Goal: Task Accomplishment & Management: Use online tool/utility

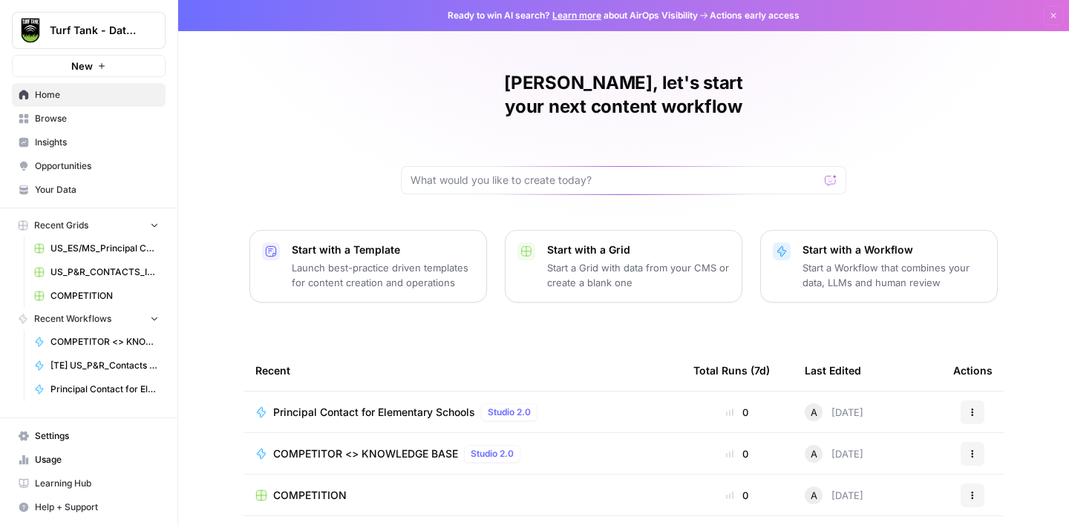
click at [62, 114] on span "Browse" at bounding box center [97, 118] width 124 height 13
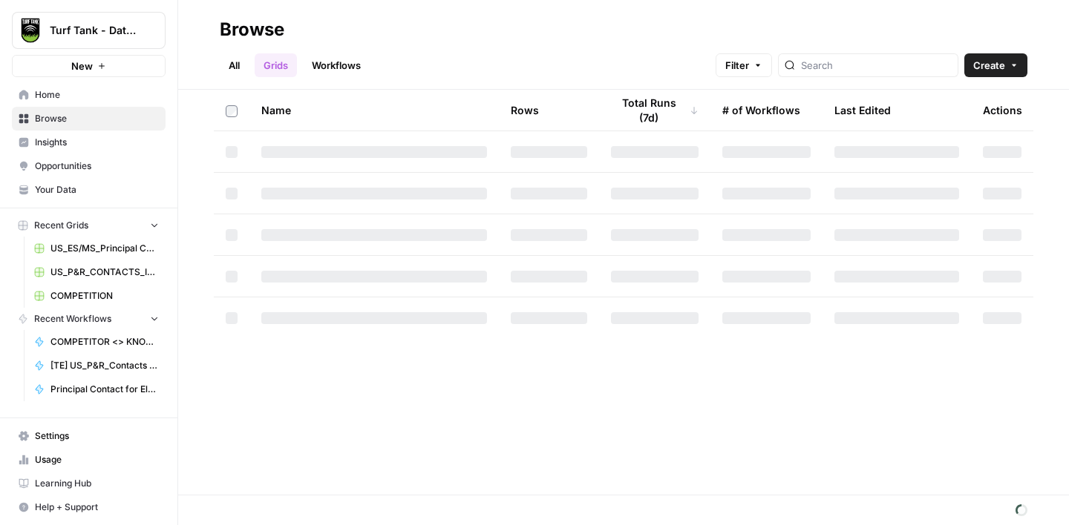
click at [52, 456] on span "Usage" at bounding box center [97, 459] width 124 height 13
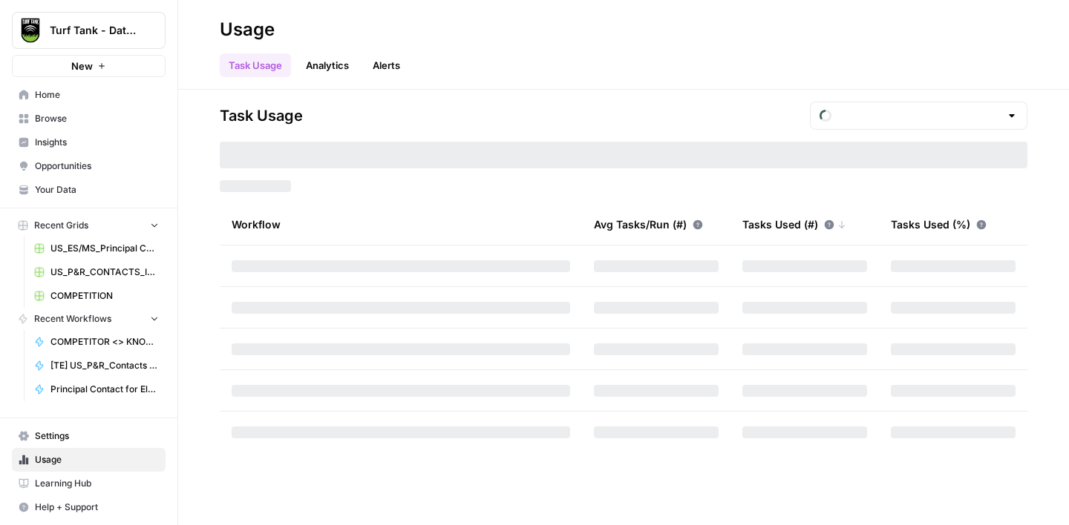
type input "October Tasks"
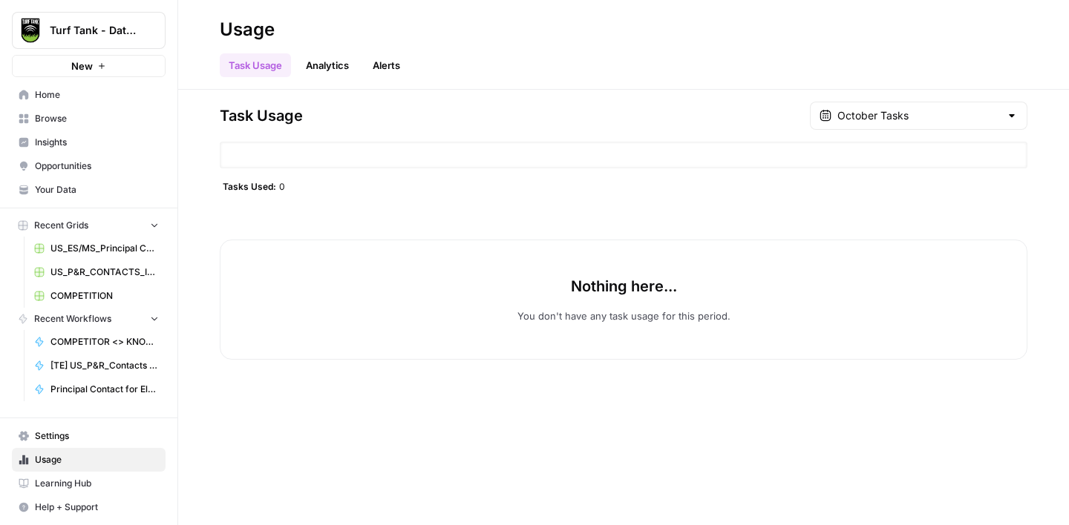
click at [45, 125] on span "Browse" at bounding box center [97, 118] width 124 height 13
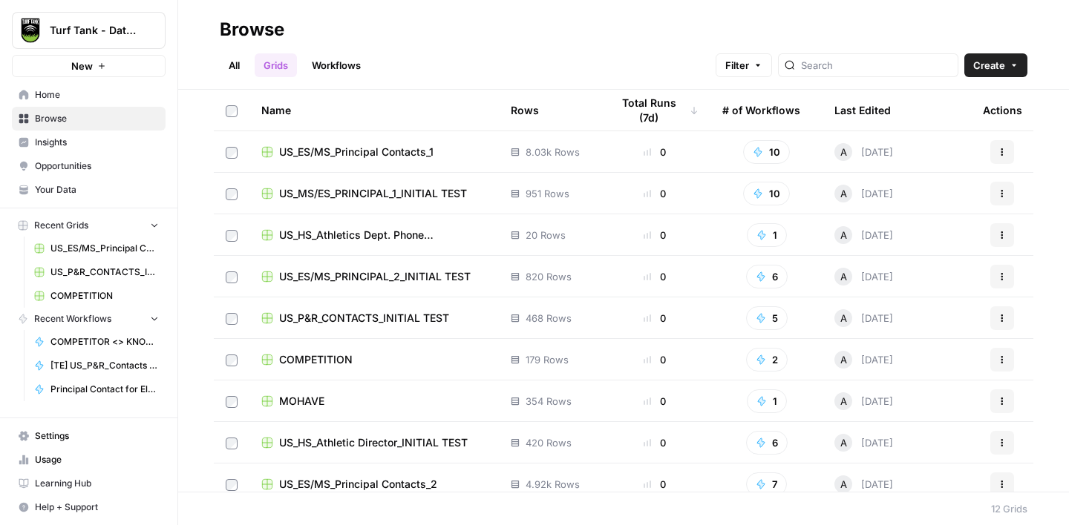
click at [586, 355] on td "179 Rows" at bounding box center [549, 359] width 100 height 41
click at [330, 356] on span "COMPETITION" at bounding box center [315, 360] width 73 height 15
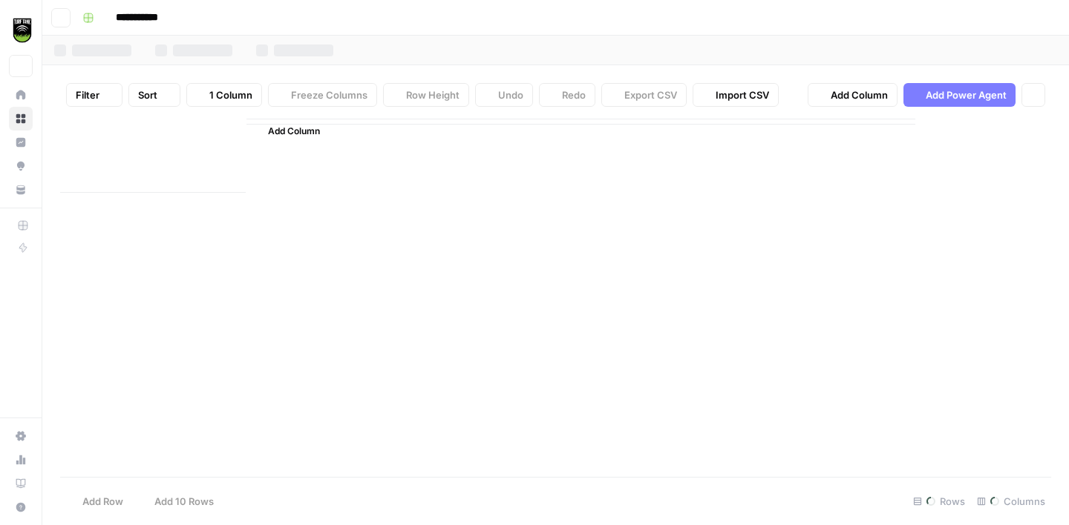
type input "**********"
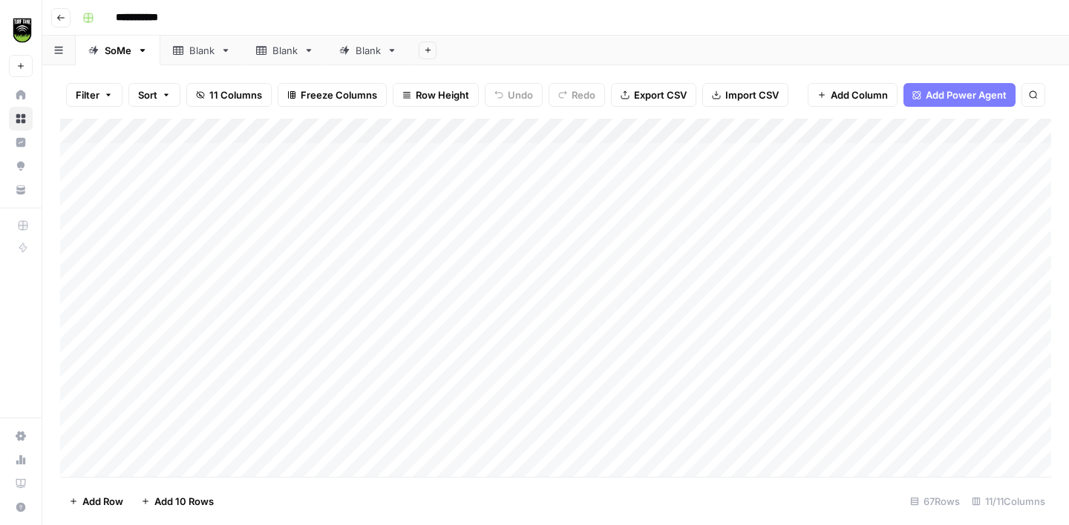
click at [189, 48] on div "Blank" at bounding box center [201, 50] width 25 height 15
click at [114, 50] on div "SoMe" at bounding box center [118, 50] width 27 height 15
click at [430, 52] on icon "button" at bounding box center [428, 50] width 8 height 8
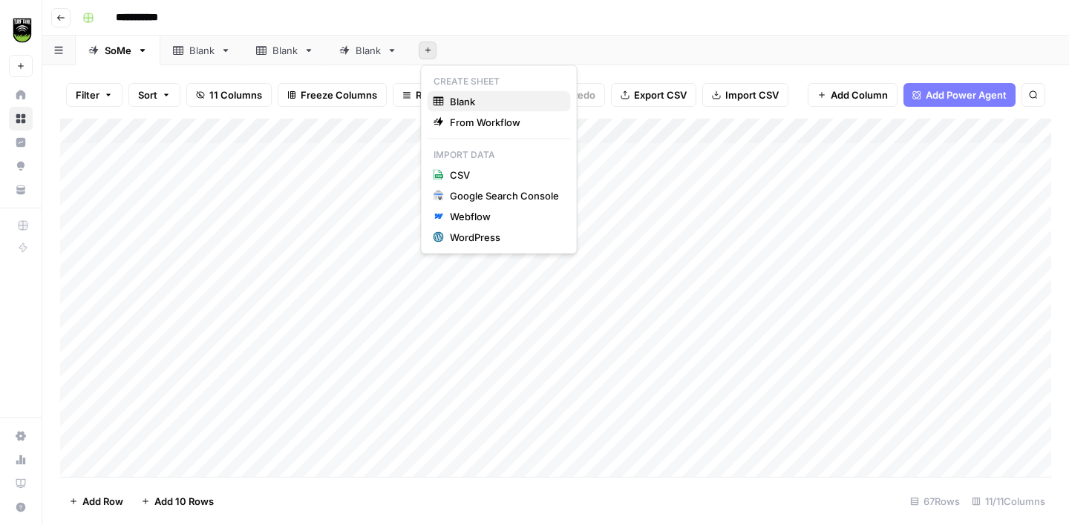
click at [475, 103] on span "Blank" at bounding box center [504, 101] width 109 height 15
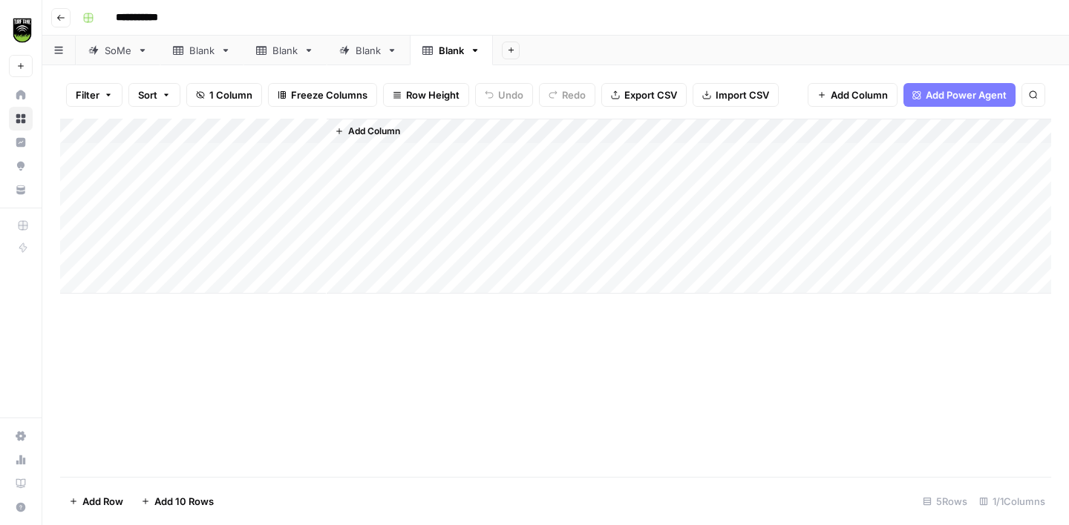
click at [451, 53] on div "Blank" at bounding box center [451, 50] width 25 height 15
click at [462, 53] on div "Blank" at bounding box center [451, 50] width 25 height 15
click at [462, 53] on input "*****" at bounding box center [452, 50] width 27 height 19
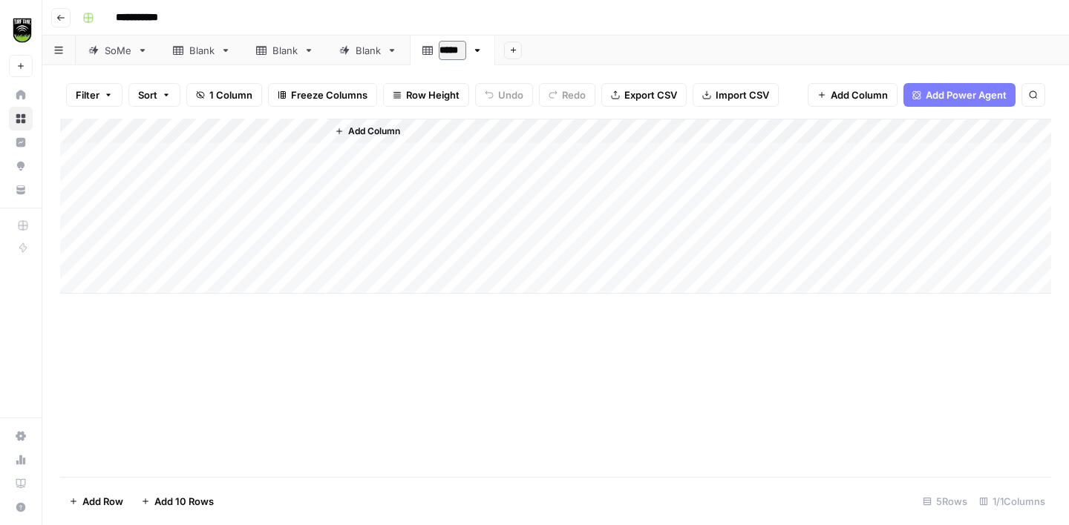
click at [462, 53] on input "*****" at bounding box center [452, 50] width 27 height 19
type input "******"
drag, startPoint x: 449, startPoint y: 50, endPoint x: 213, endPoint y: 45, distance: 236.1
click at [213, 45] on div "SoMe Blank Blank Blank SoMe 2 Add Sheet" at bounding box center [555, 51] width 1026 height 30
click at [191, 134] on div "Add Column" at bounding box center [555, 206] width 991 height 175
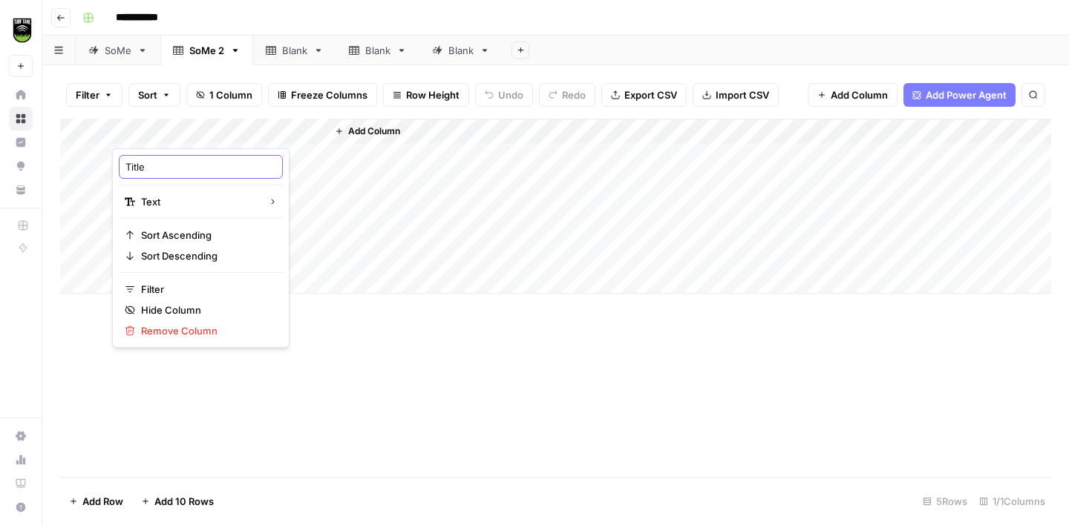
click at [172, 160] on input "Title" at bounding box center [200, 167] width 151 height 15
type input "Company Name"
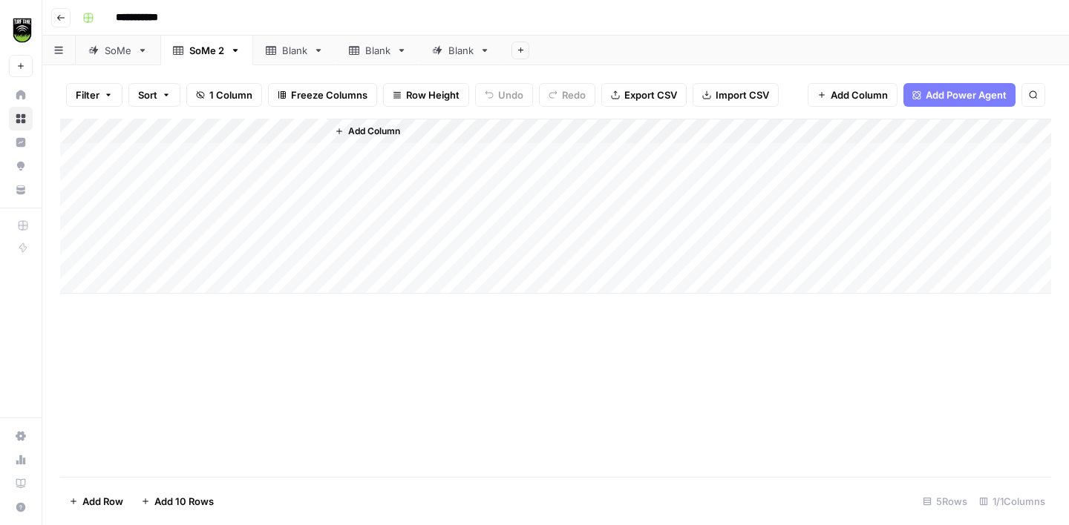
click at [116, 53] on div "SoMe" at bounding box center [118, 50] width 27 height 15
click at [203, 52] on div "SoMe 2" at bounding box center [206, 50] width 35 height 15
click at [355, 128] on span "Add Column" at bounding box center [374, 131] width 52 height 13
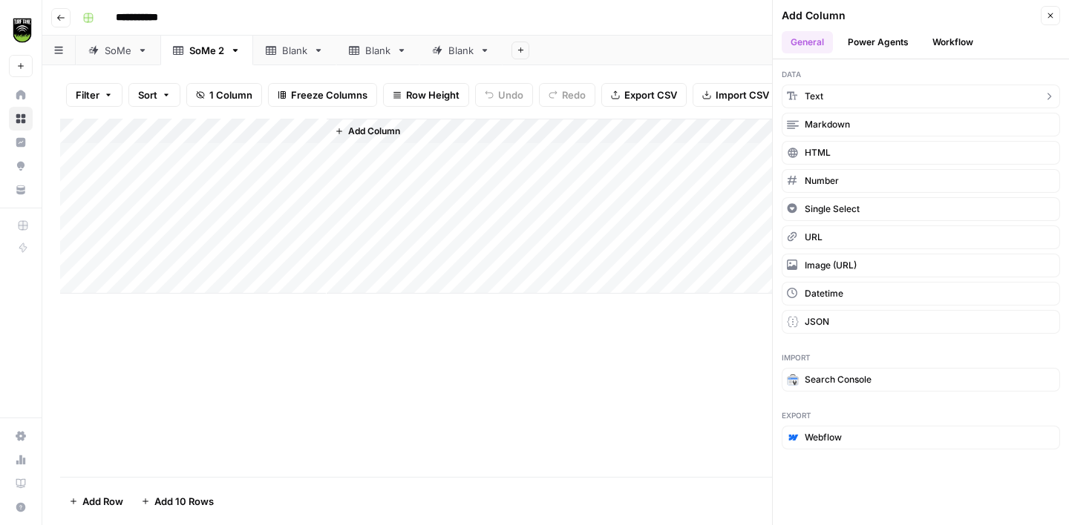
click at [884, 94] on button "Text" at bounding box center [920, 97] width 278 height 24
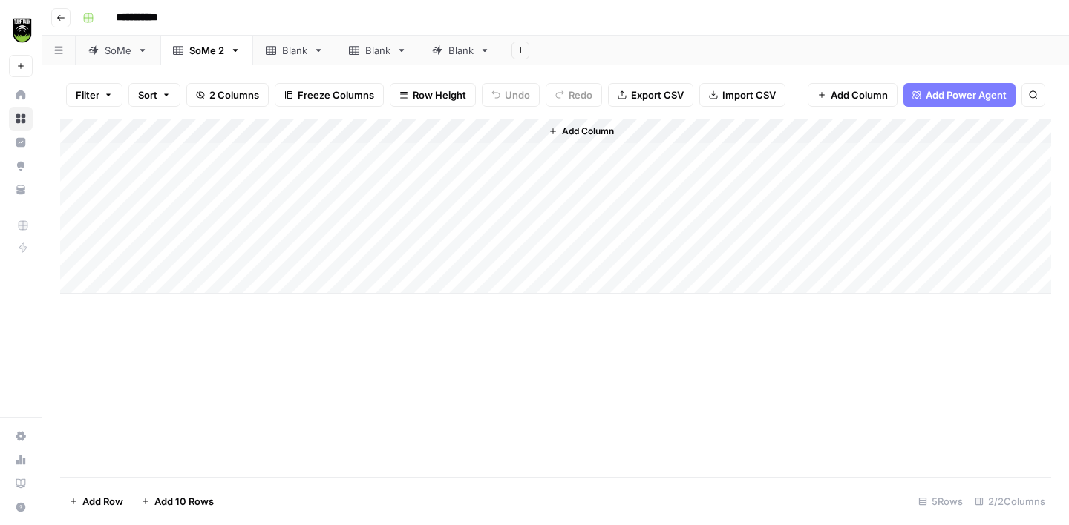
click at [459, 121] on div "Add Column" at bounding box center [555, 206] width 991 height 175
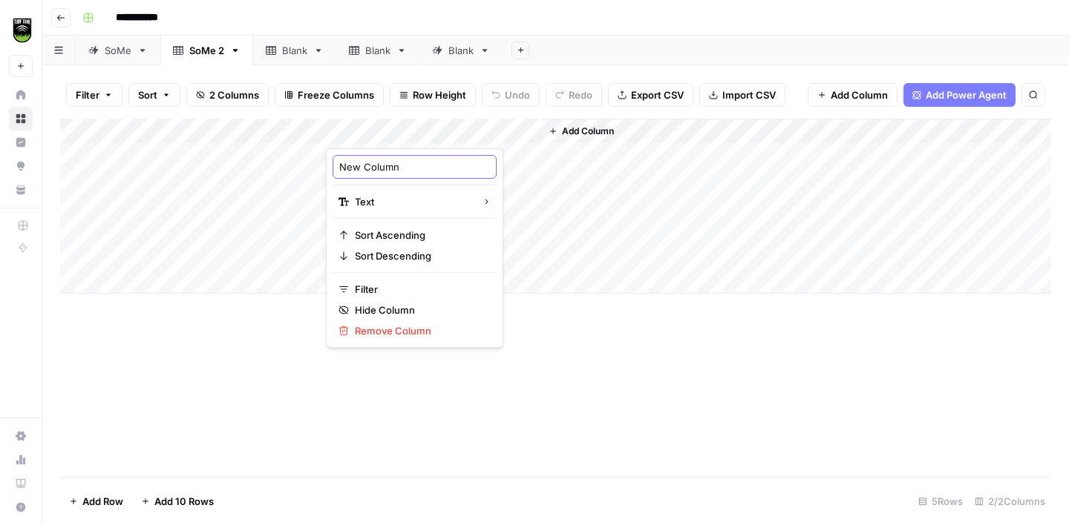
click at [397, 161] on input "New Column" at bounding box center [414, 167] width 151 height 15
click at [397, 162] on input "New Column" at bounding box center [414, 167] width 151 height 15
type input "Country"
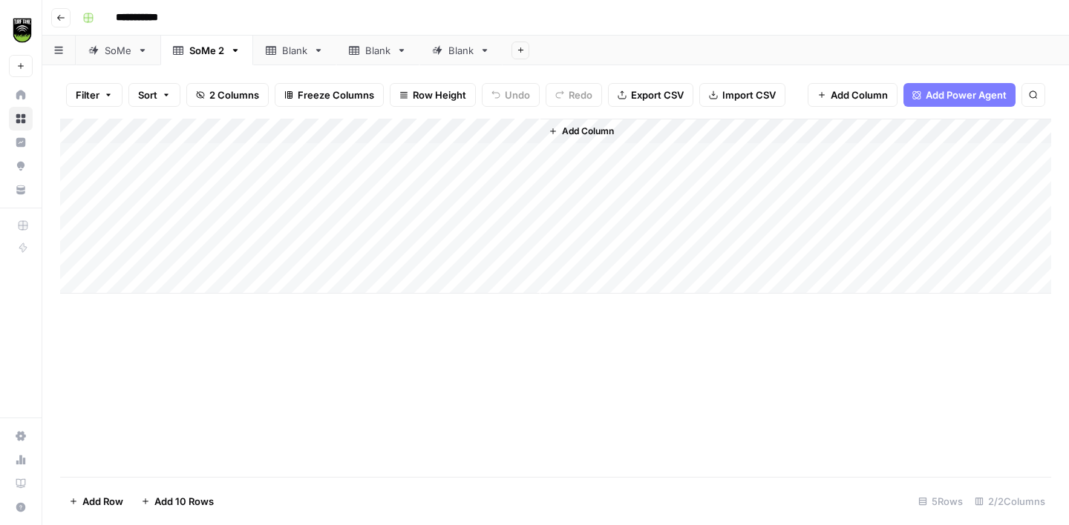
click at [587, 127] on span "Add Column" at bounding box center [588, 131] width 52 height 13
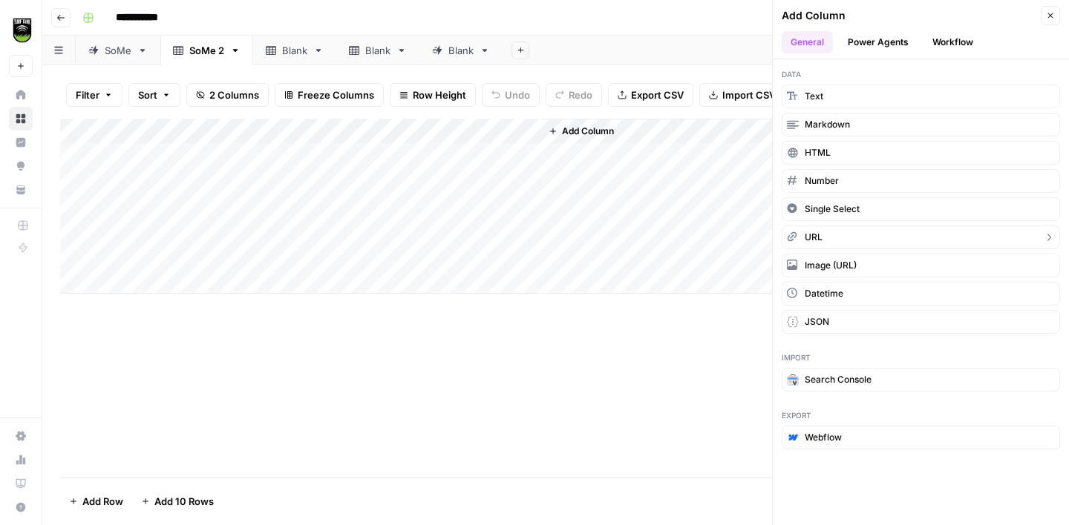
click at [830, 236] on button "URL" at bounding box center [920, 238] width 278 height 24
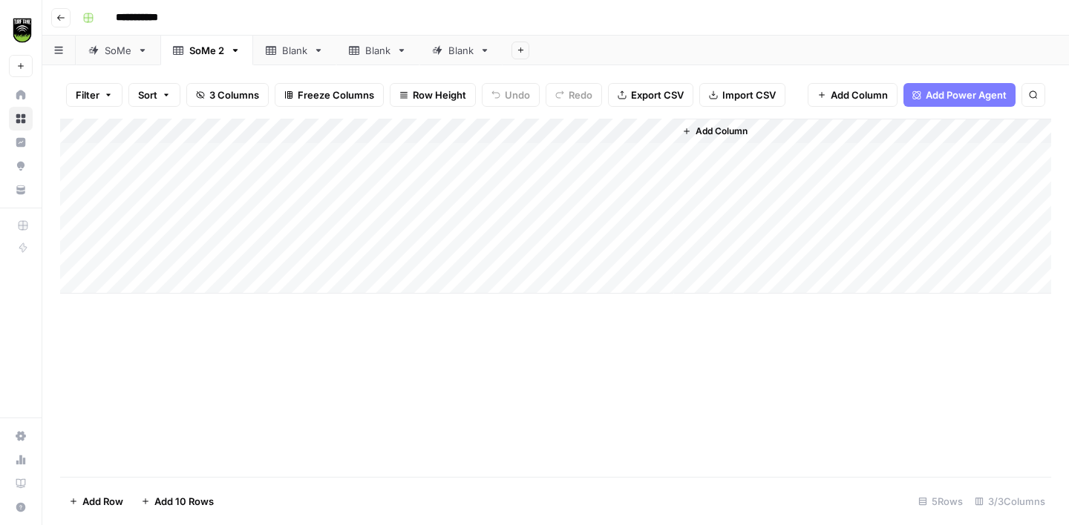
click at [605, 136] on div "Add Column" at bounding box center [555, 206] width 991 height 175
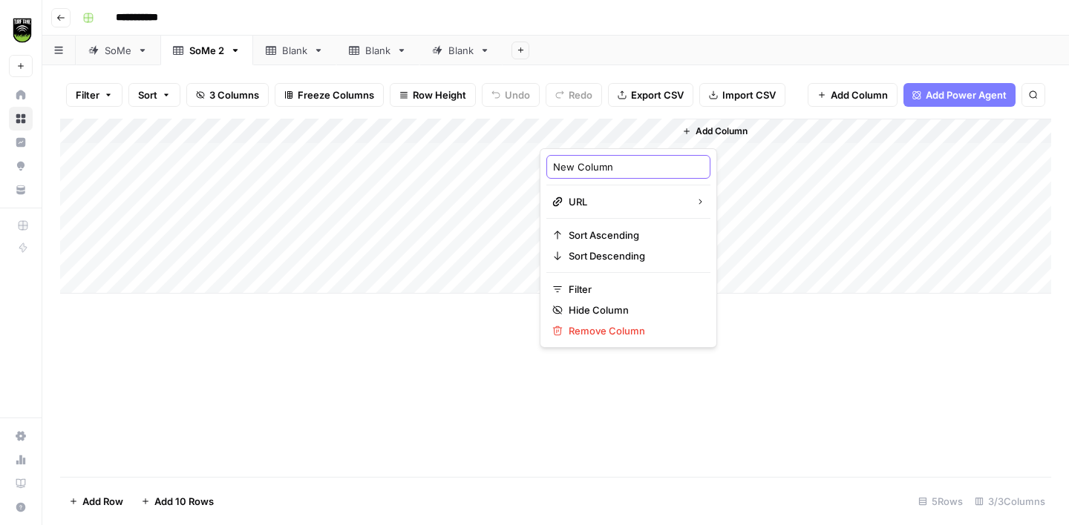
click at [598, 169] on input "New Column" at bounding box center [628, 167] width 151 height 15
type input "Website"
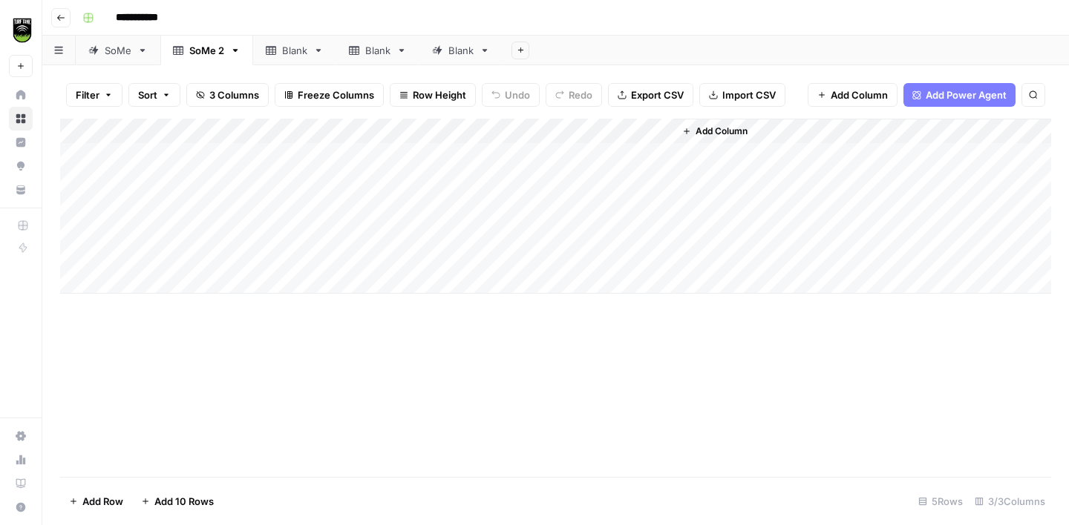
click at [570, 339] on div "Add Column" at bounding box center [555, 298] width 991 height 358
click at [76, 149] on div "Add Column" at bounding box center [555, 206] width 991 height 175
click at [79, 184] on div "Add Column" at bounding box center [555, 206] width 991 height 175
click at [76, 206] on div "Add Column" at bounding box center [555, 206] width 991 height 175
click at [75, 226] on div "Add Column" at bounding box center [555, 206] width 991 height 175
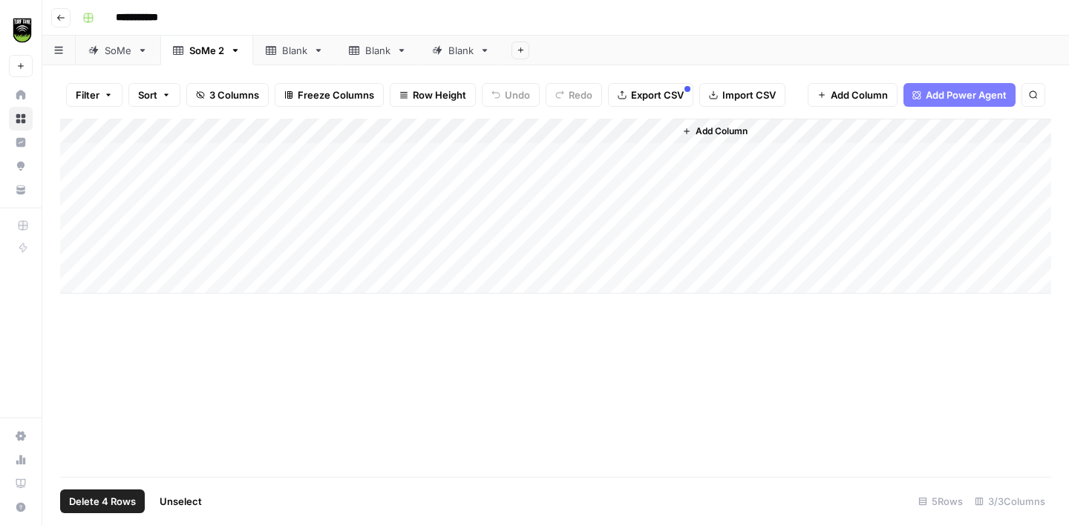
click at [76, 256] on div "Add Column" at bounding box center [555, 206] width 991 height 175
click at [92, 499] on span "Delete 5 Rows" at bounding box center [102, 501] width 66 height 15
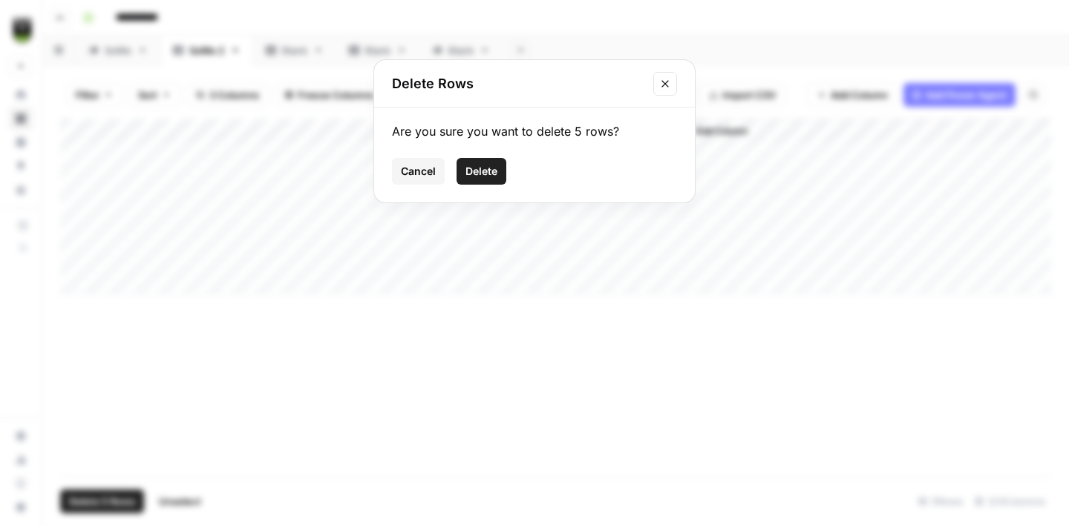
click at [476, 169] on span "Delete" at bounding box center [481, 171] width 32 height 15
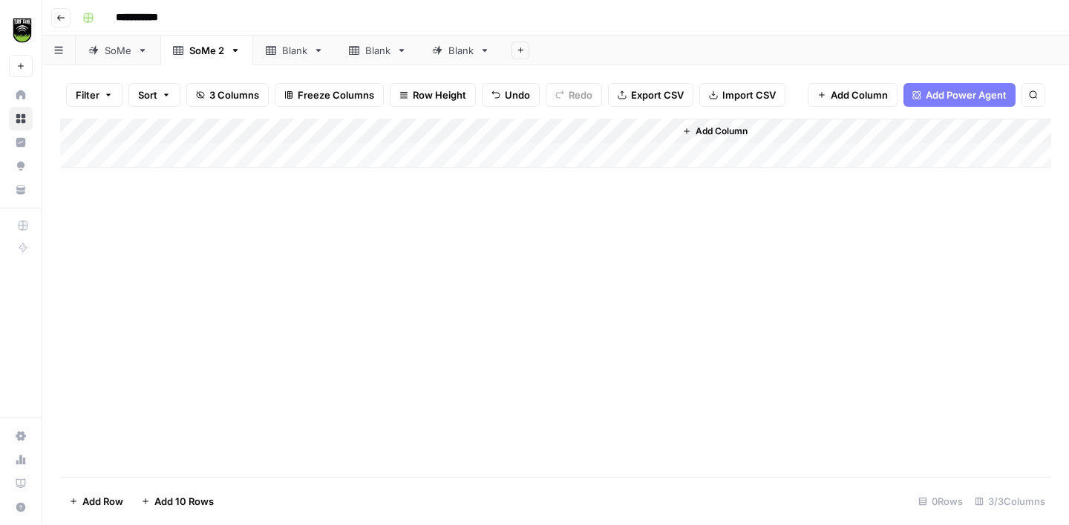
click at [186, 155] on div "Add Column" at bounding box center [555, 143] width 991 height 49
click at [168, 156] on textarea at bounding box center [229, 155] width 237 height 21
click at [168, 250] on div "Add Column" at bounding box center [555, 298] width 991 height 358
click at [110, 59] on link "SoMe" at bounding box center [118, 51] width 85 height 30
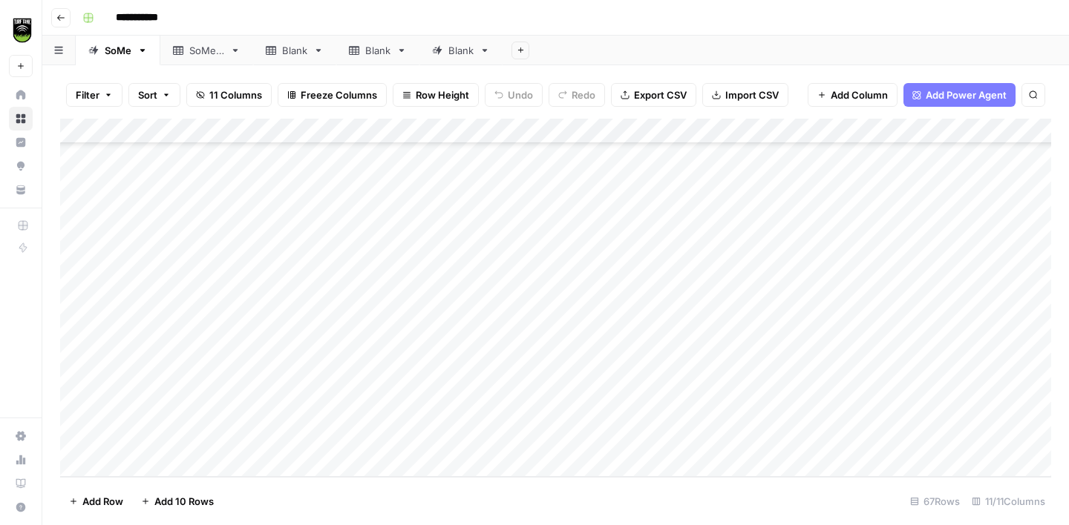
click at [198, 50] on div "SoMe 2" at bounding box center [206, 50] width 35 height 15
click at [205, 51] on div "SoMe 2" at bounding box center [206, 50] width 35 height 15
click at [205, 51] on input "******" at bounding box center [207, 50] width 37 height 19
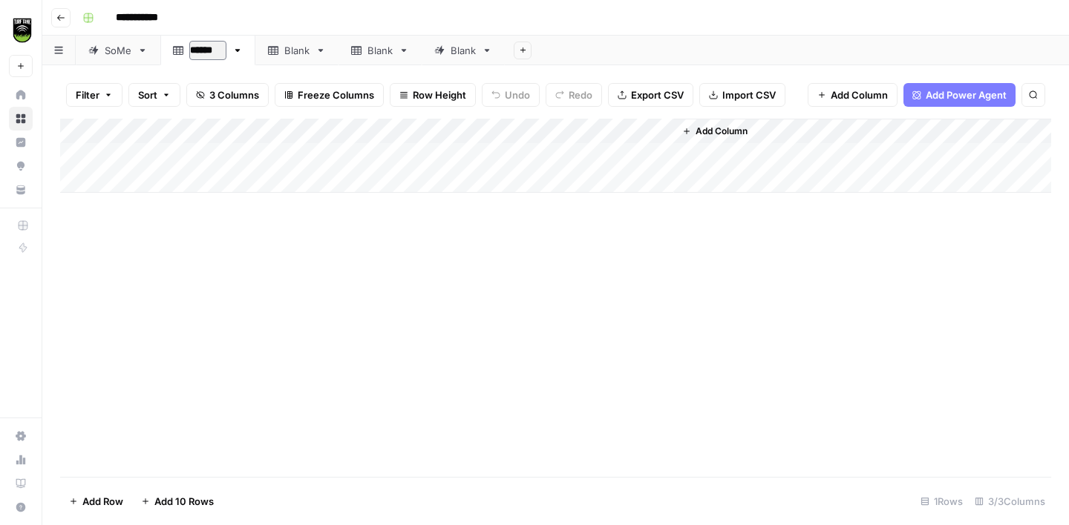
click at [205, 51] on input "******" at bounding box center [207, 50] width 37 height 19
type input "****"
click at [526, 134] on div "Add Column" at bounding box center [555, 156] width 991 height 74
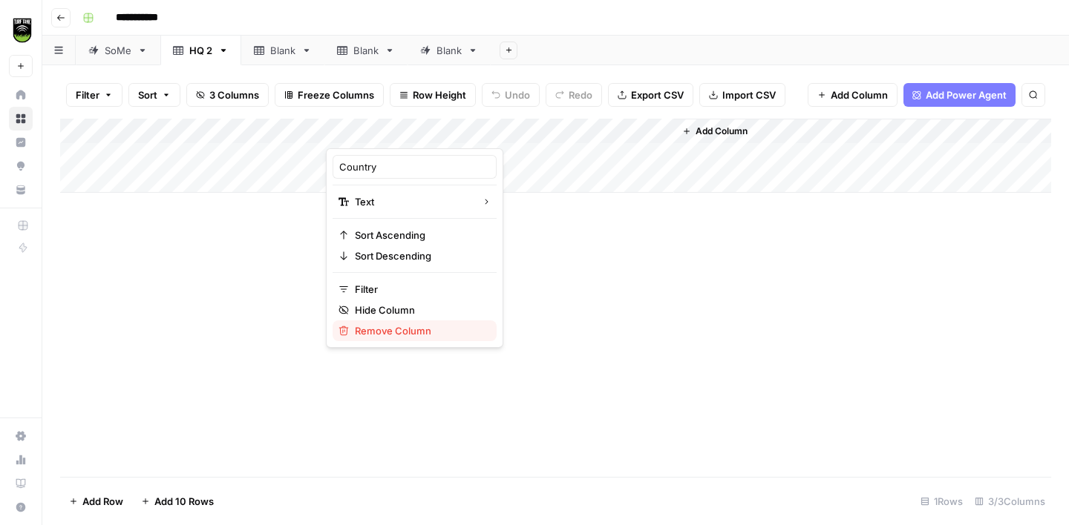
click at [365, 333] on span "Remove Column" at bounding box center [420, 331] width 130 height 15
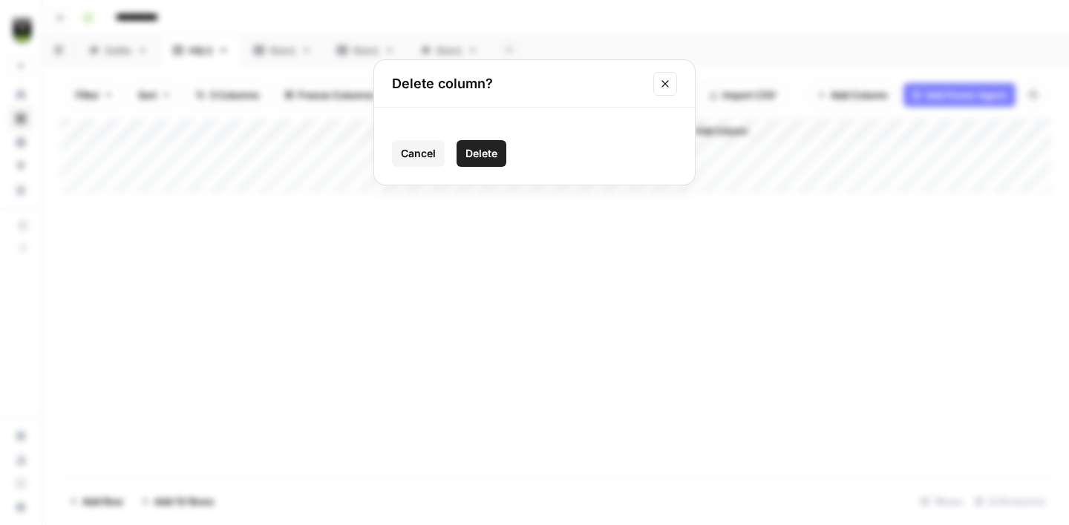
click at [489, 154] on span "Delete" at bounding box center [481, 153] width 32 height 15
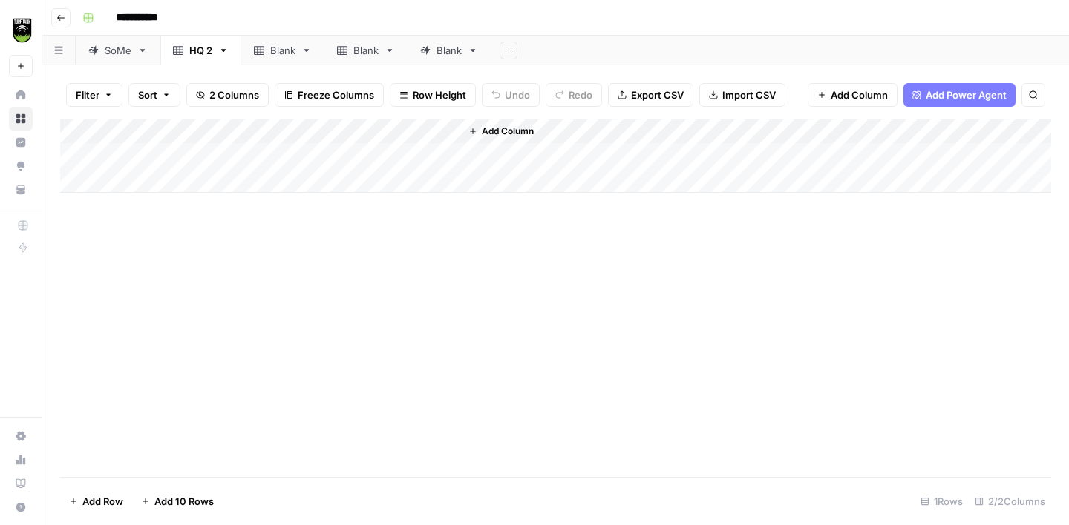
click at [722, 96] on span "Import CSV" at bounding box center [748, 95] width 53 height 15
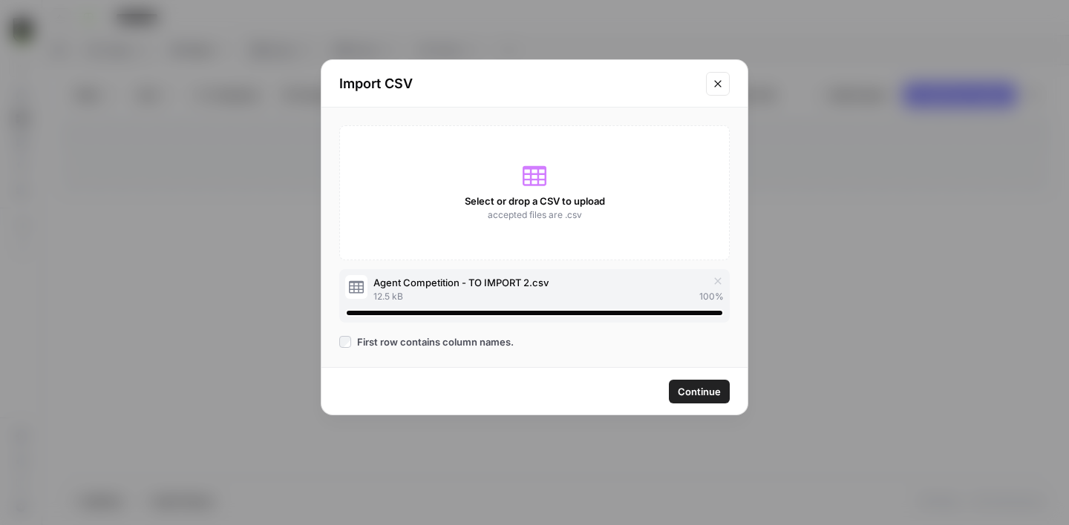
click at [712, 395] on span "Continue" at bounding box center [699, 391] width 43 height 15
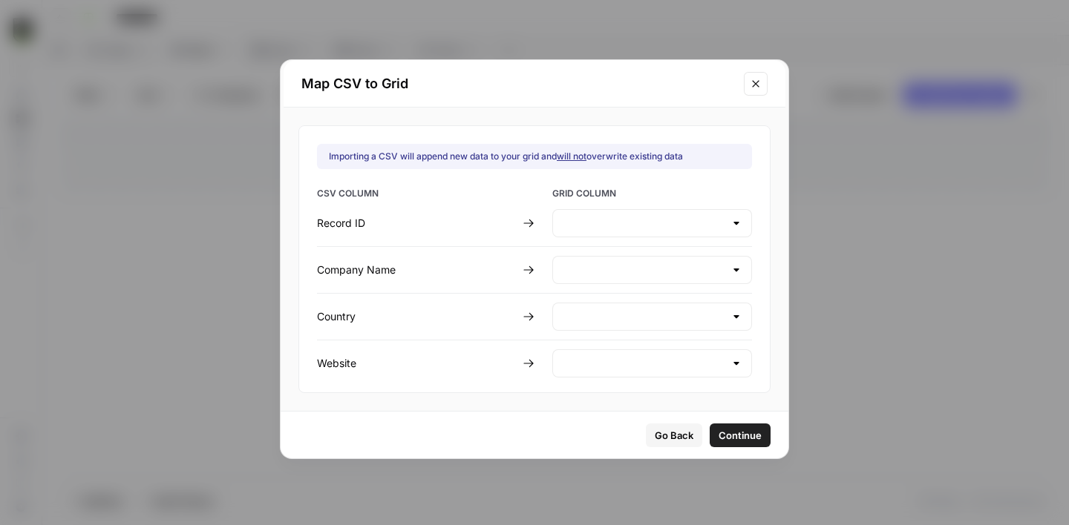
type input "Create new column"
type input "Company Name"
type input "Create new column"
type input "Website"
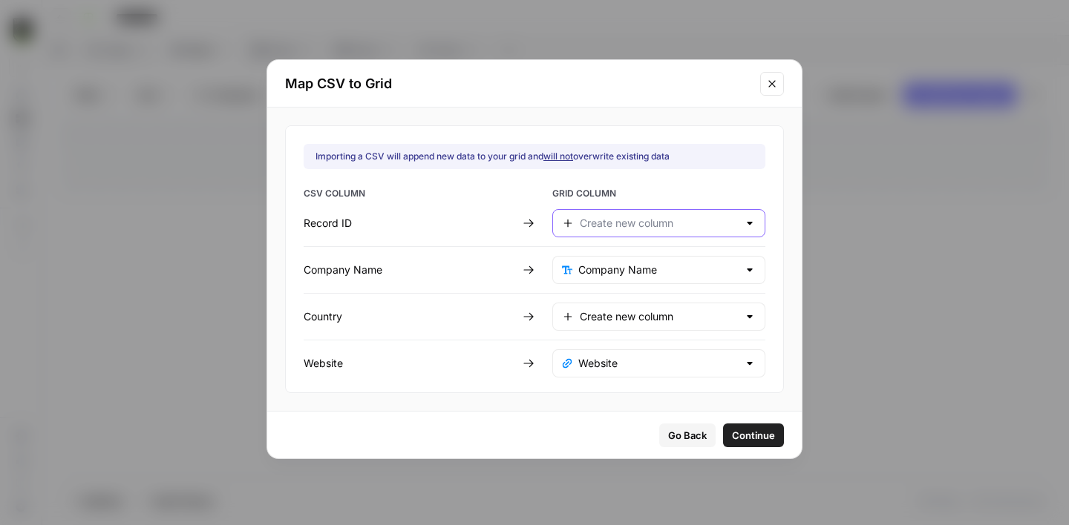
click at [586, 228] on input "text" at bounding box center [659, 223] width 158 height 15
click at [609, 298] on span "Create new column" at bounding box center [638, 302] width 115 height 15
type input "Create new column"
click at [606, 273] on input "text" at bounding box center [658, 270] width 160 height 15
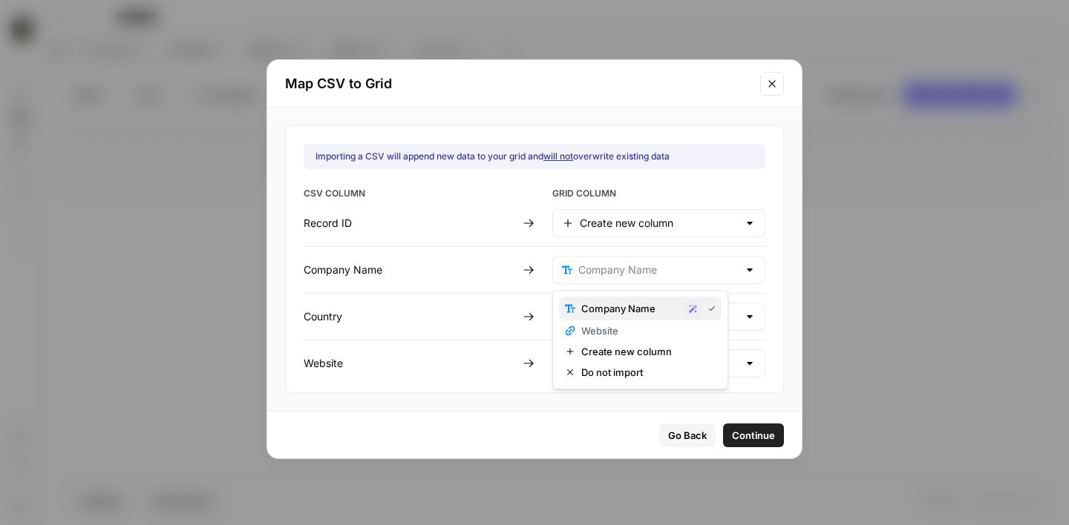
click at [607, 314] on span "Company Name" at bounding box center [629, 308] width 97 height 15
type input "Company Name"
click at [732, 436] on span "Continue" at bounding box center [753, 435] width 43 height 15
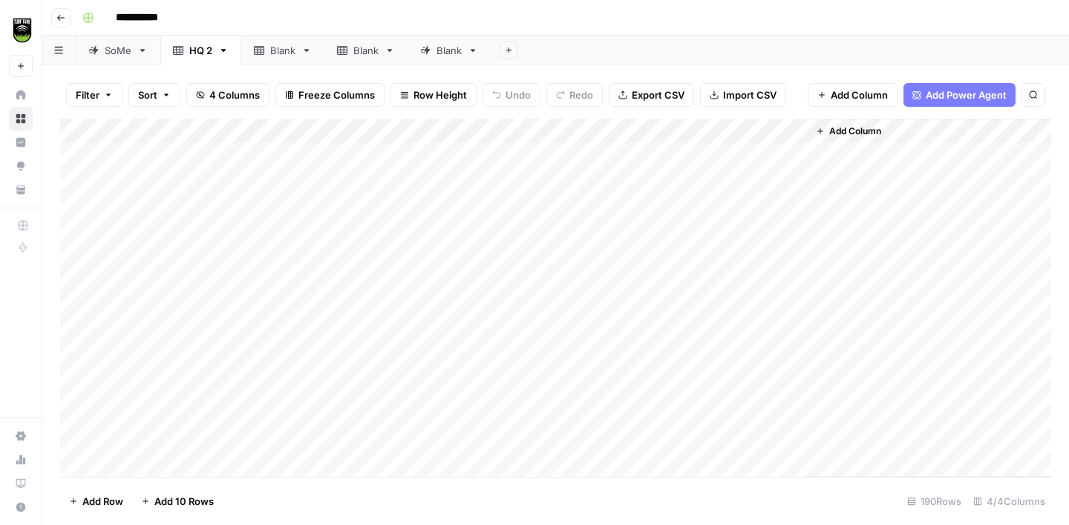
click at [222, 50] on icon "button" at bounding box center [223, 50] width 5 height 3
click at [266, 137] on span "Delete Sheet" at bounding box center [282, 132] width 71 height 15
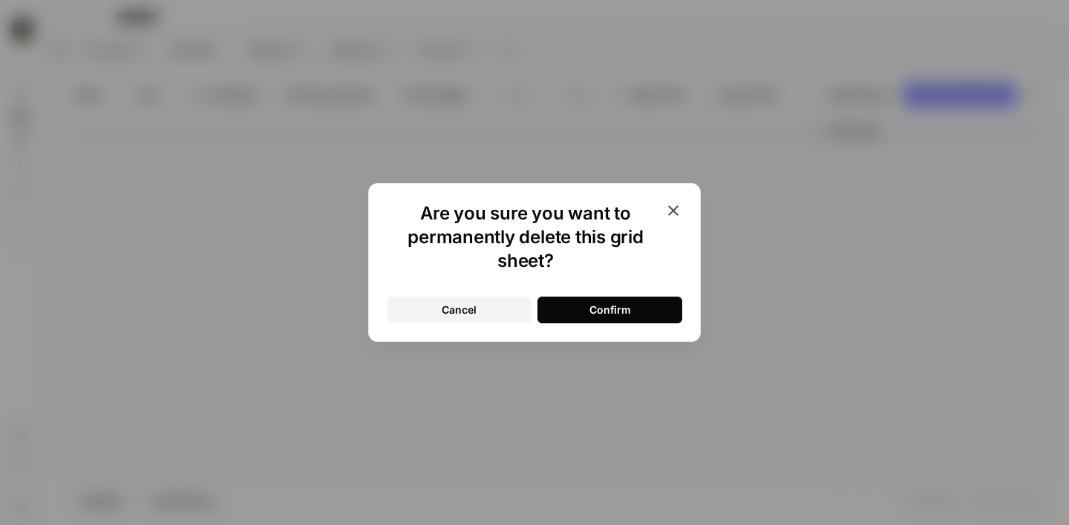
click at [611, 306] on div "Confirm" at bounding box center [610, 310] width 42 height 15
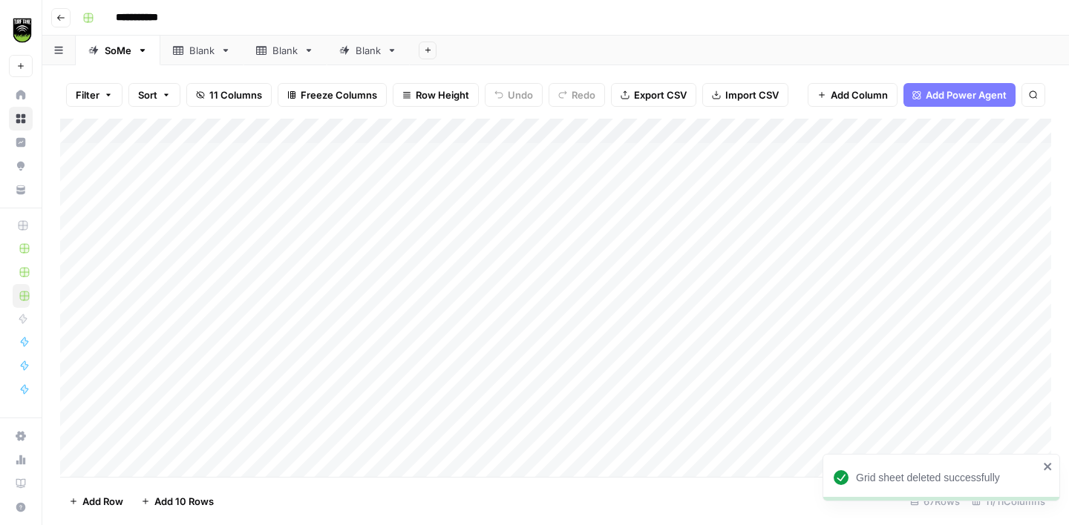
click at [427, 56] on button "Add Sheet" at bounding box center [428, 51] width 18 height 18
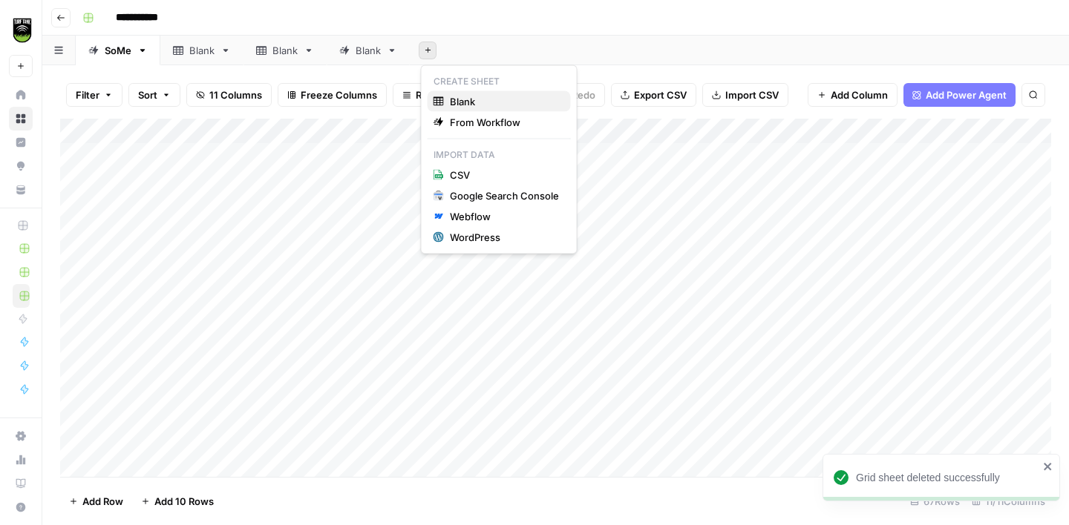
click at [468, 100] on span "Blank" at bounding box center [504, 101] width 109 height 15
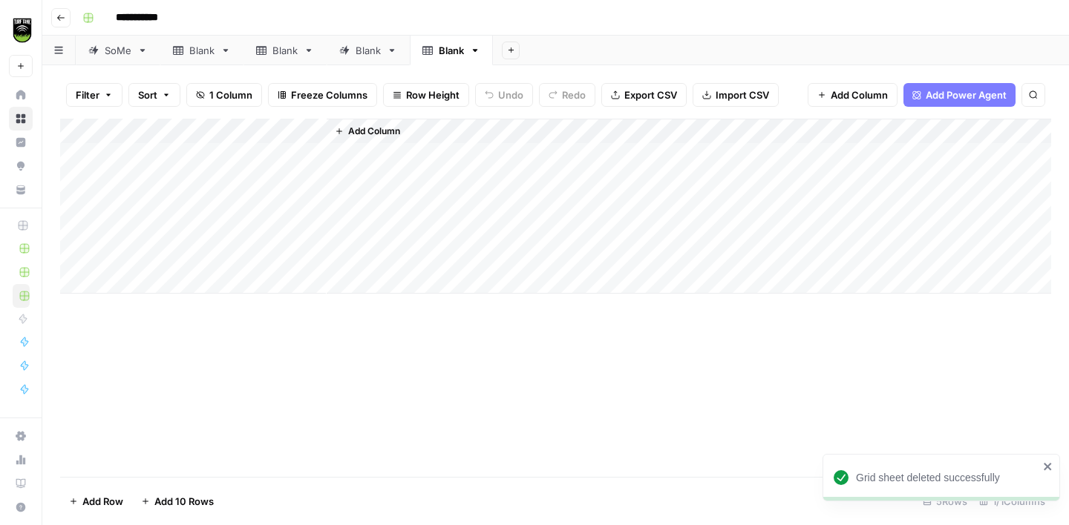
click at [448, 55] on div "Blank" at bounding box center [451, 50] width 25 height 15
click at [456, 47] on div "Blank" at bounding box center [451, 50] width 25 height 15
click at [456, 48] on input "*****" at bounding box center [452, 50] width 27 height 19
click at [456, 50] on input "*****" at bounding box center [452, 50] width 27 height 19
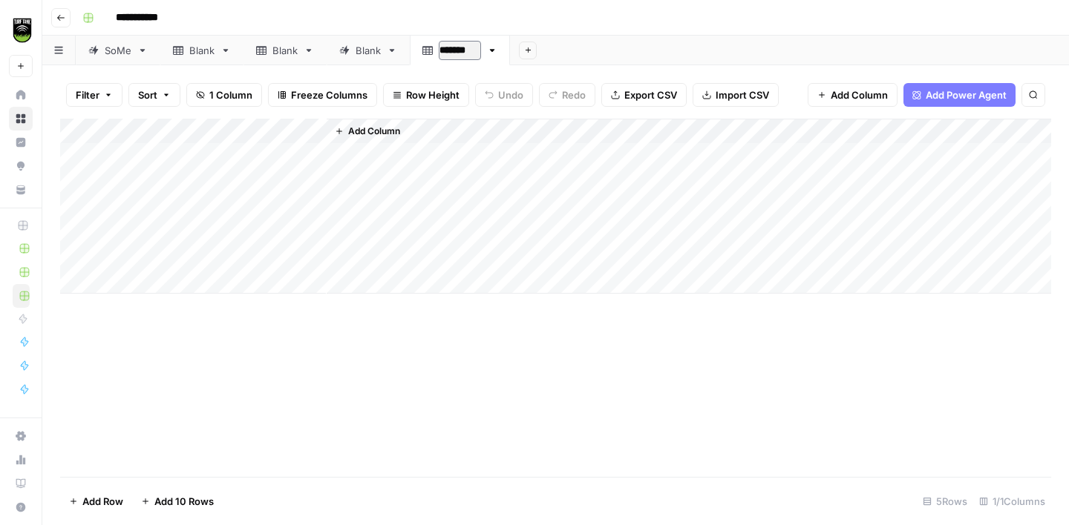
click at [456, 50] on input "*******" at bounding box center [460, 50] width 42 height 19
type input "****"
click at [254, 133] on div "Add Column" at bounding box center [555, 206] width 991 height 175
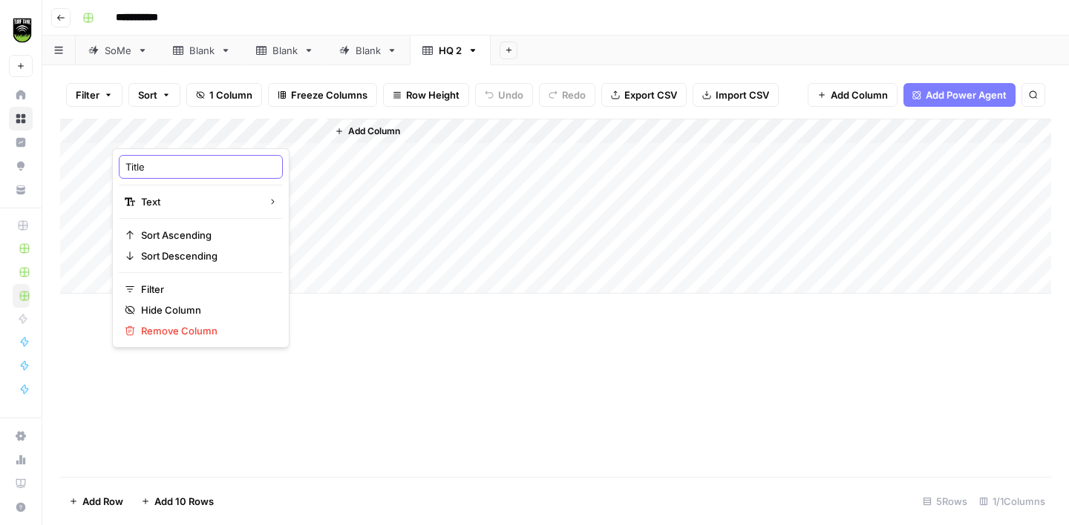
click at [194, 161] on input "Title" at bounding box center [200, 167] width 151 height 15
type input "Record ID"
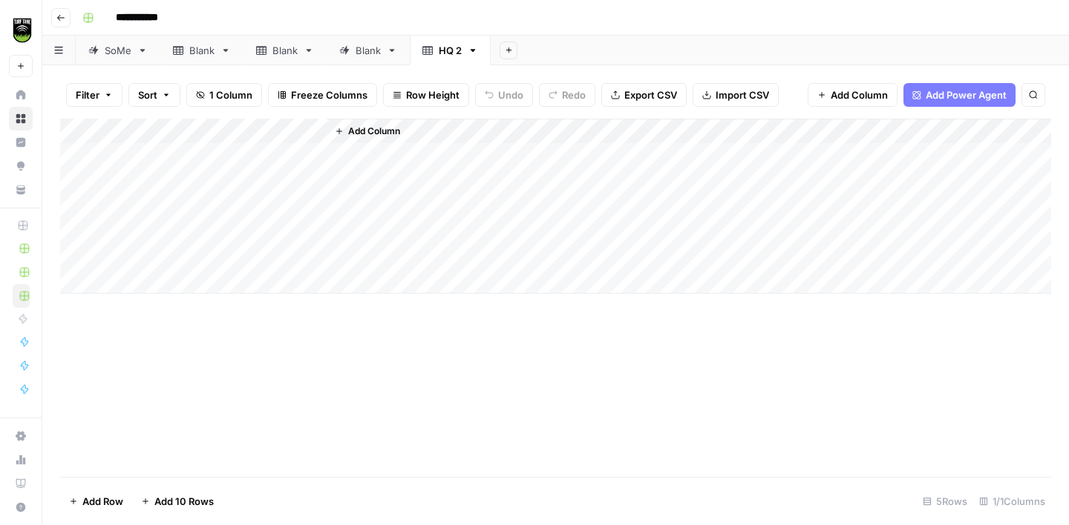
click at [355, 131] on span "Add Column" at bounding box center [374, 131] width 52 height 13
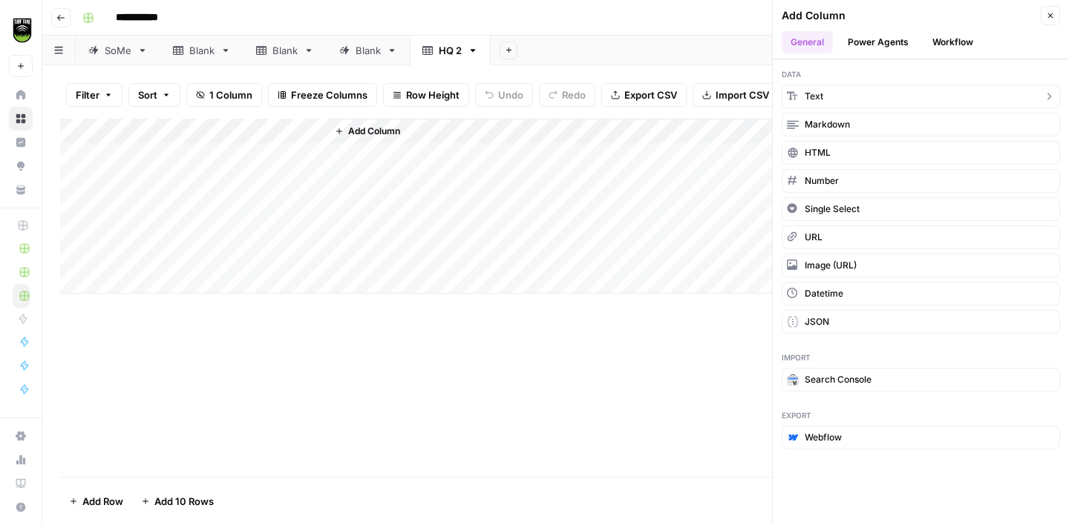
click at [814, 101] on span "Text" at bounding box center [813, 96] width 19 height 13
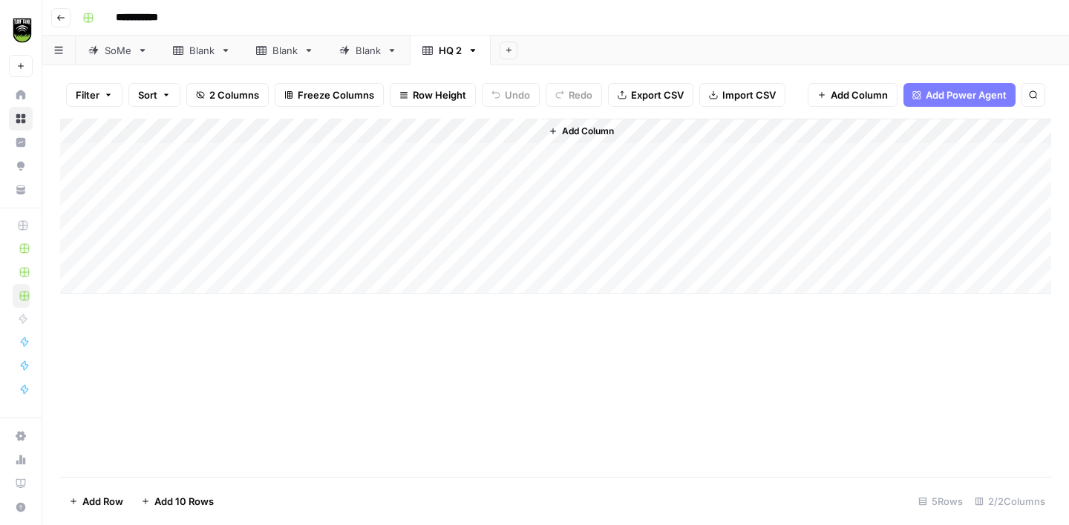
click at [445, 119] on div "Add Column" at bounding box center [555, 206] width 991 height 175
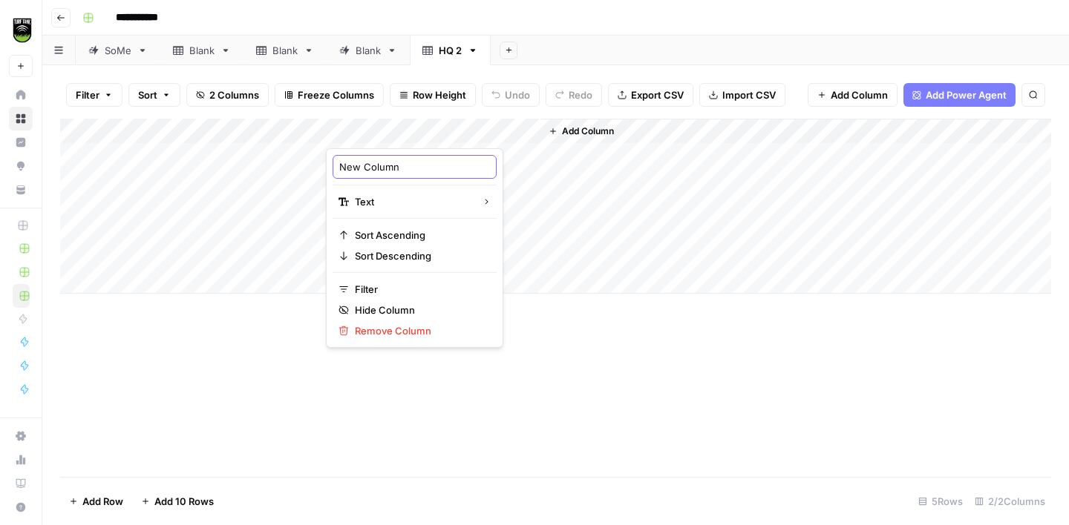
click at [374, 162] on input "New Column" at bounding box center [414, 167] width 151 height 15
type input "Company Name"
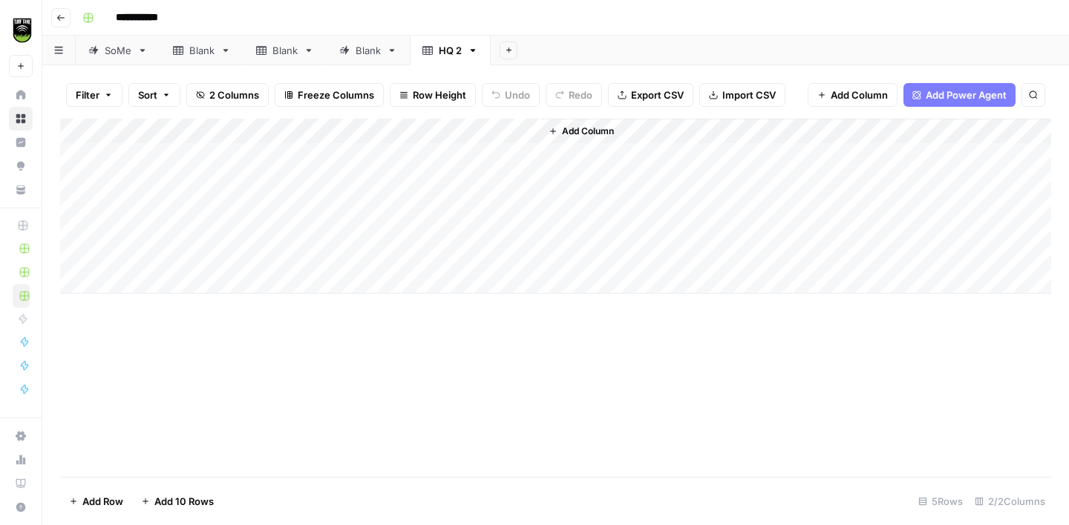
click at [586, 132] on span "Add Column" at bounding box center [588, 131] width 52 height 13
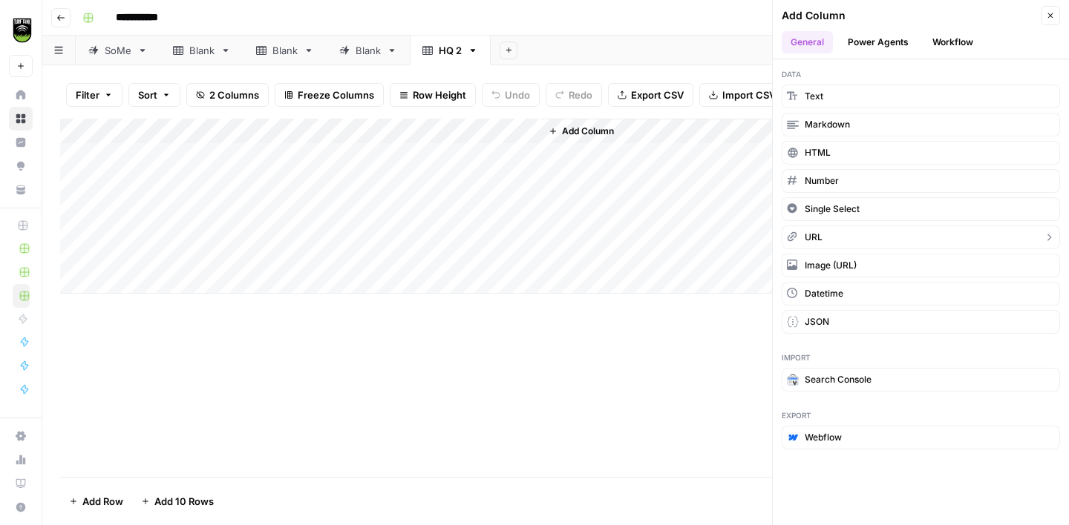
click at [826, 234] on button "URL" at bounding box center [920, 238] width 278 height 24
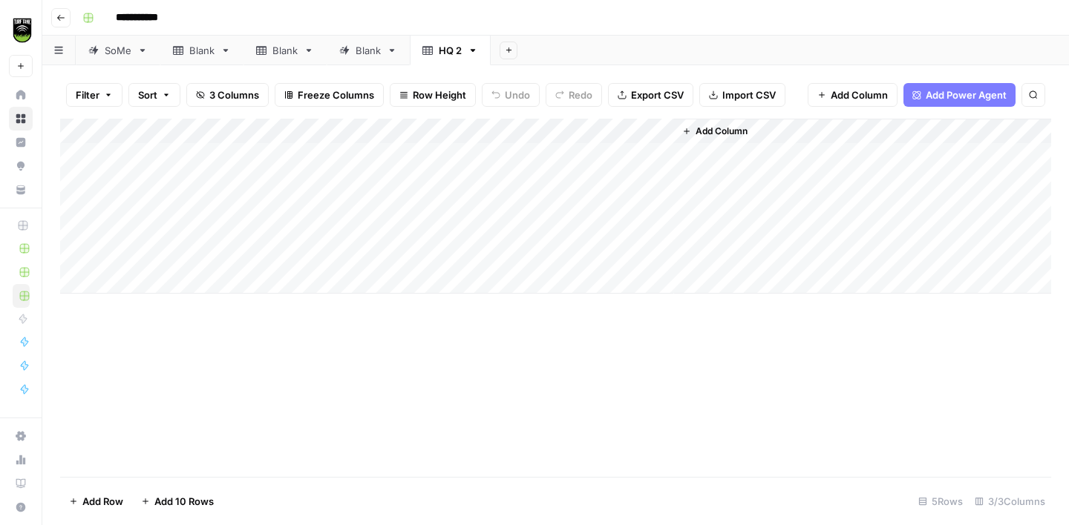
click at [626, 131] on div "Add Column" at bounding box center [555, 206] width 991 height 175
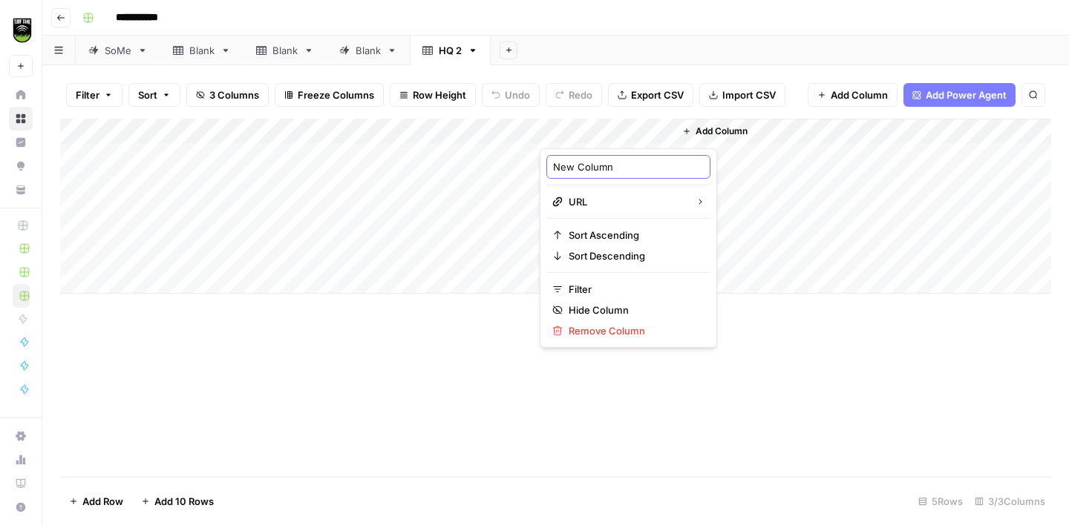
click at [595, 163] on input "New Column" at bounding box center [628, 167] width 151 height 15
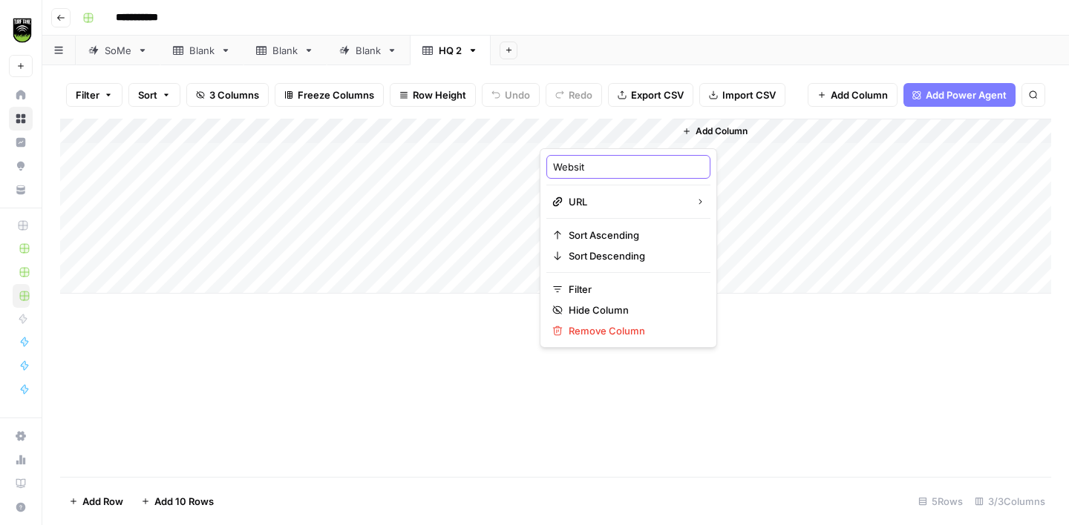
type input "Website"
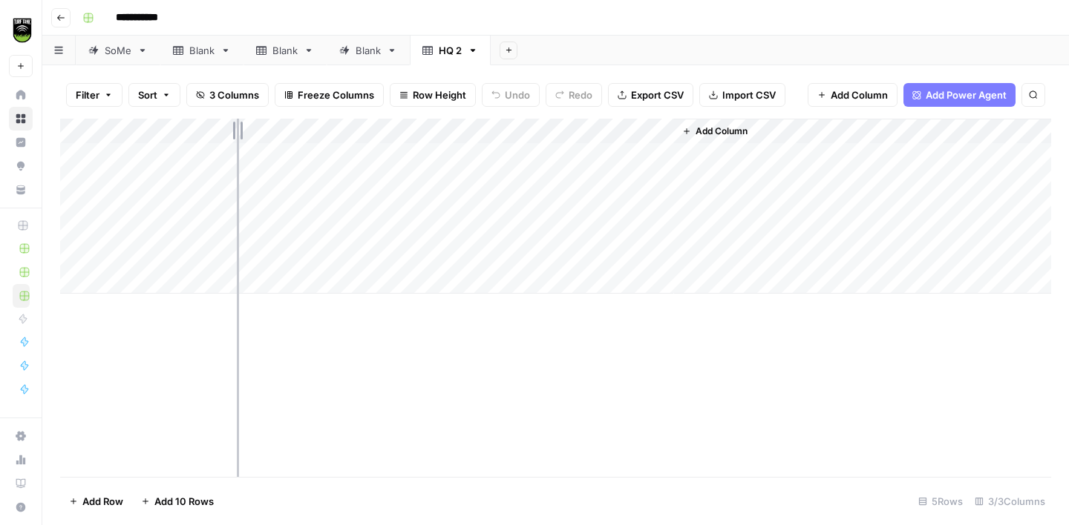
drag, startPoint x: 325, startPoint y: 130, endPoint x: 231, endPoint y: 134, distance: 94.3
click at [231, 134] on div "Add Column" at bounding box center [555, 206] width 991 height 175
drag, startPoint x: 446, startPoint y: 125, endPoint x: 388, endPoint y: 126, distance: 57.9
click at [390, 127] on div "Add Column" at bounding box center [555, 206] width 991 height 175
click at [79, 161] on div "Add Column" at bounding box center [555, 206] width 991 height 175
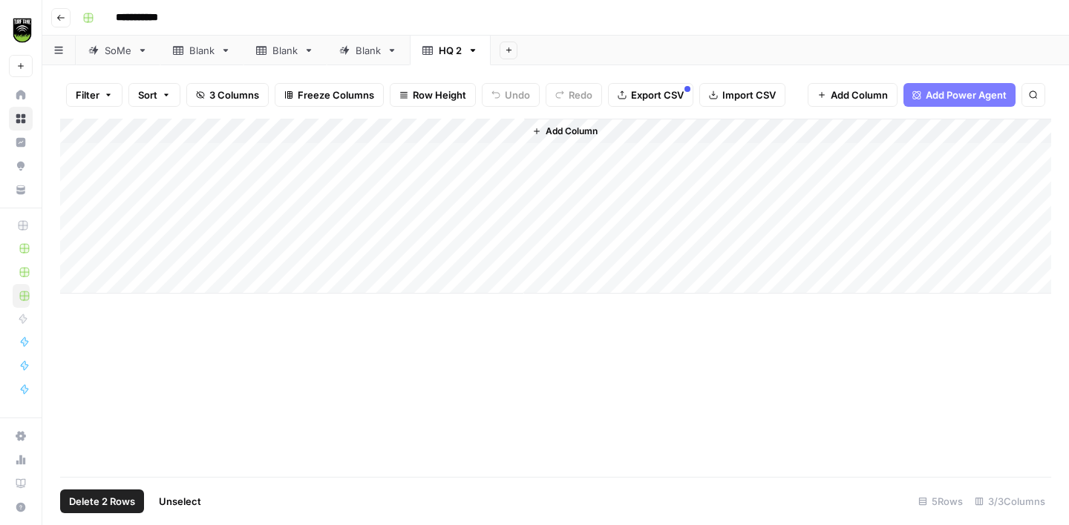
click at [81, 186] on div "Add Column" at bounding box center [555, 206] width 991 height 175
click at [85, 209] on div "Add Column" at bounding box center [555, 206] width 991 height 175
click at [78, 199] on div "Add Column" at bounding box center [555, 206] width 991 height 175
click at [76, 229] on div "Add Column" at bounding box center [555, 206] width 991 height 175
click at [78, 252] on div "Add Column" at bounding box center [555, 206] width 991 height 175
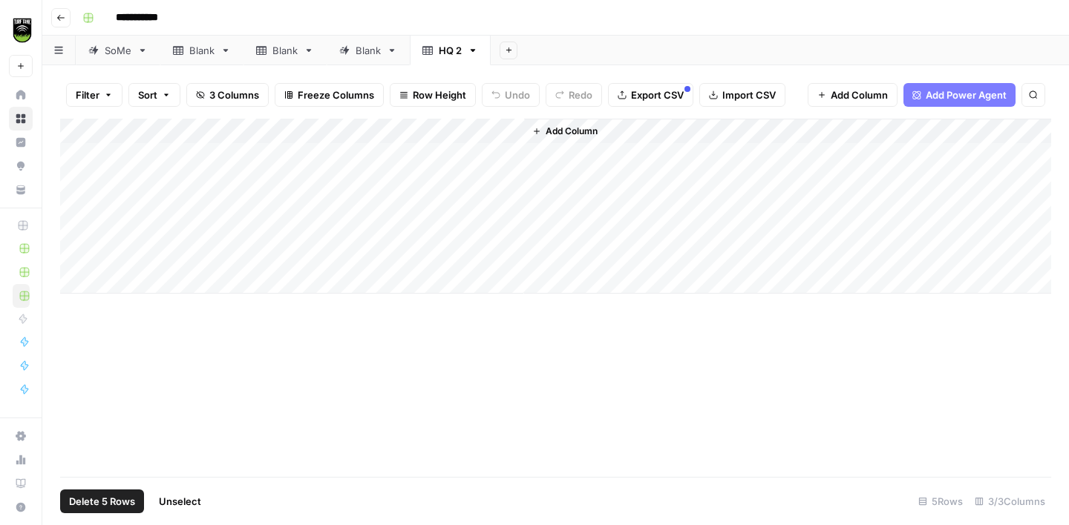
click at [105, 500] on span "Delete 5 Rows" at bounding box center [102, 501] width 66 height 15
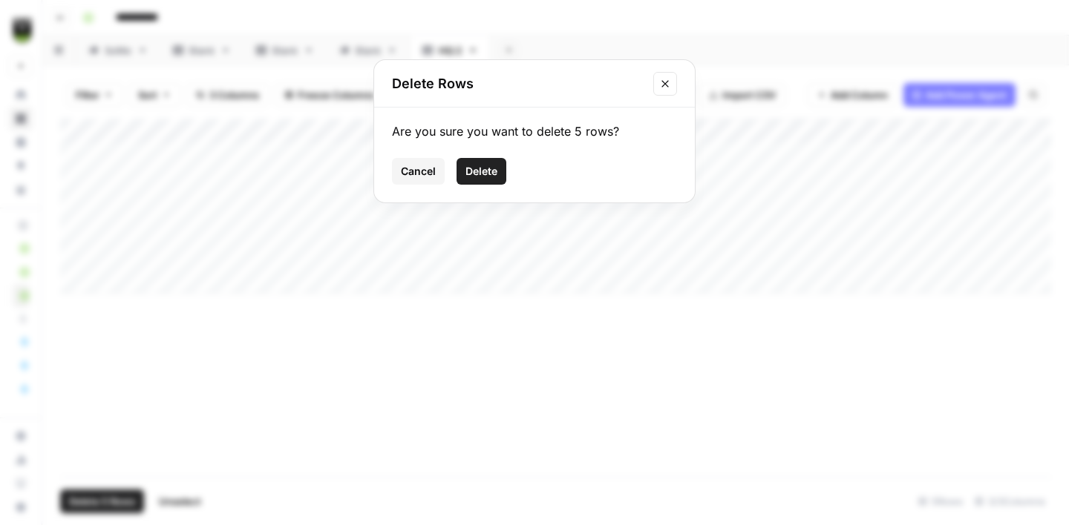
click at [485, 174] on span "Delete" at bounding box center [481, 171] width 32 height 15
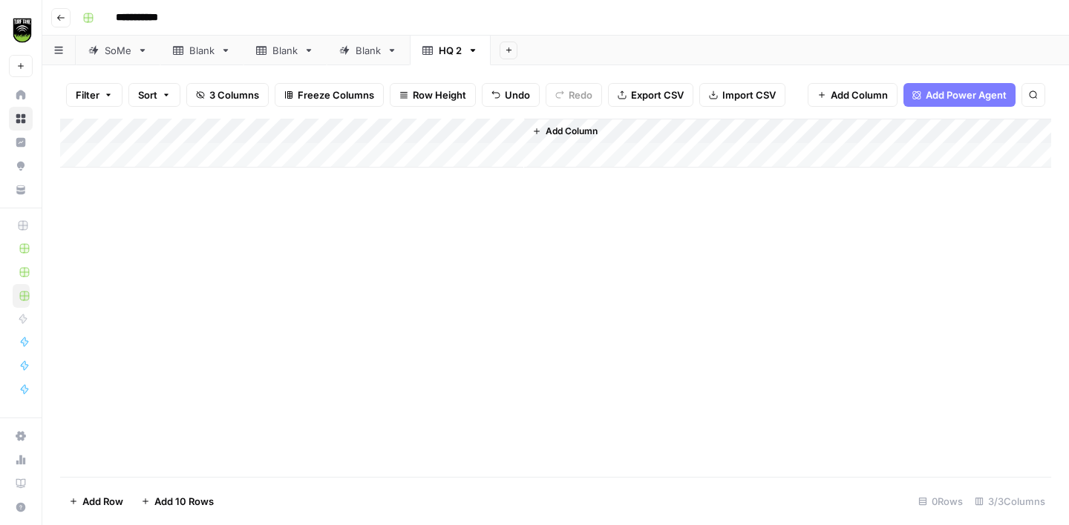
click at [738, 96] on span "Import CSV" at bounding box center [748, 95] width 53 height 15
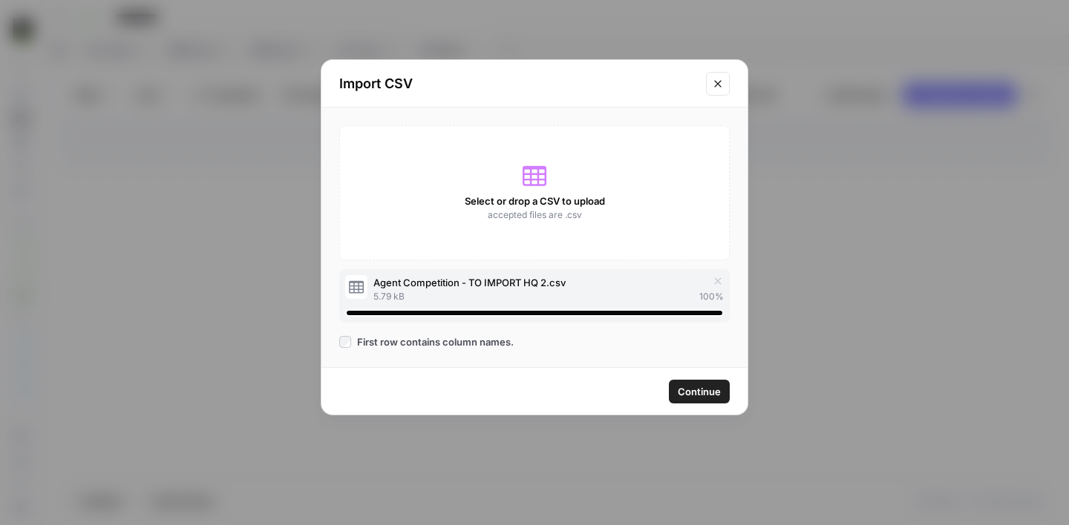
click at [695, 393] on span "Continue" at bounding box center [699, 391] width 43 height 15
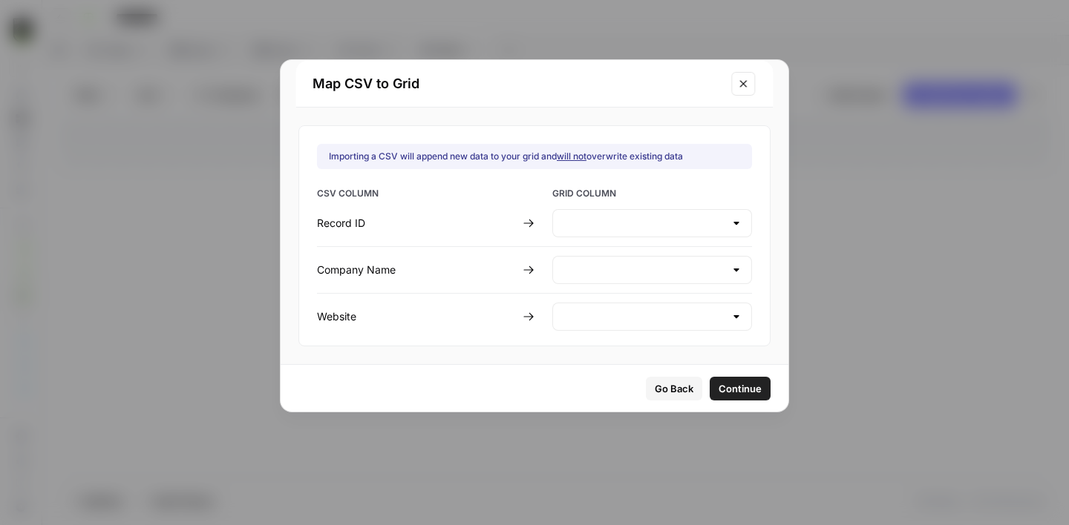
type input "Record ID"
type input "Company Name"
type input "Website"
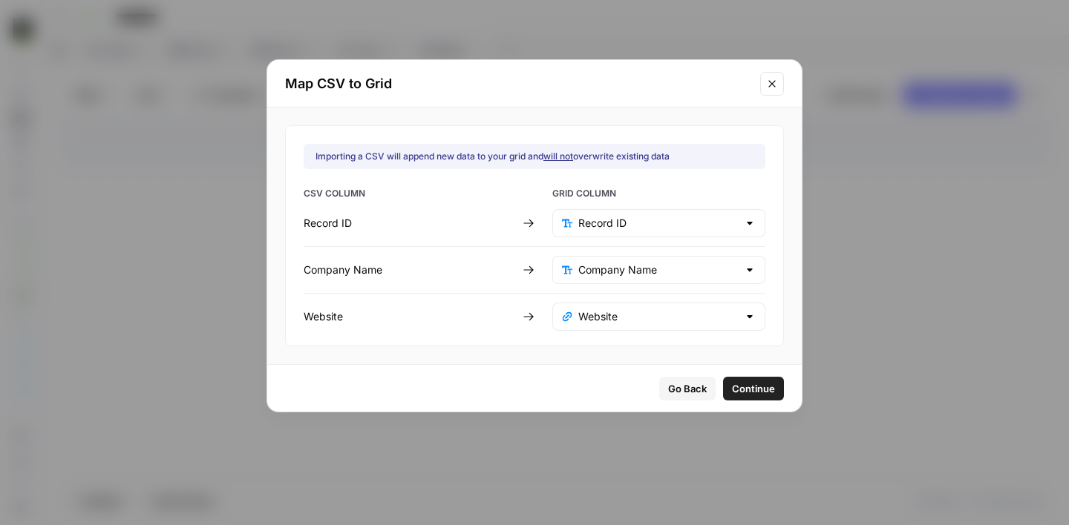
click at [732, 387] on span "Continue" at bounding box center [753, 388] width 43 height 15
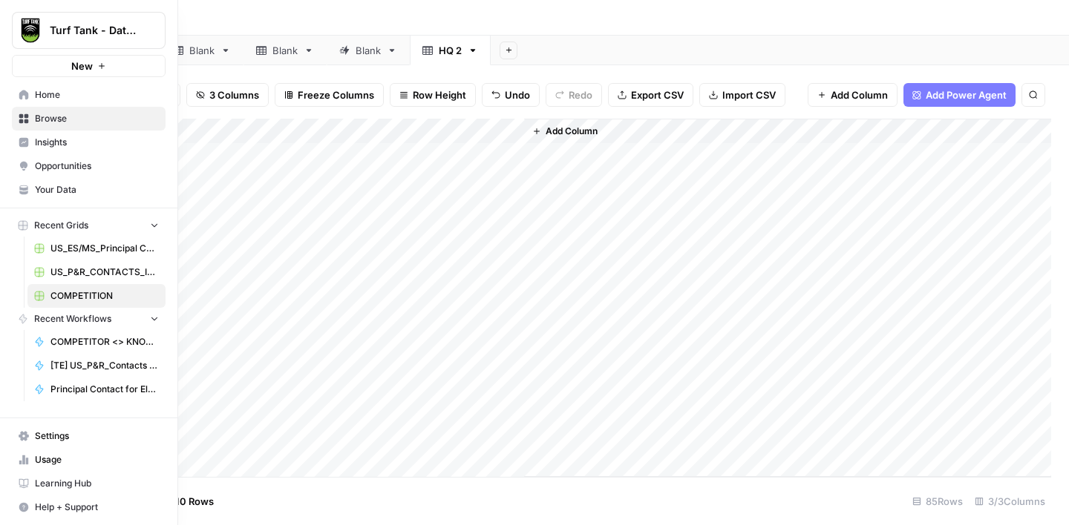
click at [59, 99] on span "Home" at bounding box center [97, 94] width 124 height 13
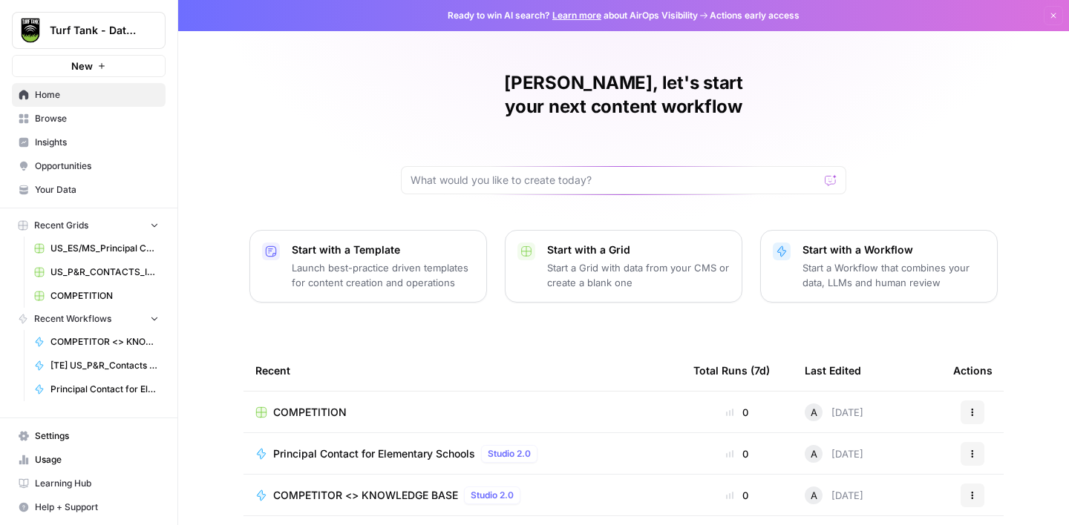
click at [50, 117] on span "Browse" at bounding box center [97, 118] width 124 height 13
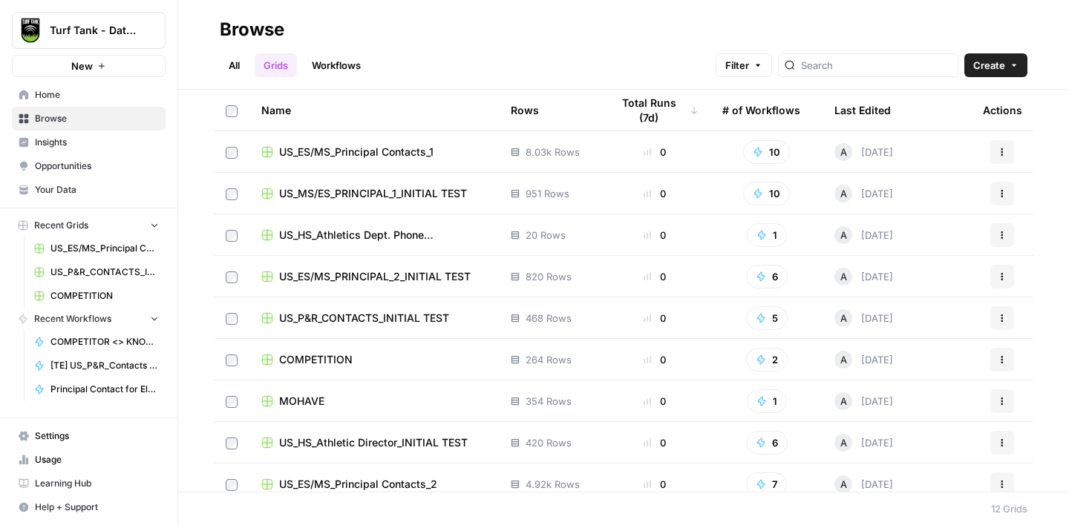
click at [358, 63] on link "Workflows" at bounding box center [336, 65] width 67 height 24
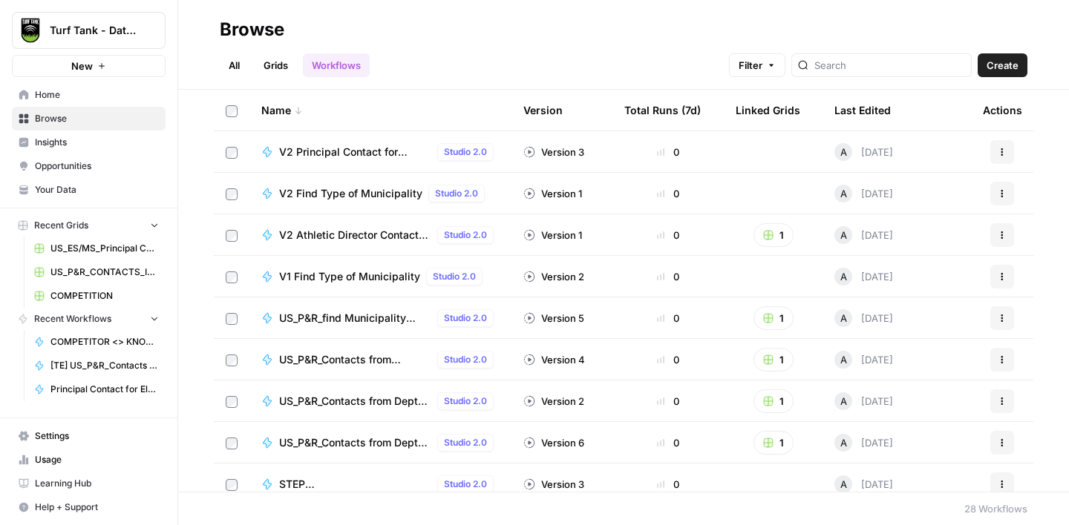
click at [1007, 64] on span "Create" at bounding box center [1002, 65] width 32 height 15
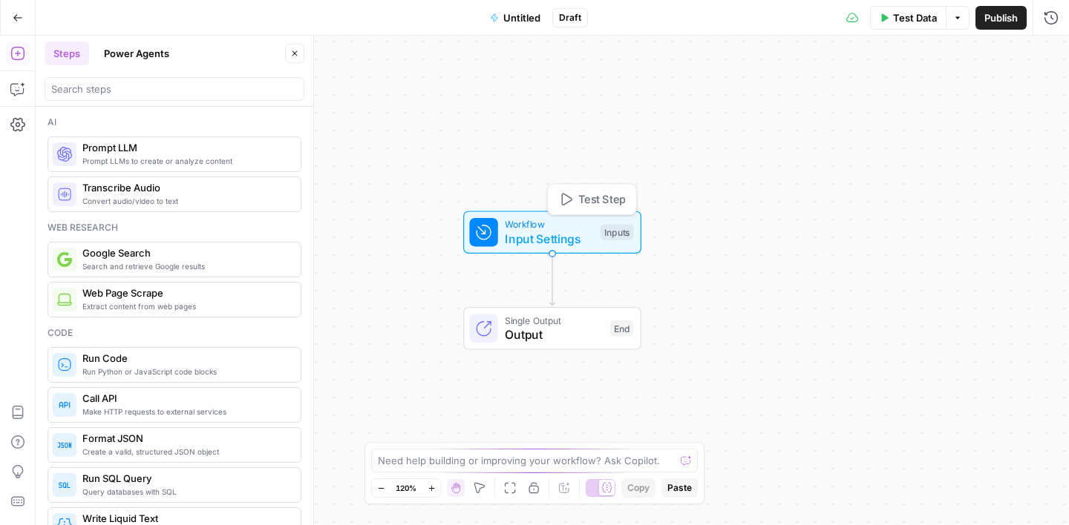
click at [550, 226] on span "Workflow" at bounding box center [549, 224] width 88 height 14
click at [926, 96] on button "Add Field" at bounding box center [907, 101] width 247 height 24
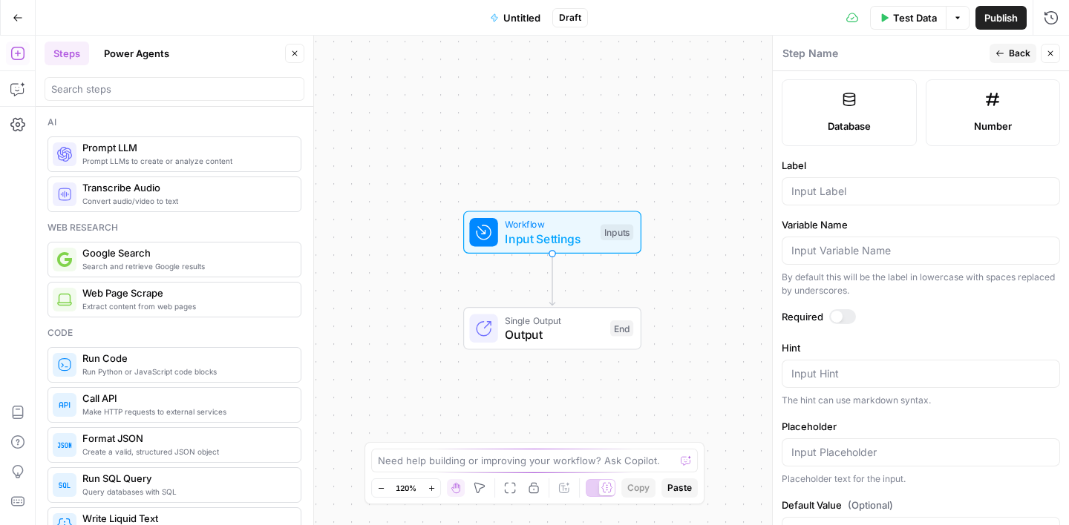
scroll to position [438, 0]
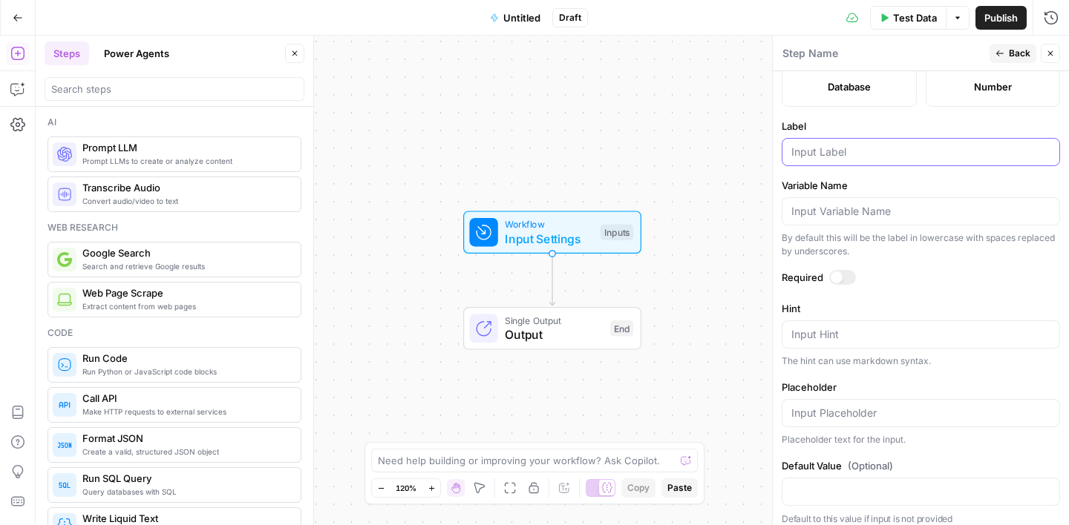
click at [856, 153] on input "Label" at bounding box center [920, 152] width 259 height 15
type input "Company Name"
click at [1005, 57] on button "Back" at bounding box center [1012, 53] width 47 height 19
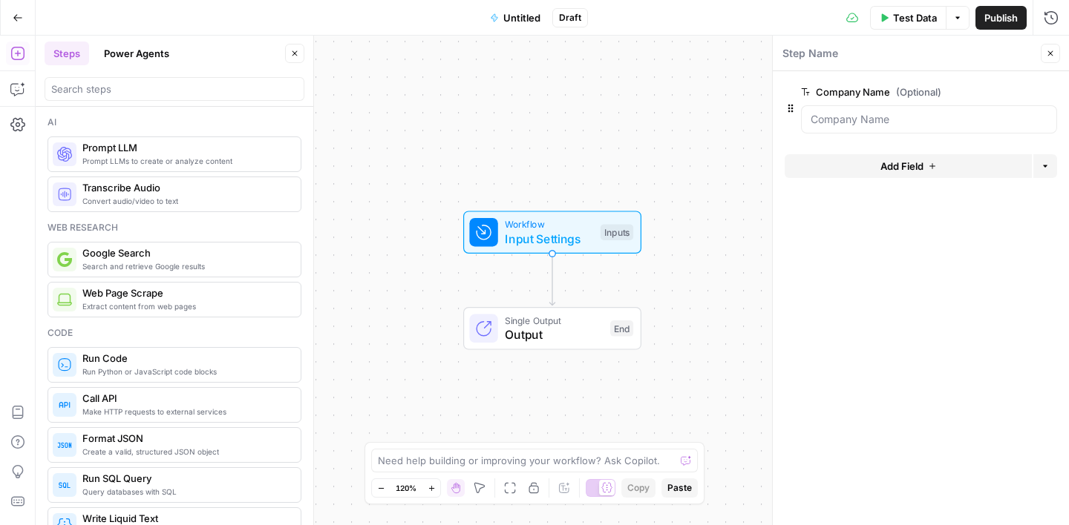
click at [893, 165] on span "Add Field" at bounding box center [901, 166] width 43 height 15
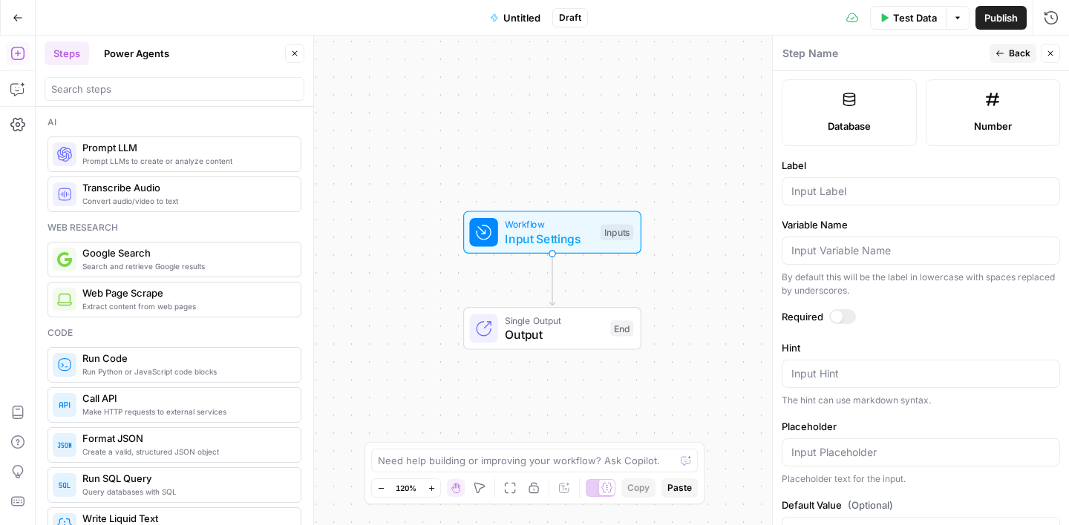
scroll to position [447, 0]
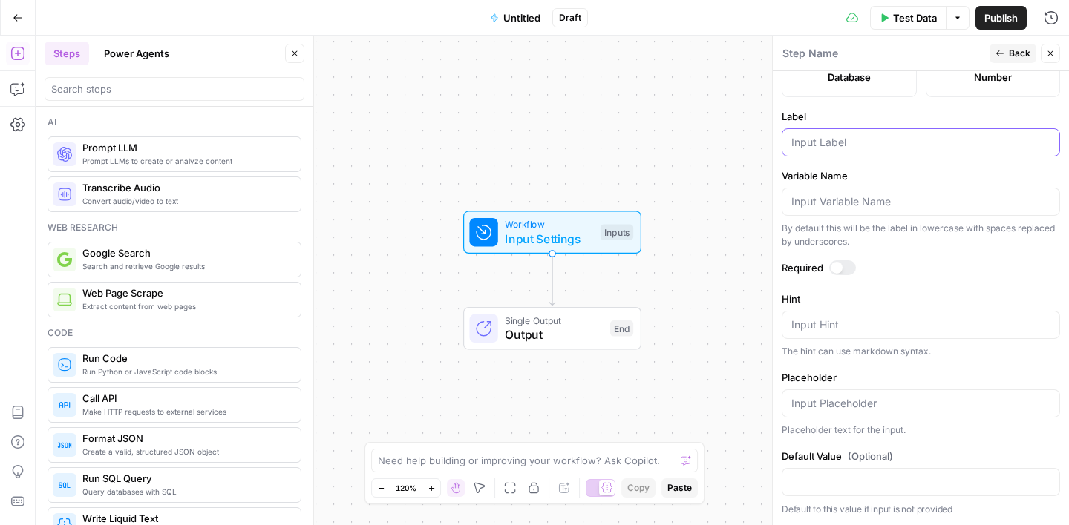
click at [830, 142] on input "Label" at bounding box center [920, 142] width 259 height 15
type input "Website"
click at [870, 165] on form "Input type Short Text Long Text Single Select Multi Select JSON File Text File …" at bounding box center [921, 298] width 296 height 454
click at [1011, 52] on span "Back" at bounding box center [1020, 53] width 22 height 13
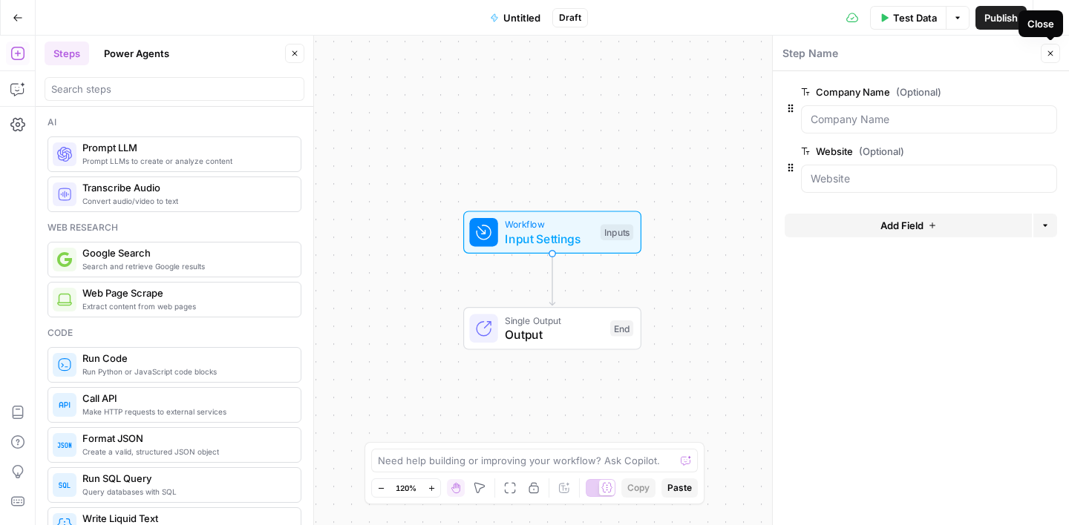
click at [1052, 53] on icon "button" at bounding box center [1050, 53] width 9 height 9
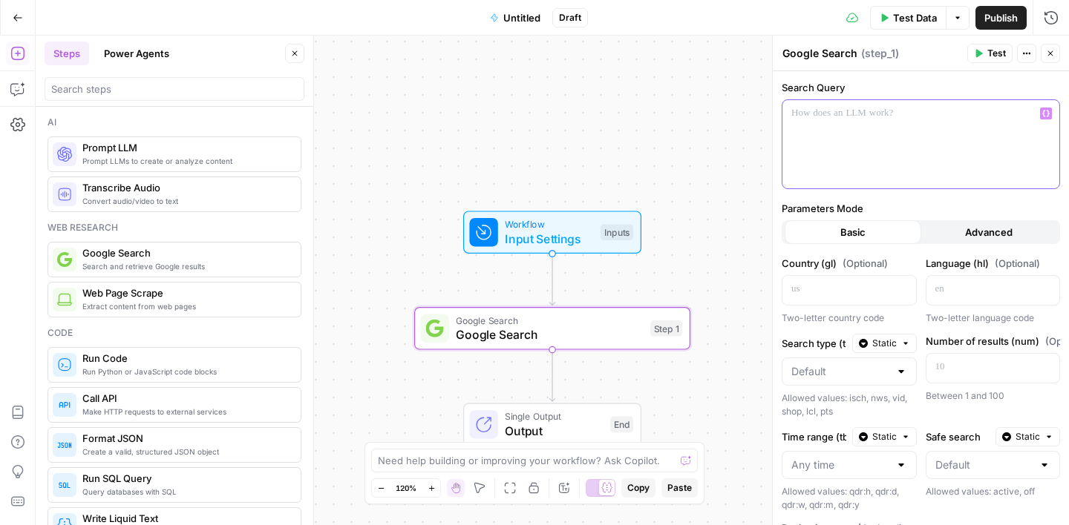
click at [829, 114] on p at bounding box center [920, 113] width 259 height 15
click at [1045, 111] on icon "button" at bounding box center [1045, 113] width 7 height 7
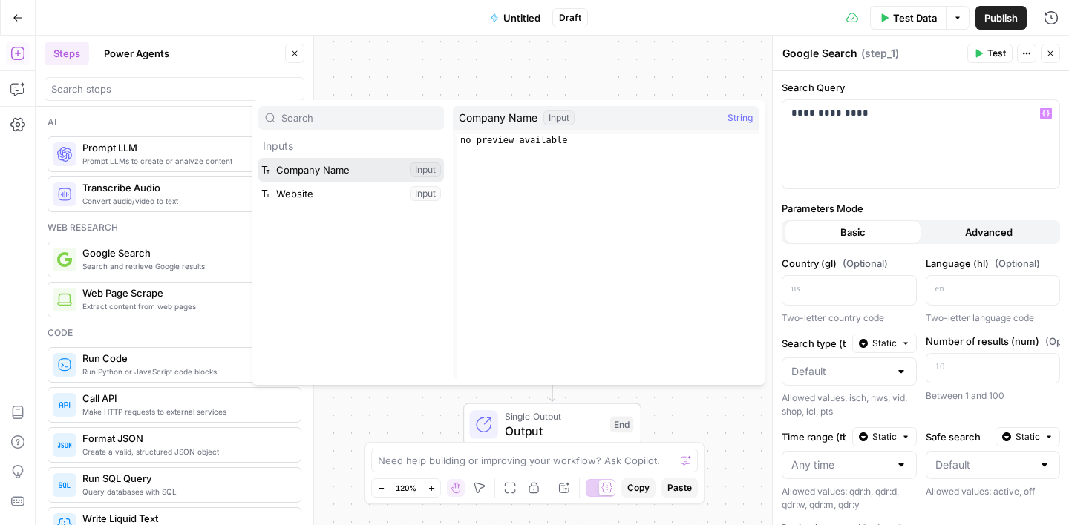
click at [370, 162] on button "Select variable Company Name" at bounding box center [351, 170] width 186 height 24
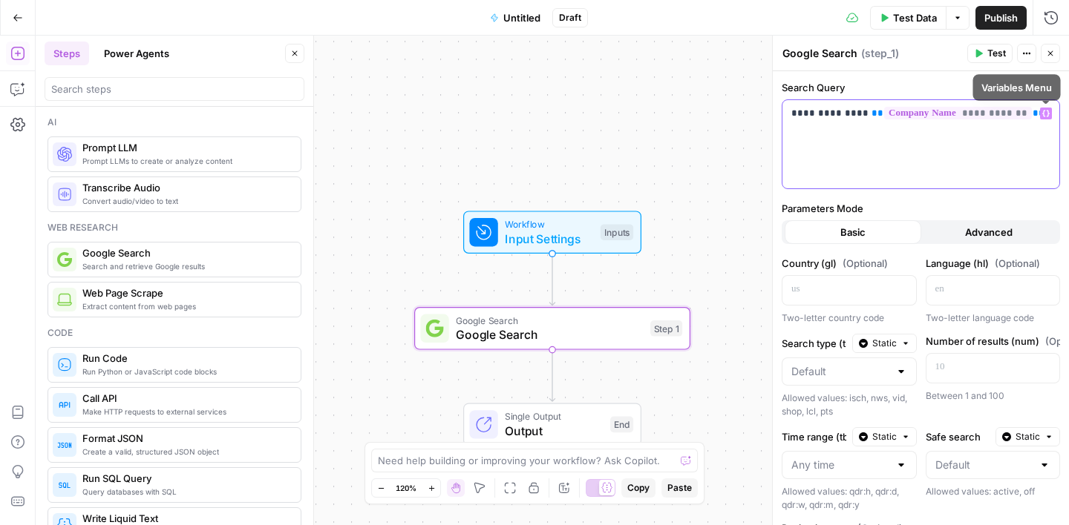
click at [1048, 117] on icon "button" at bounding box center [1045, 113] width 7 height 7
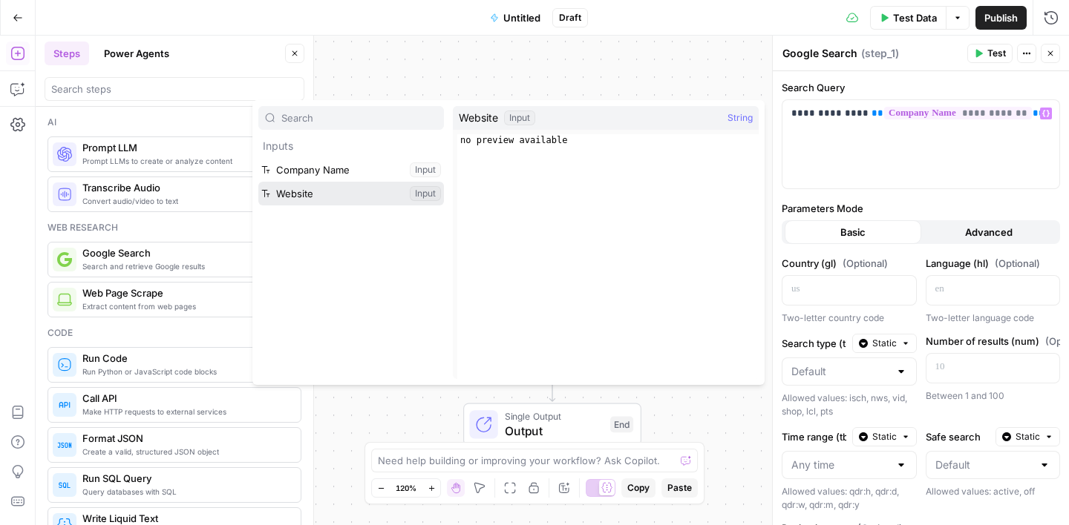
click at [383, 199] on button "Select variable Website" at bounding box center [351, 194] width 186 height 24
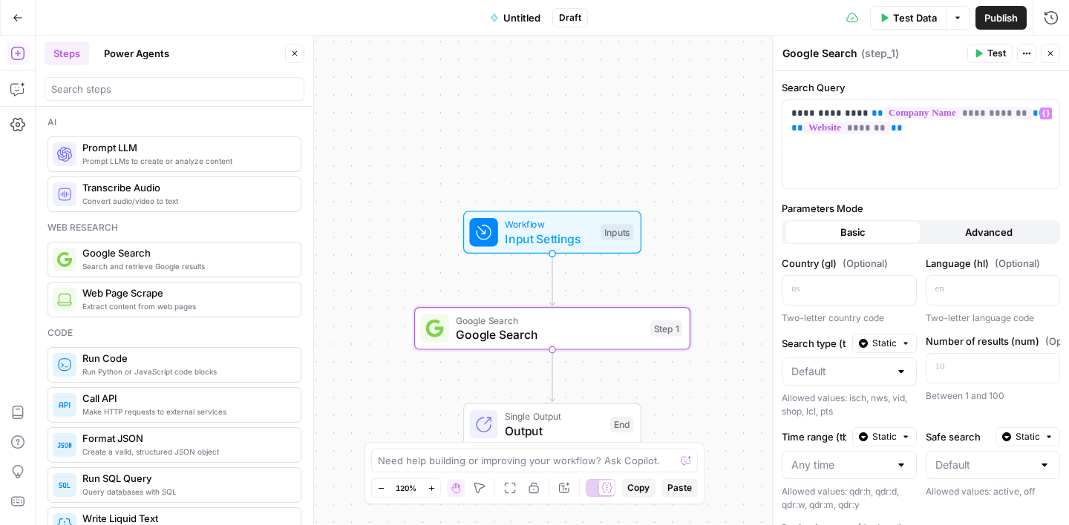
click at [1032, 75] on div "**********" at bounding box center [921, 389] width 296 height 636
click at [1052, 58] on button "Close" at bounding box center [1049, 53] width 19 height 19
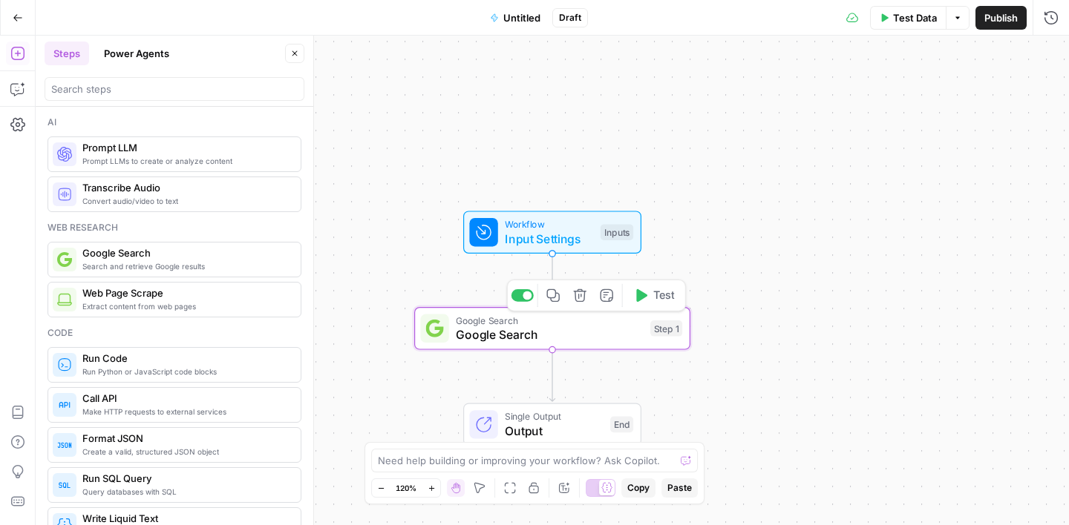
click at [508, 328] on span "Google Search" at bounding box center [549, 335] width 187 height 18
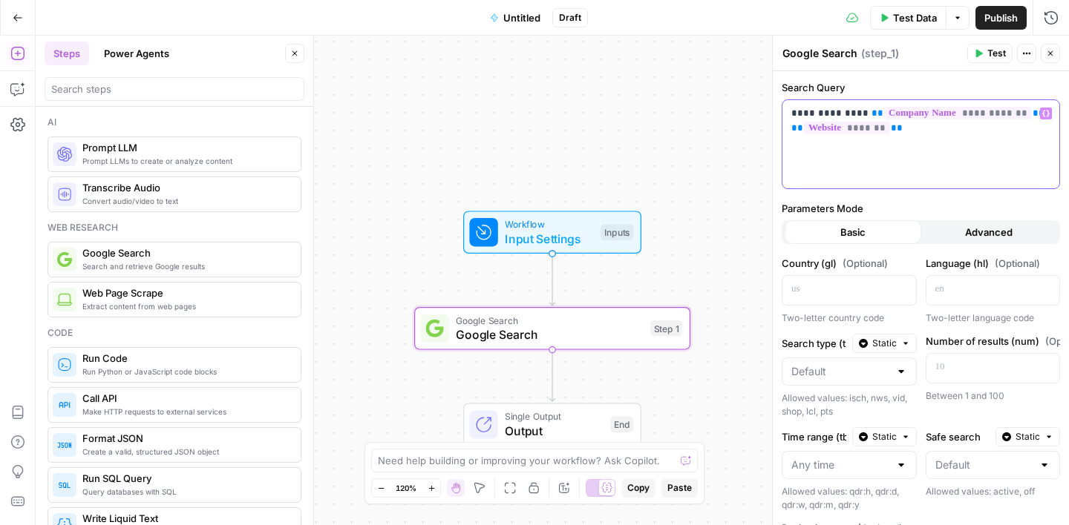
click at [792, 111] on p "**********" at bounding box center [920, 121] width 259 height 30
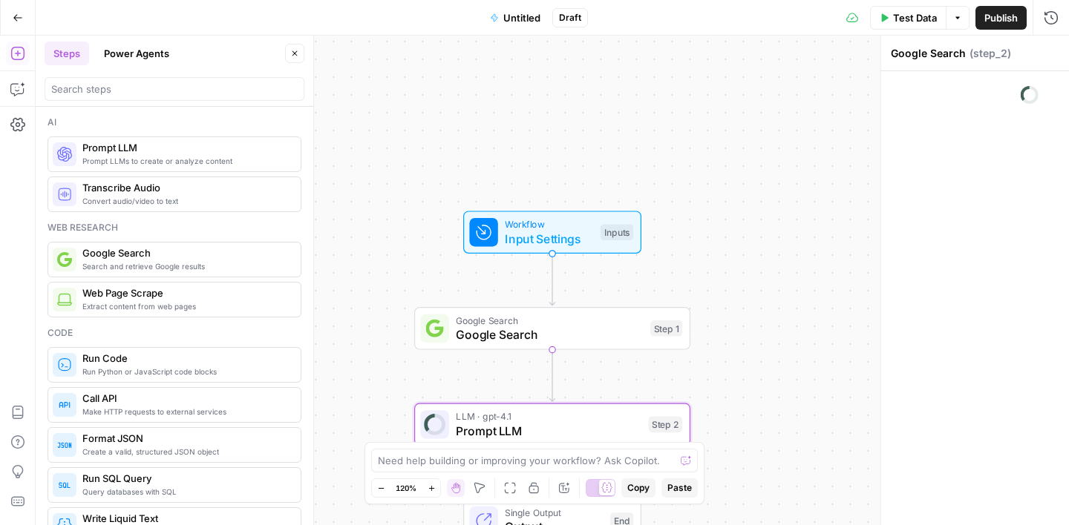
type textarea "Prompt LLM"
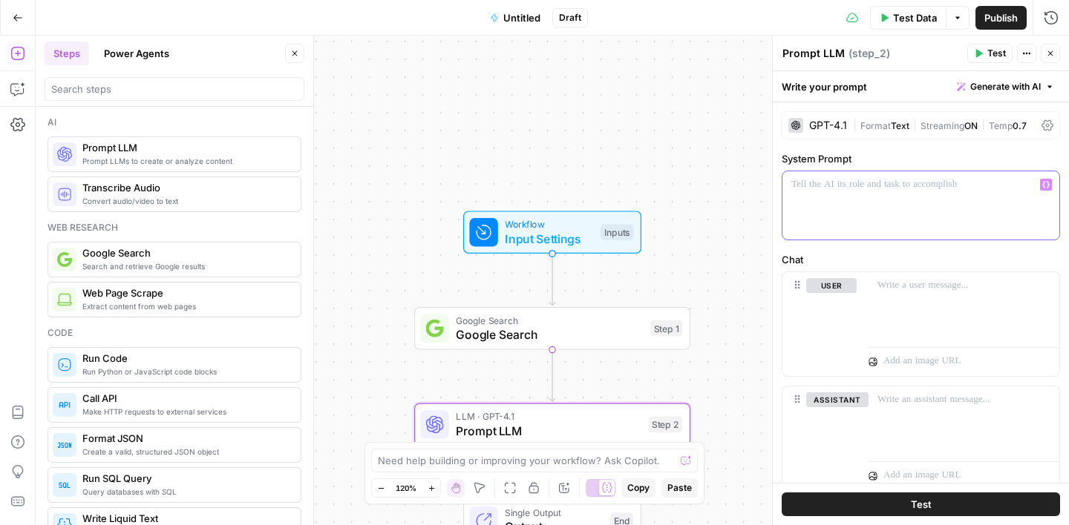
click at [841, 190] on p at bounding box center [920, 184] width 259 height 15
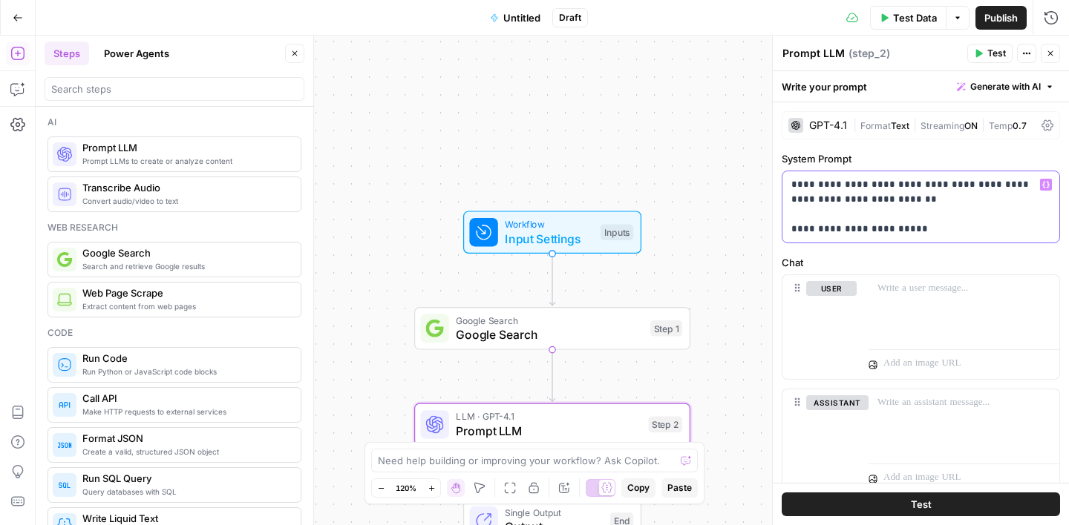
click at [1046, 179] on button "Variables Menu" at bounding box center [1046, 185] width 12 height 12
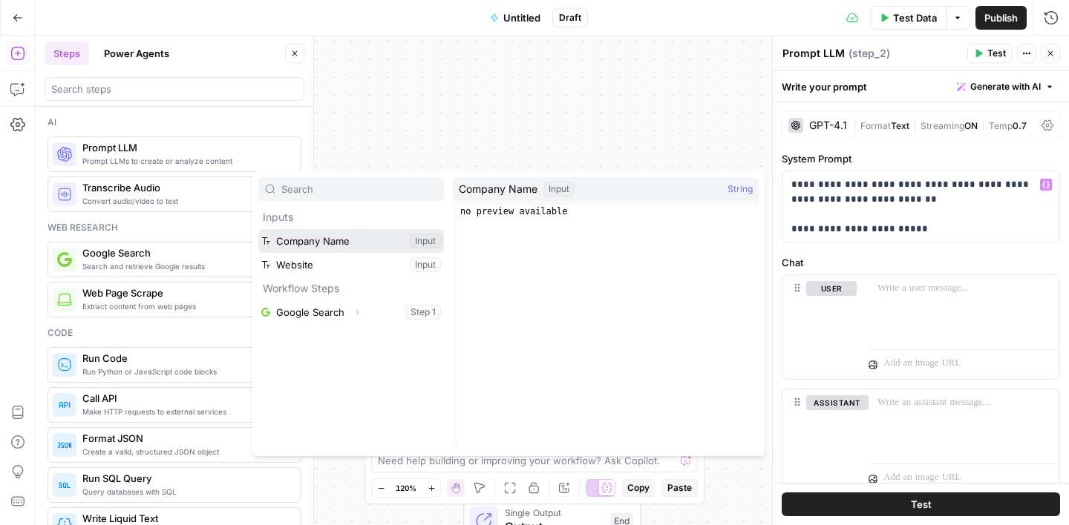
click at [327, 242] on button "Select variable Company Name" at bounding box center [351, 241] width 186 height 24
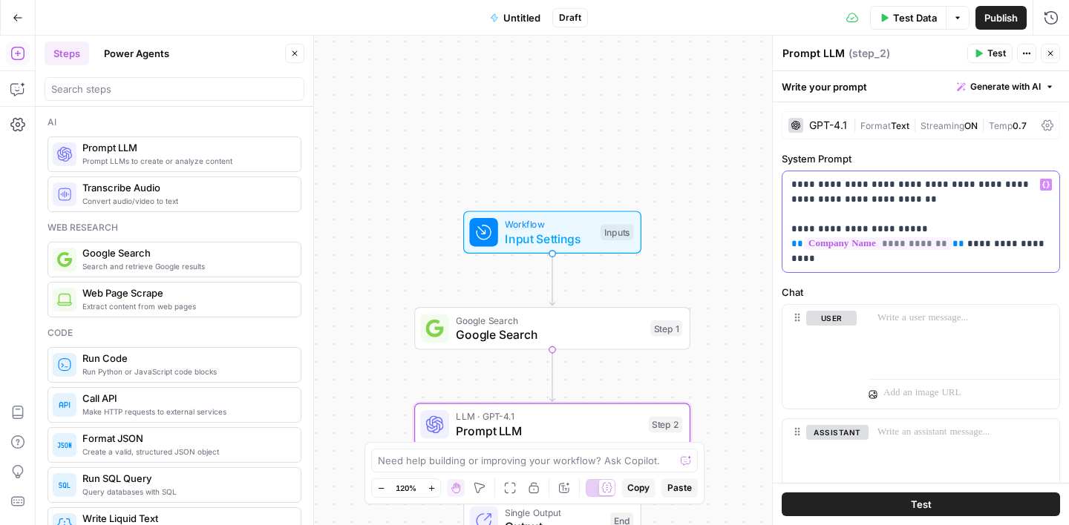
click at [1043, 184] on icon "button" at bounding box center [1045, 185] width 7 height 7
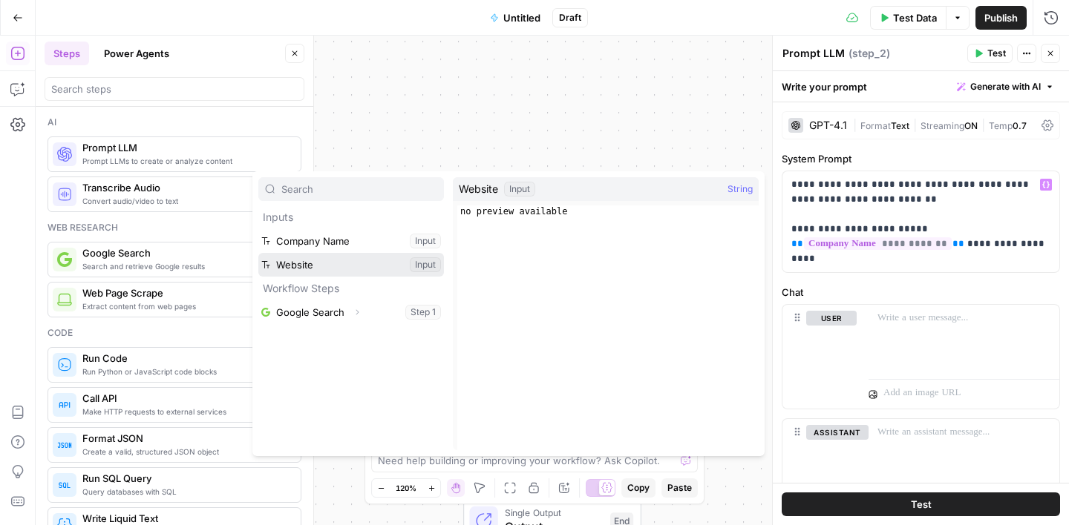
click at [349, 257] on button "Select variable Website" at bounding box center [351, 265] width 186 height 24
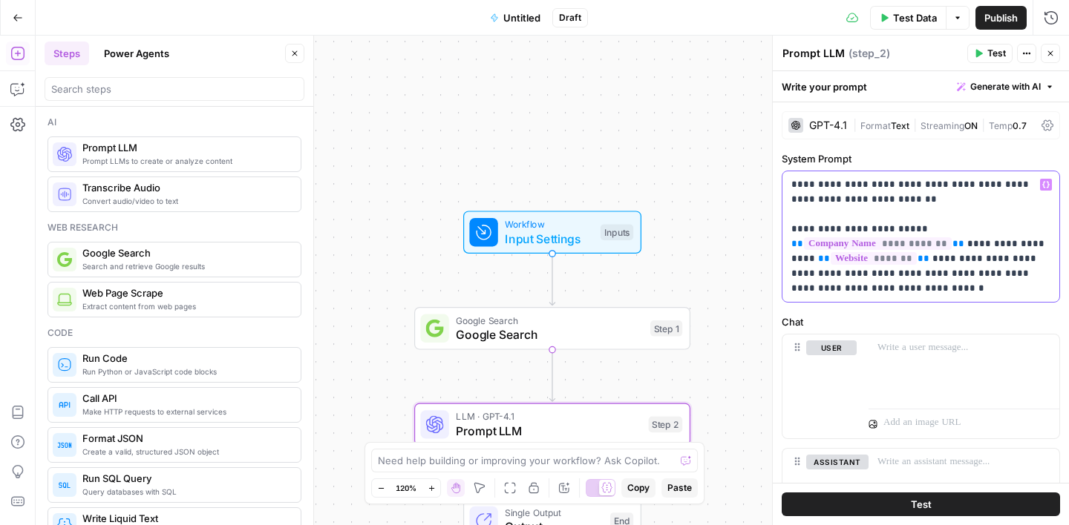
click at [1046, 183] on icon "button" at bounding box center [1045, 184] width 7 height 7
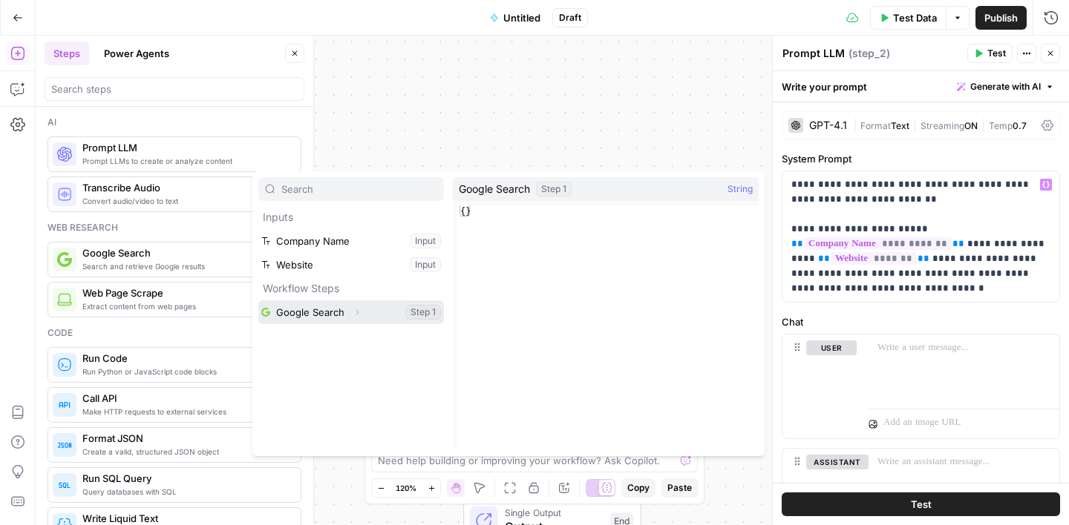
click at [328, 306] on button "Select variable Google Search" at bounding box center [351, 313] width 186 height 24
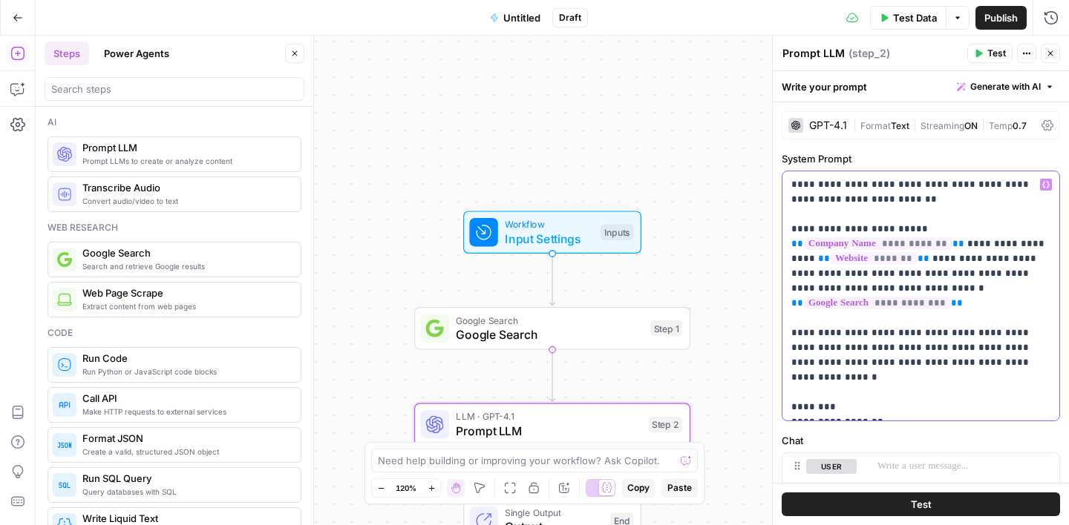
click at [833, 393] on p "**********" at bounding box center [920, 295] width 259 height 237
click at [879, 406] on p "**********" at bounding box center [920, 295] width 259 height 237
click at [860, 433] on p "**********" at bounding box center [920, 310] width 259 height 267
click at [853, 465] on p "**********" at bounding box center [920, 325] width 259 height 297
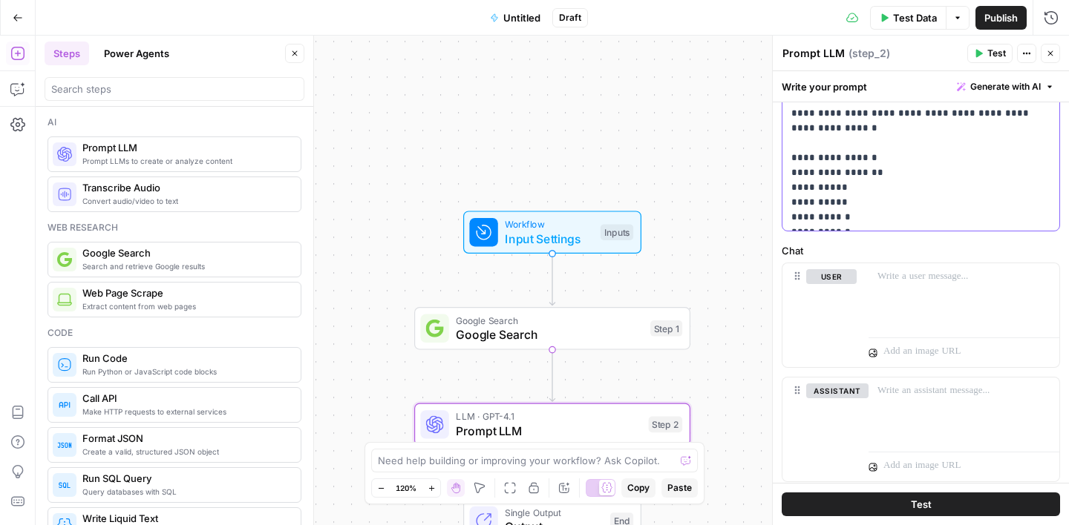
scroll to position [275, 0]
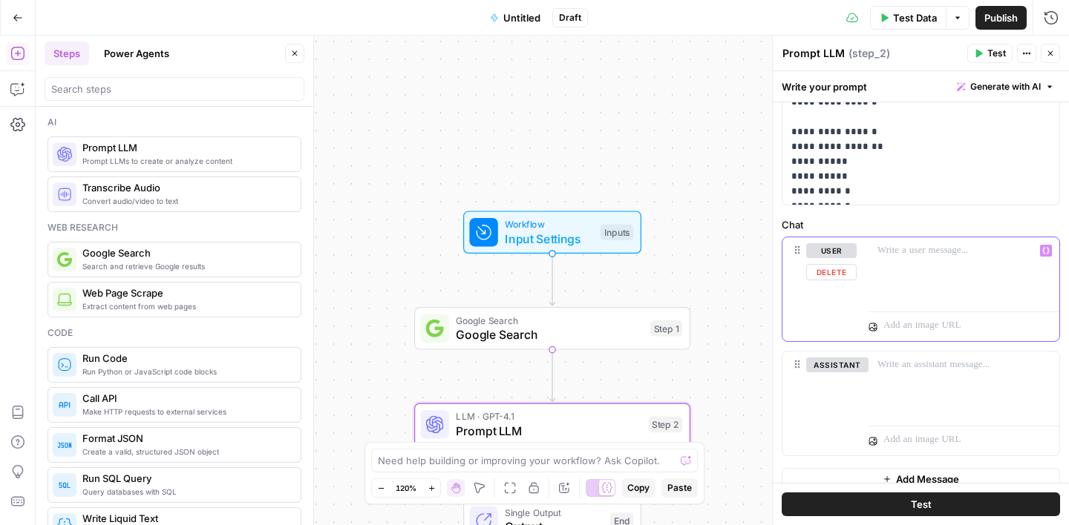
click at [898, 258] on div at bounding box center [963, 271] width 191 height 68
click at [1045, 250] on icon "button" at bounding box center [1045, 250] width 7 height 7
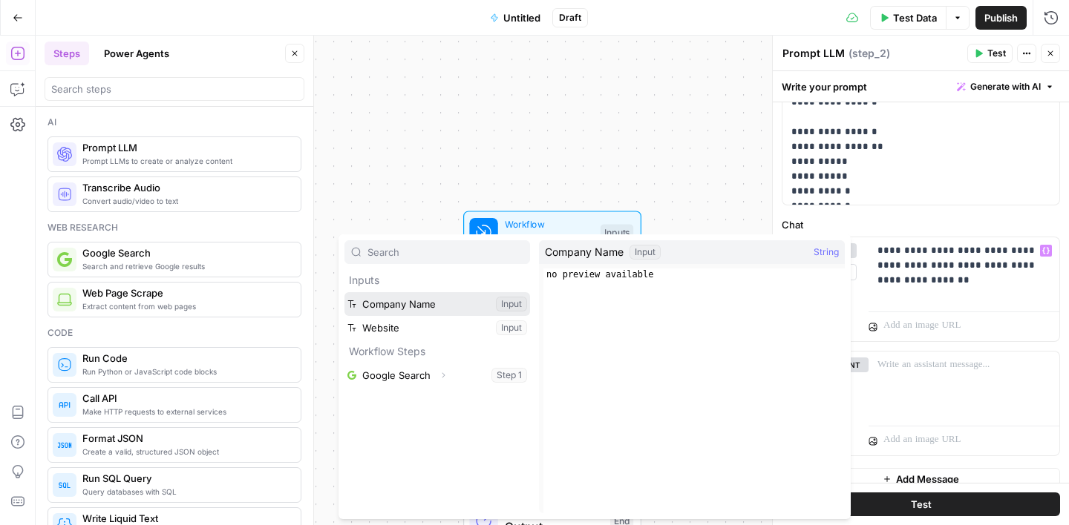
click at [415, 308] on button "Select variable Company Name" at bounding box center [437, 304] width 186 height 24
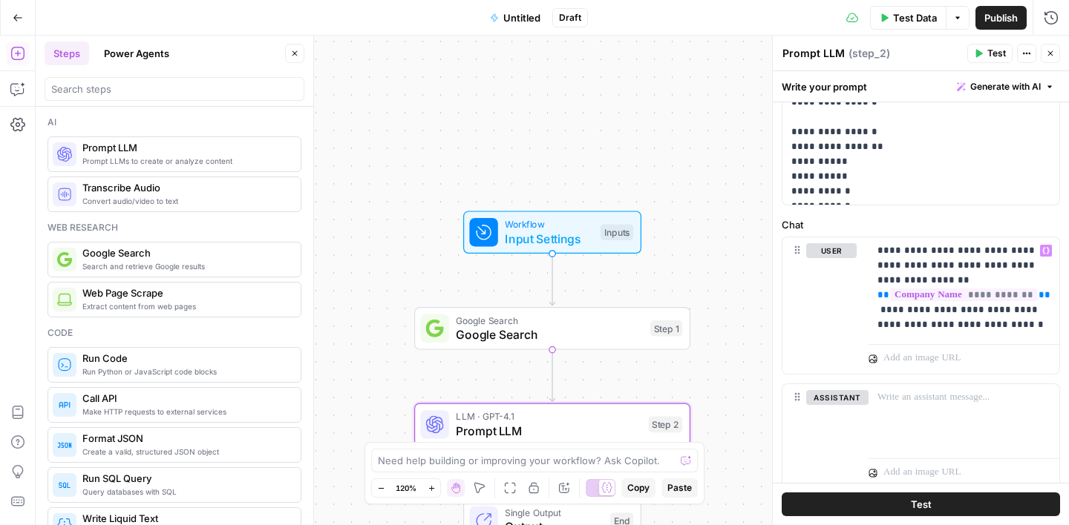
click at [959, 217] on div "**********" at bounding box center [921, 179] width 296 height 705
click at [1057, 50] on button "Close" at bounding box center [1049, 53] width 19 height 19
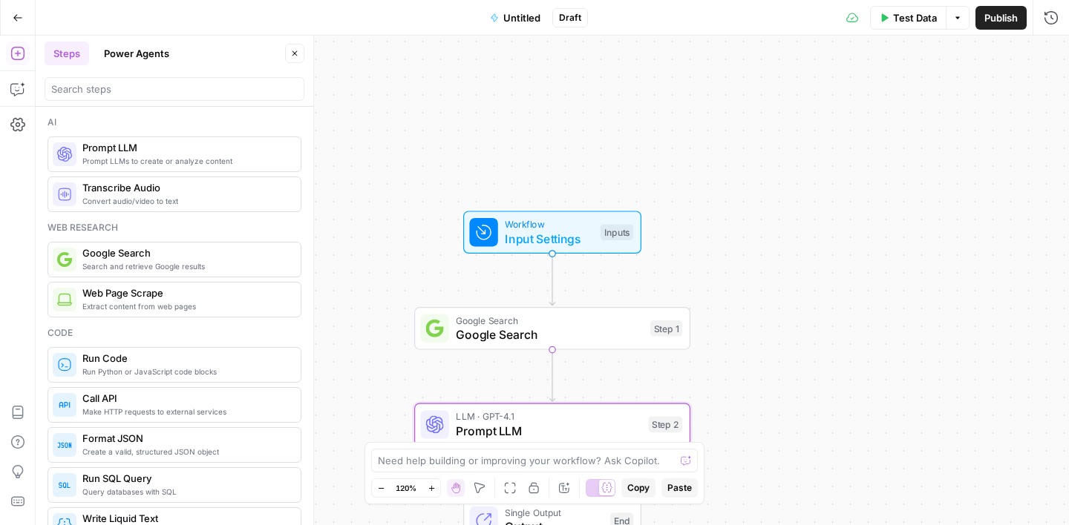
click at [577, 246] on span "Input Settings" at bounding box center [549, 239] width 88 height 18
click at [1058, 54] on button "Close" at bounding box center [1049, 53] width 19 height 19
click at [901, 14] on span "Test Data" at bounding box center [915, 17] width 44 height 15
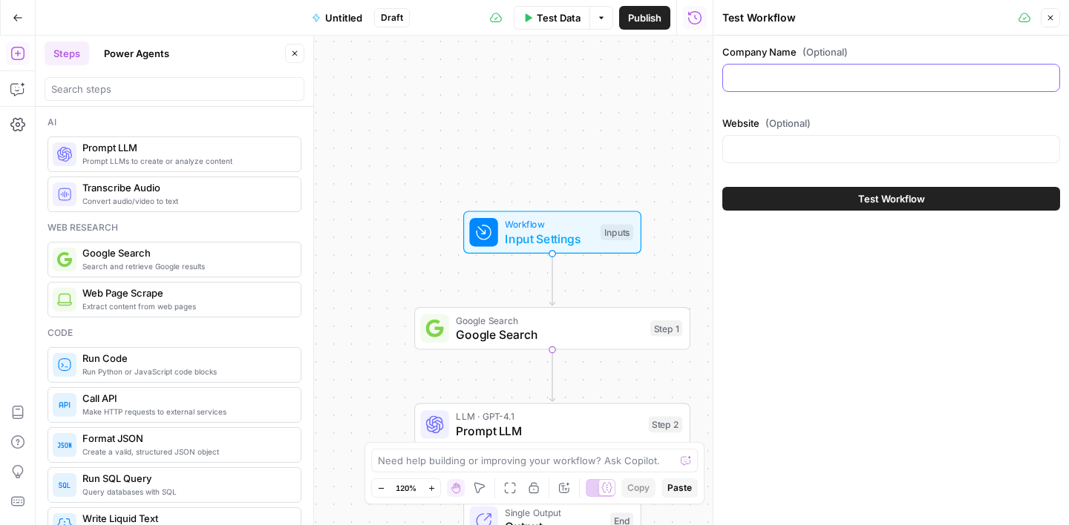
click at [855, 83] on input "Company Name (Optional)" at bounding box center [891, 78] width 318 height 15
paste input "APIUM http://apium.com/"
click at [776, 77] on input "APIUM http://apium.com/" at bounding box center [891, 78] width 318 height 15
type input "APIUM"
click at [763, 154] on input "Website (Optional)" at bounding box center [891, 149] width 318 height 15
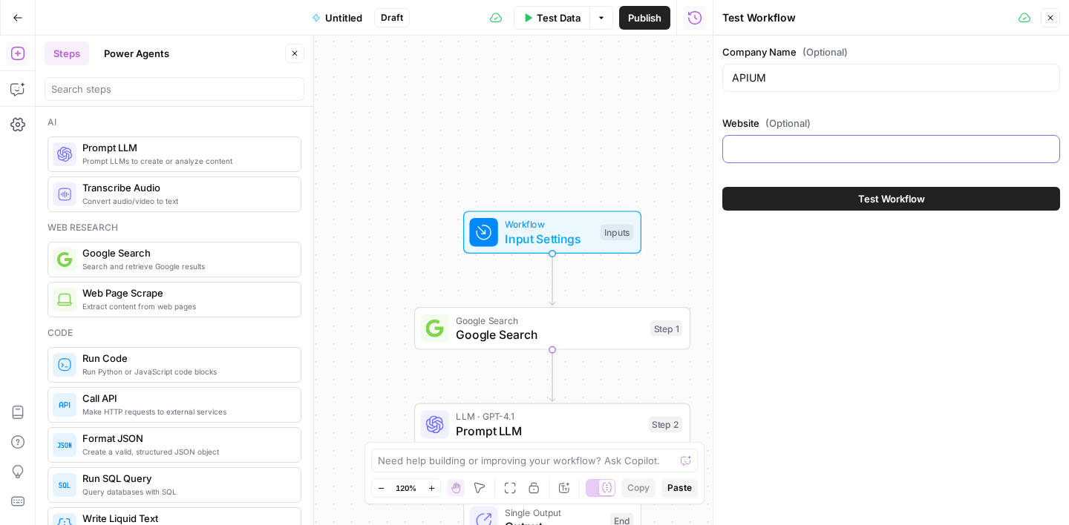
paste input "http://apium.com/"
type input "http://apium.com/"
click at [847, 199] on button "Test Workflow" at bounding box center [891, 199] width 338 height 24
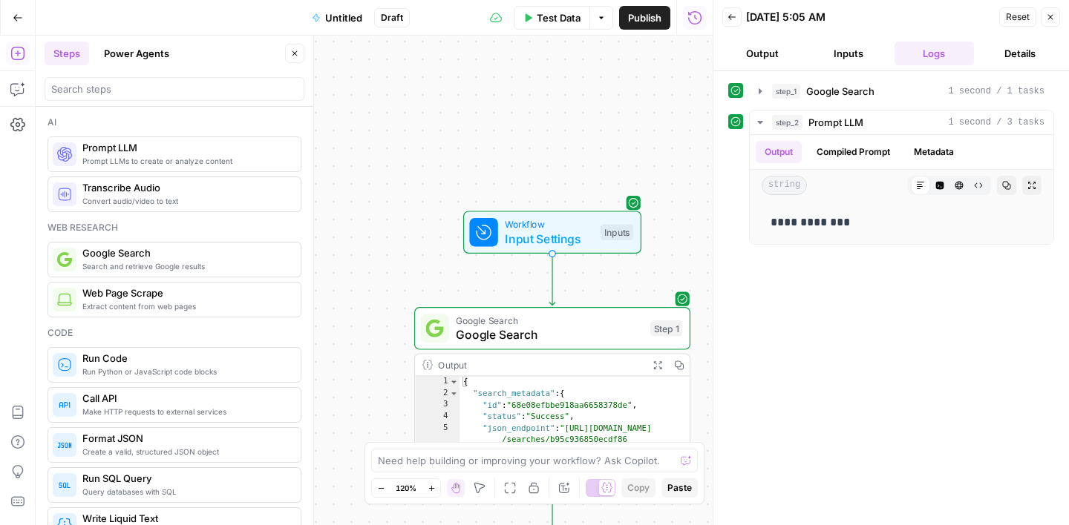
click at [350, 20] on span "Untitled" at bounding box center [343, 17] width 37 height 15
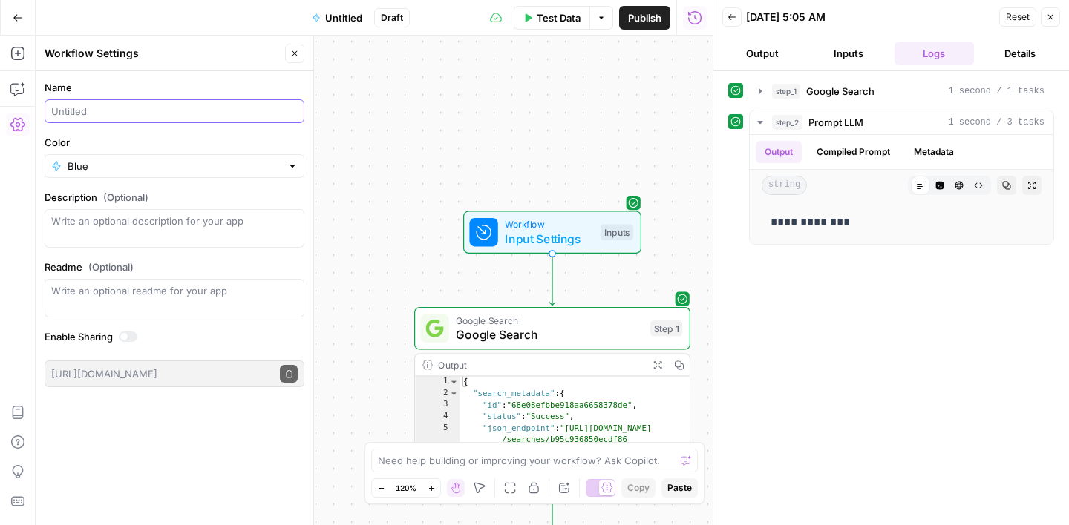
click at [144, 108] on input "Name" at bounding box center [174, 111] width 246 height 15
type input "HQ Finder"
click at [294, 56] on icon "button" at bounding box center [294, 53] width 9 height 9
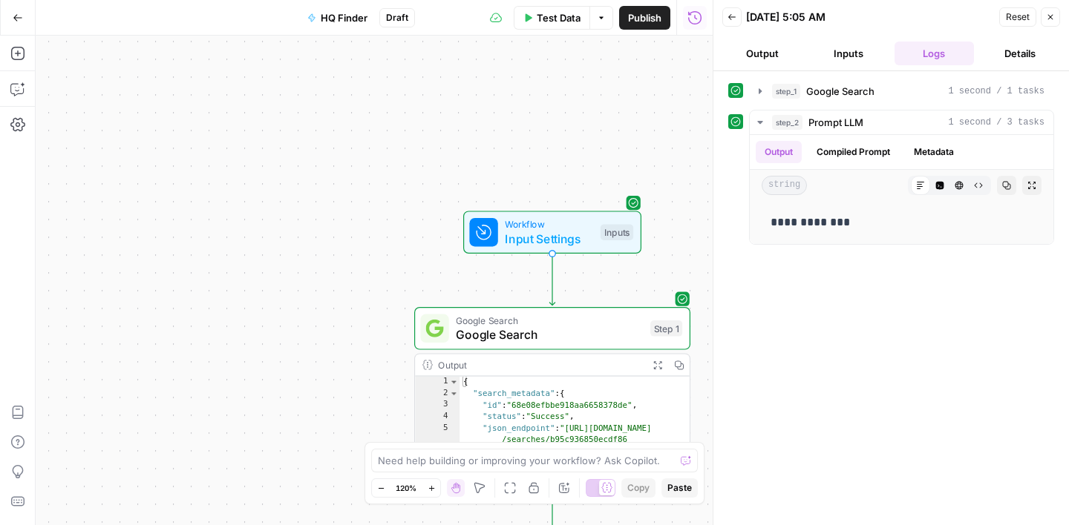
click at [640, 14] on span "Publish" at bounding box center [644, 17] width 33 height 15
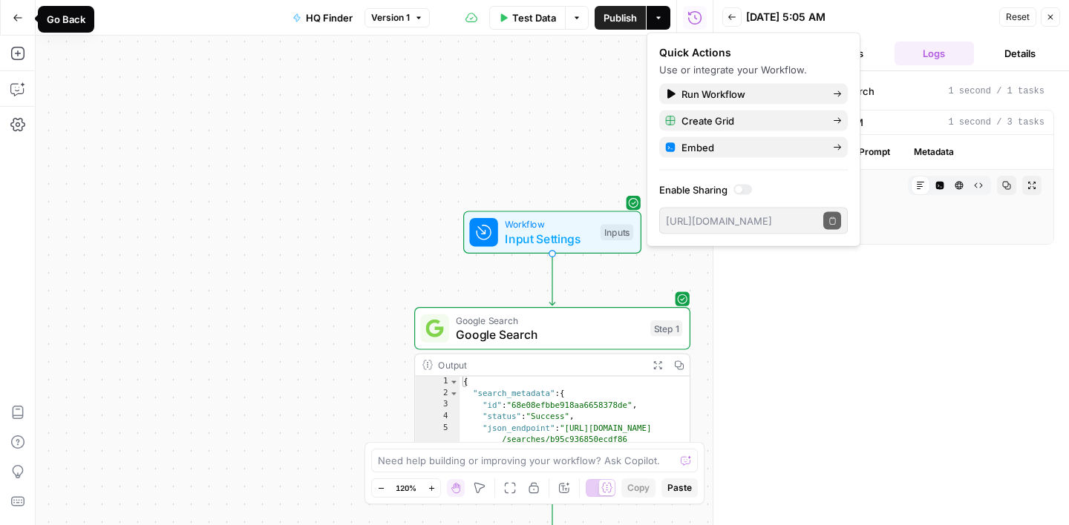
click at [13, 22] on icon "button" at bounding box center [18, 18] width 10 height 10
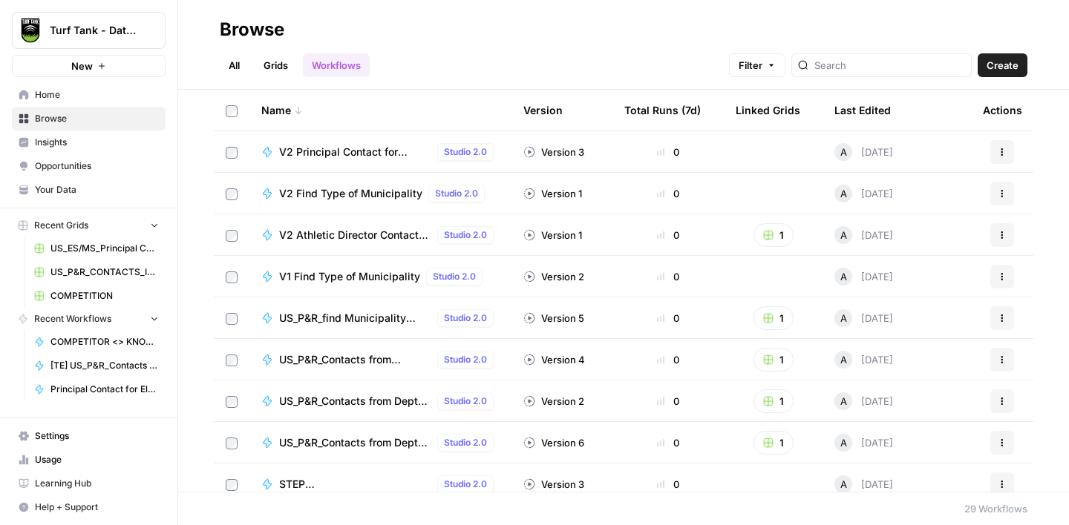
click at [280, 65] on link "Grids" at bounding box center [276, 65] width 42 height 24
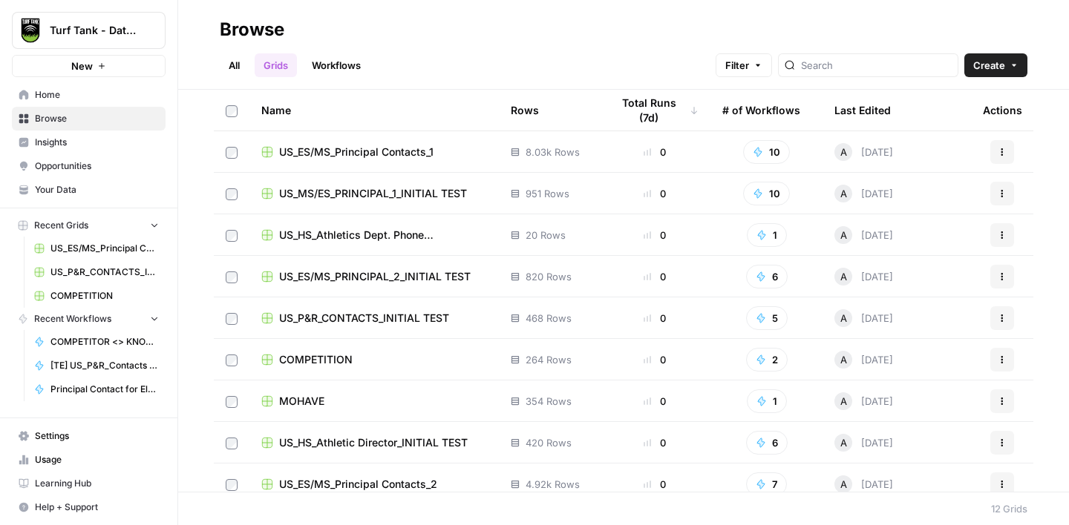
click at [367, 363] on div "COMPETITION" at bounding box center [374, 360] width 226 height 15
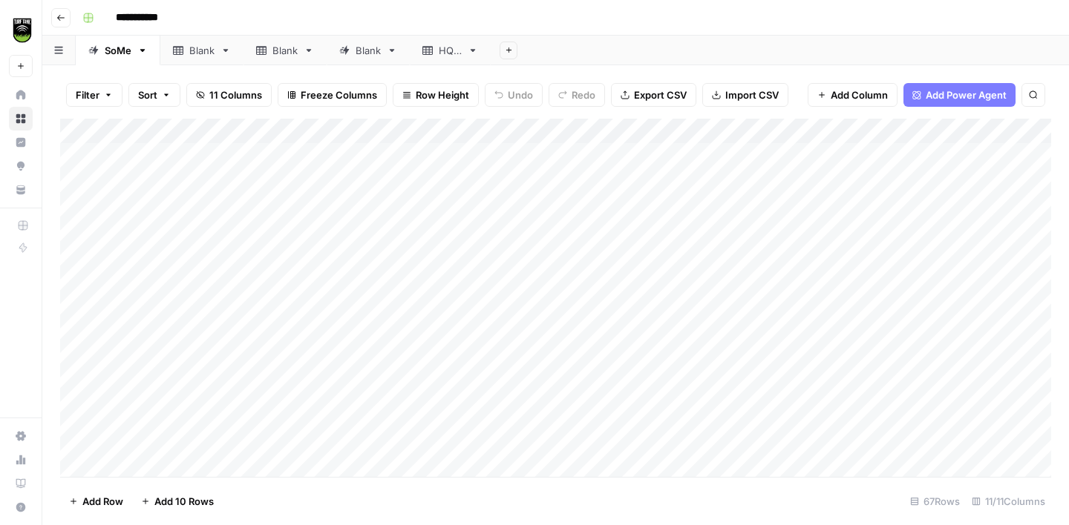
click at [447, 50] on div "HQ 2" at bounding box center [450, 50] width 23 height 15
drag, startPoint x: 448, startPoint y: 50, endPoint x: 212, endPoint y: 47, distance: 236.0
click at [212, 48] on div "SoMe Blank Blank Blank HQ 2 Add Sheet" at bounding box center [555, 51] width 1026 height 30
click at [559, 128] on span "Add Column" at bounding box center [571, 131] width 52 height 13
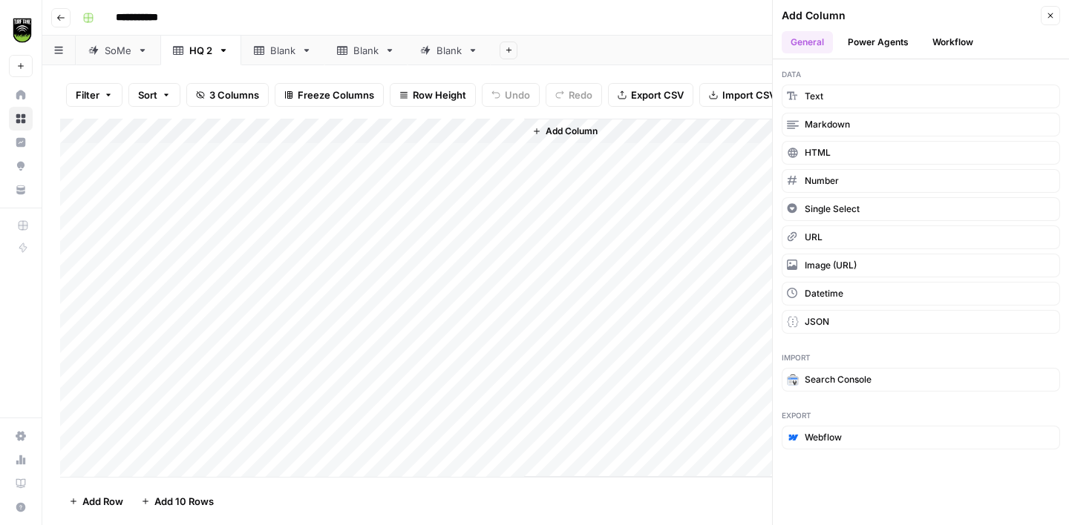
click at [960, 42] on button "Workflow" at bounding box center [952, 42] width 59 height 22
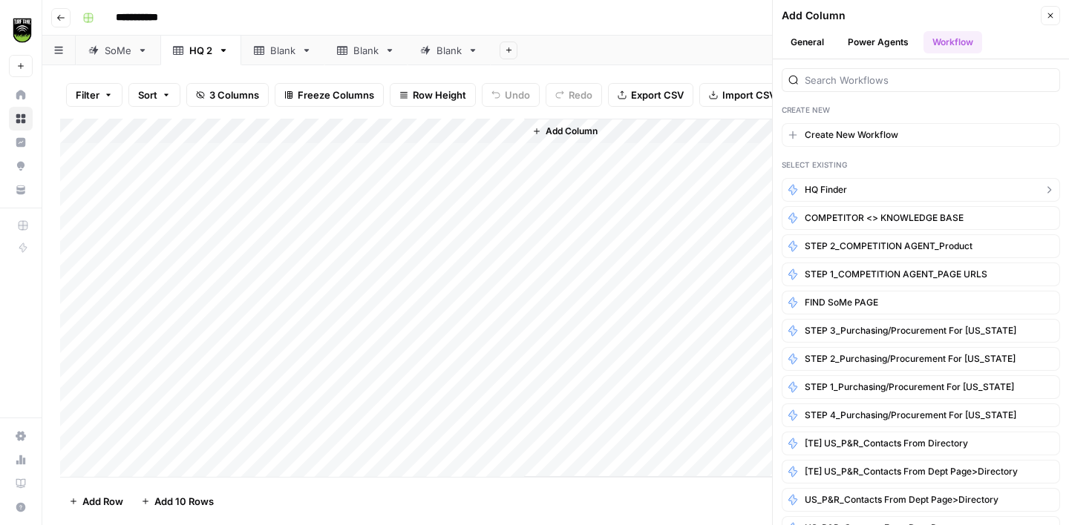
click at [866, 190] on button "HQ Finder" at bounding box center [920, 190] width 278 height 24
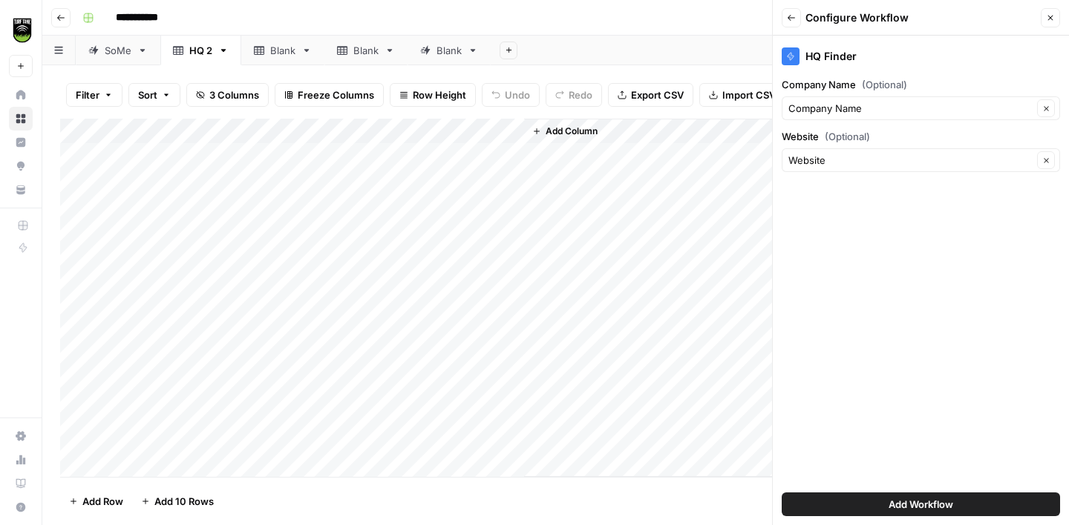
click at [905, 502] on span "Add Workflow" at bounding box center [920, 504] width 65 height 15
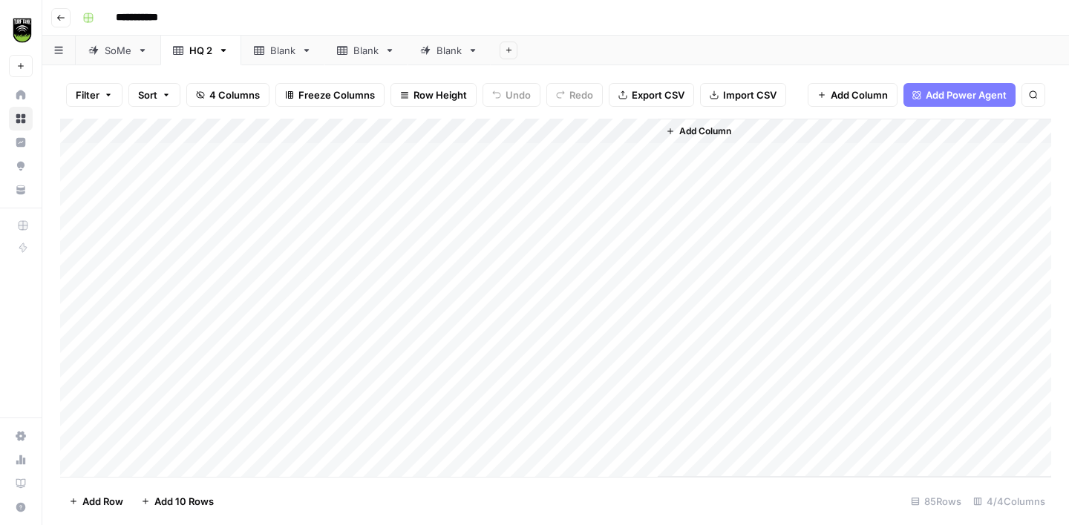
click at [586, 154] on div "Add Column" at bounding box center [555, 298] width 991 height 358
click at [586, 180] on div "Add Column" at bounding box center [555, 298] width 991 height 358
click at [591, 205] on div "Add Column" at bounding box center [555, 298] width 991 height 358
click at [592, 230] on div "Add Column" at bounding box center [555, 298] width 991 height 358
click at [620, 153] on div "Add Column" at bounding box center [555, 298] width 991 height 358
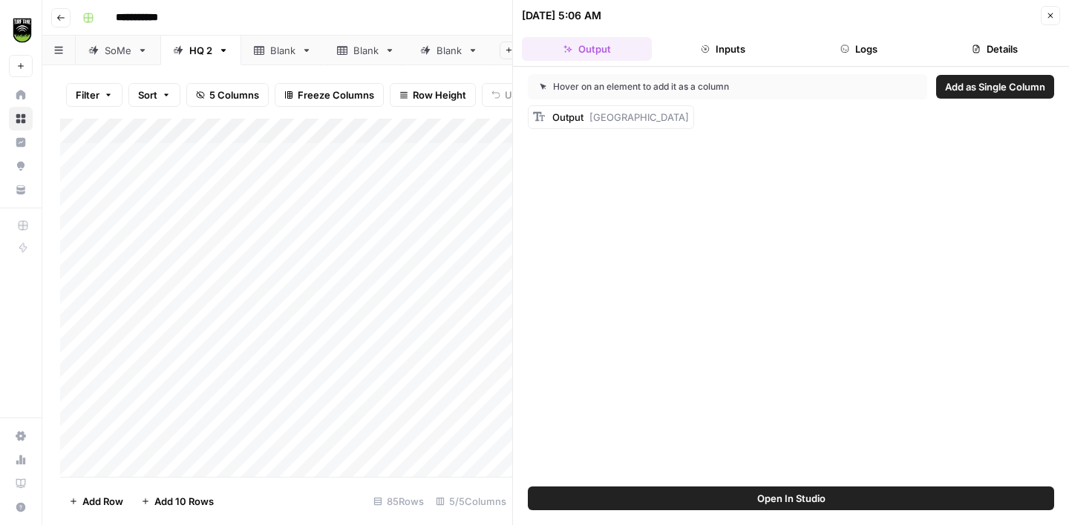
click at [1007, 47] on button "Details" at bounding box center [995, 49] width 130 height 24
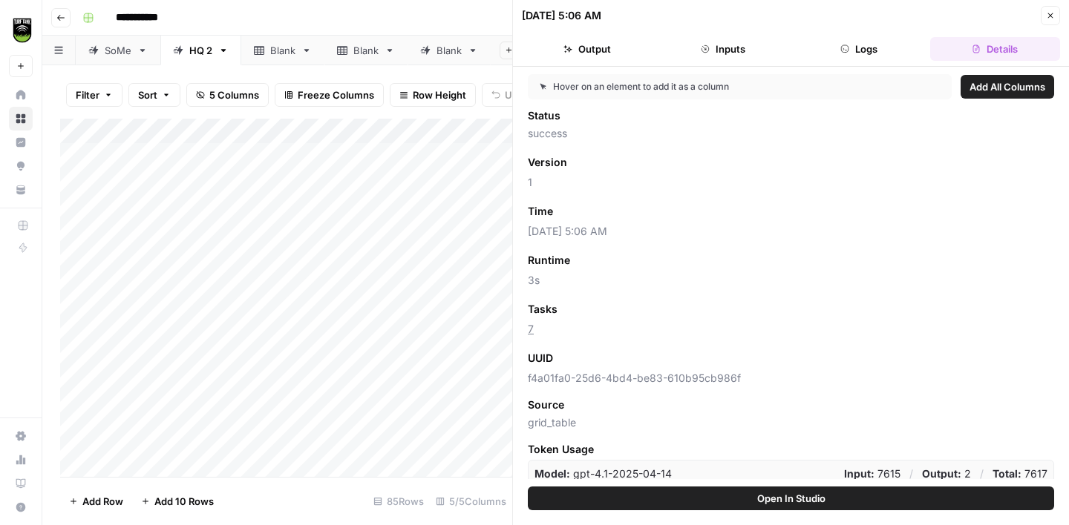
click at [580, 304] on span "Add as Column" at bounding box center [601, 309] width 65 height 13
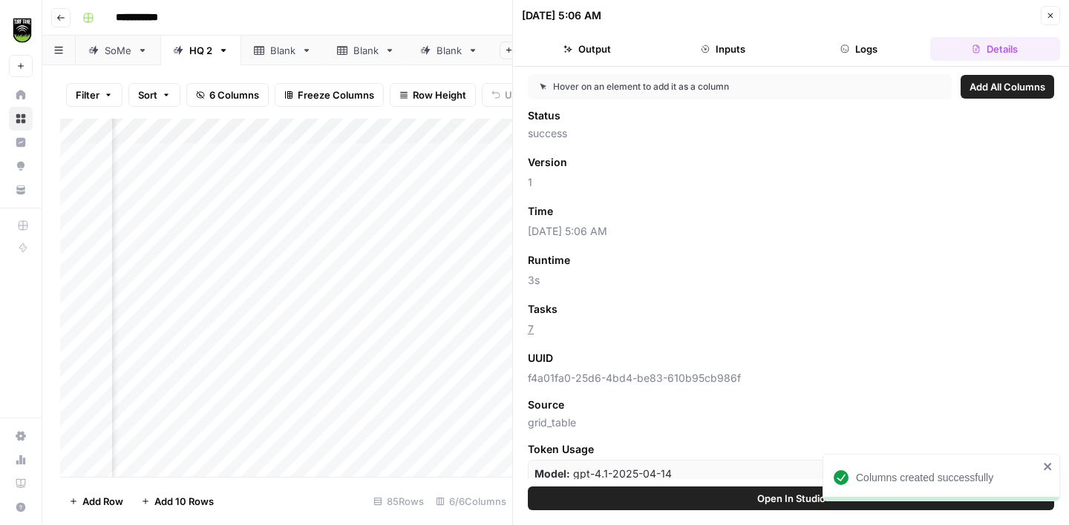
scroll to position [0, 390]
click at [1049, 19] on icon "button" at bounding box center [1050, 15] width 9 height 9
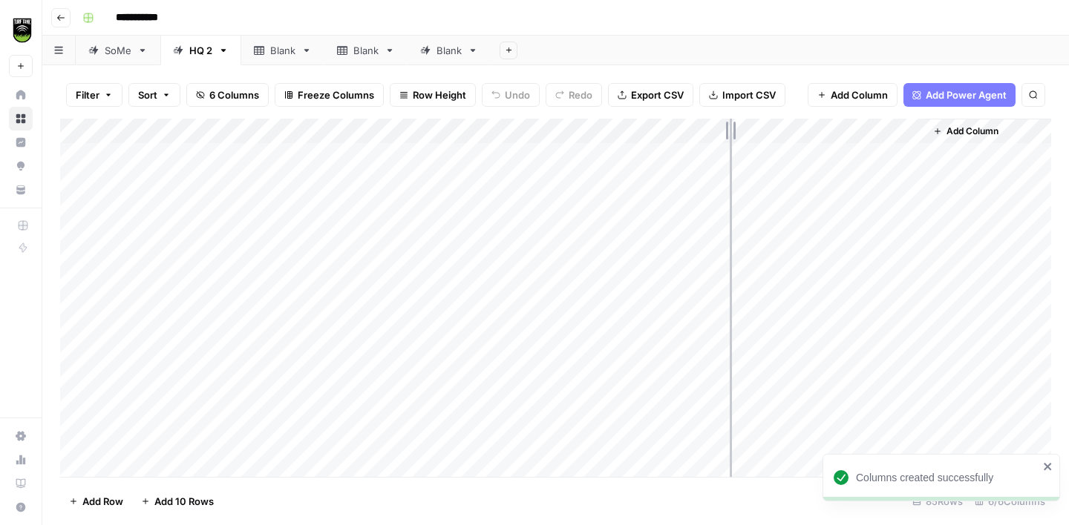
drag, startPoint x: 792, startPoint y: 128, endPoint x: 729, endPoint y: 122, distance: 62.6
click at [729, 123] on div "Add Column" at bounding box center [555, 298] width 991 height 358
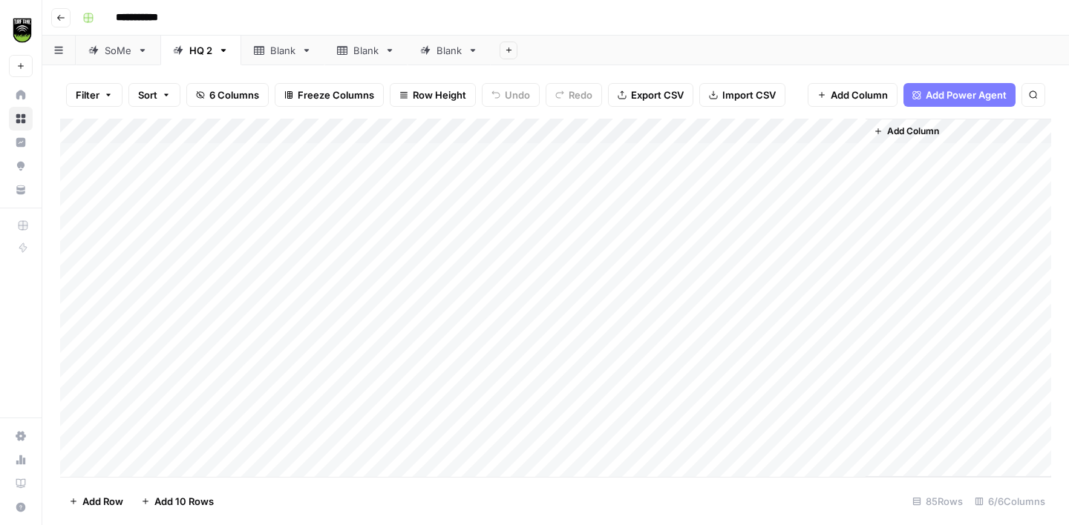
click at [626, 131] on div "Add Column" at bounding box center [555, 298] width 991 height 358
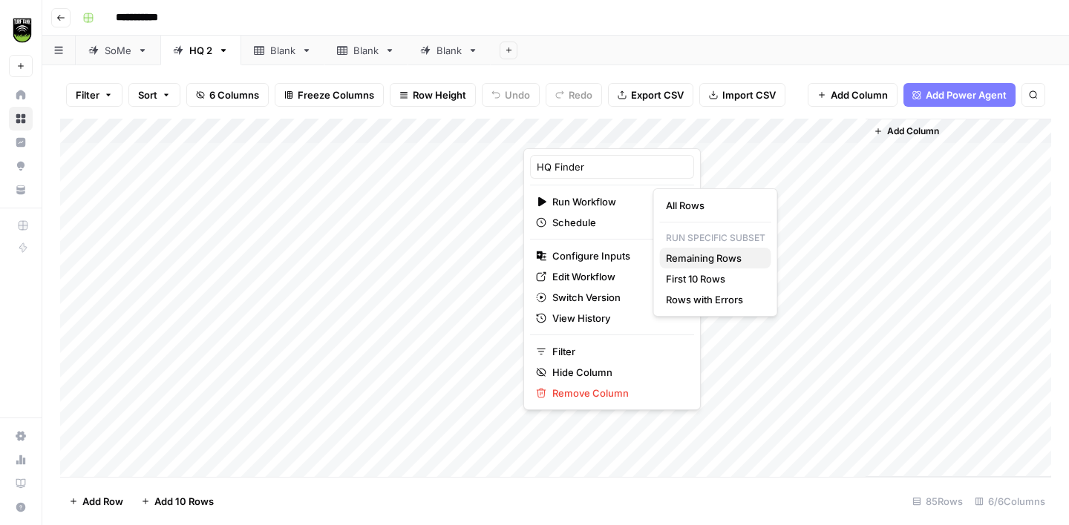
click at [718, 252] on span "Remaining Rows" at bounding box center [713, 258] width 94 height 15
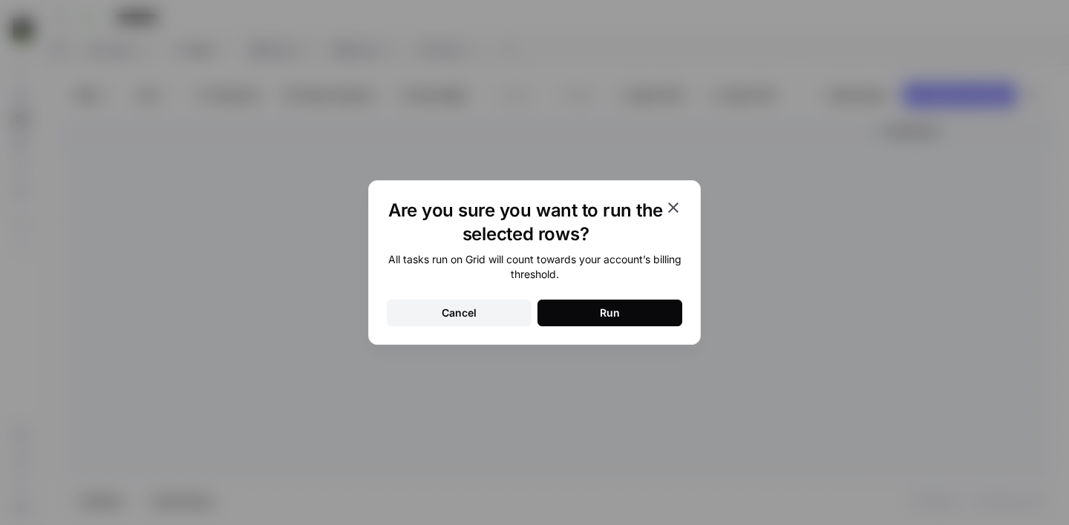
click at [621, 309] on button "Run" at bounding box center [609, 313] width 145 height 27
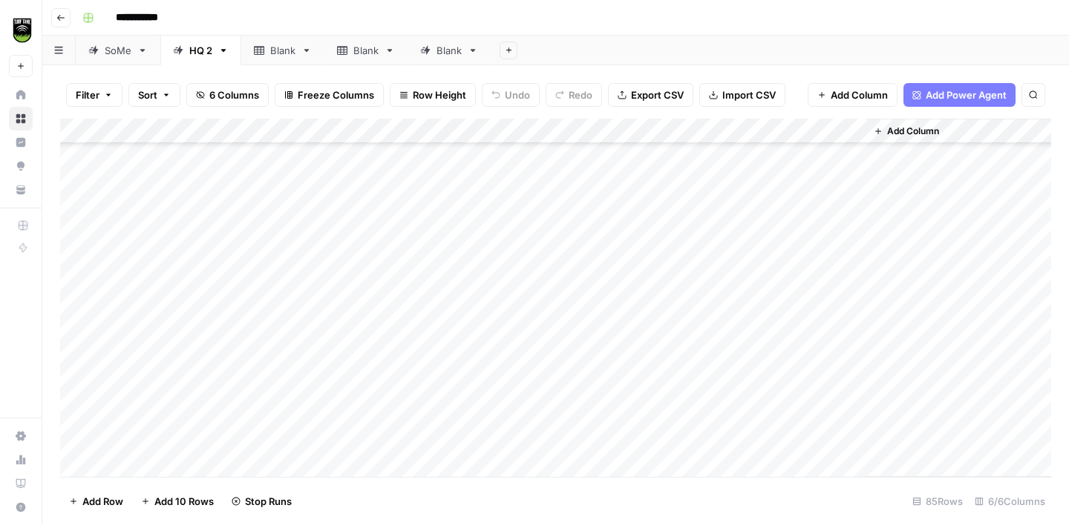
scroll to position [1835, 0]
click at [637, 91] on span "Export CSV" at bounding box center [657, 95] width 53 height 15
click at [142, 52] on icon at bounding box center [142, 50] width 10 height 10
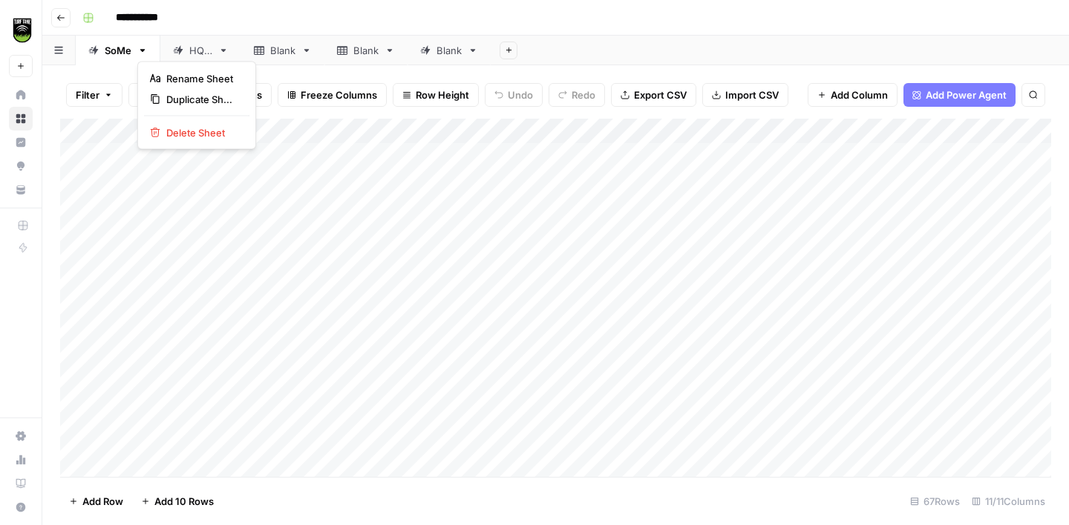
click at [143, 48] on icon "button" at bounding box center [142, 50] width 10 height 10
click at [181, 97] on span "Duplicate Sheet" at bounding box center [201, 99] width 71 height 15
click at [526, 53] on div "SoMe" at bounding box center [532, 50] width 27 height 15
click at [548, 53] on input "****" at bounding box center [533, 50] width 29 height 19
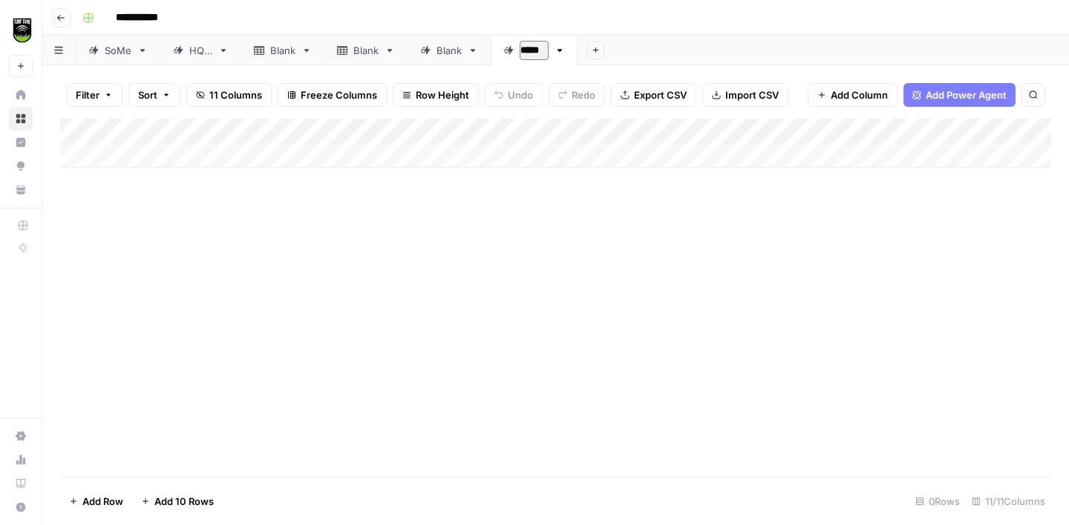
type input "******"
drag, startPoint x: 546, startPoint y: 51, endPoint x: 296, endPoint y: 55, distance: 250.1
click at [296, 55] on div "SoMe HQ 2 Blank Blank Blank SoMe 2 Add Sheet" at bounding box center [555, 51] width 1026 height 30
click at [743, 105] on button "Import CSV" at bounding box center [745, 95] width 86 height 24
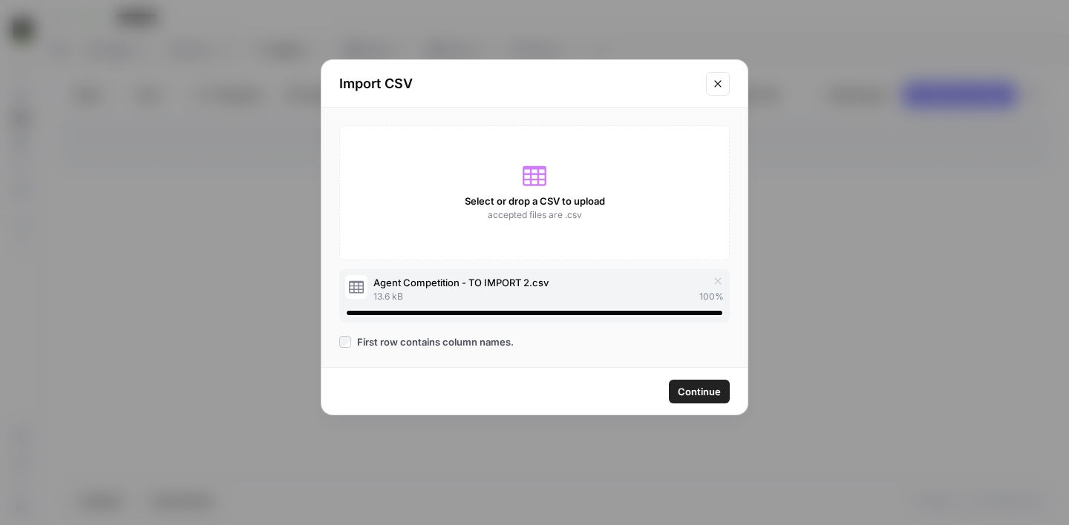
click at [707, 390] on span "Continue" at bounding box center [699, 391] width 43 height 15
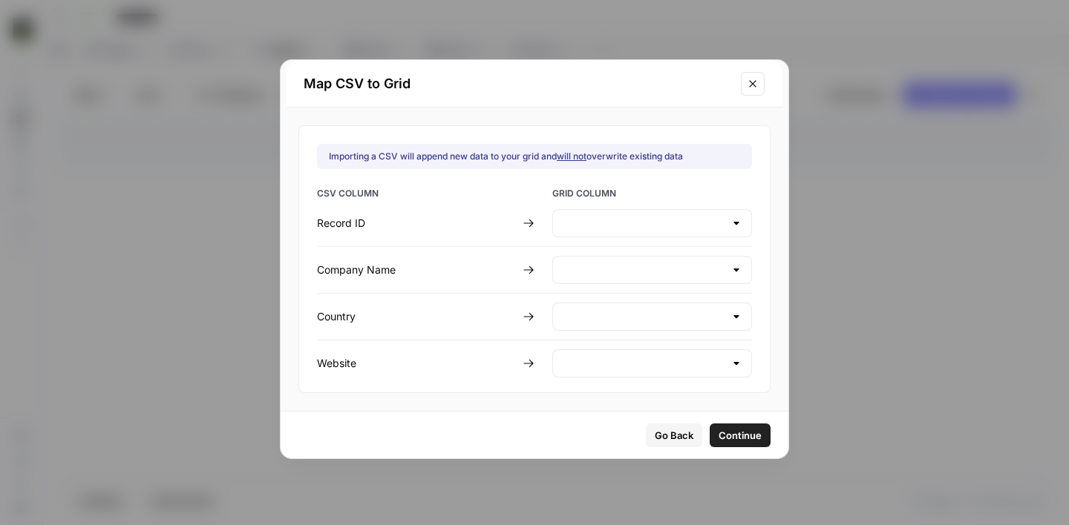
type input "Record ID"
type input "Company Name"
type input "Country"
type input "Website"
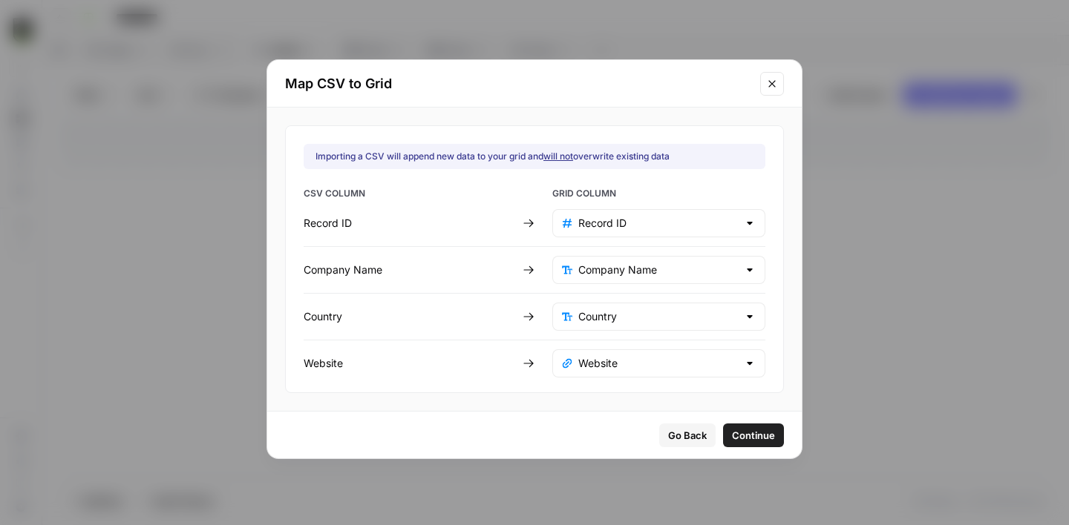
click at [732, 432] on span "Continue" at bounding box center [753, 435] width 43 height 15
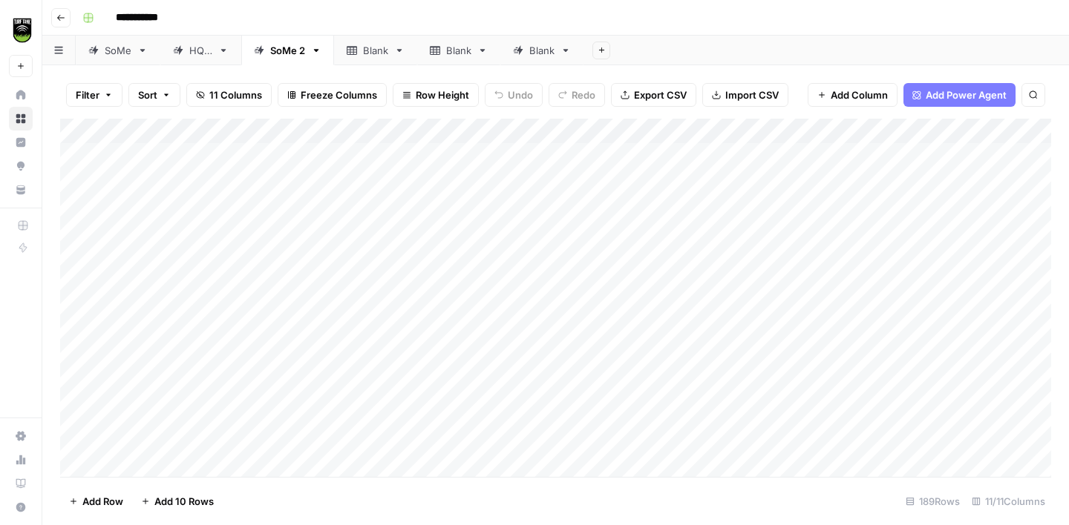
click at [666, 128] on div "Add Column" at bounding box center [555, 298] width 991 height 358
click at [700, 168] on span "All Rows" at bounding box center [718, 165] width 94 height 15
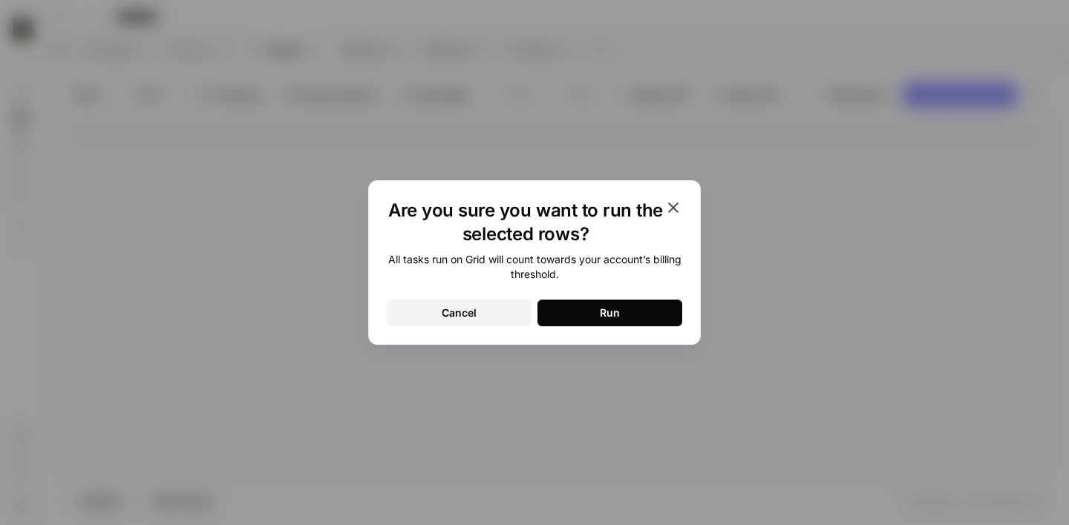
click at [627, 310] on button "Run" at bounding box center [609, 313] width 145 height 27
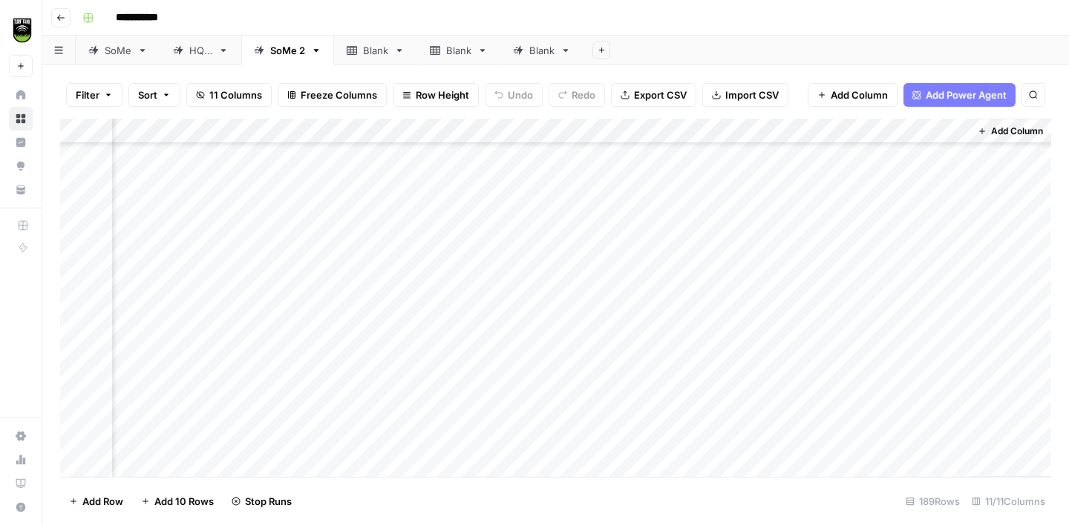
scroll to position [4459, 511]
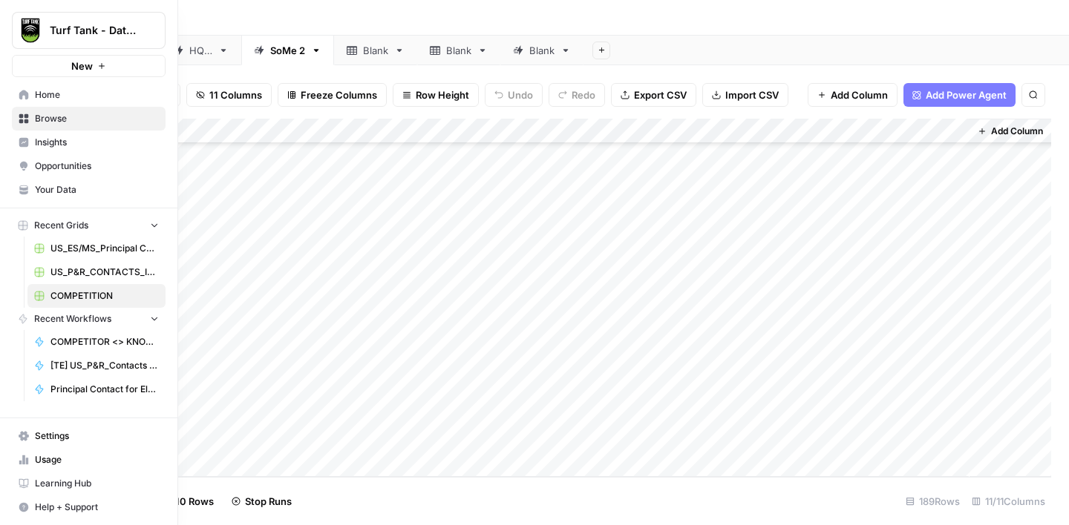
click at [48, 182] on link "Your Data" at bounding box center [89, 190] width 154 height 24
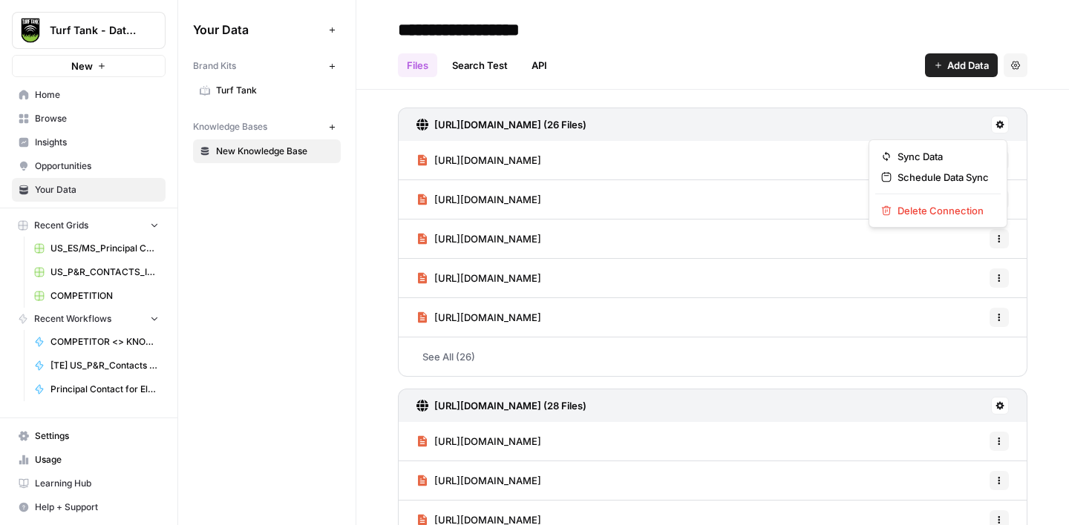
click at [1000, 124] on icon at bounding box center [999, 124] width 9 height 9
click at [931, 209] on span "Delete Connection" at bounding box center [942, 210] width 91 height 15
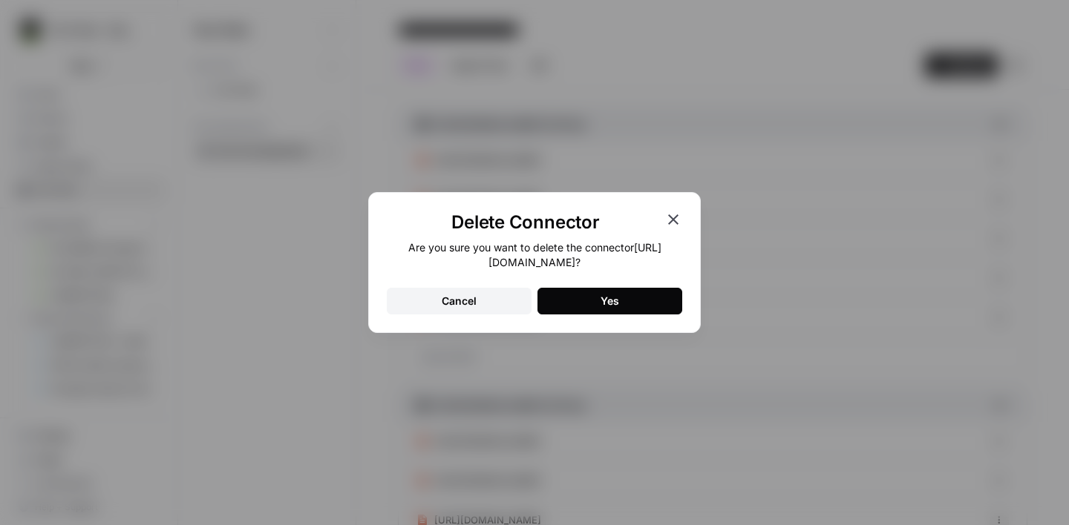
click at [655, 301] on button "Yes" at bounding box center [609, 301] width 145 height 27
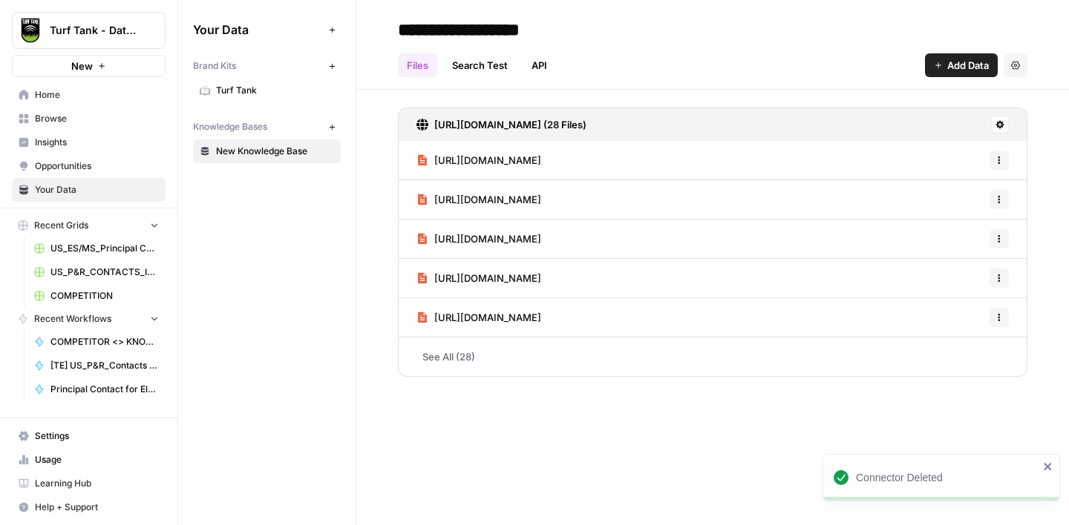
click at [1000, 125] on icon at bounding box center [999, 124] width 9 height 9
click at [936, 202] on button "Delete Connection" at bounding box center [937, 210] width 125 height 21
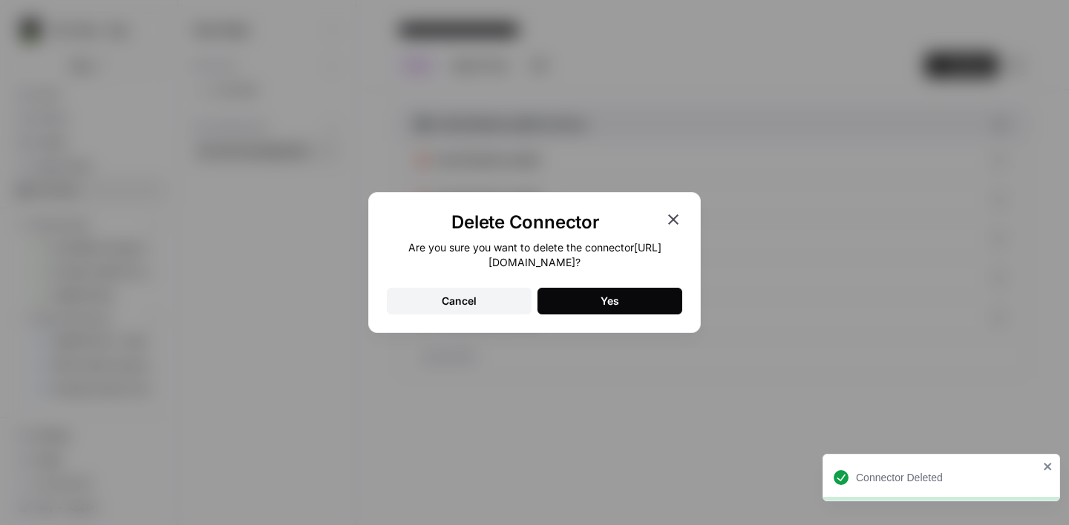
click at [647, 294] on button "Yes" at bounding box center [609, 301] width 145 height 27
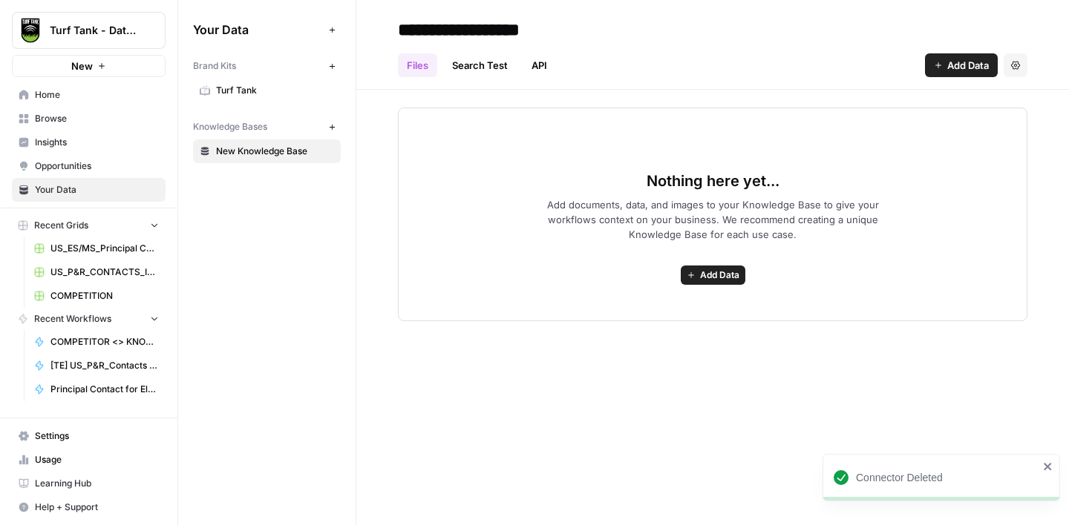
click at [483, 62] on link "Search Test" at bounding box center [479, 65] width 73 height 24
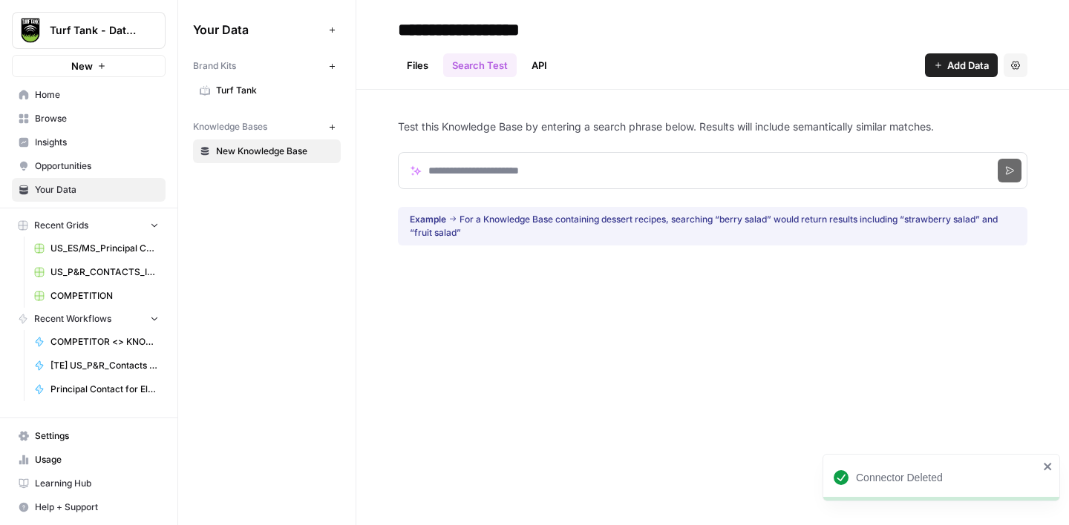
click at [540, 62] on link "API" at bounding box center [538, 65] width 33 height 24
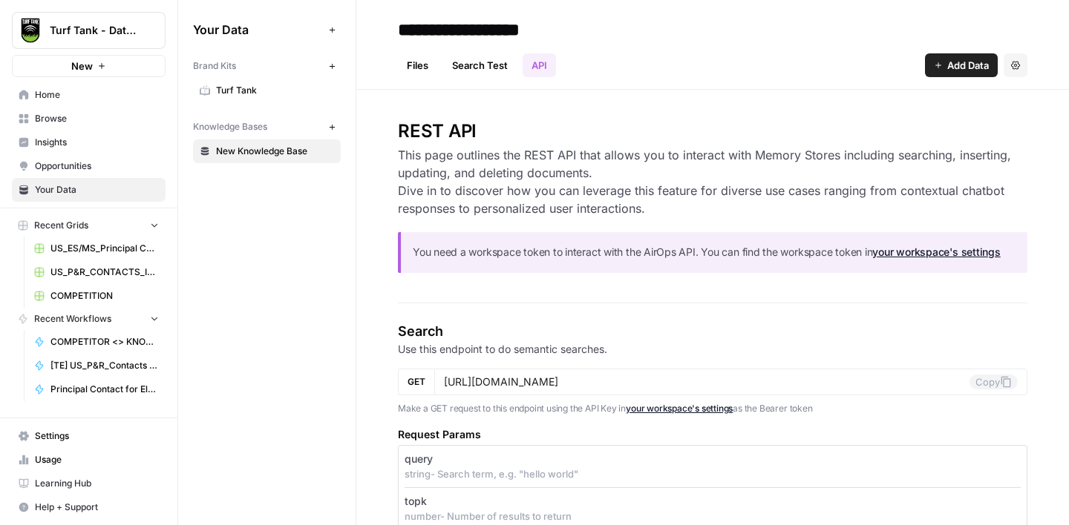
click at [53, 115] on span "Browse" at bounding box center [97, 118] width 124 height 13
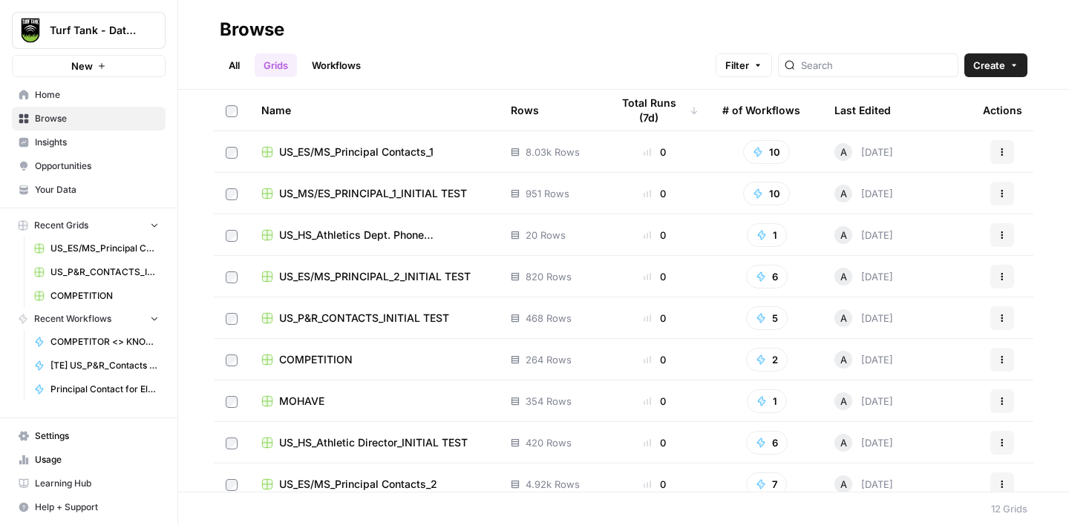
click at [370, 353] on div "COMPETITION" at bounding box center [374, 360] width 226 height 15
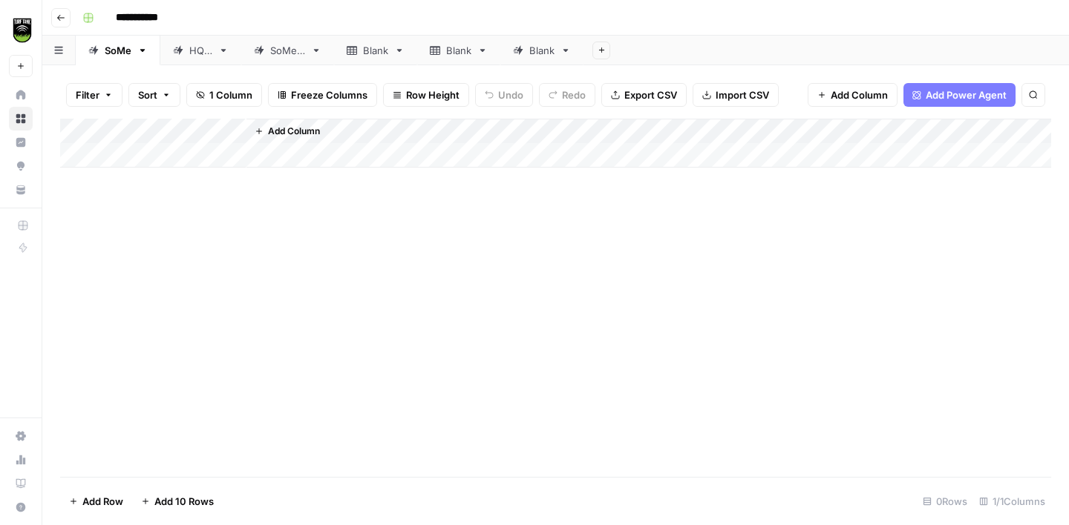
click at [282, 54] on div "SoMe 2" at bounding box center [287, 50] width 35 height 15
click at [117, 52] on div "SoMe" at bounding box center [118, 50] width 27 height 15
click at [301, 43] on div "SoMe 2" at bounding box center [287, 50] width 35 height 15
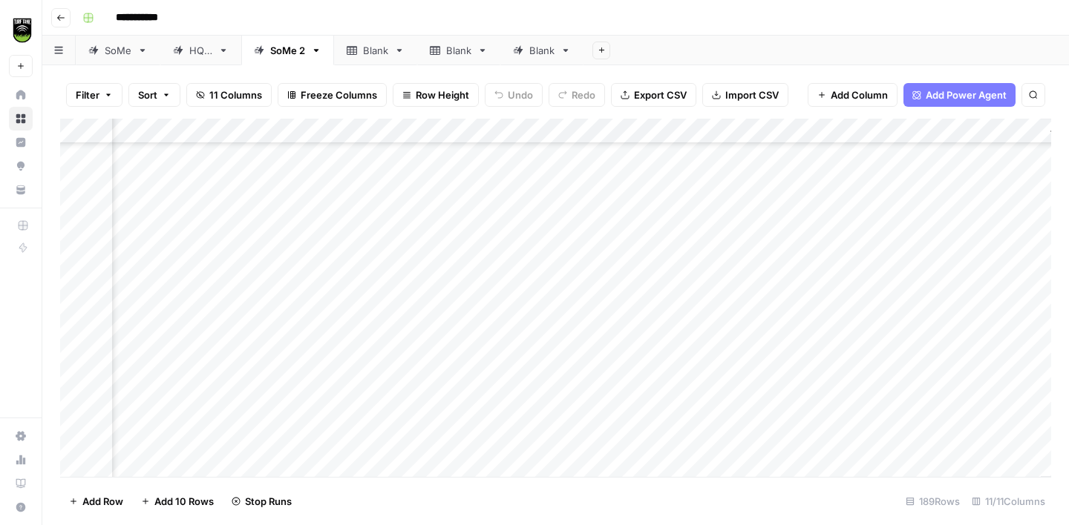
scroll to position [1233, 439]
click at [381, 54] on div "Blank" at bounding box center [375, 50] width 25 height 15
click at [402, 49] on icon "button" at bounding box center [399, 50] width 5 height 3
click at [462, 125] on span "Delete Sheet" at bounding box center [459, 132] width 71 height 15
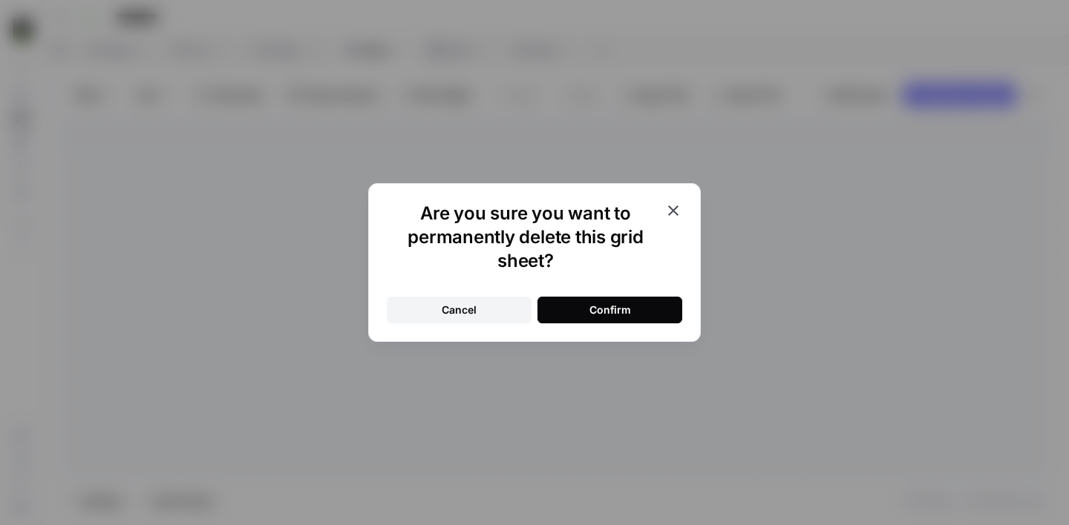
click at [605, 306] on div "Confirm" at bounding box center [610, 310] width 42 height 15
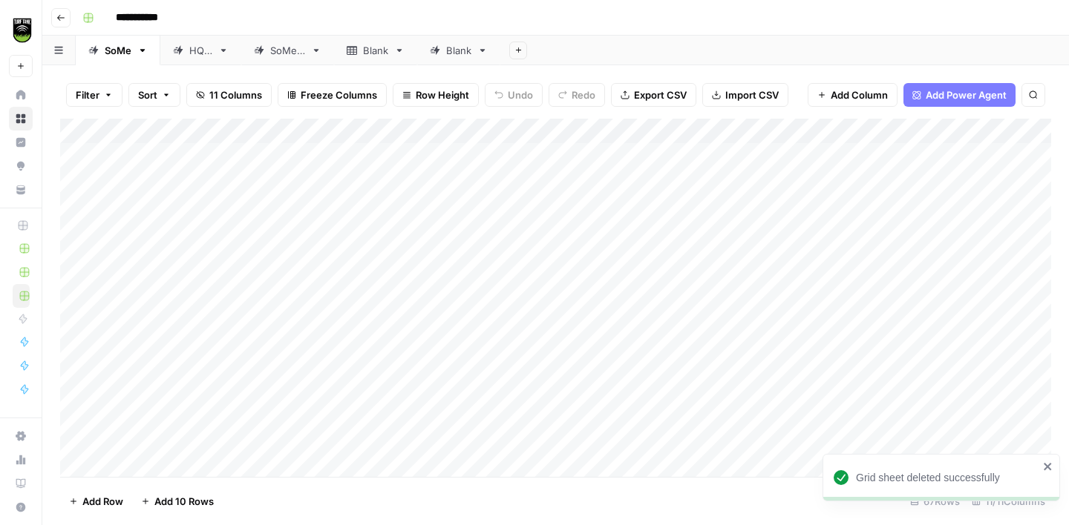
click at [402, 52] on icon at bounding box center [399, 50] width 10 height 10
click at [401, 47] on icon "button" at bounding box center [399, 50] width 10 height 10
click at [454, 131] on span "Delete Sheet" at bounding box center [459, 132] width 71 height 15
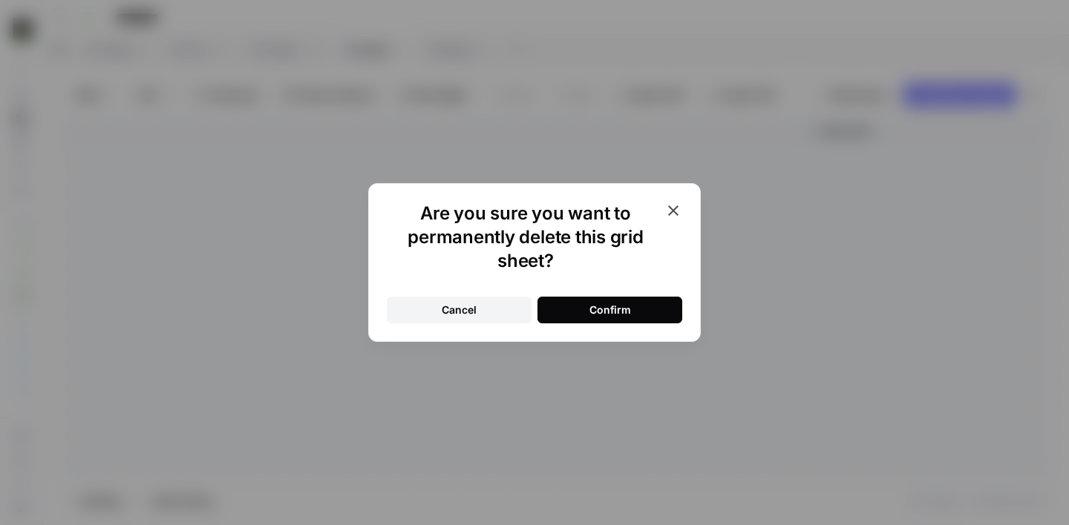
click at [612, 301] on button "Confirm" at bounding box center [609, 310] width 145 height 27
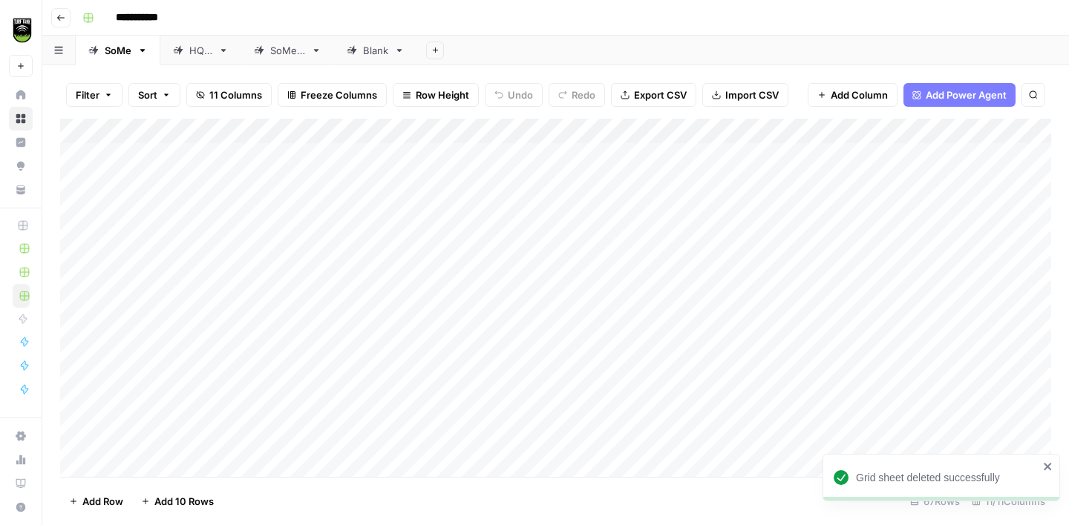
click at [378, 51] on div "Blank" at bounding box center [375, 50] width 25 height 15
click at [401, 52] on icon "button" at bounding box center [399, 50] width 10 height 10
click at [445, 130] on span "Delete Sheet" at bounding box center [459, 132] width 71 height 15
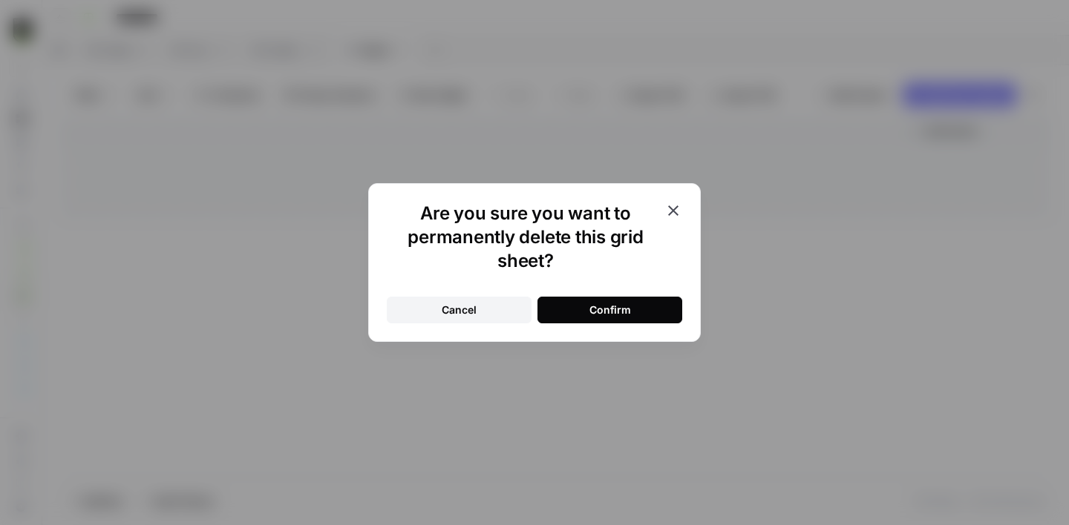
click at [600, 302] on button "Confirm" at bounding box center [609, 310] width 145 height 27
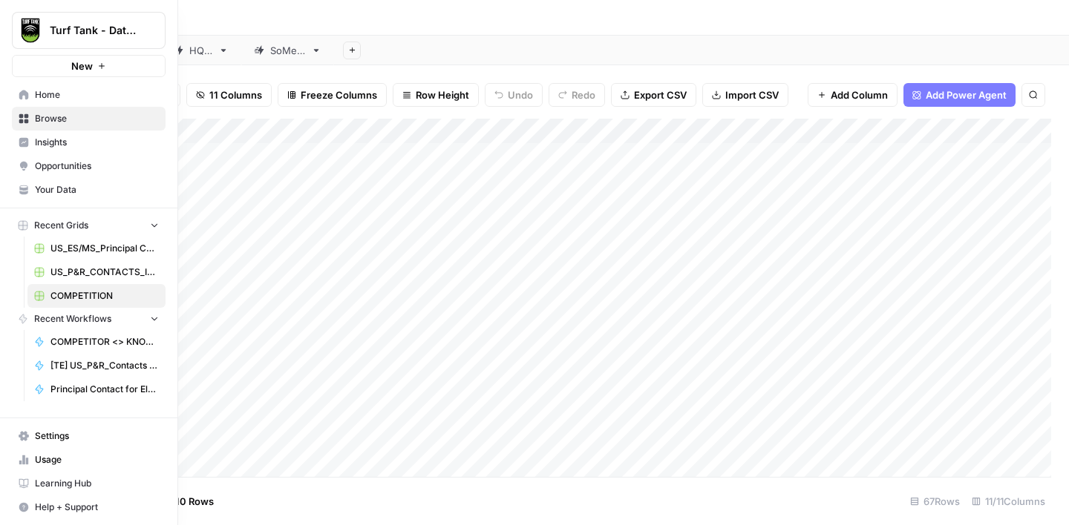
click at [53, 119] on span "Browse" at bounding box center [97, 118] width 124 height 13
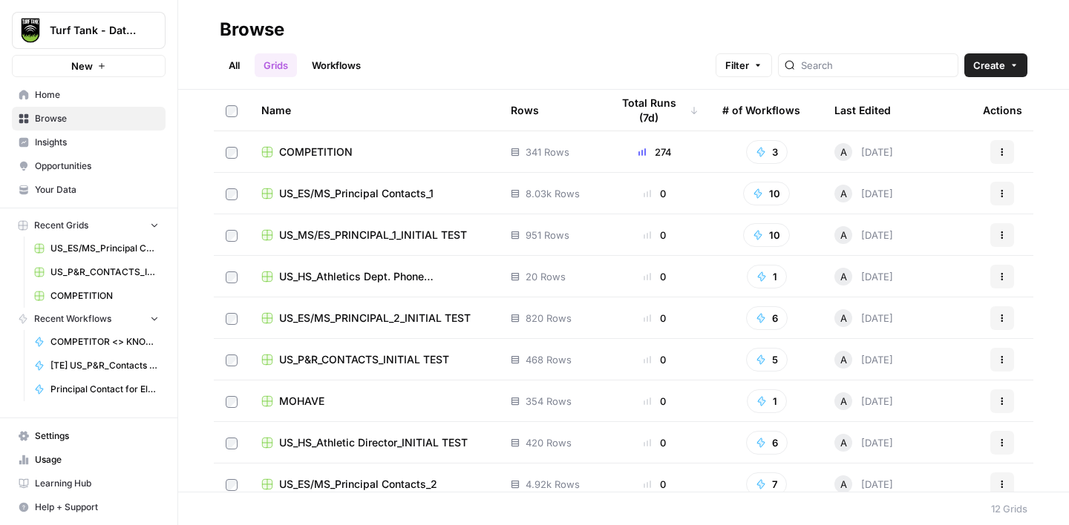
click at [339, 60] on link "Workflows" at bounding box center [336, 65] width 67 height 24
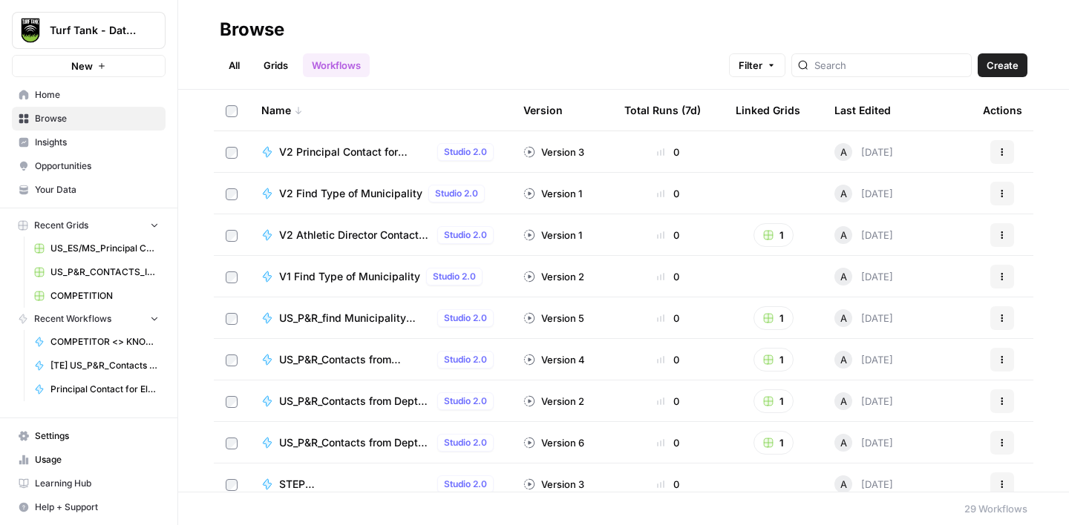
click at [348, 199] on span "V2 Find Type of Municipality" at bounding box center [350, 193] width 143 height 15
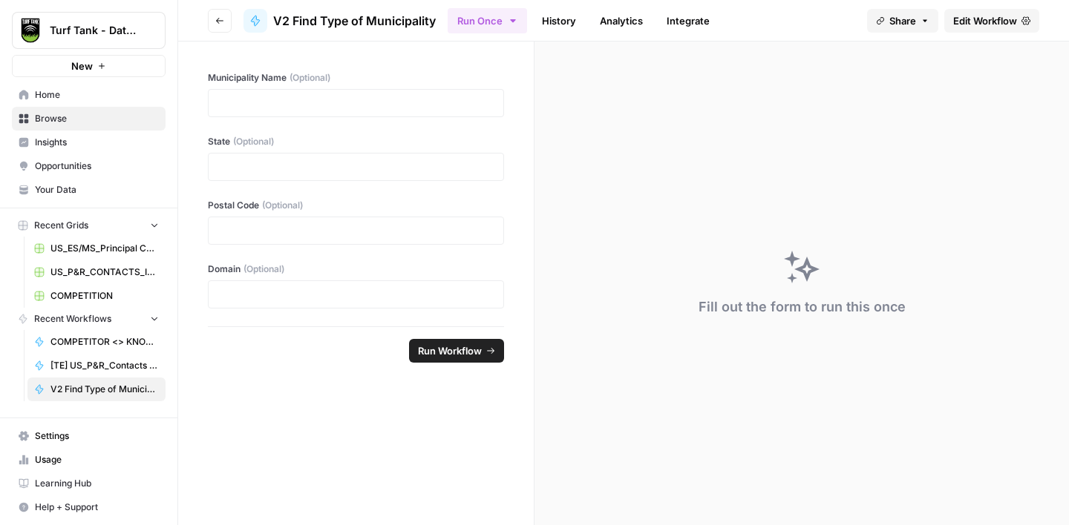
click at [209, 22] on button "Go back" at bounding box center [220, 21] width 24 height 24
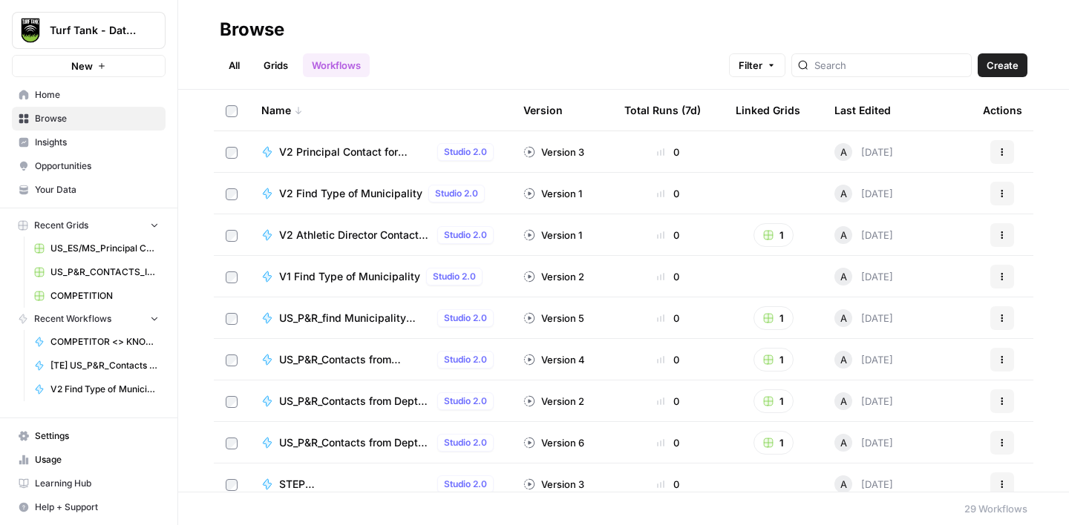
click at [383, 194] on span "V2 Find Type of Municipality" at bounding box center [350, 193] width 143 height 15
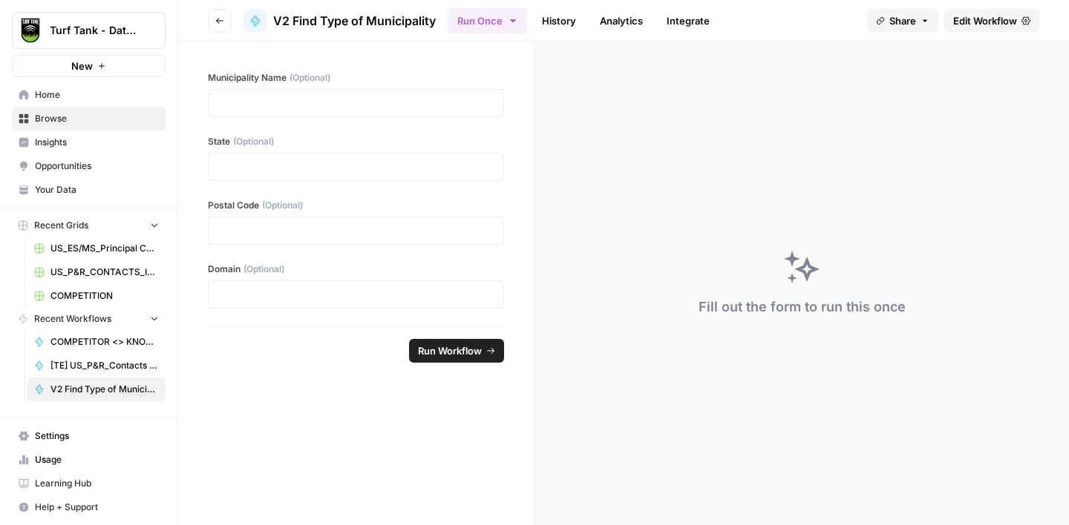
click at [347, 18] on span "V2 Find Type of Municipality" at bounding box center [354, 21] width 163 height 18
click at [958, 21] on span "Edit Workflow" at bounding box center [985, 20] width 64 height 15
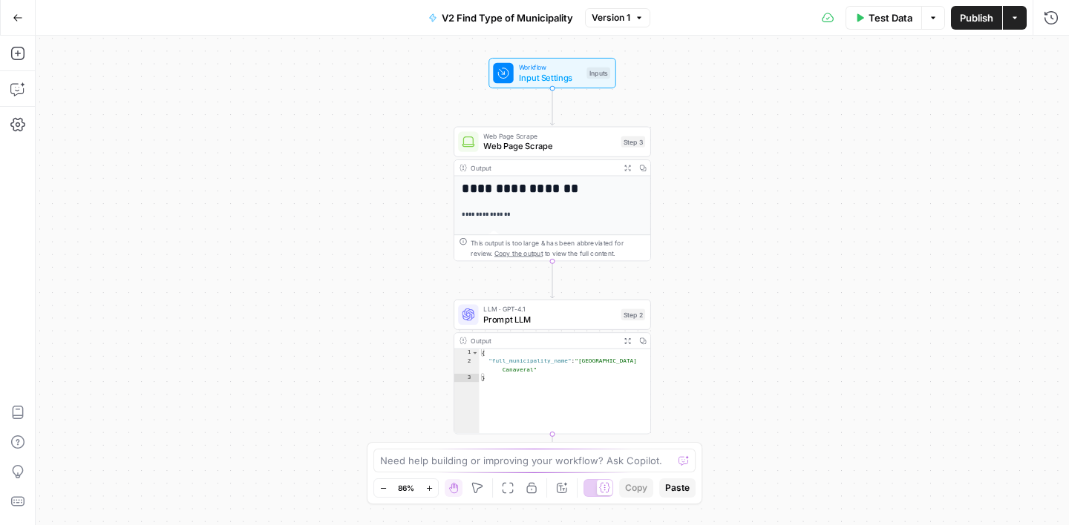
click at [492, 17] on span "V2 Find Type of Municipality" at bounding box center [507, 17] width 131 height 15
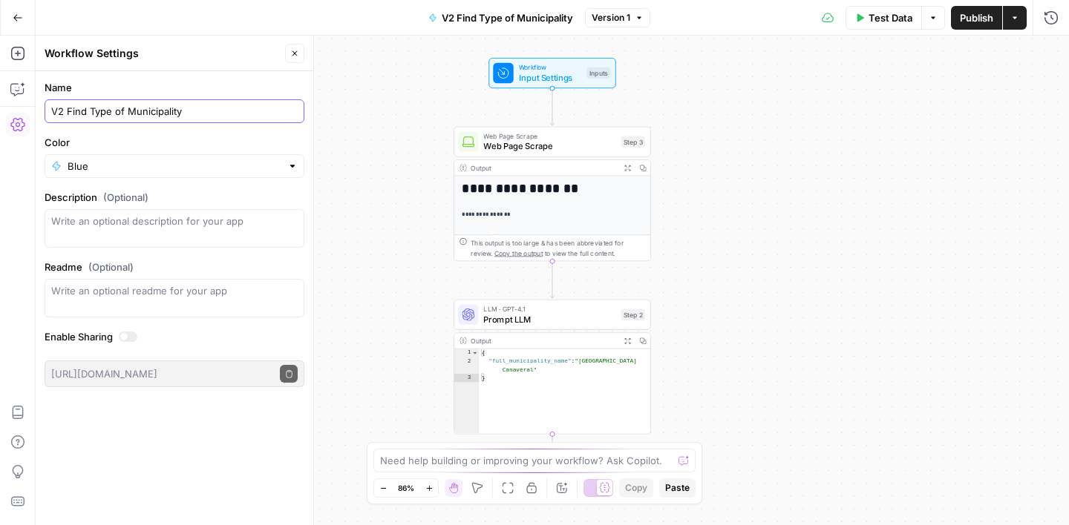
click at [67, 113] on input "V2 Find Type of Municipality" at bounding box center [174, 111] width 246 height 15
drag, startPoint x: 146, startPoint y: 112, endPoint x: 85, endPoint y: 115, distance: 60.9
click at [85, 115] on input "V2 PR_Find Type of Municipality" at bounding box center [174, 111] width 246 height 15
click at [167, 116] on input "V2 PR_Municipality" at bounding box center [174, 111] width 246 height 15
click at [73, 112] on input "V2 PR_Municipality Type" at bounding box center [174, 111] width 246 height 15
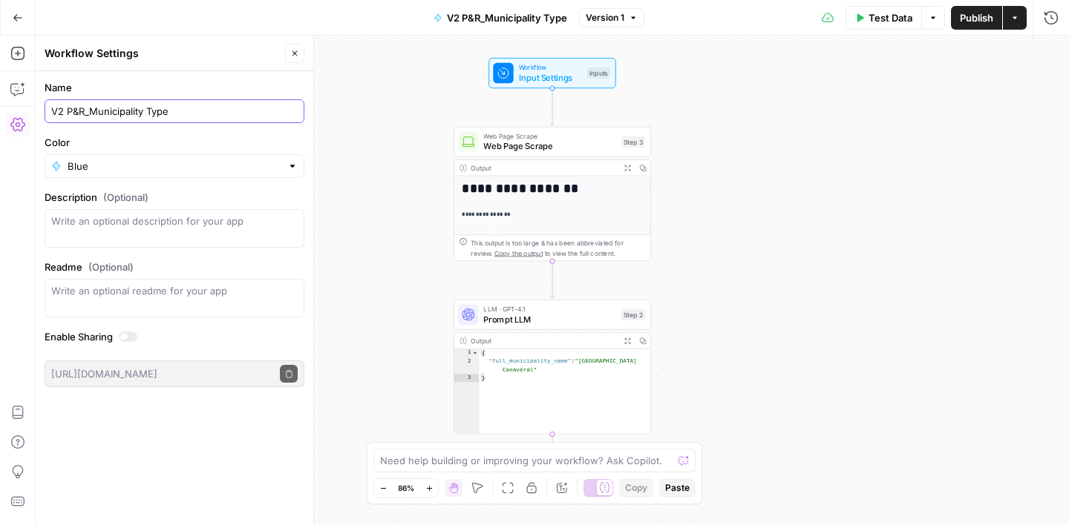
type input "V2 P&R_Municipality Type"
click at [262, 82] on label "Name" at bounding box center [175, 87] width 260 height 15
click at [262, 104] on input "V2 P&R_Municipality Type" at bounding box center [174, 111] width 246 height 15
click at [262, 53] on div "Workflow Settings" at bounding box center [163, 53] width 236 height 15
click at [297, 58] on button "Close" at bounding box center [294, 53] width 19 height 19
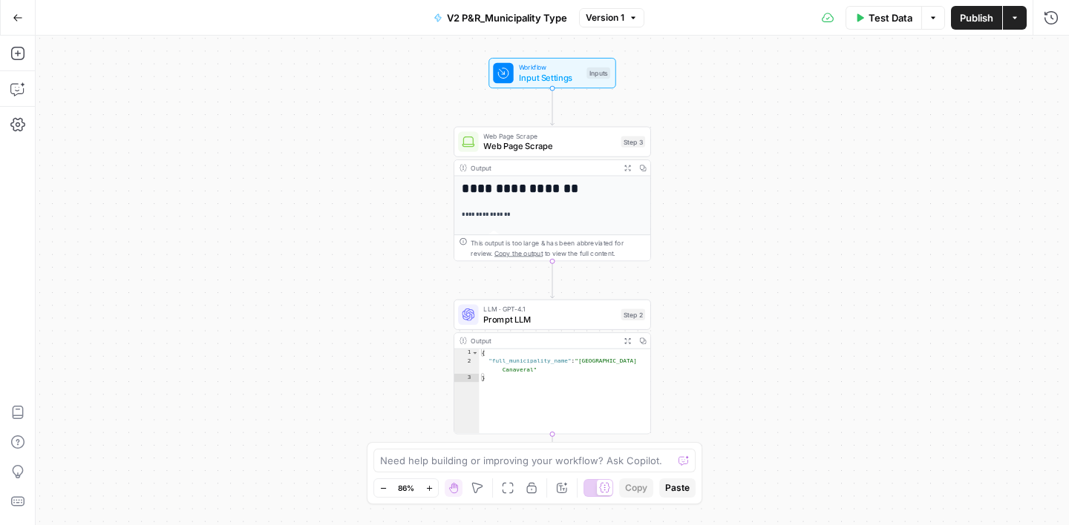
click at [11, 16] on button "Go Back" at bounding box center [17, 17] width 27 height 27
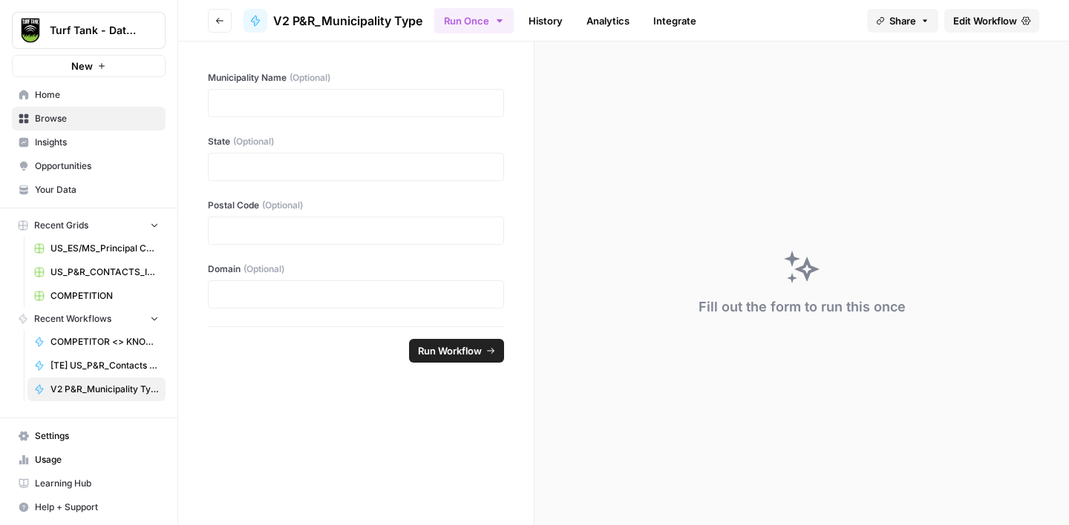
click at [226, 16] on button "Go back" at bounding box center [220, 21] width 24 height 24
click at [99, 120] on span "Browse" at bounding box center [97, 118] width 124 height 13
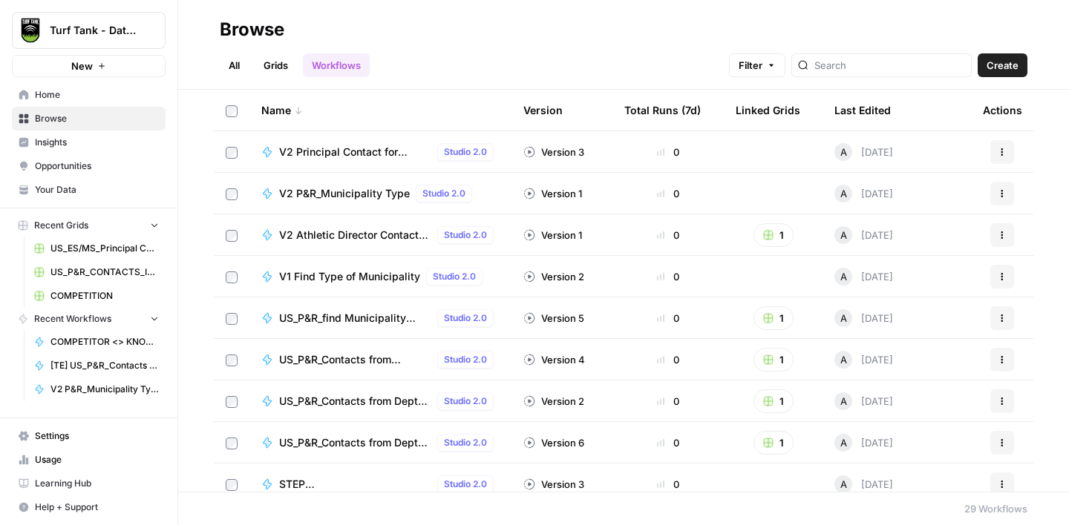
click at [369, 154] on span "V2 Principal Contact for Elementary Schools" at bounding box center [355, 152] width 152 height 15
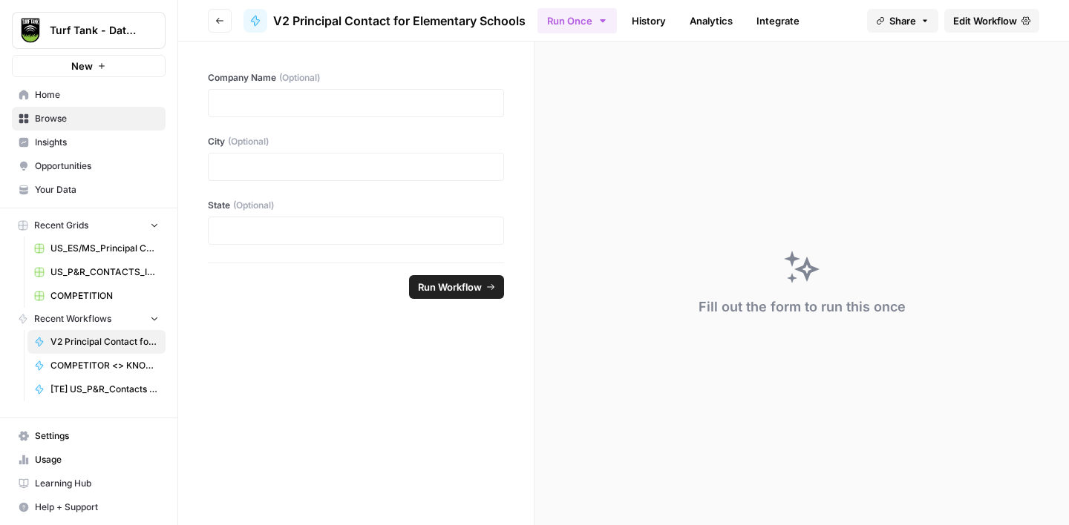
click at [963, 25] on span "Edit Workflow" at bounding box center [985, 20] width 64 height 15
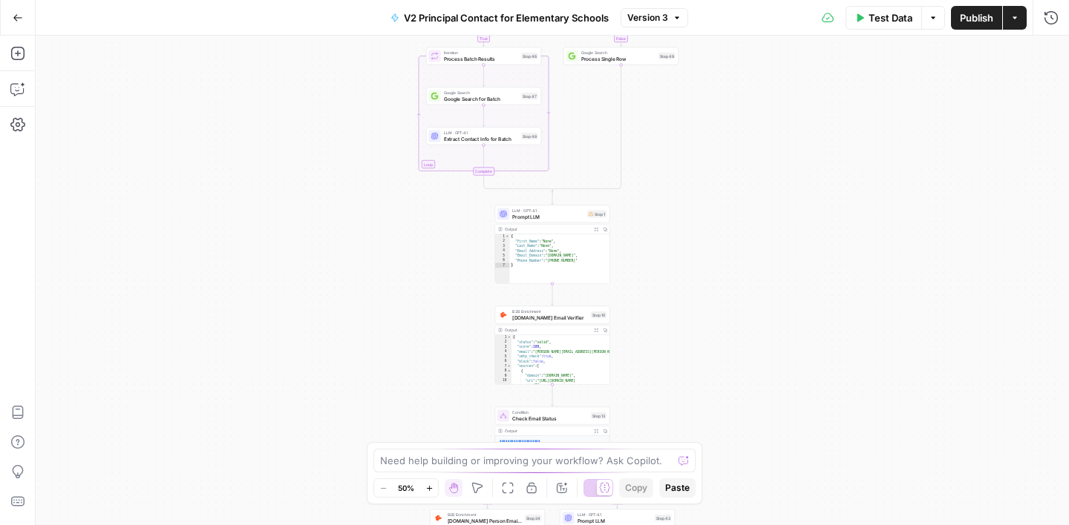
click at [438, 16] on span "V2 Principal Contact for Elementary Schools" at bounding box center [506, 17] width 205 height 15
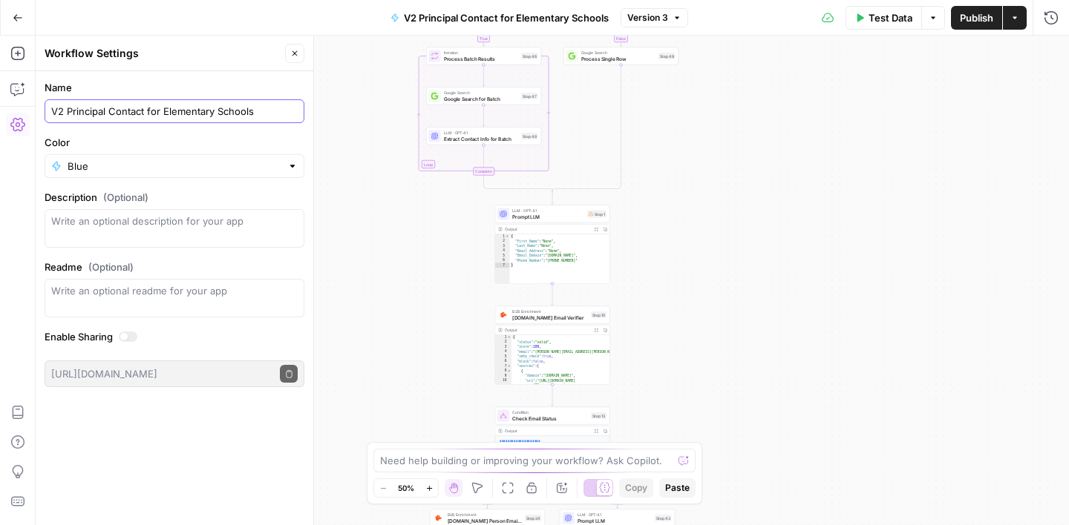
click at [68, 112] on input "V2 Principal Contact for Elementary Schools" at bounding box center [174, 111] width 246 height 15
click at [102, 112] on input "V2 US_EDU_Principal Contact for Elementary Schools" at bounding box center [174, 111] width 246 height 15
click at [140, 113] on input "V2 US_ES_Principal Contact for Elementary Schools" at bounding box center [174, 111] width 246 height 15
click at [179, 108] on input "V2 US_ES_Principal Contact for Elementary Schools" at bounding box center [174, 111] width 246 height 15
type input "V2 US_ES_Principal Contact"
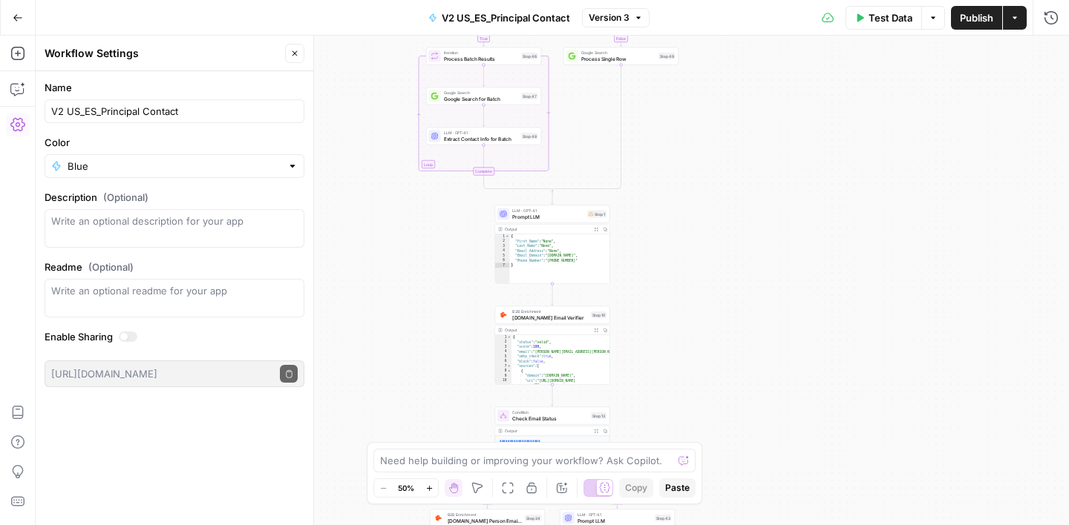
click at [221, 141] on label "Color" at bounding box center [175, 142] width 260 height 15
click at [221, 159] on input "Blue" at bounding box center [175, 166] width 214 height 15
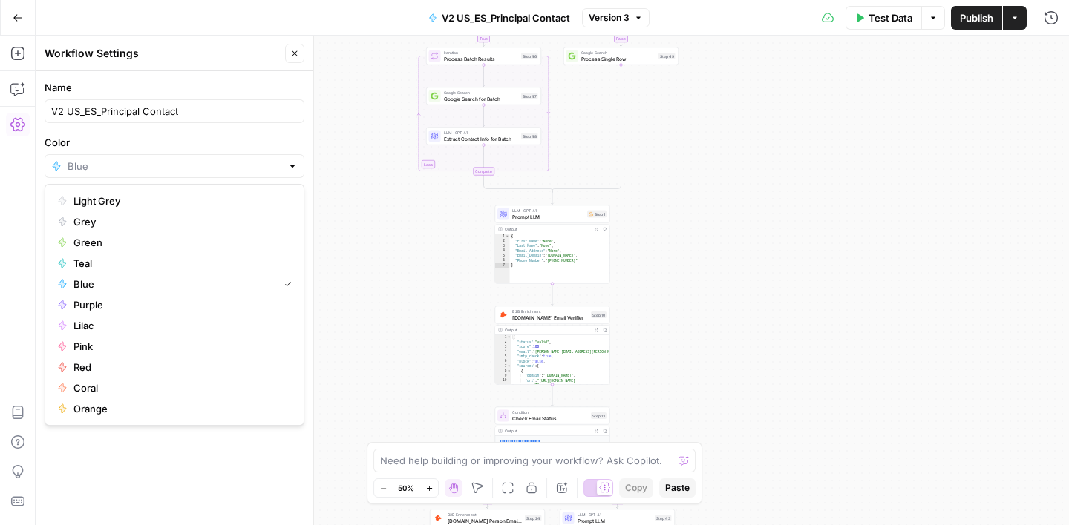
type input "Blue"
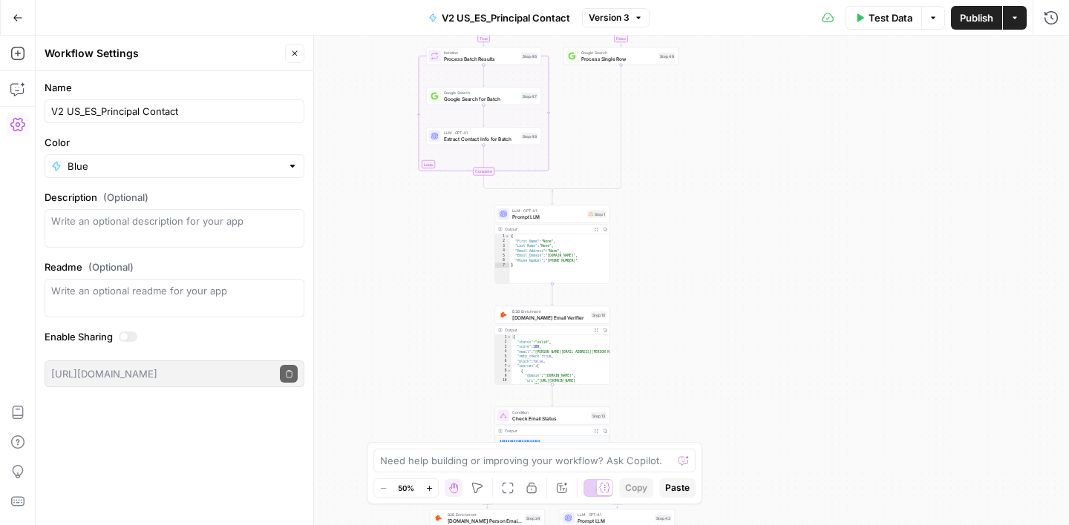
click at [246, 78] on form "Name V2 US_ES_Principal Contact Color Blue Description (Optional) Readme (Optio…" at bounding box center [175, 233] width 278 height 325
click at [292, 58] on button "Close" at bounding box center [294, 53] width 19 height 19
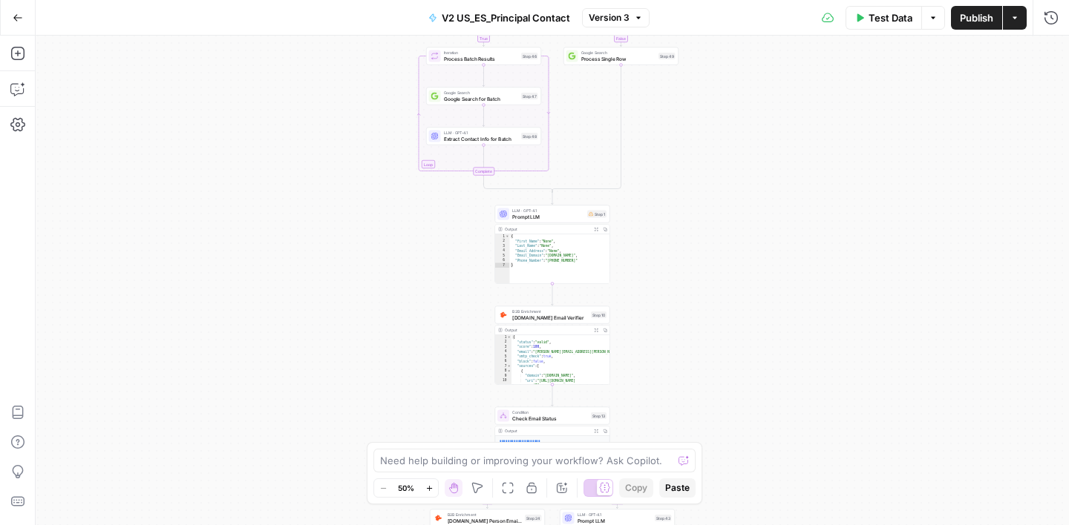
click at [18, 23] on button "Go Back" at bounding box center [17, 17] width 27 height 27
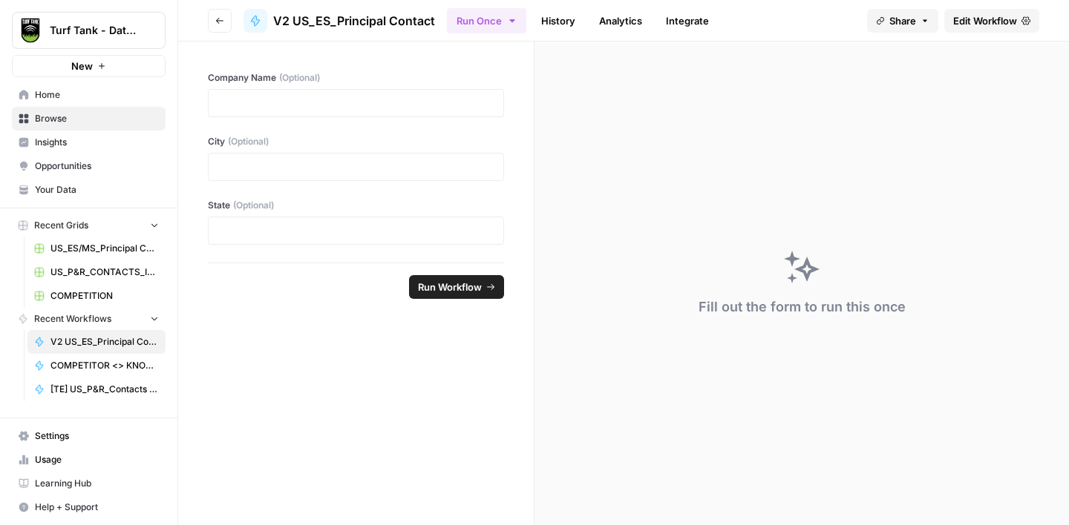
click at [219, 24] on icon "button" at bounding box center [219, 20] width 9 height 9
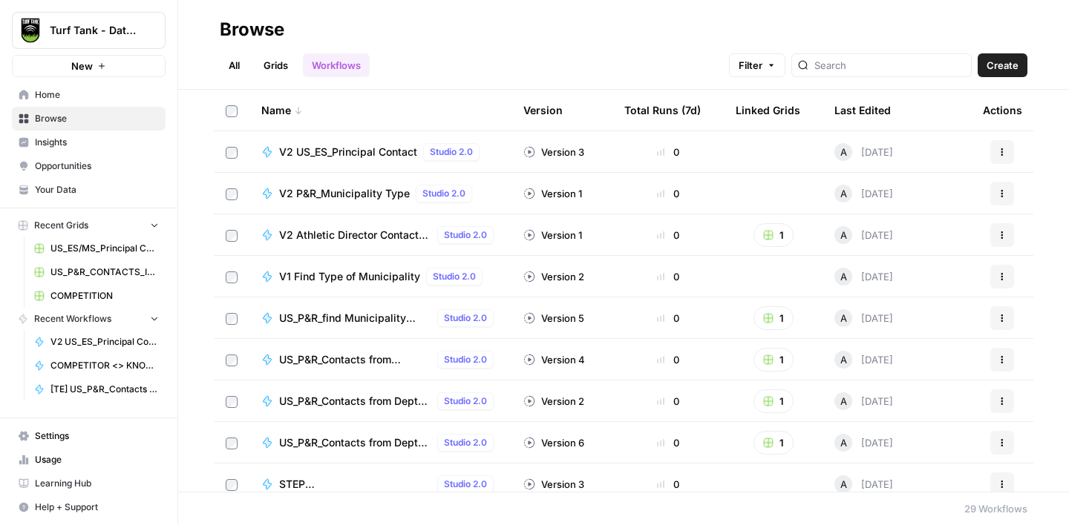
click at [339, 194] on span "V2 P&R_Municipality Type" at bounding box center [344, 193] width 131 height 15
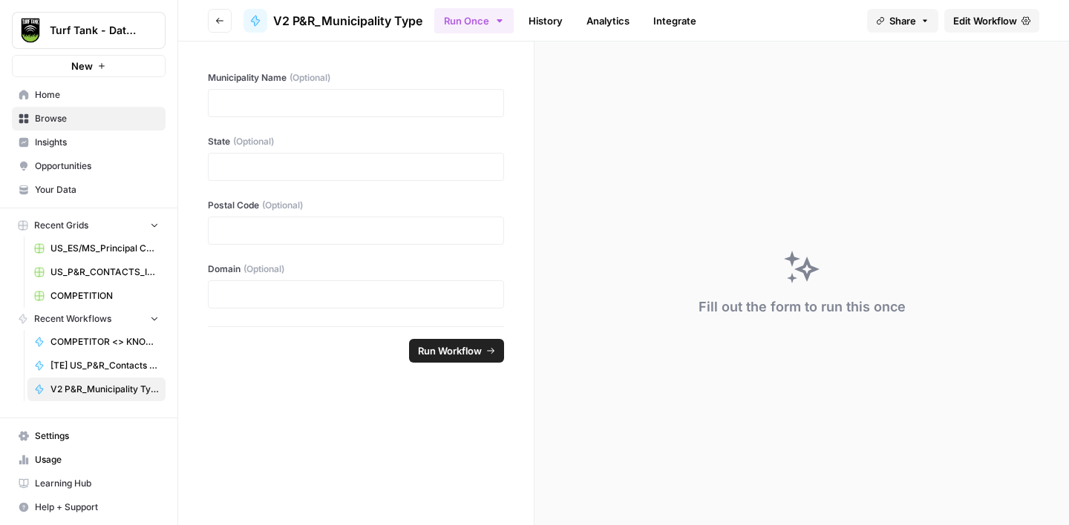
click at [968, 26] on span "Edit Workflow" at bounding box center [985, 20] width 64 height 15
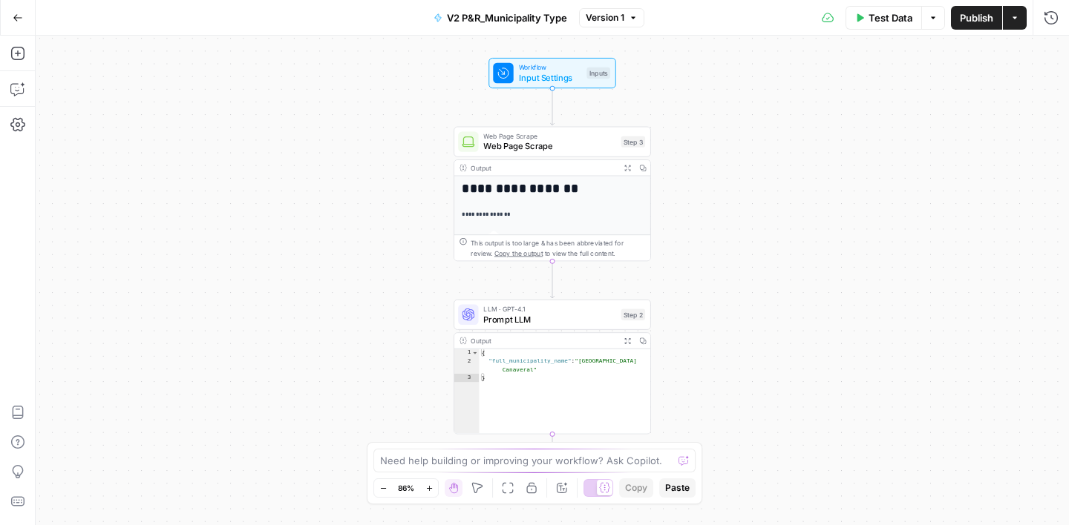
click at [468, 20] on span "V2 P&R_Municipality Type" at bounding box center [507, 17] width 120 height 15
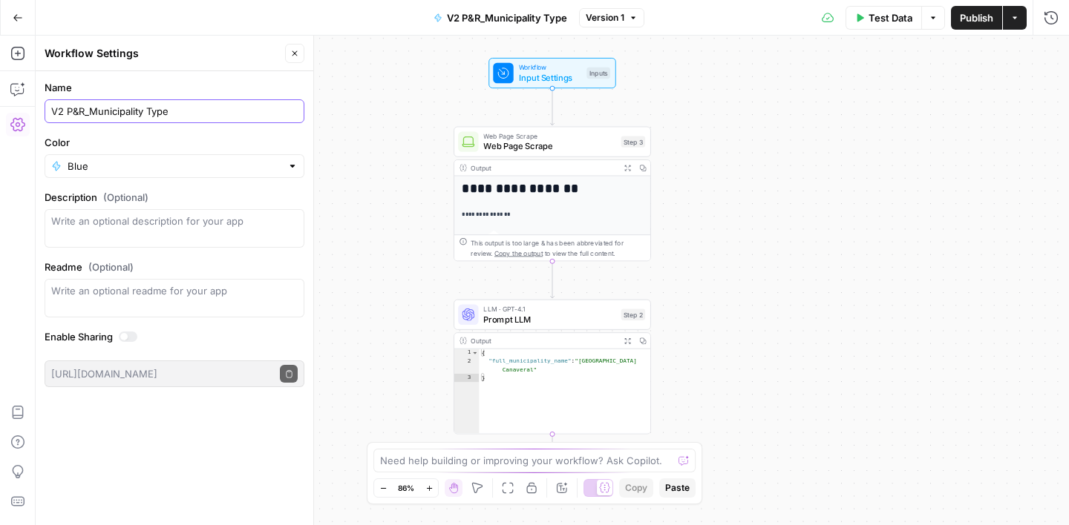
click at [68, 112] on input "V2 P&R_Municipality Type" at bounding box center [174, 111] width 246 height 15
type input "V2 US_P&R_Municipality Type"
click at [25, 19] on button "Go Back" at bounding box center [17, 17] width 27 height 27
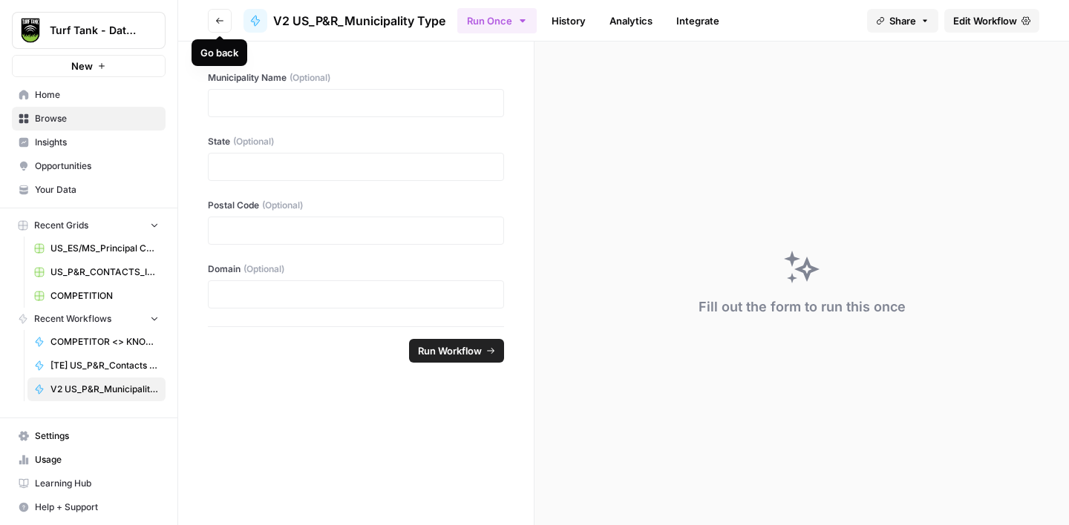
click at [208, 24] on button "Go back" at bounding box center [220, 21] width 24 height 24
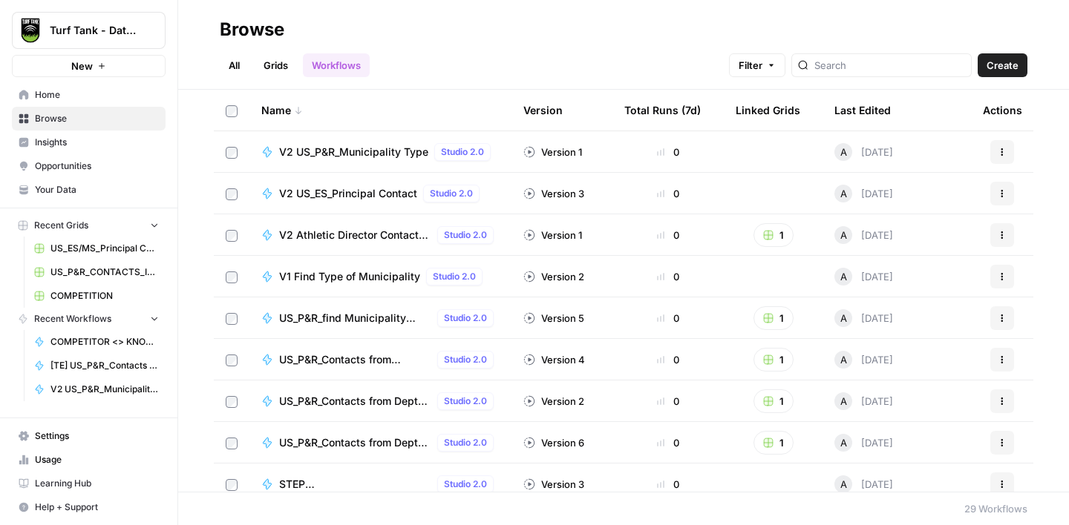
click at [386, 239] on span "V2 Athletic Director Contact for High Schools" at bounding box center [355, 235] width 152 height 15
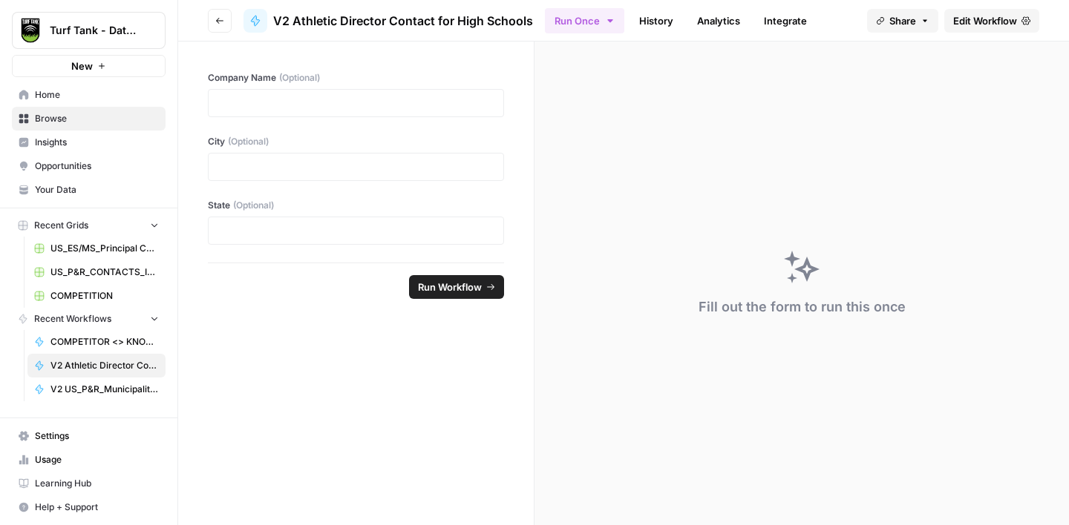
click at [216, 15] on button "Go back" at bounding box center [220, 21] width 24 height 24
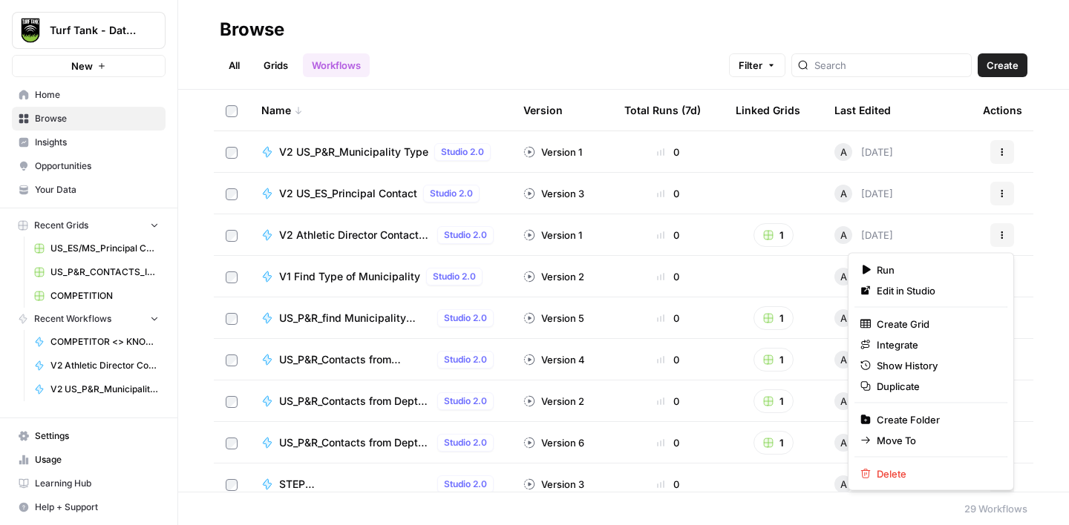
click at [996, 235] on button "Actions" at bounding box center [1002, 235] width 24 height 24
click at [351, 236] on span "V2 Athletic Director Contact for High Schools" at bounding box center [355, 235] width 152 height 15
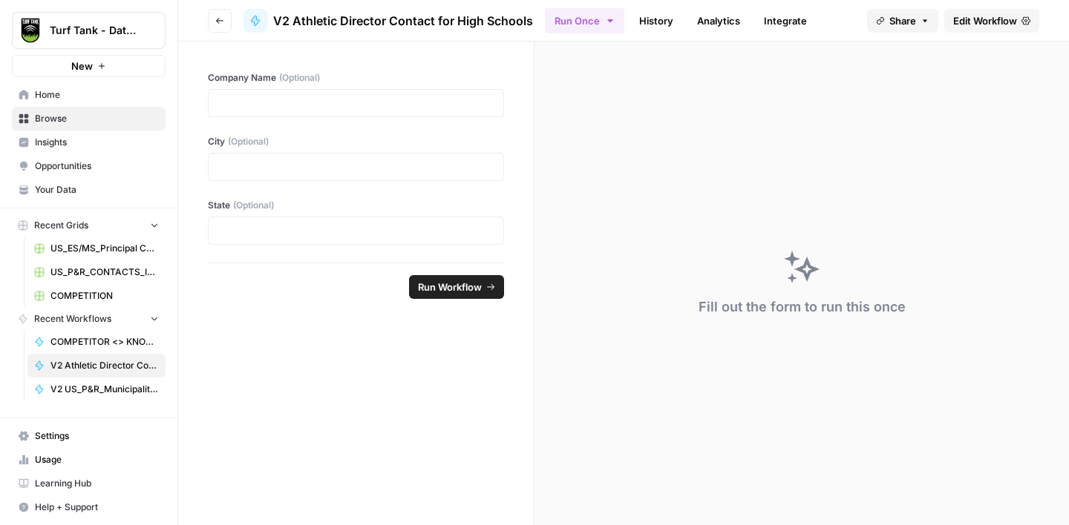
click at [999, 18] on span "Edit Workflow" at bounding box center [985, 20] width 64 height 15
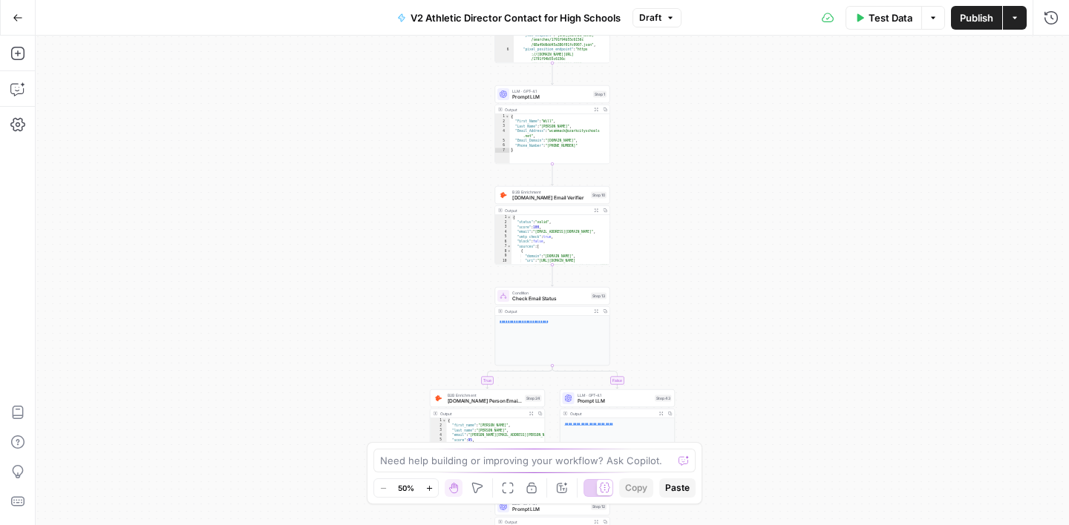
click at [501, 18] on span "V2 Athletic Director Contact for High Schools" at bounding box center [515, 17] width 210 height 15
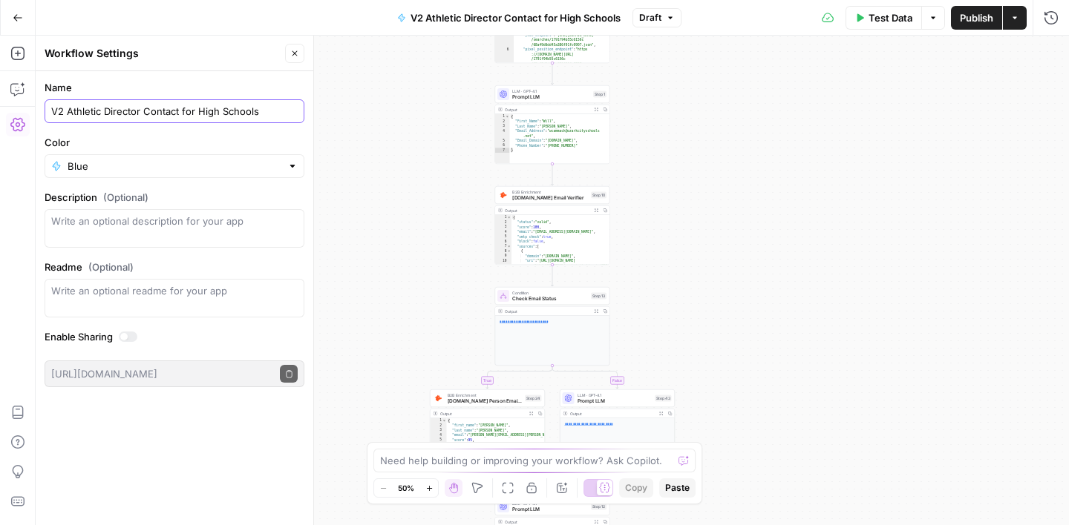
click at [67, 113] on input "V2 Athletic Director Contact for High Schools" at bounding box center [174, 111] width 246 height 15
click at [214, 111] on input "V2 US_HS_Athletic Director Contact for High Schools" at bounding box center [174, 111] width 246 height 15
type input "V2 US_HS_Athletic Director Contact"
click at [260, 84] on label "Name" at bounding box center [175, 87] width 260 height 15
click at [260, 104] on input "V2 US_HS_Athletic Director Contact" at bounding box center [174, 111] width 246 height 15
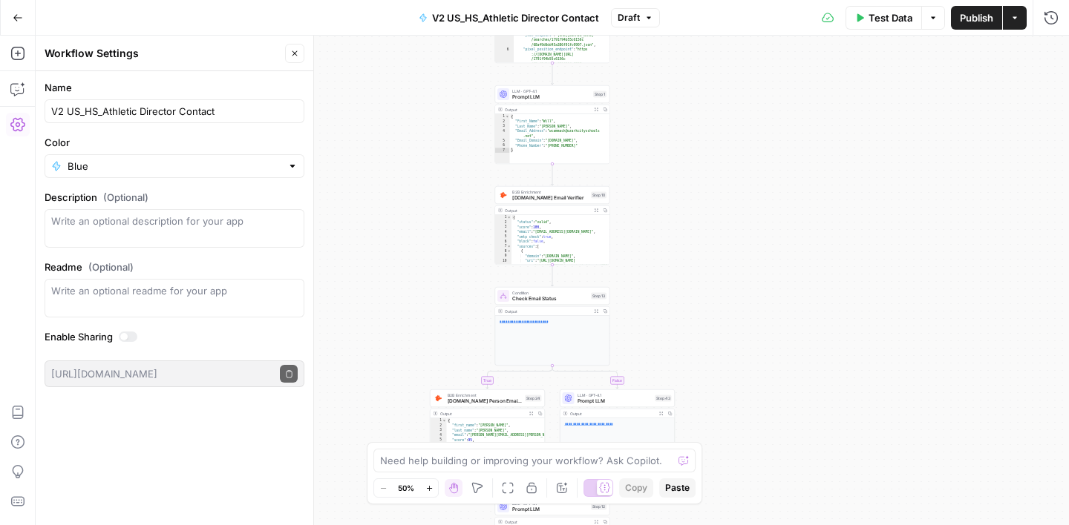
click at [294, 55] on icon "button" at bounding box center [294, 53] width 9 height 9
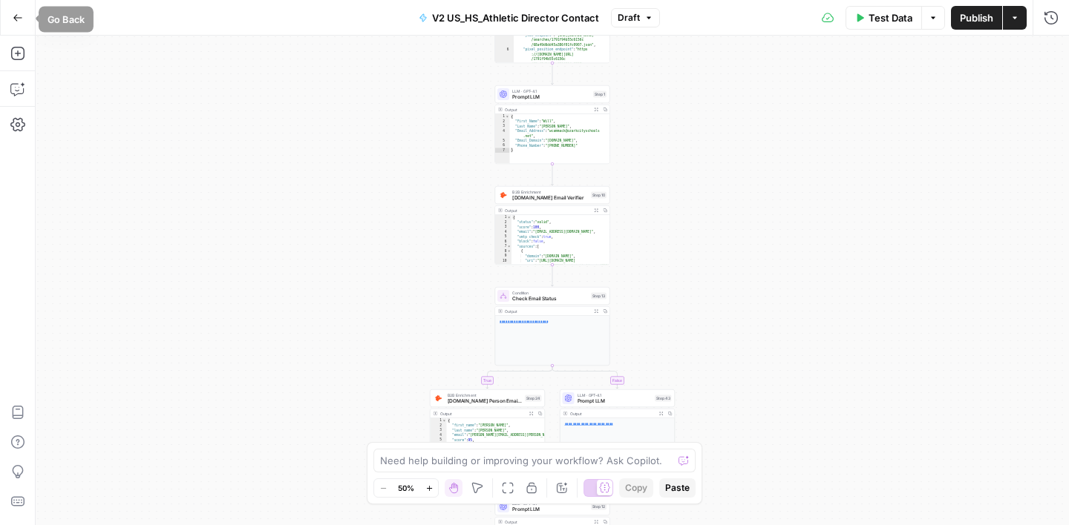
click at [22, 17] on button "Go Back" at bounding box center [17, 17] width 27 height 27
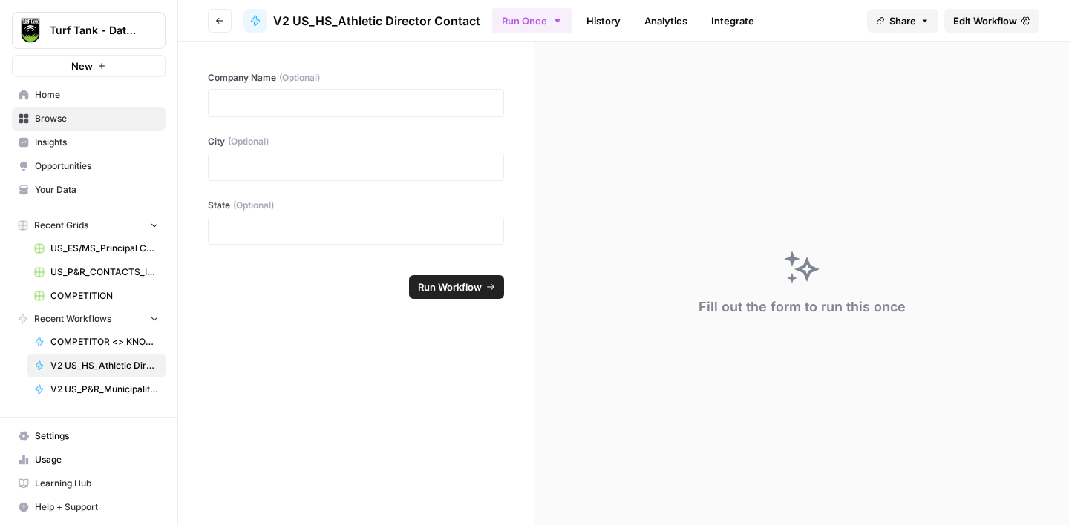
click at [217, 25] on button "Go back" at bounding box center [220, 21] width 24 height 24
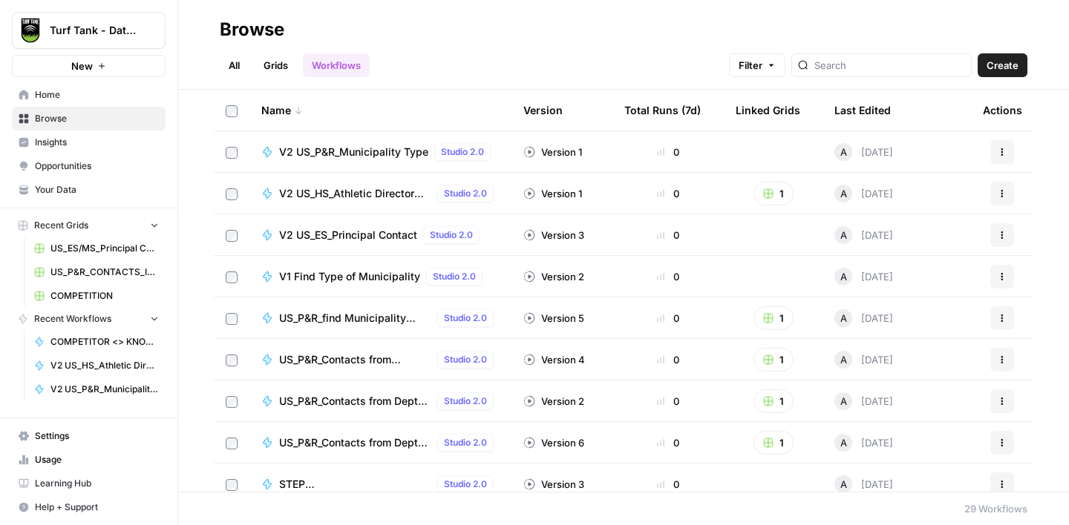
click at [334, 278] on span "V1 Find Type of Municipality" at bounding box center [349, 276] width 141 height 15
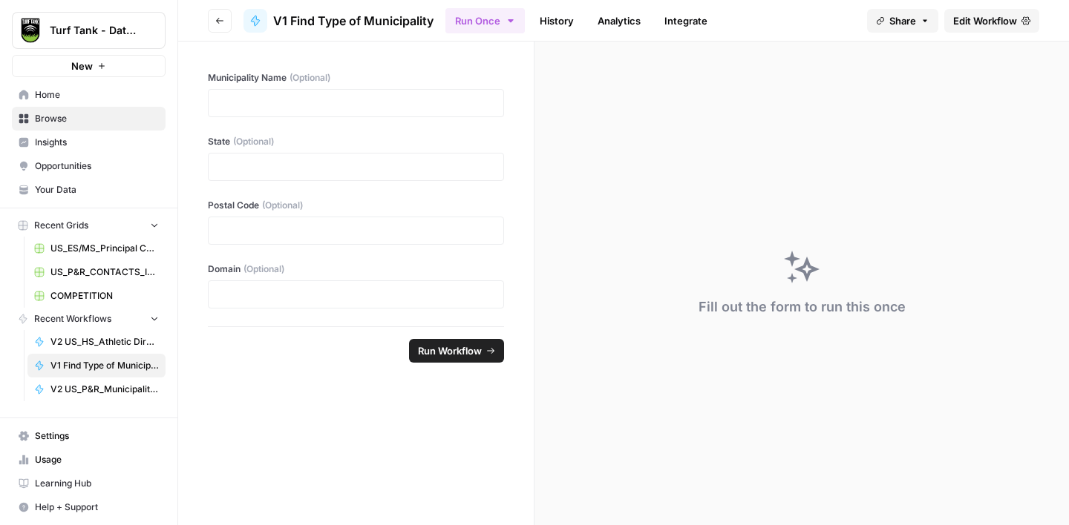
click at [966, 18] on span "Edit Workflow" at bounding box center [985, 20] width 64 height 15
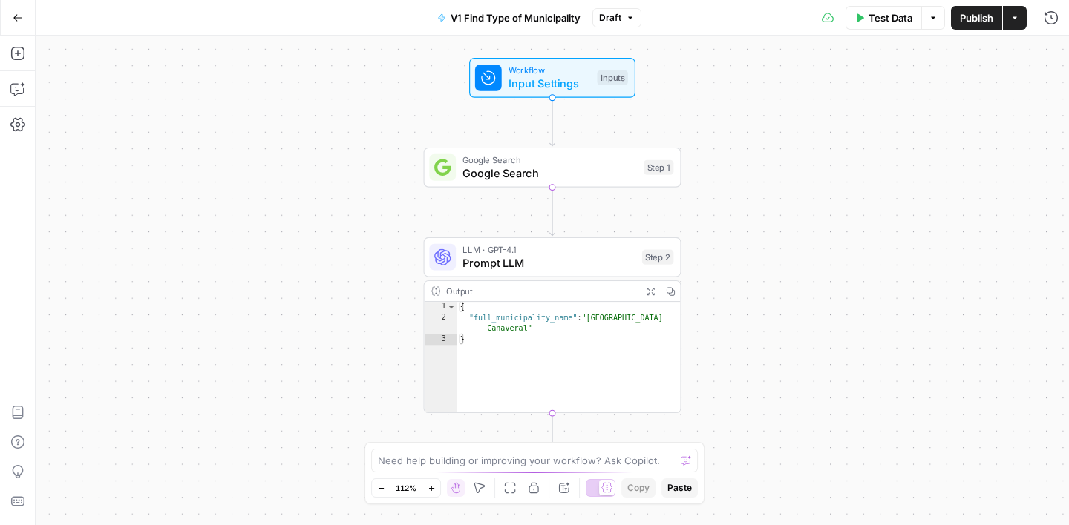
click at [523, 16] on span "V1 Find Type of Municipality" at bounding box center [515, 17] width 130 height 15
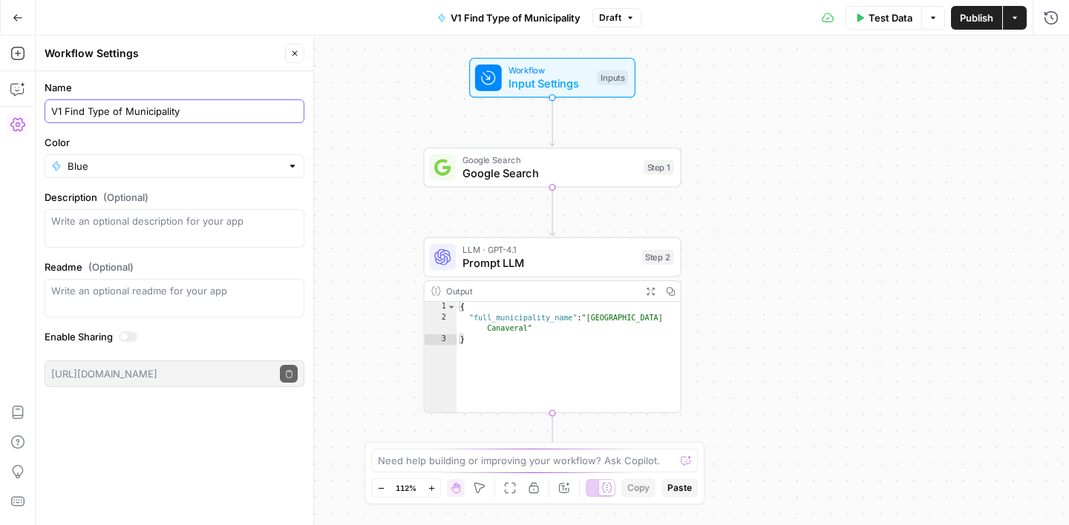
drag, startPoint x: 125, startPoint y: 117, endPoint x: 66, endPoint y: 114, distance: 59.4
click at [66, 114] on input "V1 Find Type of Municipality" at bounding box center [174, 111] width 246 height 15
click at [192, 108] on input "V1 US_P&R_Municipality" at bounding box center [174, 111] width 246 height 15
type input "V1 US_P&R_Municipality Type"
click at [292, 59] on button "Close" at bounding box center [294, 53] width 19 height 19
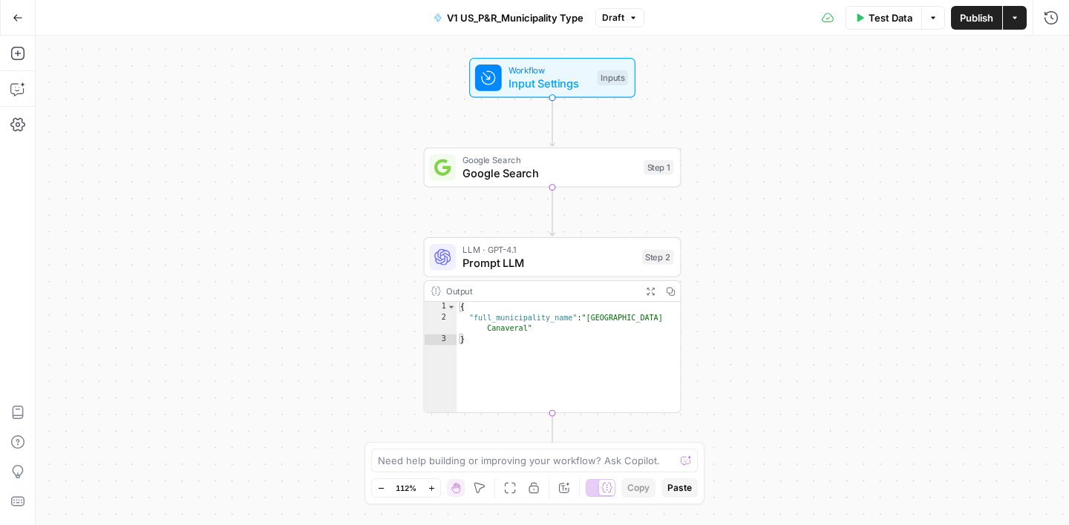
click at [18, 19] on icon "button" at bounding box center [18, 18] width 10 height 10
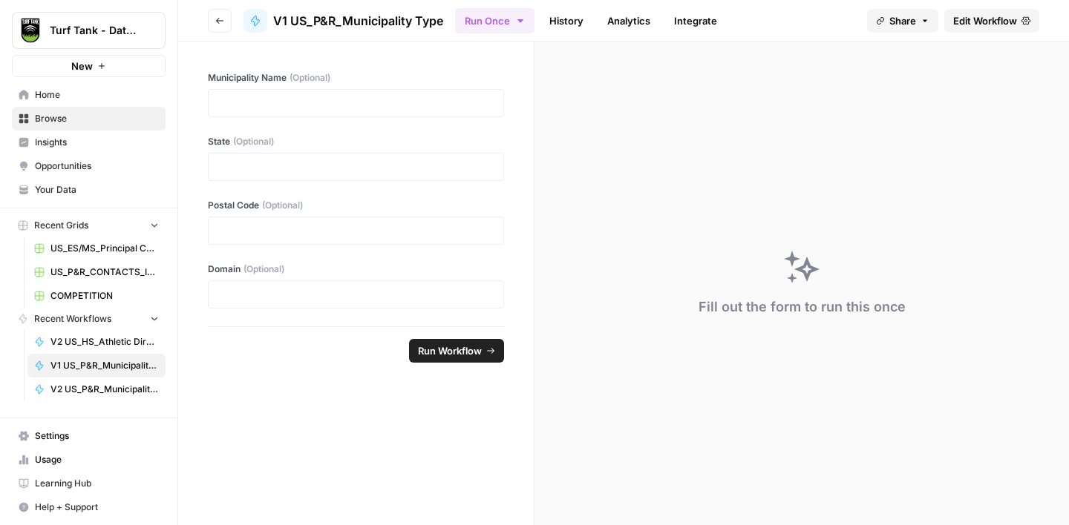
click at [92, 119] on span "Browse" at bounding box center [97, 118] width 124 height 13
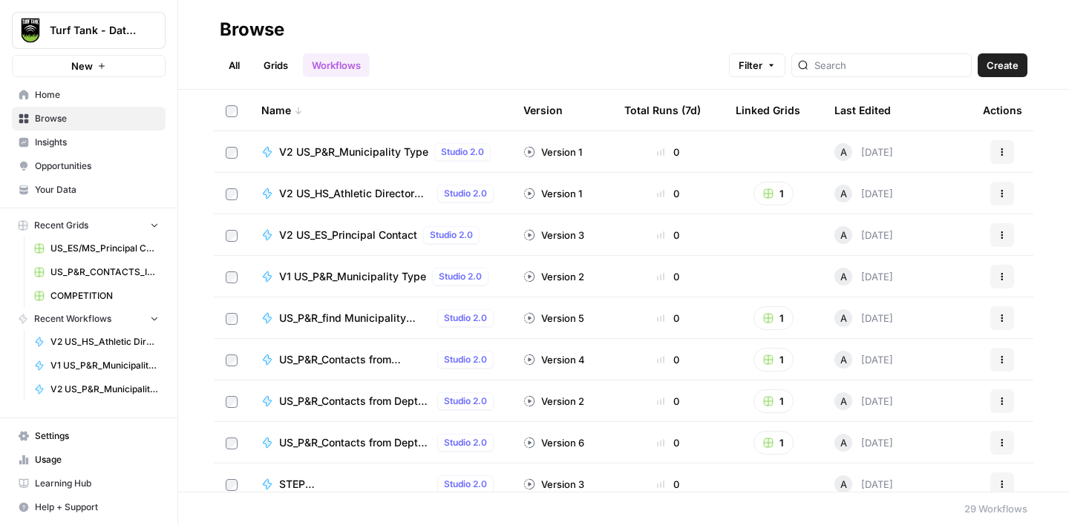
click at [356, 321] on span "US_P&R_find Municipality Domain" at bounding box center [355, 318] width 152 height 15
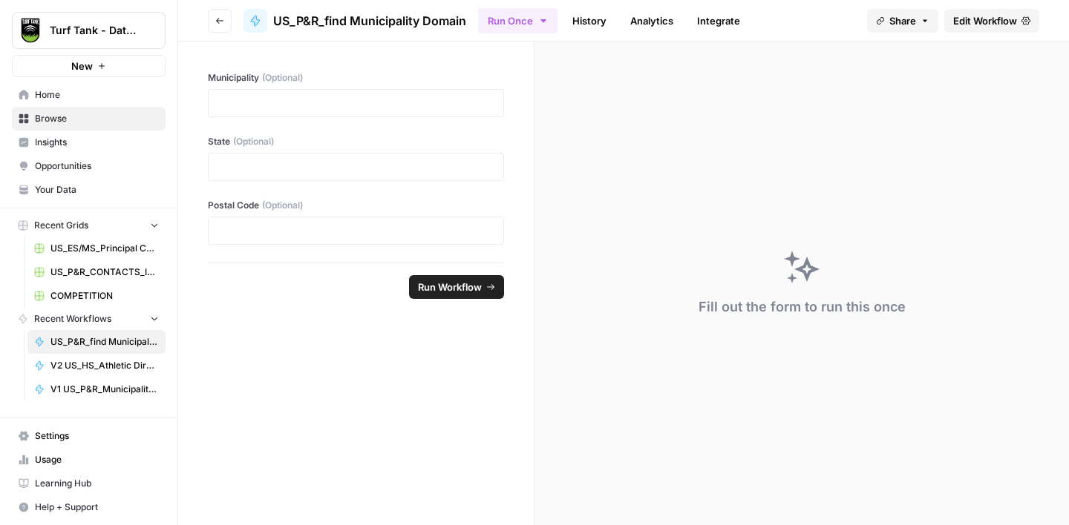
click at [962, 21] on span "Edit Workflow" at bounding box center [985, 20] width 64 height 15
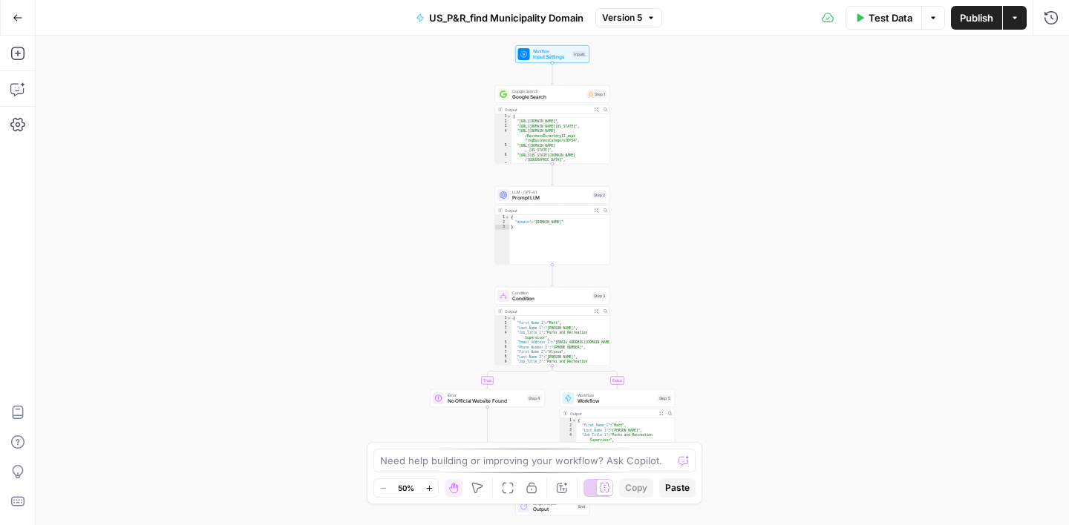
click at [508, 14] on span "US_P&R_find Municipality Domain" at bounding box center [506, 17] width 154 height 15
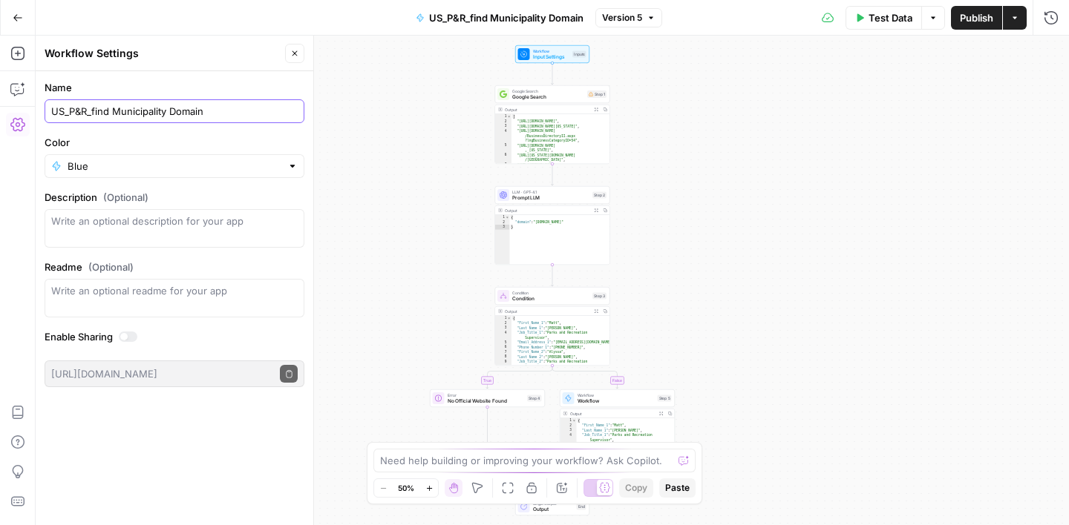
click at [114, 109] on input "US_P&R_find Municipality Domain" at bounding box center [174, 111] width 246 height 15
type input "US_P&R_Municipality Domain"
click at [136, 88] on label "Name" at bounding box center [175, 87] width 260 height 15
click at [136, 104] on input "US_P&R_Municipality Domain" at bounding box center [174, 111] width 246 height 15
click at [19, 19] on icon "button" at bounding box center [18, 18] width 10 height 10
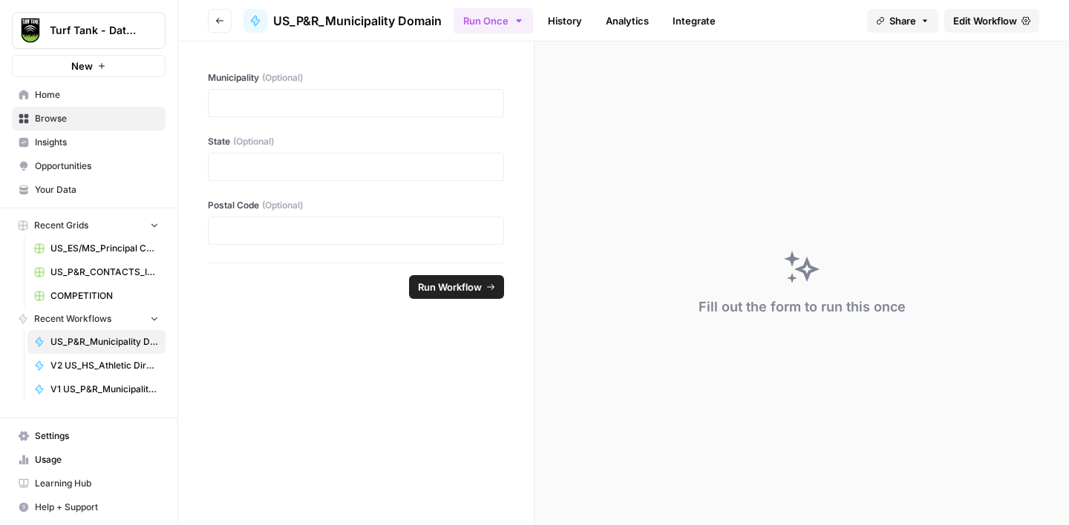
click at [226, 19] on button "Go back" at bounding box center [220, 21] width 24 height 24
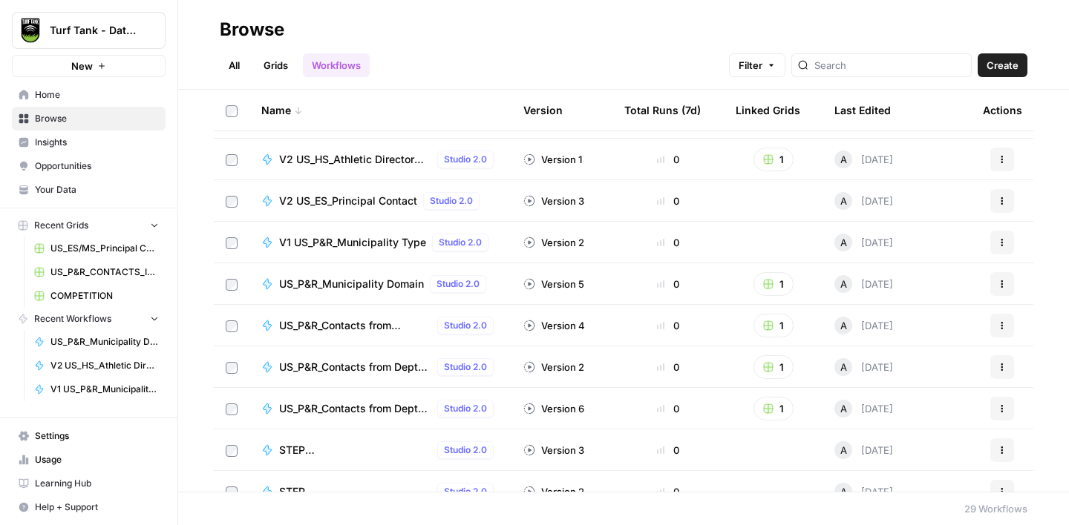
scroll to position [59, 0]
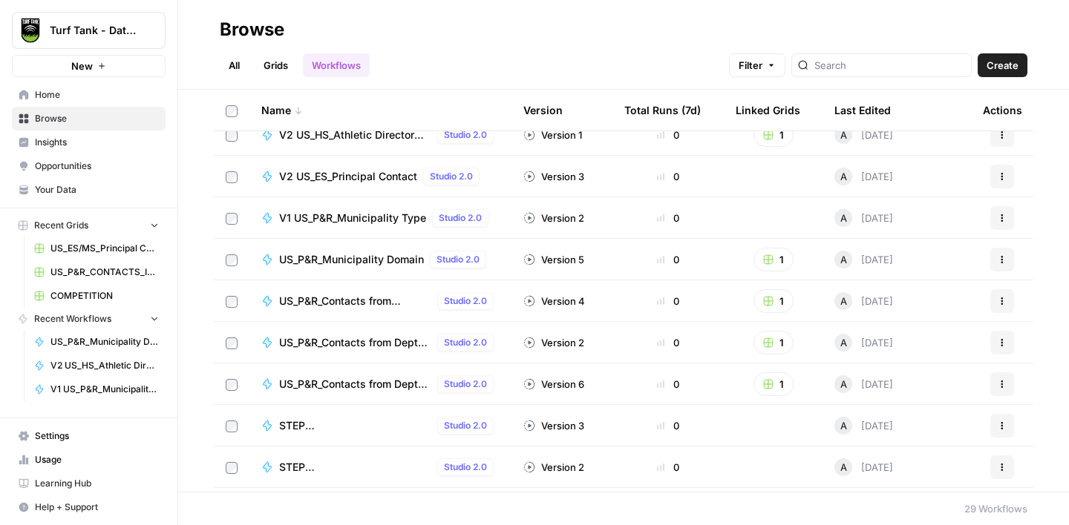
click at [369, 303] on span "US_P&R_Contacts from Directory" at bounding box center [355, 301] width 152 height 15
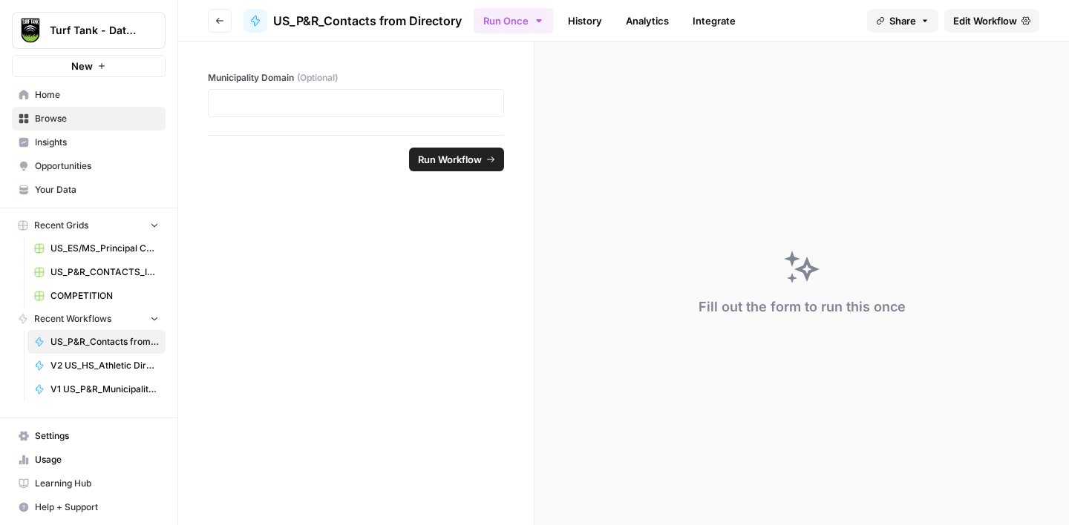
click at [218, 22] on icon "button" at bounding box center [219, 20] width 9 height 9
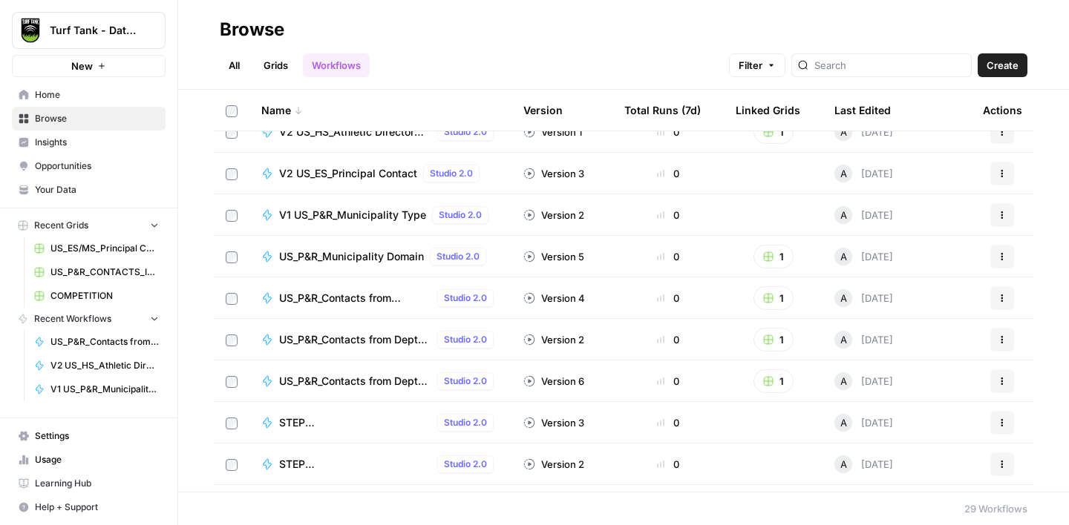
scroll to position [107, 0]
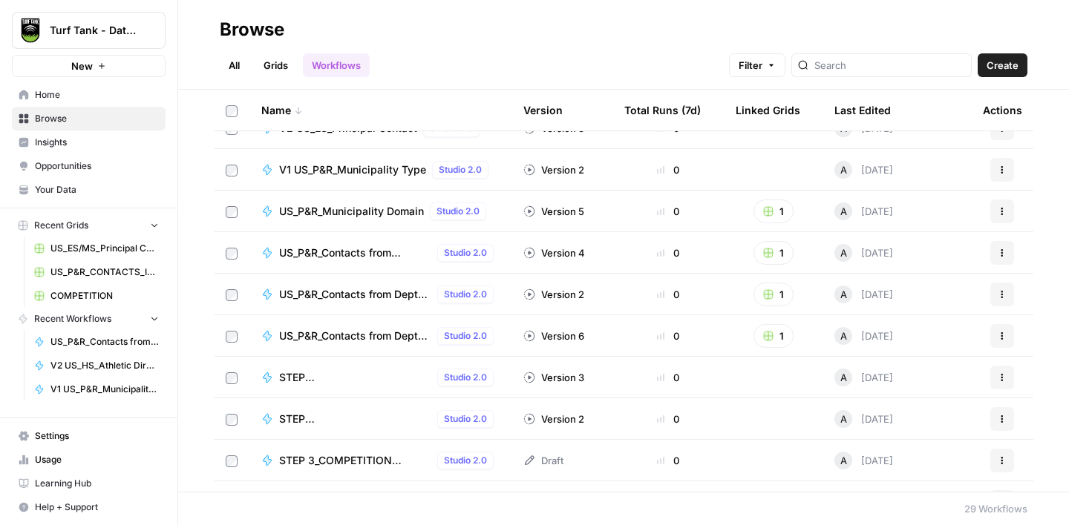
click at [360, 373] on span "STEP 4_Purchasing/Procurement for Arizona" at bounding box center [355, 377] width 152 height 15
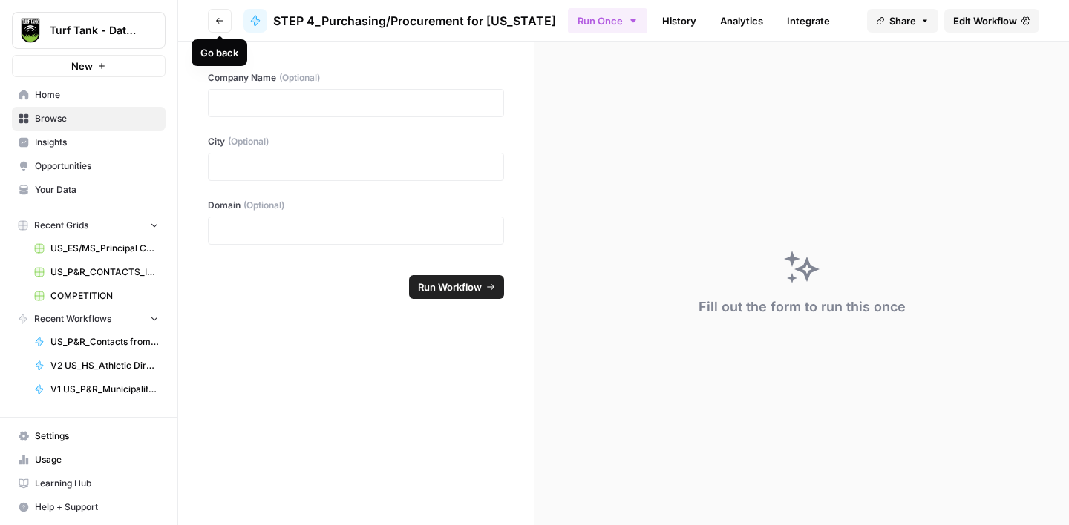
click at [214, 22] on button "Go back" at bounding box center [220, 21] width 24 height 24
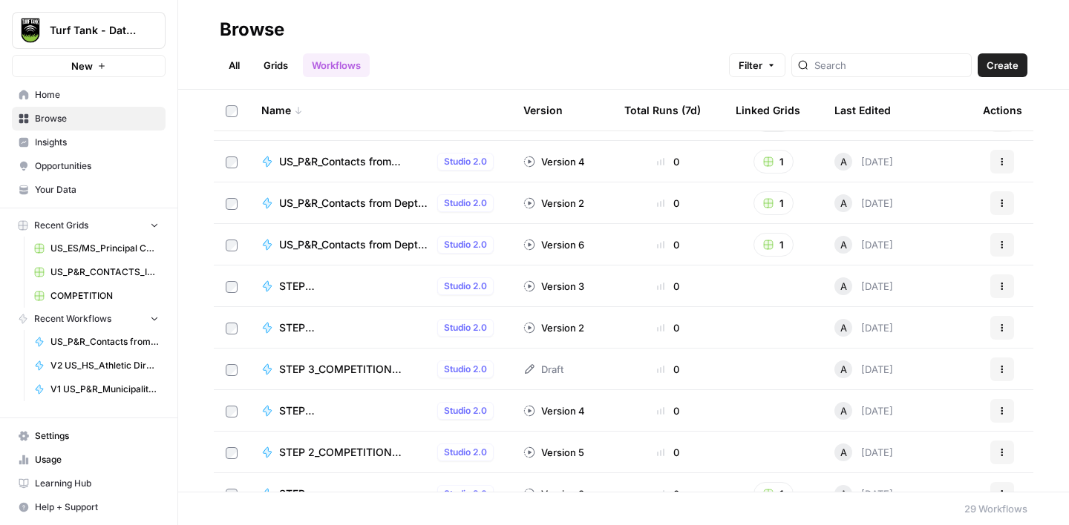
scroll to position [199, 0]
click at [359, 324] on span "STEP 3_Purchasing/Procurement for Arizona" at bounding box center [355, 327] width 152 height 15
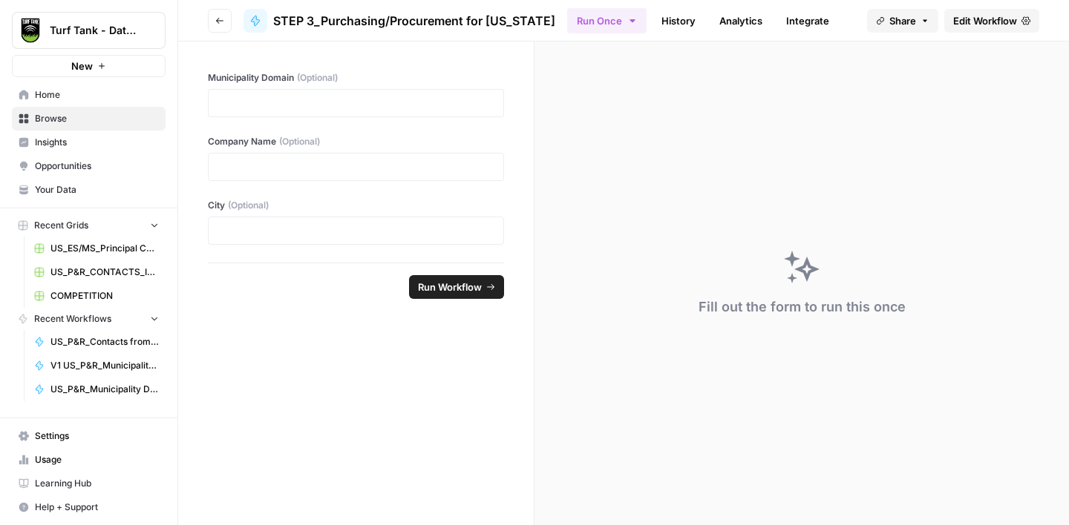
click at [220, 24] on icon "button" at bounding box center [219, 20] width 9 height 9
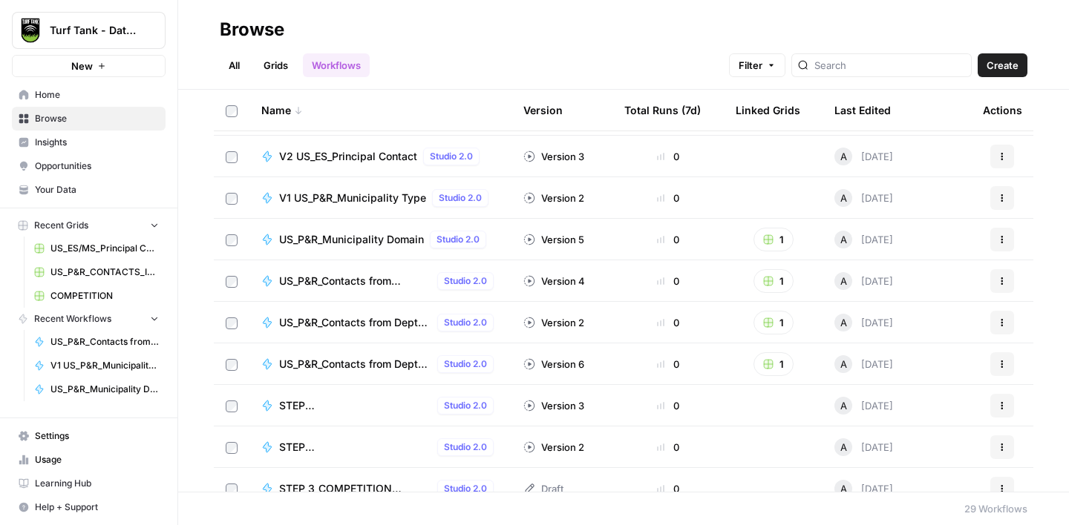
scroll to position [168, 0]
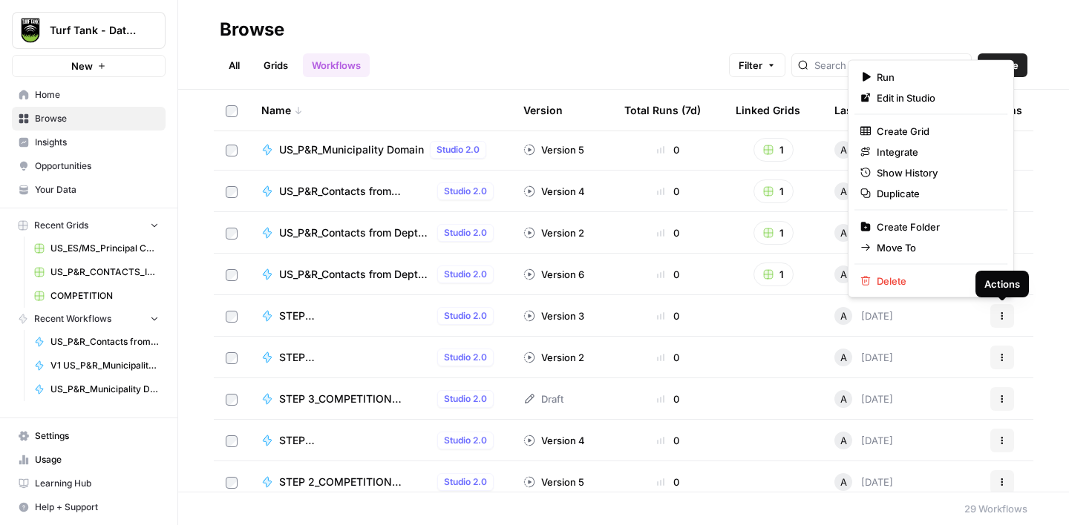
click at [1003, 318] on icon "button" at bounding box center [1001, 316] width 9 height 9
click at [955, 283] on span "Delete" at bounding box center [935, 281] width 119 height 15
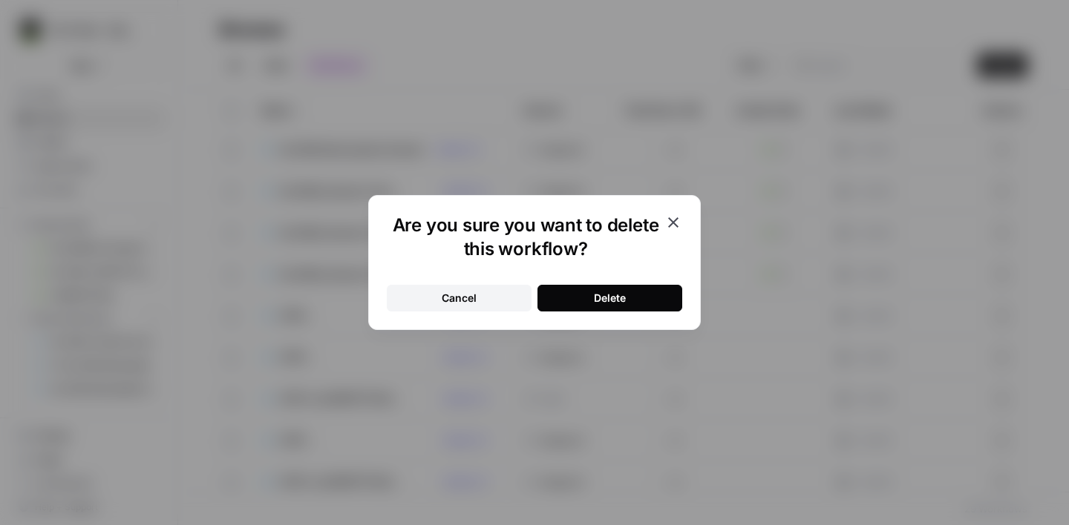
click at [645, 302] on button "Delete" at bounding box center [609, 298] width 145 height 27
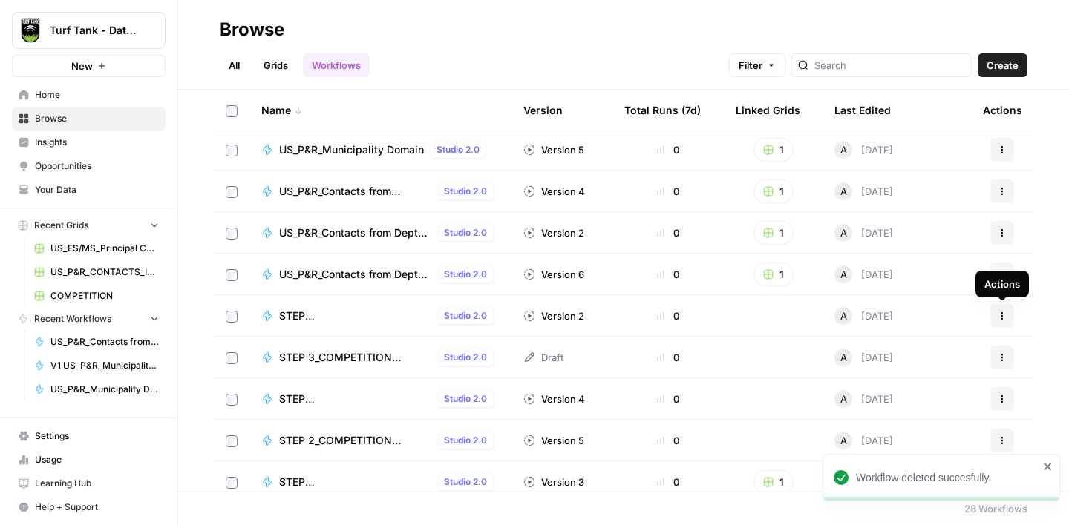
click at [1008, 311] on button "Actions" at bounding box center [1002, 316] width 24 height 24
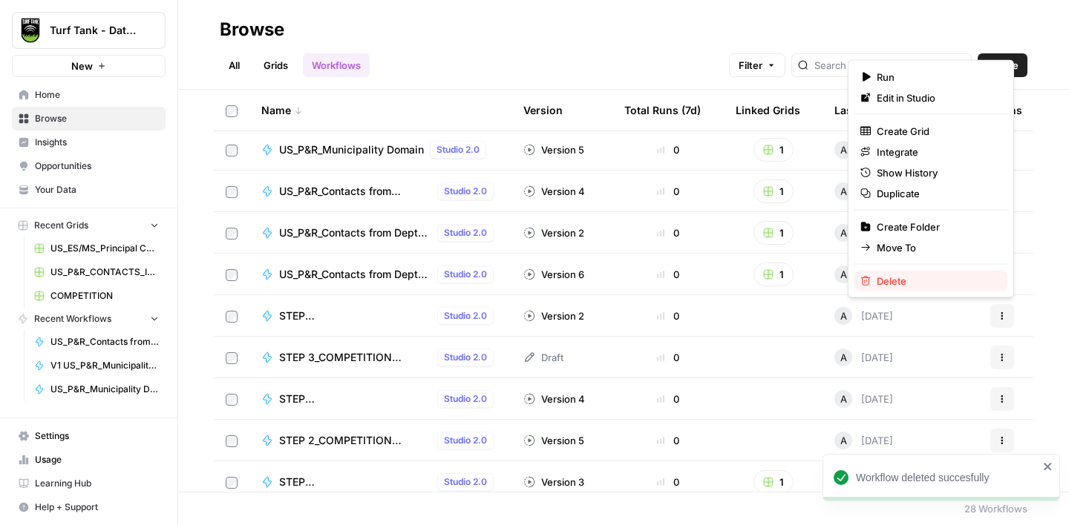
click at [918, 281] on span "Delete" at bounding box center [935, 281] width 119 height 15
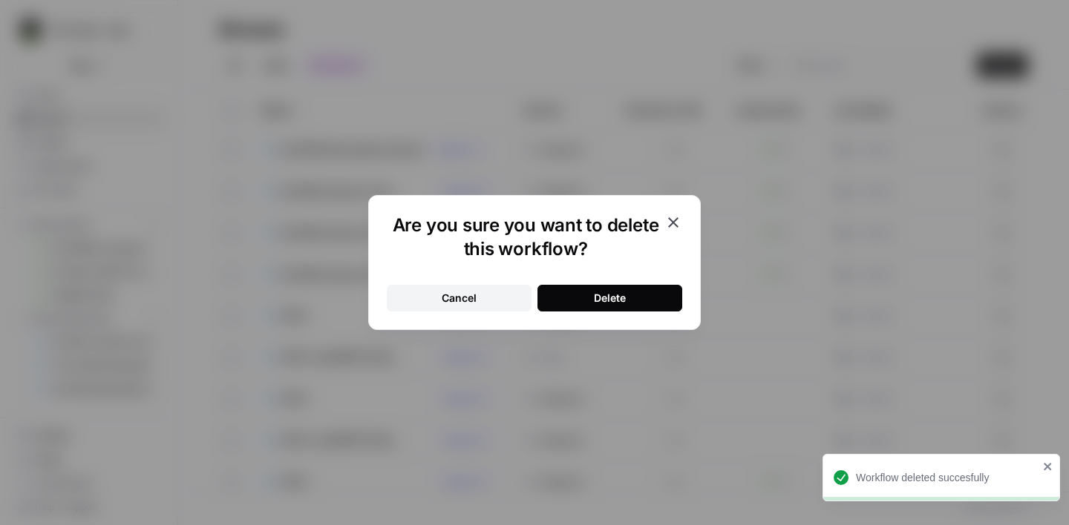
click at [670, 303] on button "Delete" at bounding box center [609, 298] width 145 height 27
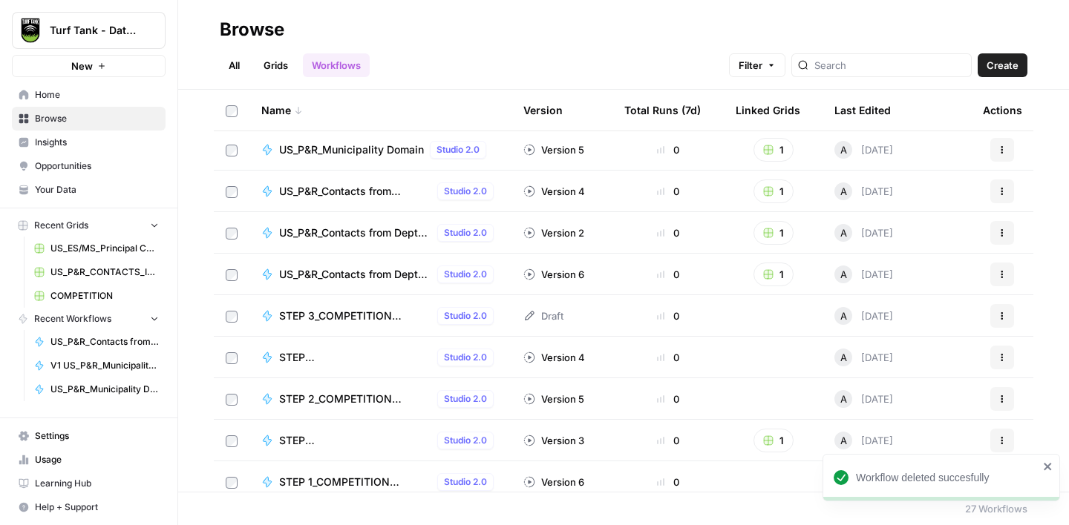
click at [350, 318] on span "STEP 3_COMPETITION AGENT_Page Changes" at bounding box center [355, 316] width 152 height 15
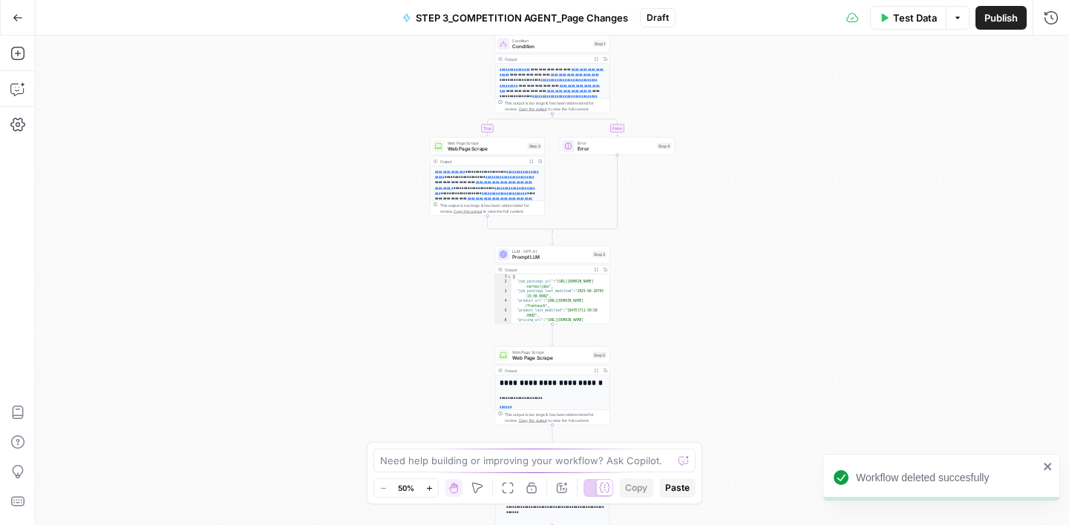
click at [22, 19] on button "Go Back" at bounding box center [17, 17] width 27 height 27
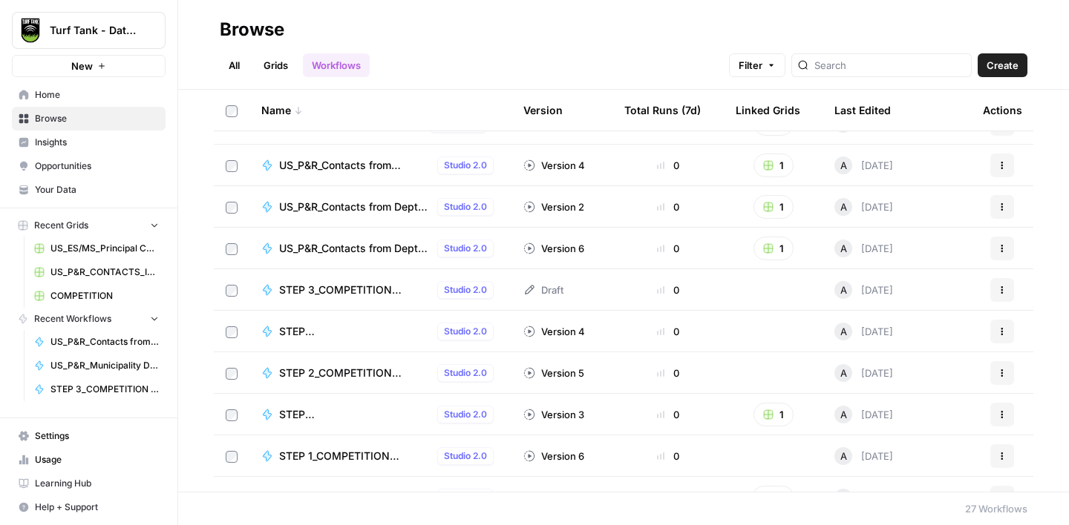
scroll to position [197, 0]
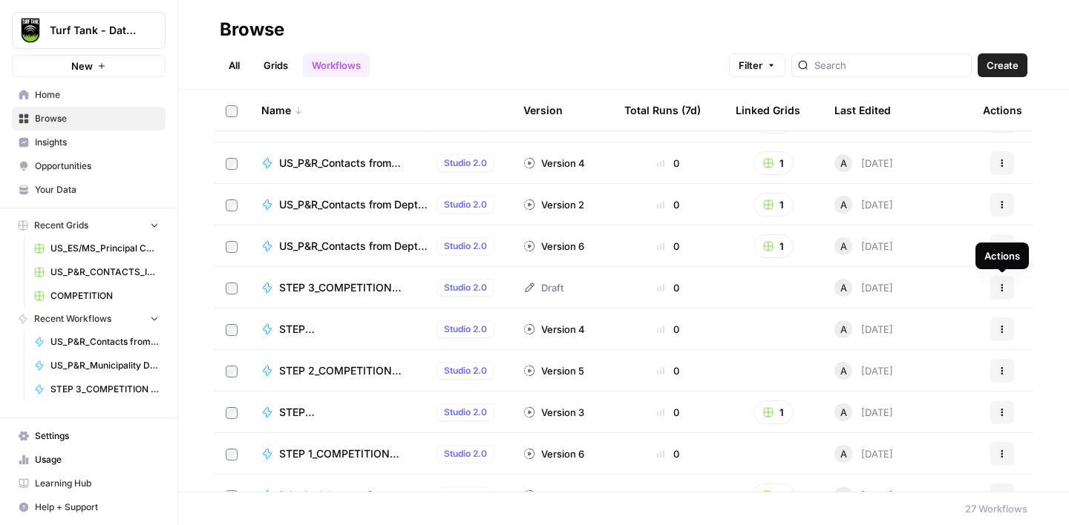
click at [1001, 289] on icon "button" at bounding box center [1001, 287] width 9 height 9
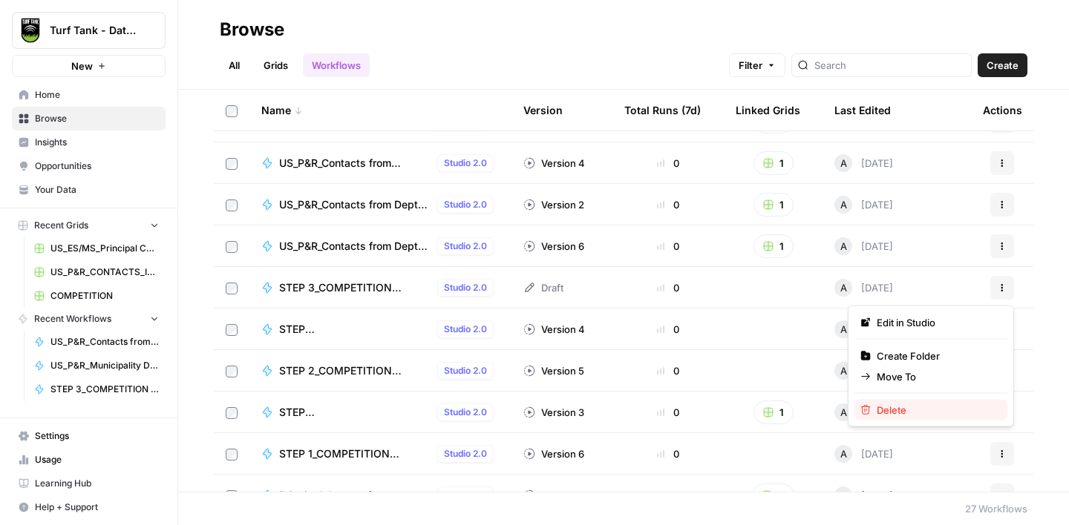
click at [919, 416] on span "Delete" at bounding box center [935, 410] width 119 height 15
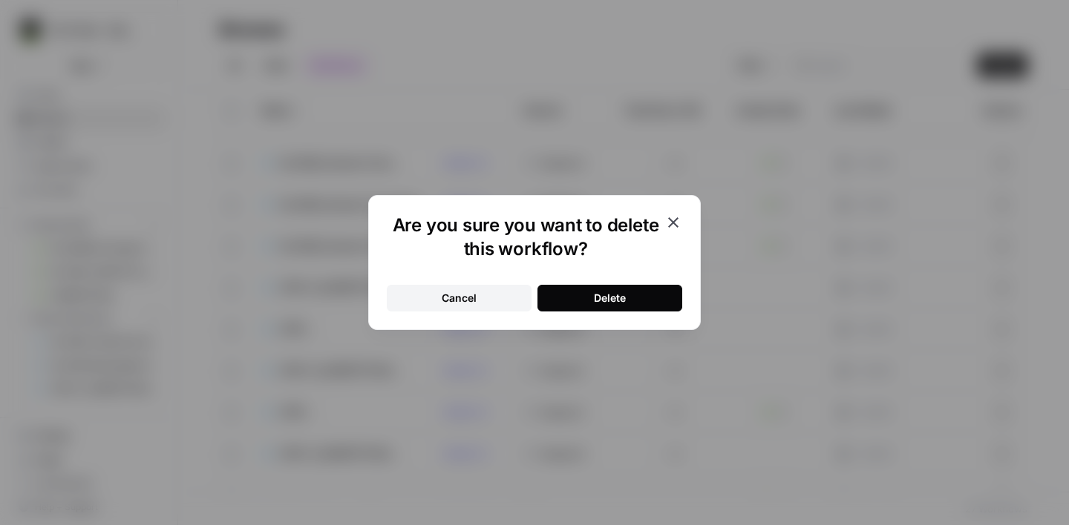
click at [591, 306] on button "Delete" at bounding box center [609, 298] width 145 height 27
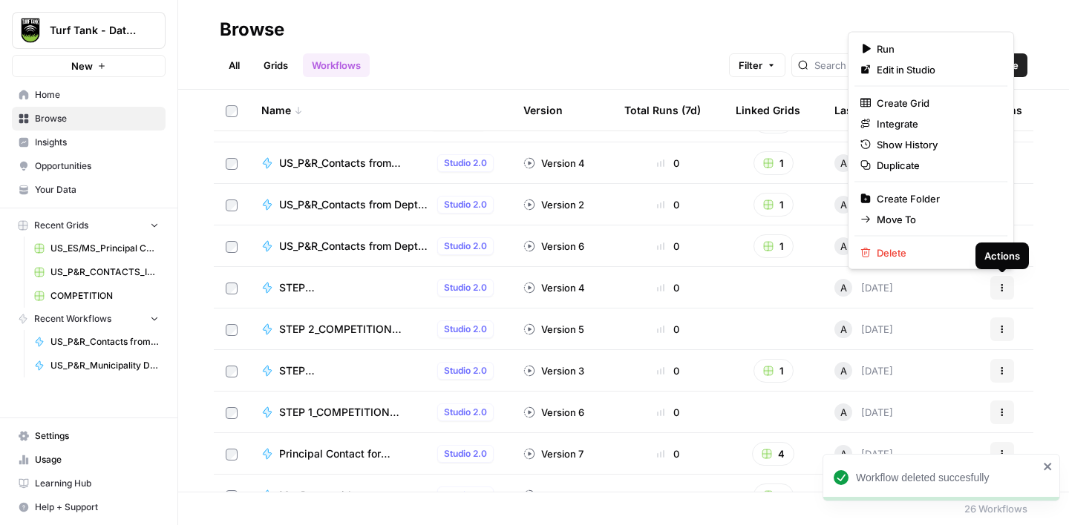
click at [998, 294] on button "Actions" at bounding box center [1002, 288] width 24 height 24
click at [934, 252] on span "Delete" at bounding box center [935, 253] width 119 height 15
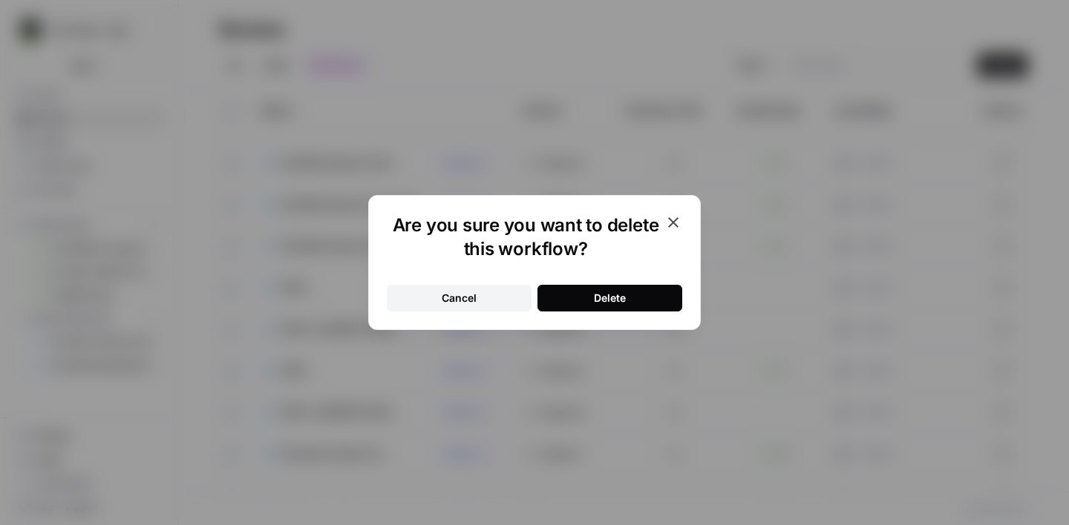
click at [637, 292] on button "Delete" at bounding box center [609, 298] width 145 height 27
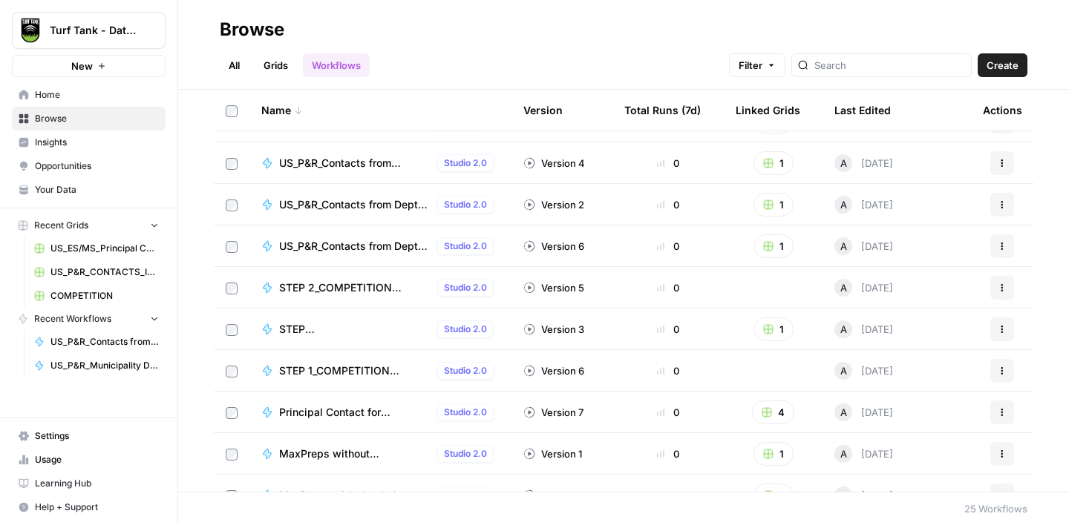
click at [301, 330] on span "STEP 1_Purchasing/Procurement for Arizona" at bounding box center [355, 329] width 152 height 15
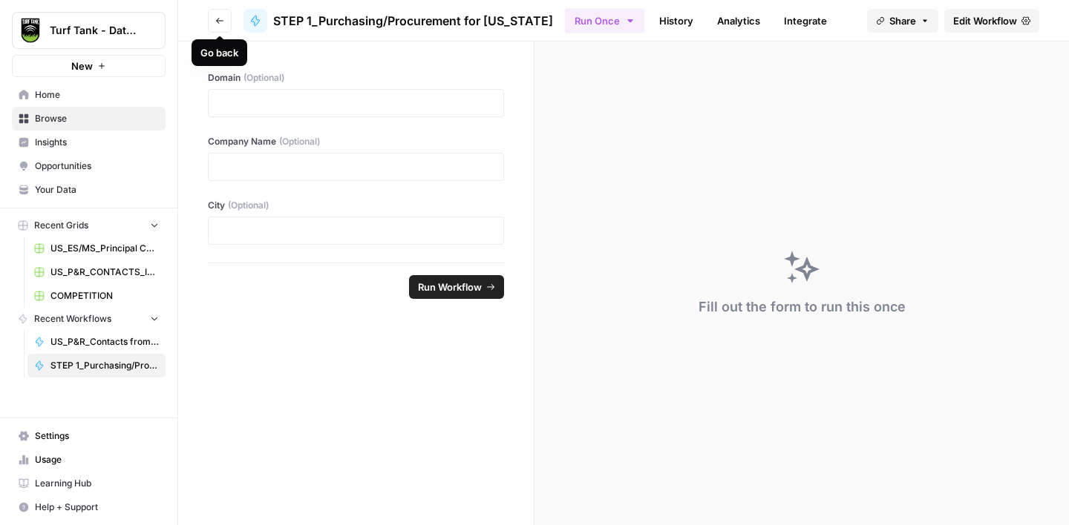
click at [226, 25] on button "Go back" at bounding box center [220, 21] width 24 height 24
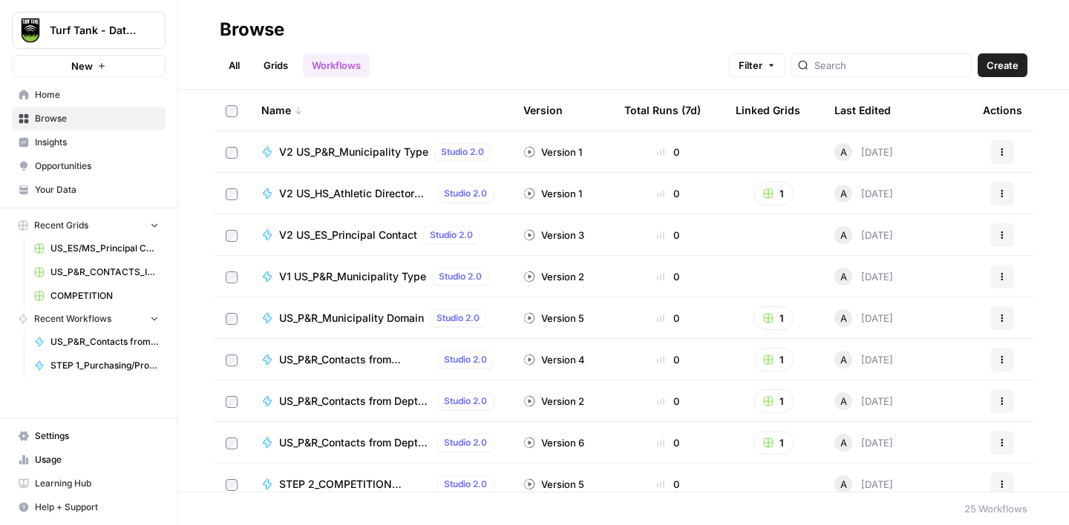
click at [308, 153] on span "V2 US_P&R_Municipality Type" at bounding box center [353, 152] width 149 height 15
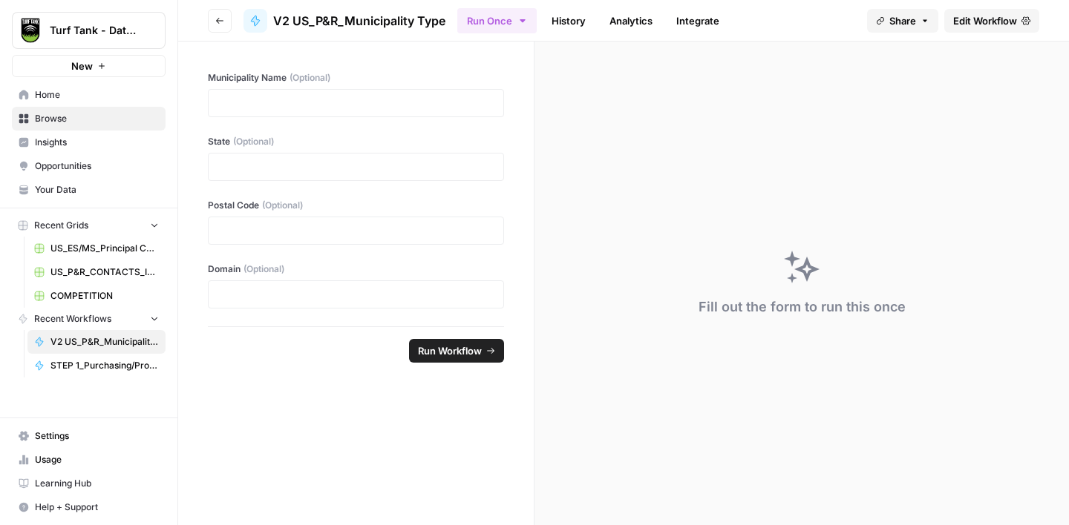
click at [968, 28] on link "Edit Workflow" at bounding box center [991, 21] width 95 height 24
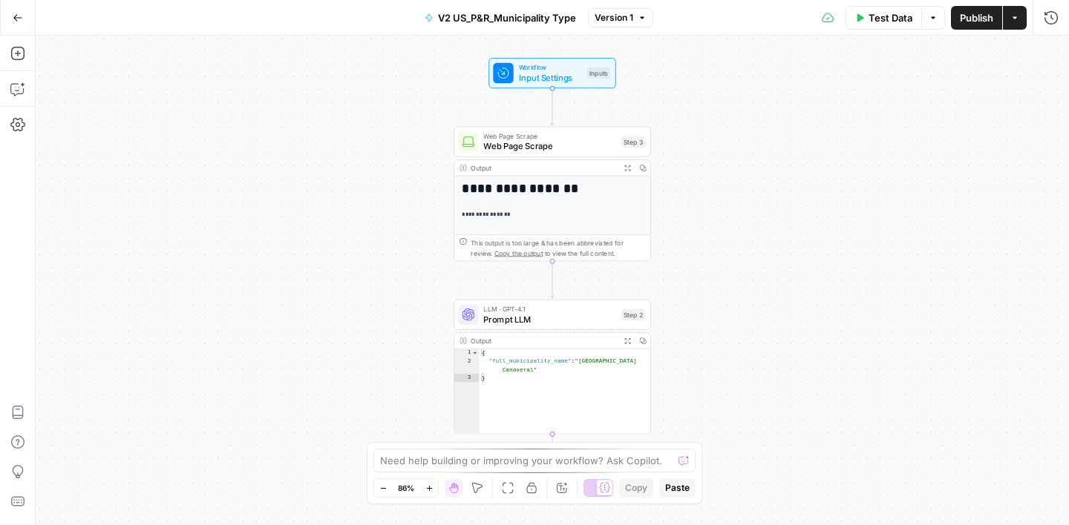
click at [461, 17] on span "V2 US_P&R_Municipality Type" at bounding box center [507, 17] width 138 height 15
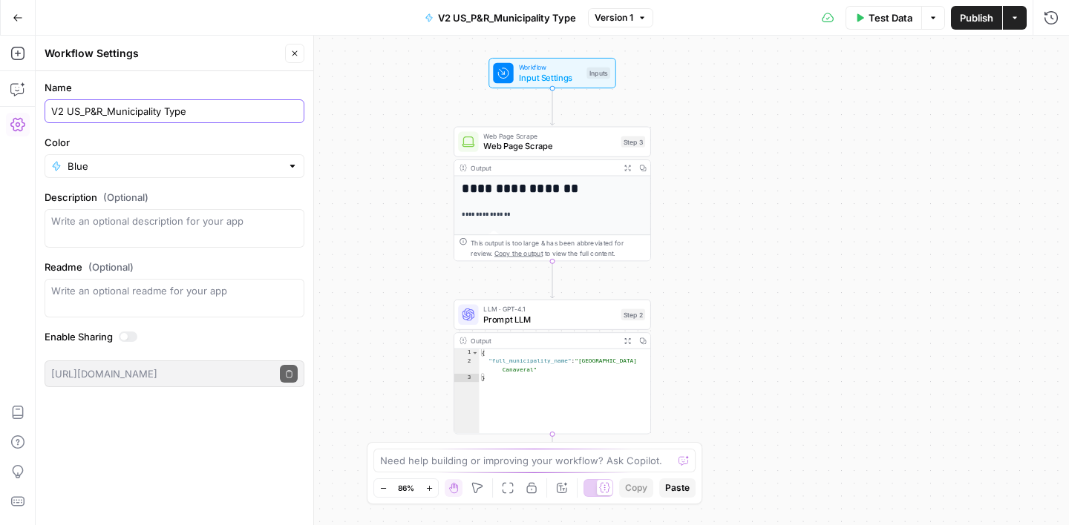
click at [54, 112] on input "V2 US_P&R_Municipality Type" at bounding box center [174, 111] width 246 height 15
drag, startPoint x: 67, startPoint y: 111, endPoint x: 98, endPoint y: 111, distance: 31.2
click at [68, 111] on input "[V2 US_P&R_Municipality Type" at bounding box center [174, 111] width 246 height 15
type input "[V2] US_P&R_Municipality Type"
click at [242, 56] on div "Workflow Settings" at bounding box center [163, 53] width 236 height 15
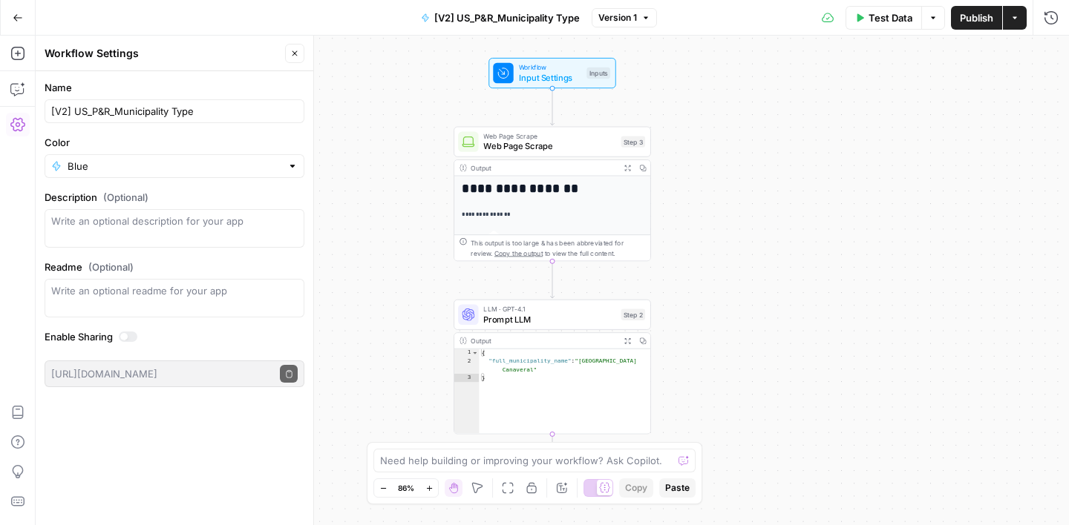
click at [27, 17] on button "Go Back" at bounding box center [17, 17] width 27 height 27
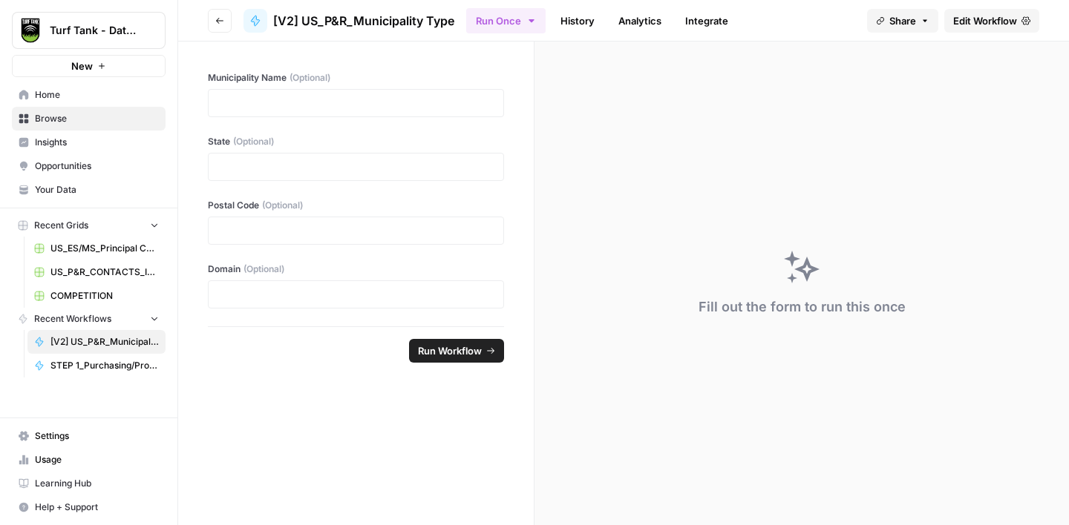
click at [98, 117] on span "Browse" at bounding box center [97, 118] width 124 height 13
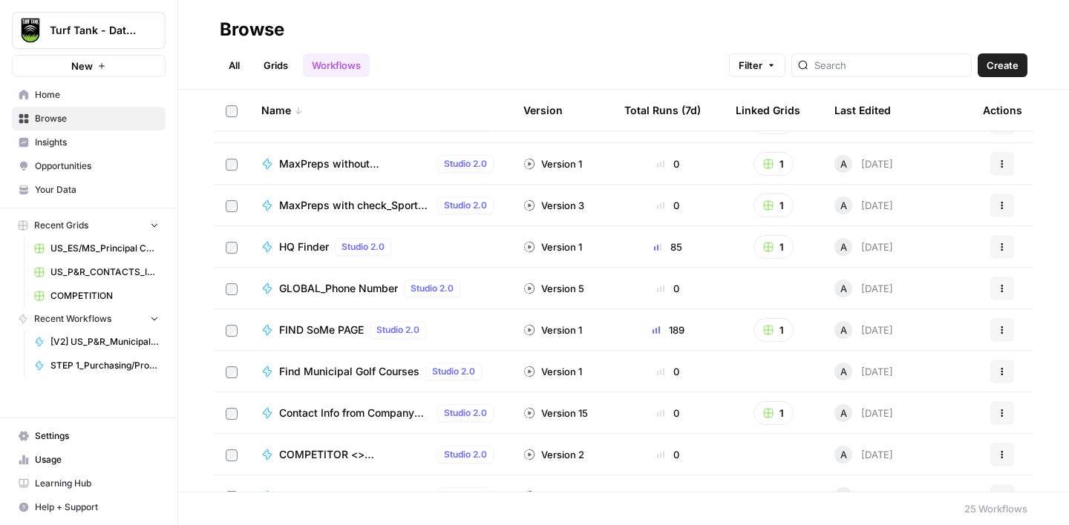
scroll to position [678, 0]
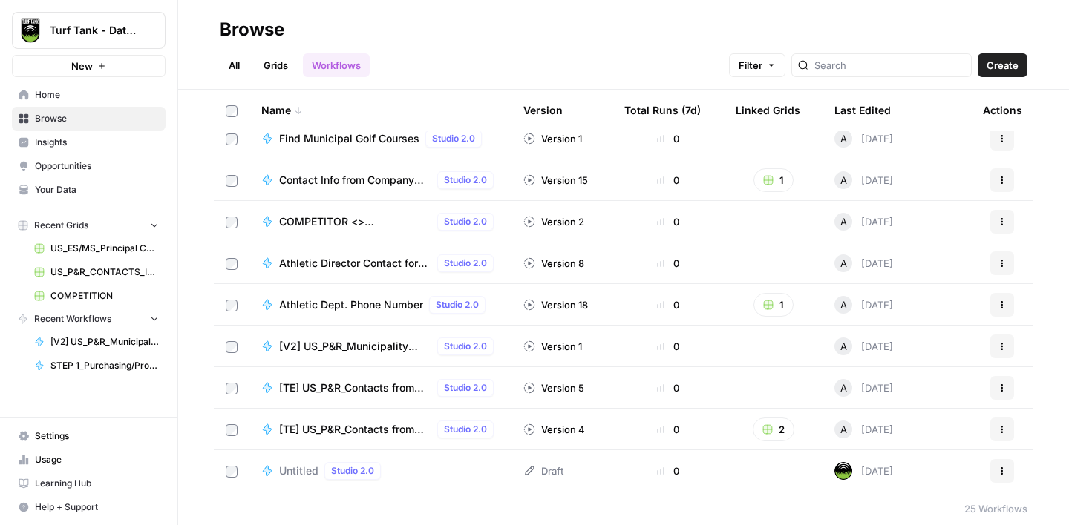
click at [350, 395] on div "[TE] US_P&R_Contacts from Directory Studio 2.0" at bounding box center [389, 388] width 220 height 18
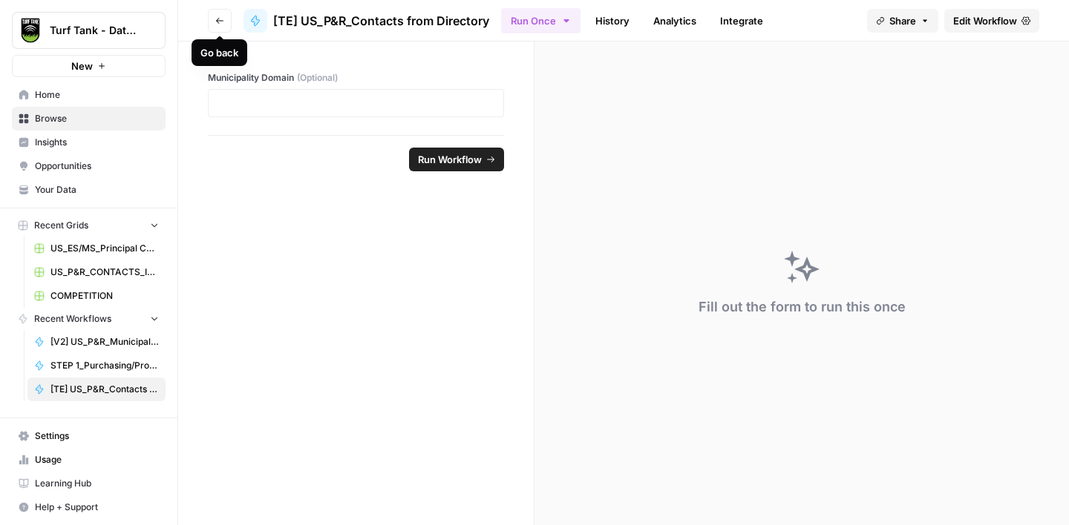
click at [216, 26] on button "Go back" at bounding box center [220, 21] width 24 height 24
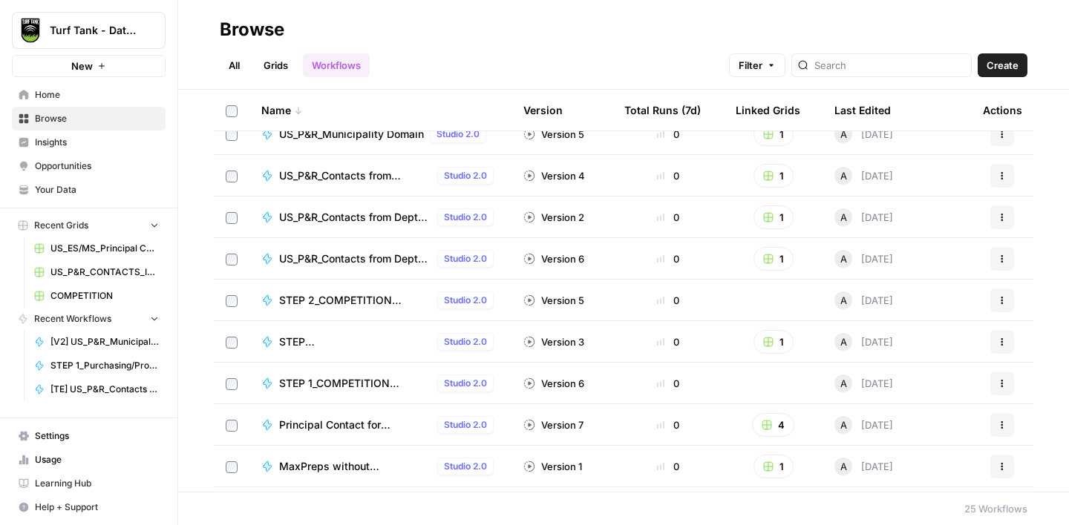
scroll to position [171, 0]
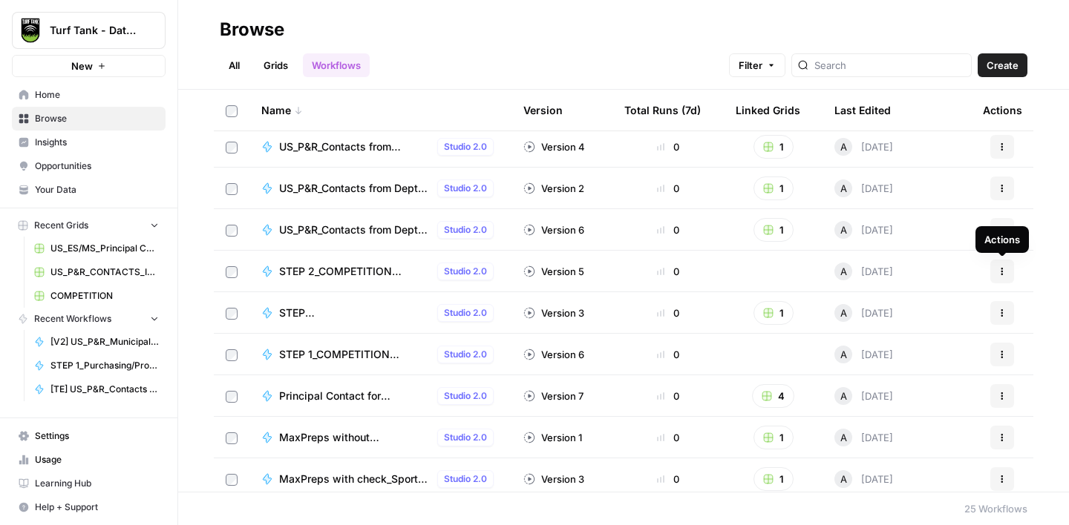
click at [1004, 272] on icon "button" at bounding box center [1001, 271] width 9 height 9
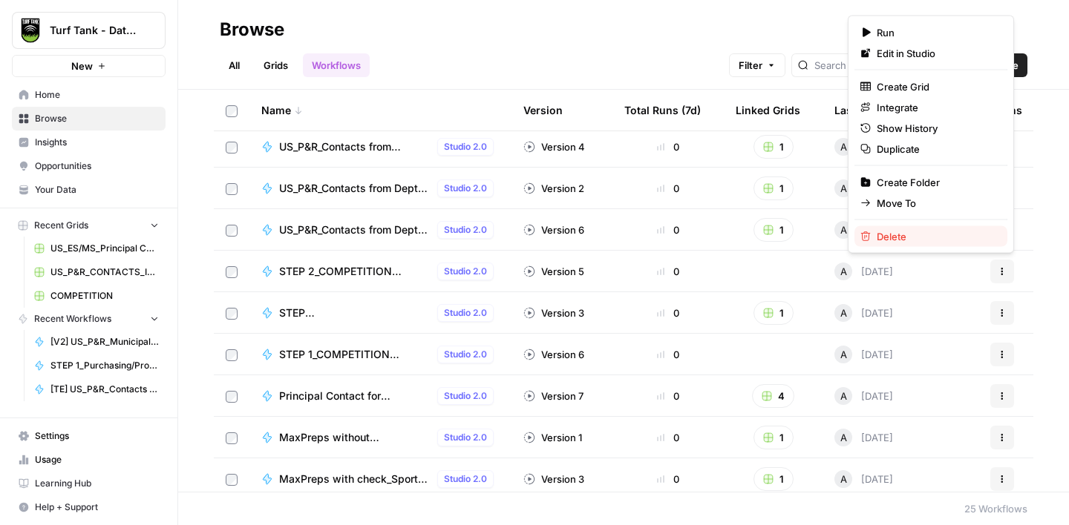
click at [936, 227] on button "Delete" at bounding box center [930, 236] width 153 height 21
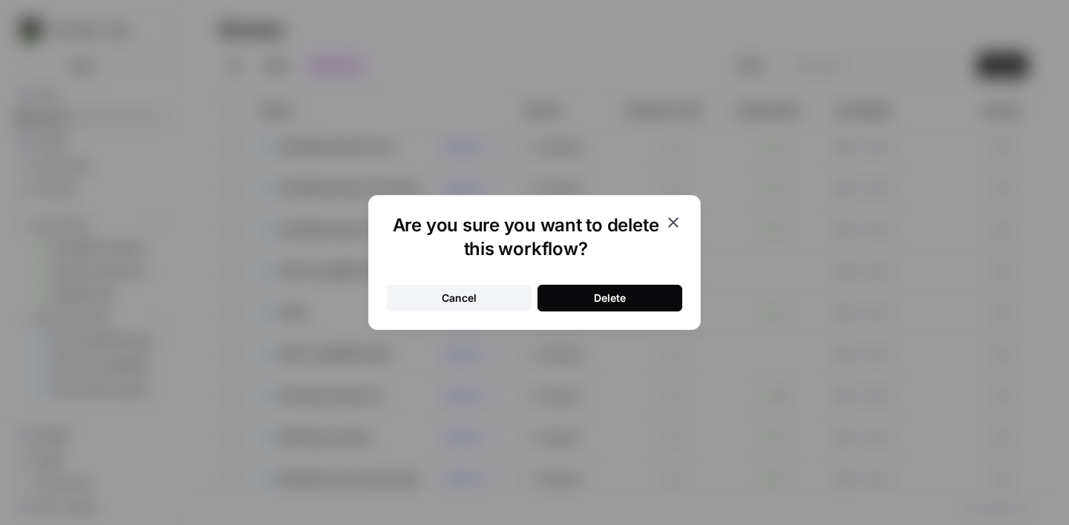
click at [602, 309] on button "Delete" at bounding box center [609, 298] width 145 height 27
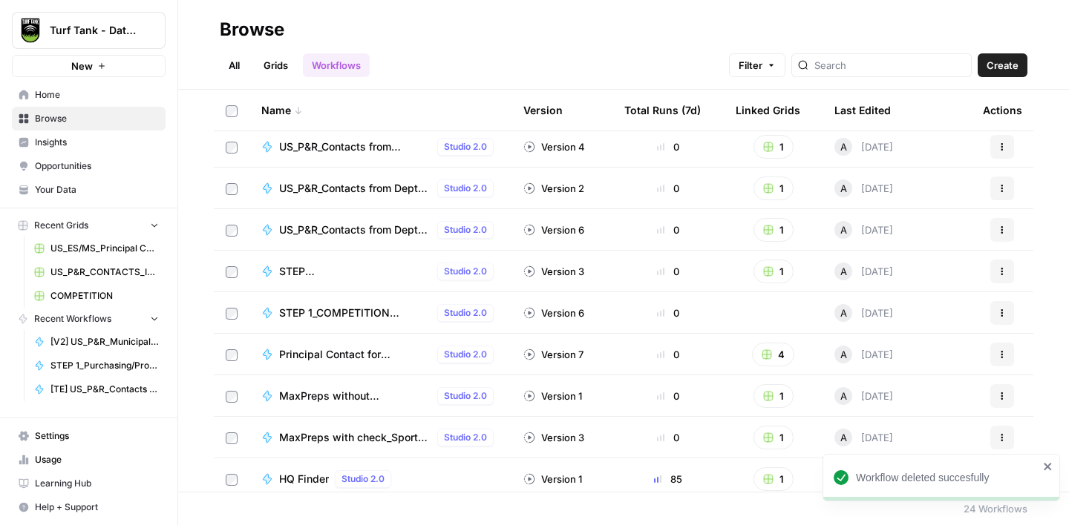
click at [784, 266] on button "1" at bounding box center [773, 272] width 40 height 24
click at [799, 320] on span "MOHAVE" at bounding box center [841, 325] width 119 height 15
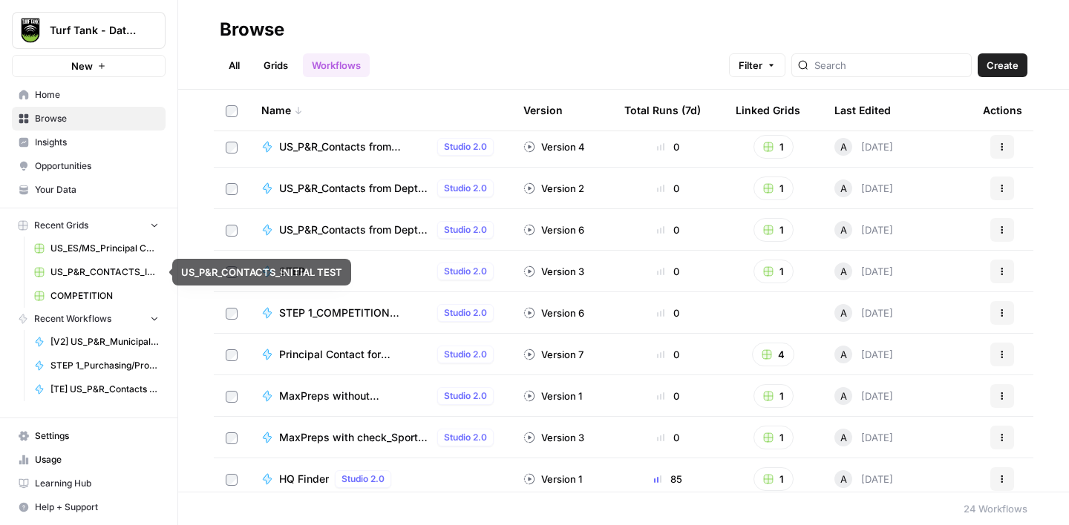
click at [92, 290] on span "COMPETITION" at bounding box center [104, 295] width 108 height 13
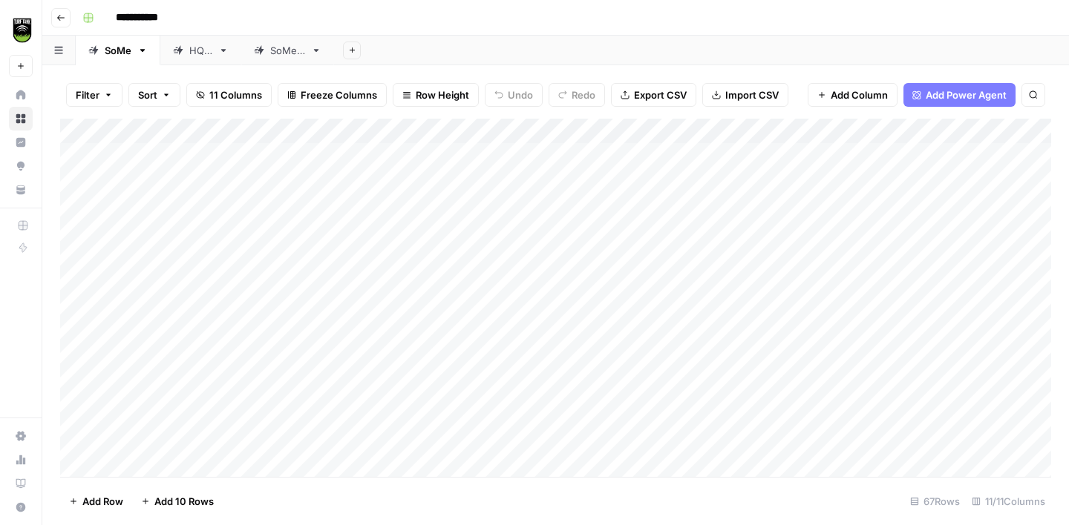
click at [292, 45] on div "SoMe 2" at bounding box center [287, 50] width 35 height 15
click at [663, 94] on span "Export CSV" at bounding box center [660, 95] width 53 height 15
click at [206, 48] on div "HQ 2" at bounding box center [200, 50] width 23 height 15
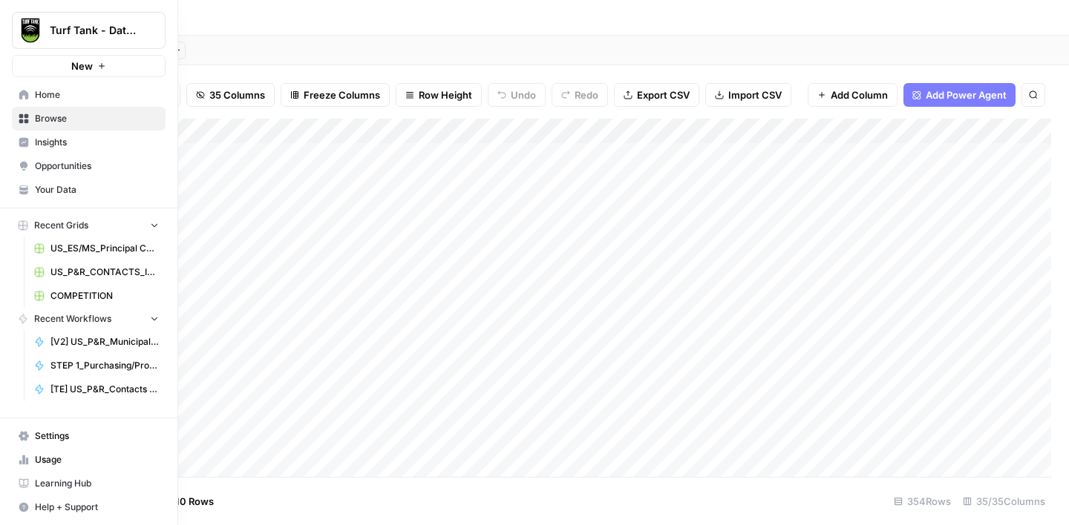
click at [41, 117] on span "Browse" at bounding box center [97, 118] width 124 height 13
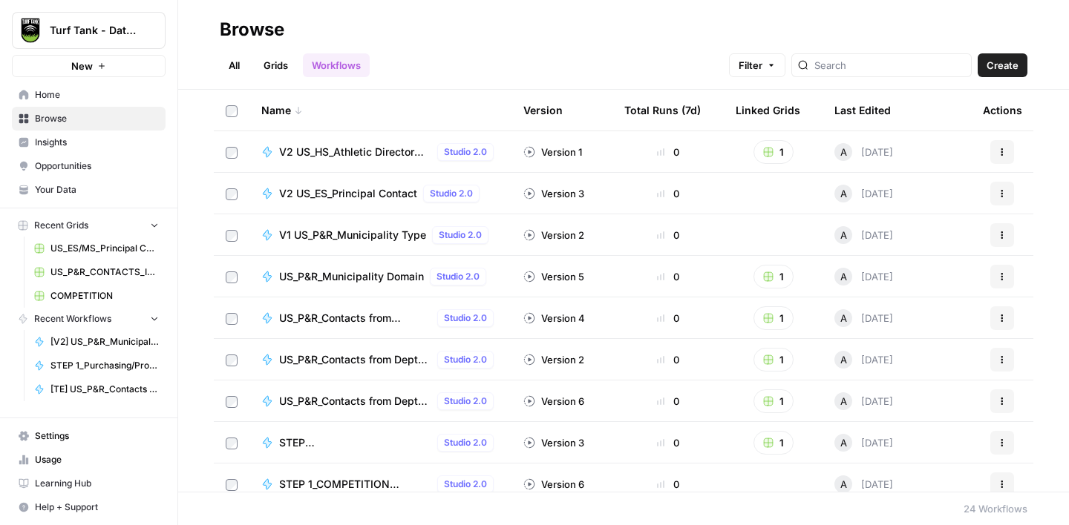
click at [283, 71] on link "Grids" at bounding box center [276, 65] width 42 height 24
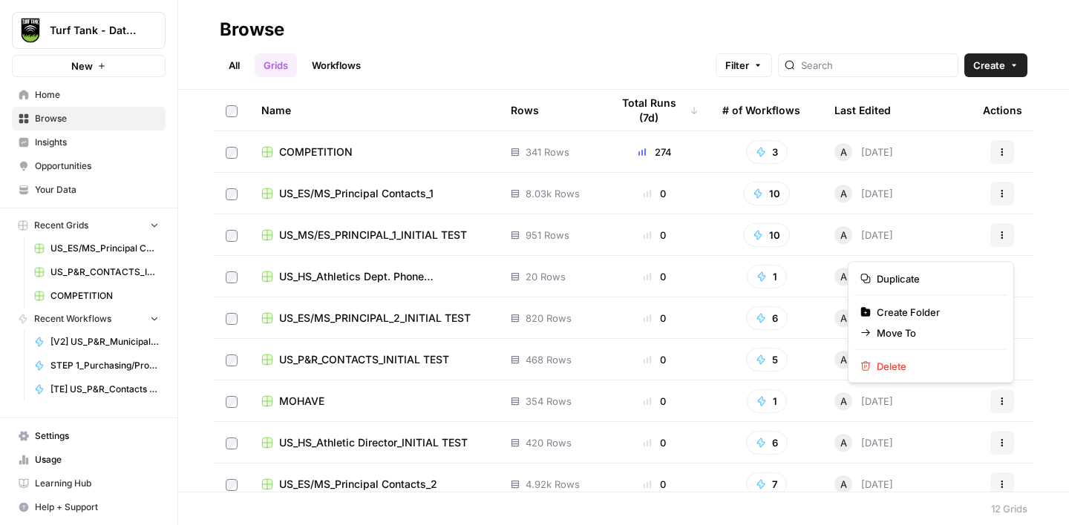
click at [1008, 408] on button "Actions" at bounding box center [1002, 402] width 24 height 24
click at [905, 366] on span "Delete" at bounding box center [935, 366] width 119 height 15
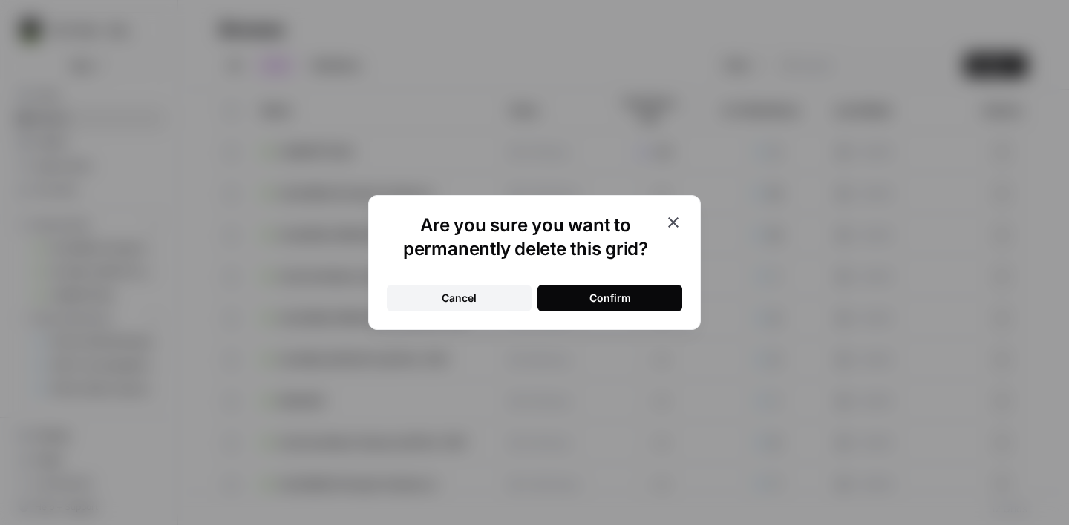
click at [666, 302] on button "Confirm" at bounding box center [609, 298] width 145 height 27
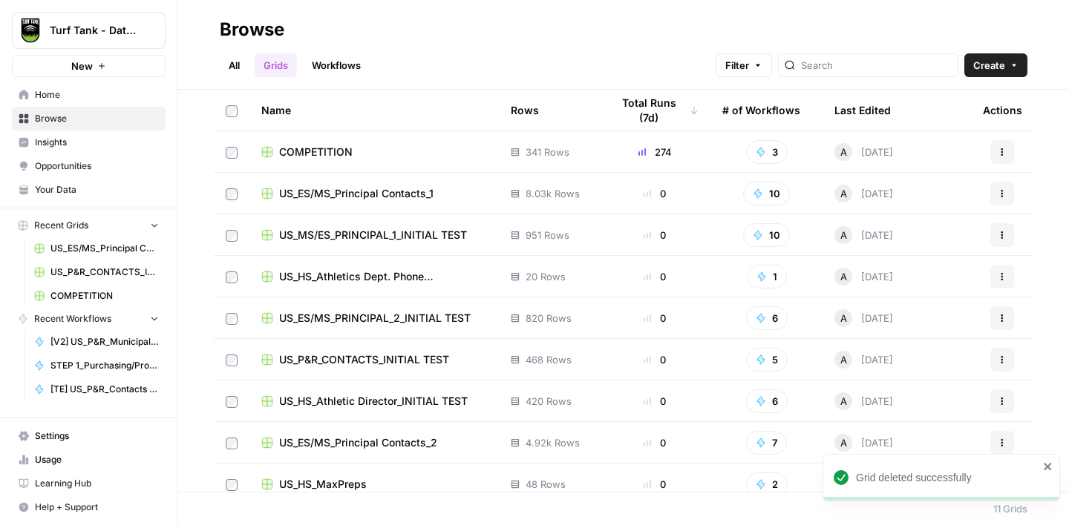
click at [344, 62] on link "Workflows" at bounding box center [336, 65] width 67 height 24
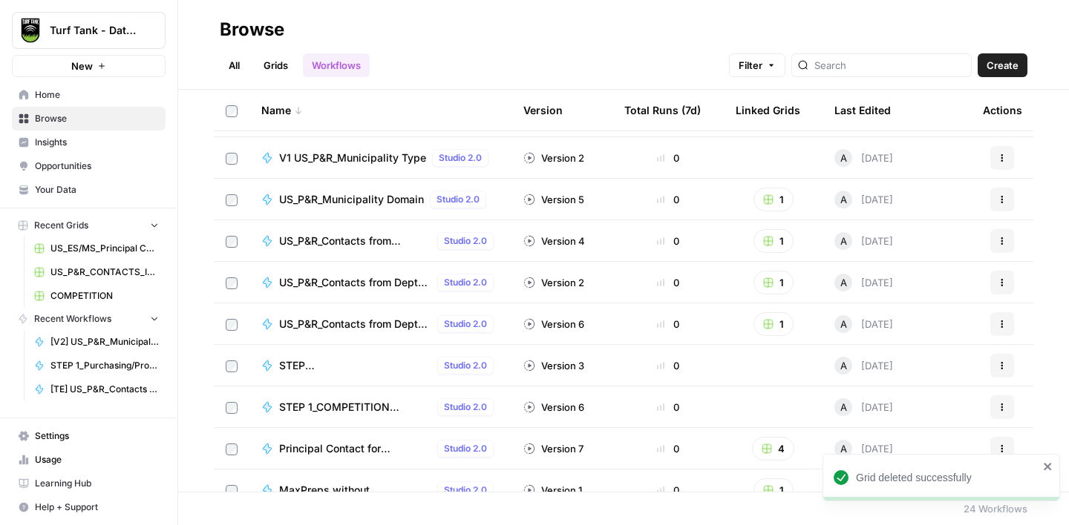
scroll to position [194, 0]
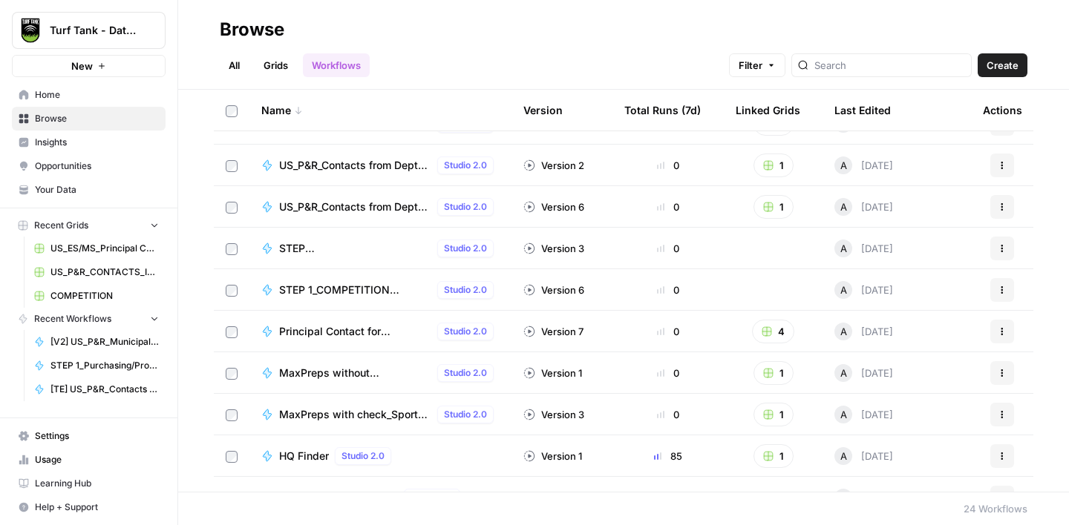
click at [1004, 248] on icon "button" at bounding box center [1001, 248] width 9 height 9
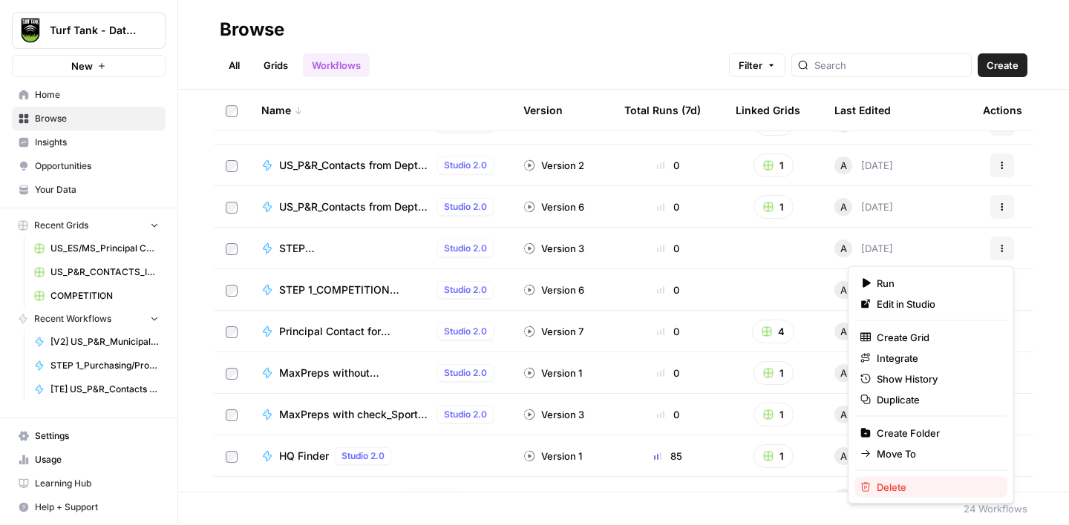
click at [900, 483] on span "Delete" at bounding box center [935, 487] width 119 height 15
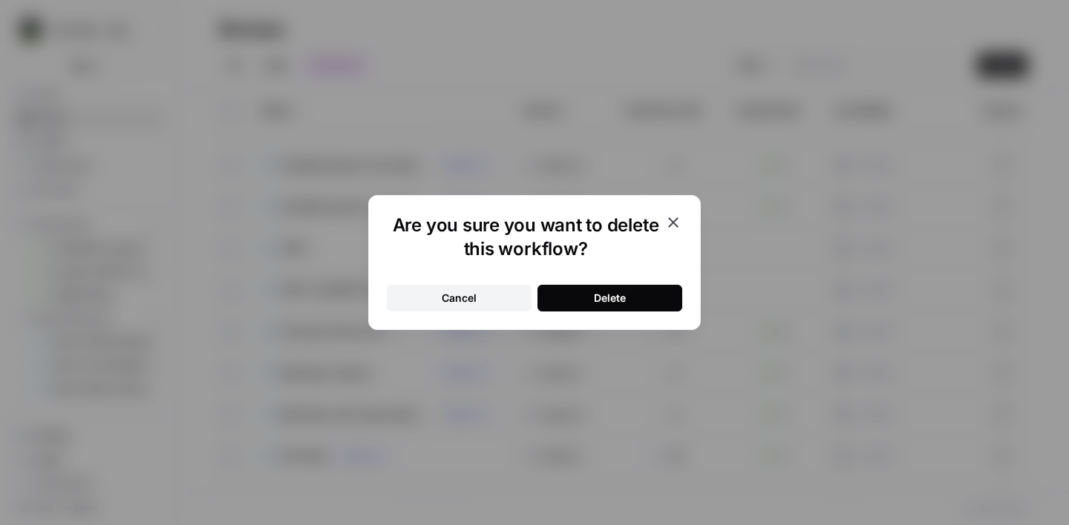
click at [644, 295] on button "Delete" at bounding box center [609, 298] width 145 height 27
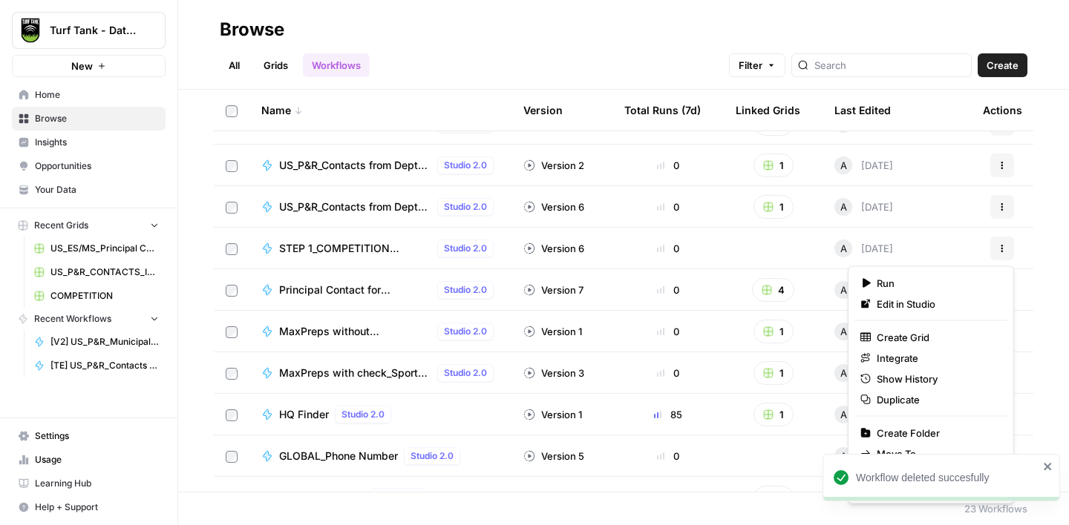
click at [1005, 250] on icon "button" at bounding box center [1001, 248] width 9 height 9
click at [903, 483] on span "Delete" at bounding box center [935, 487] width 119 height 15
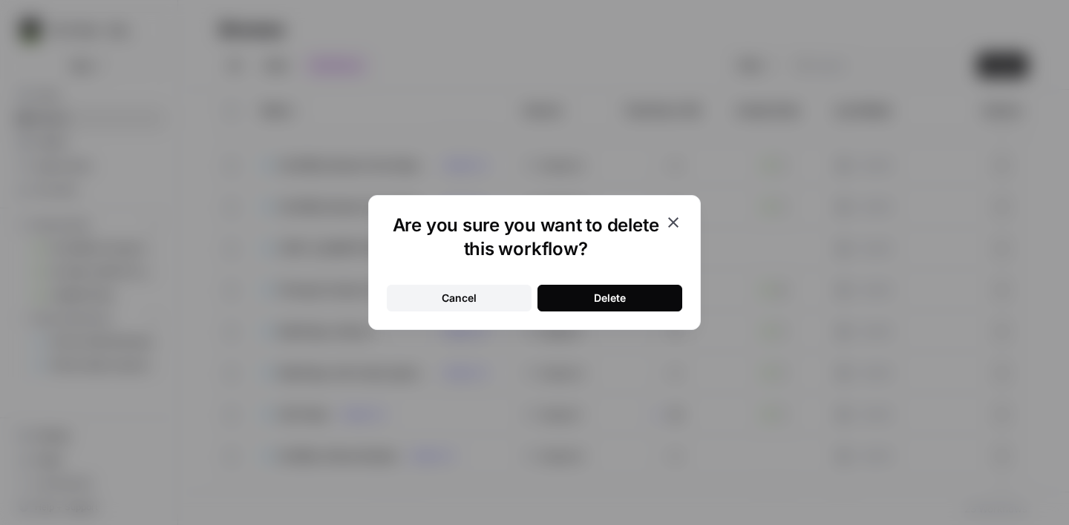
click at [618, 300] on div "Delete" at bounding box center [610, 298] width 32 height 15
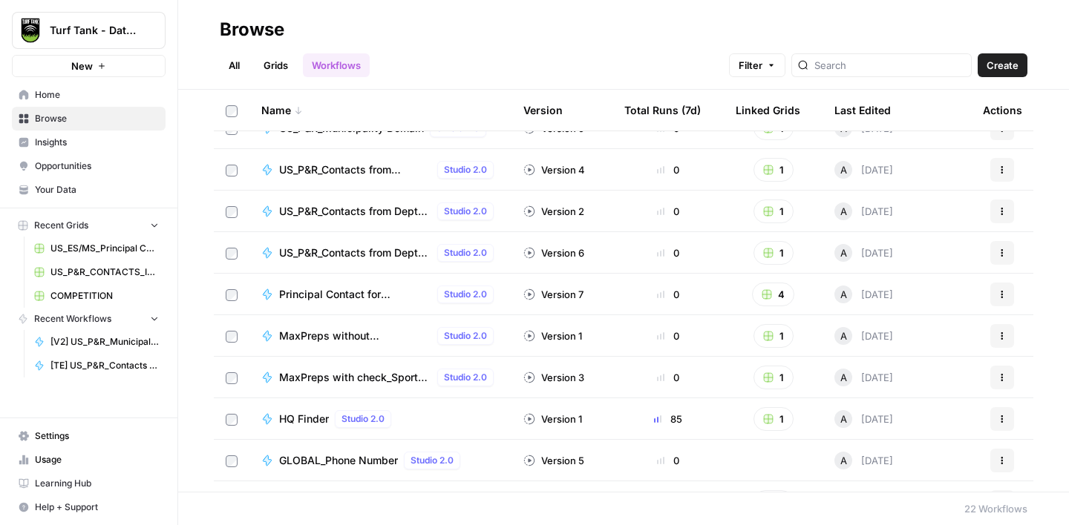
scroll to position [171, 0]
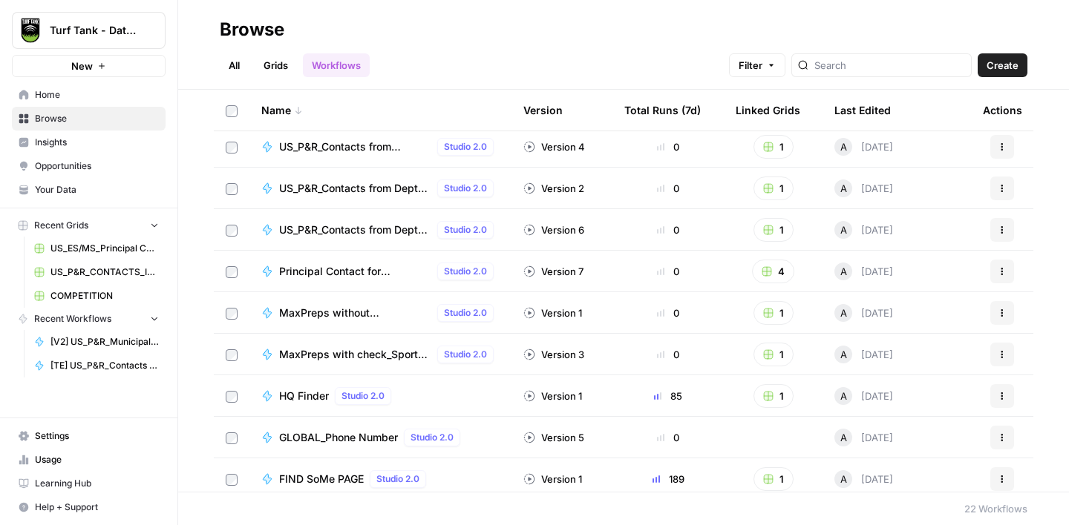
click at [363, 264] on span "Principal Contact for Elementary Schools" at bounding box center [355, 271] width 152 height 15
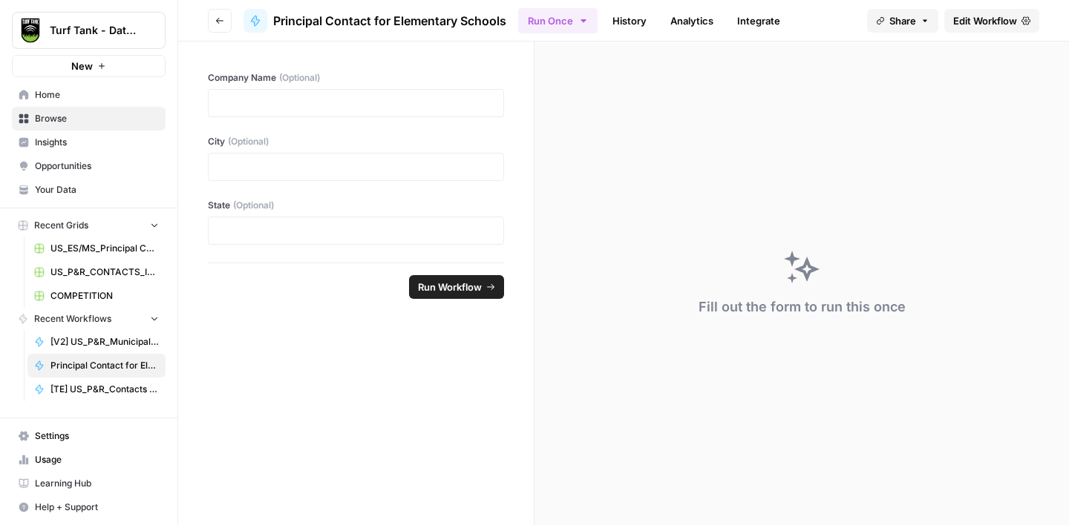
click at [216, 27] on button "Go back" at bounding box center [220, 21] width 24 height 24
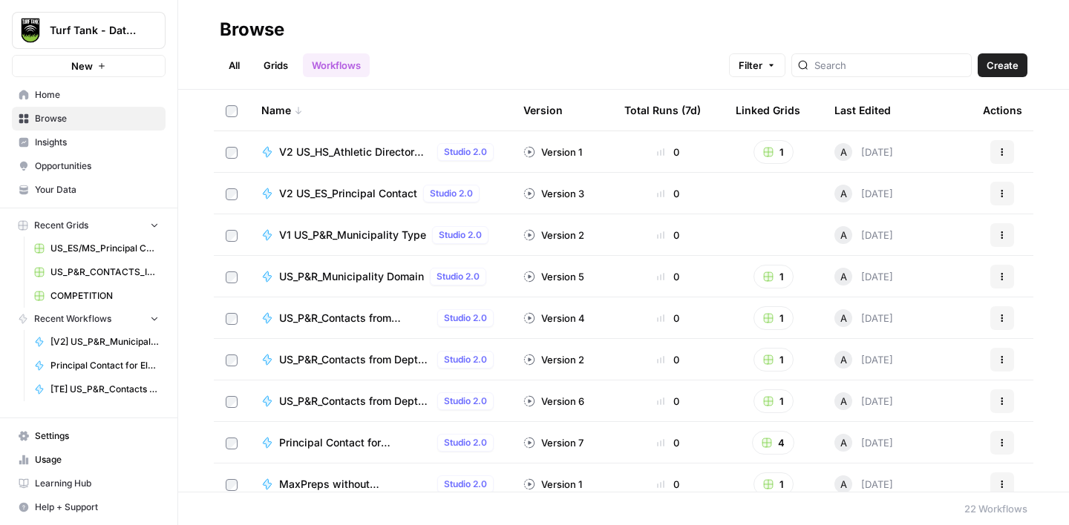
click at [70, 124] on span "Browse" at bounding box center [97, 118] width 124 height 13
click at [267, 67] on link "Grids" at bounding box center [276, 65] width 42 height 24
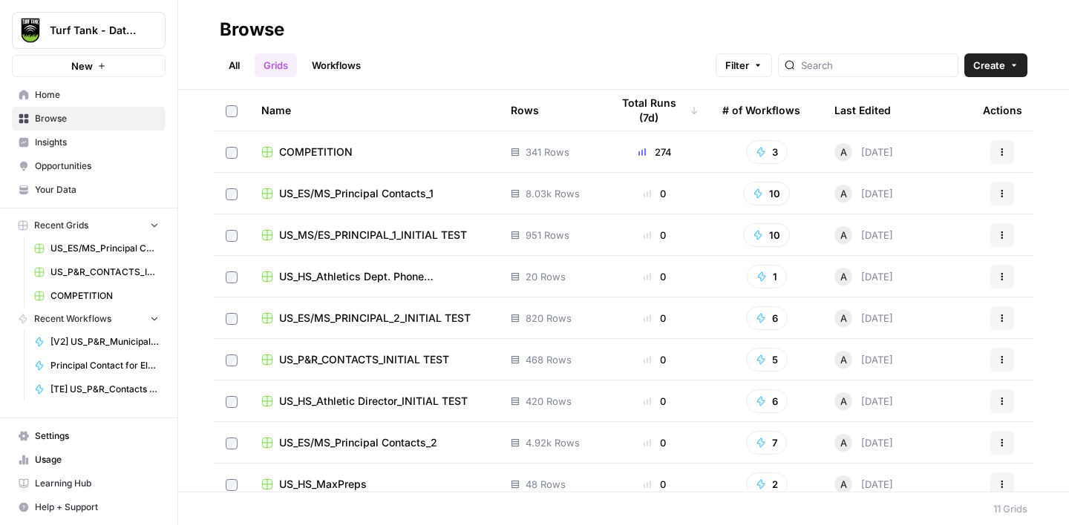
click at [380, 190] on span "US_ES/MS_Principal Contacts_1" at bounding box center [356, 193] width 154 height 15
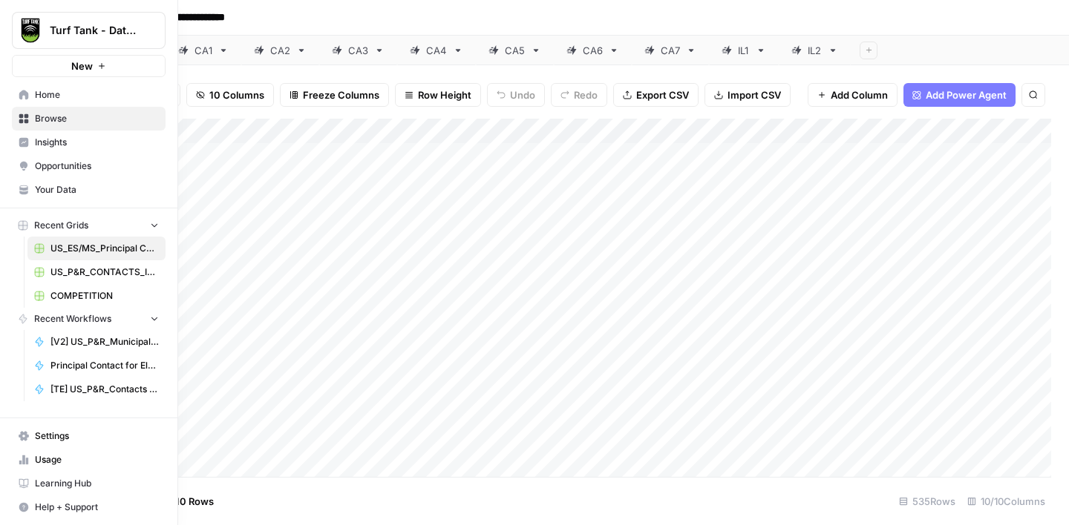
click at [56, 125] on span "Browse" at bounding box center [97, 118] width 124 height 13
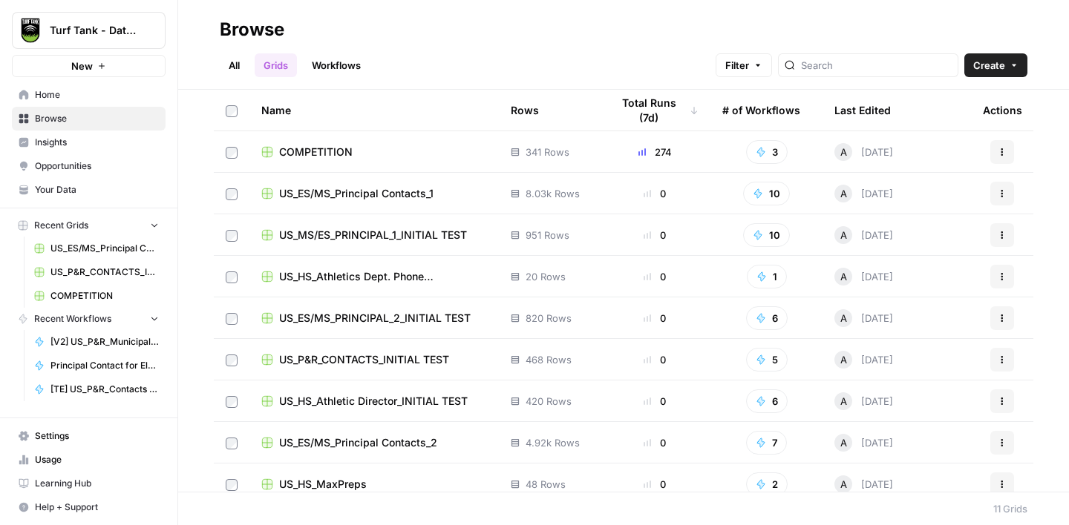
click at [332, 69] on link "Workflows" at bounding box center [336, 65] width 67 height 24
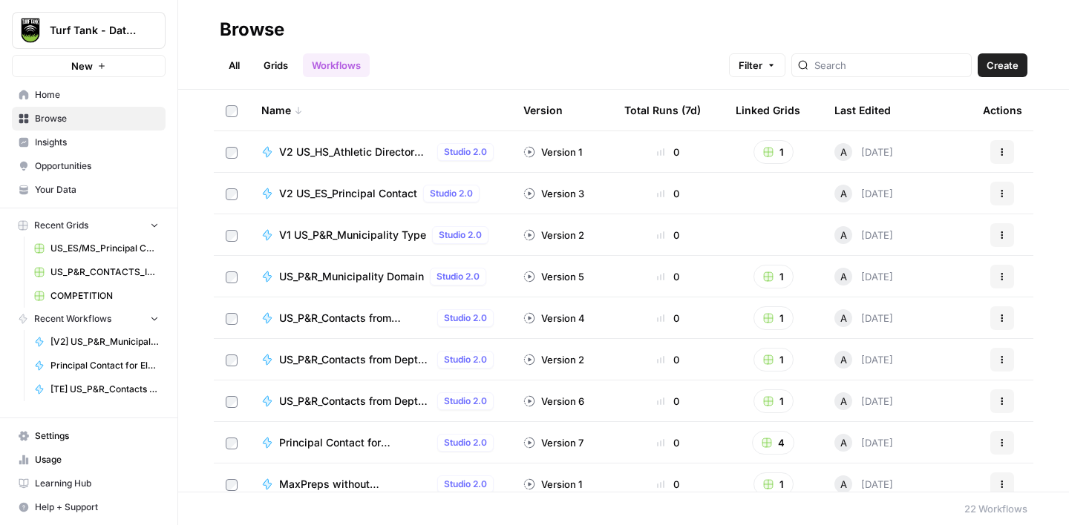
click at [368, 190] on span "V2 US_ES_Principal Contact" at bounding box center [348, 193] width 138 height 15
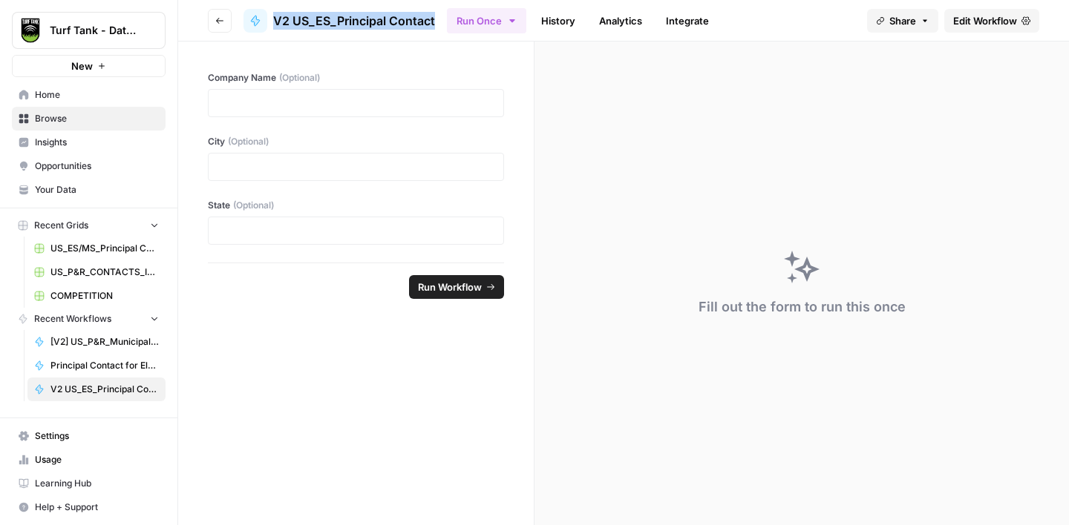
copy span "V2 US_ES_Principal Contact"
click at [77, 123] on span "Browse" at bounding box center [97, 118] width 124 height 13
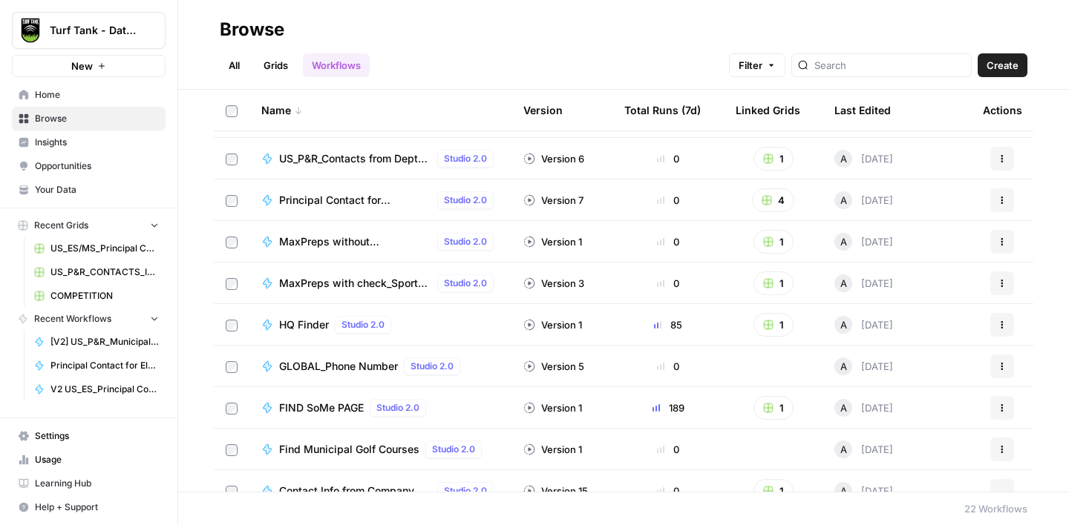
scroll to position [247, 0]
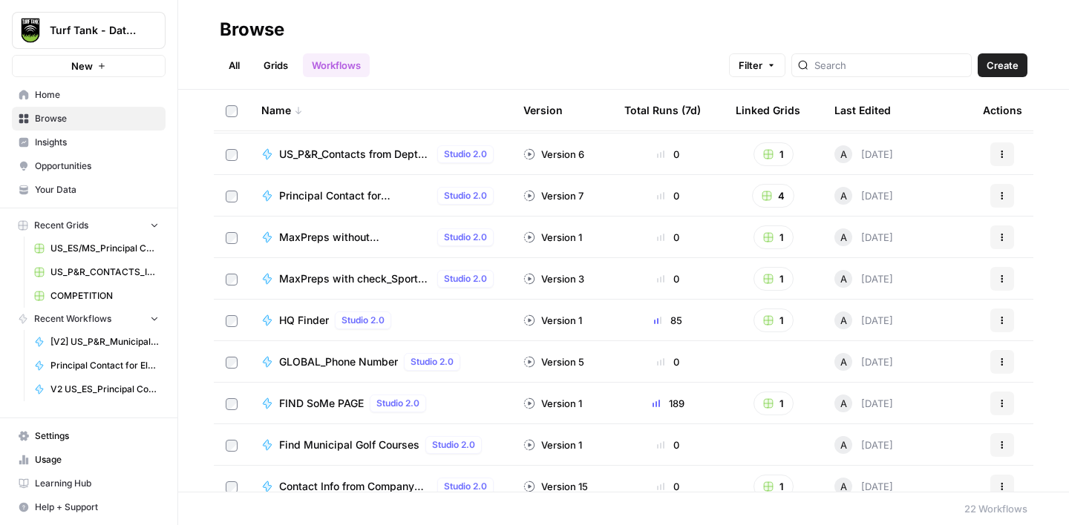
click at [337, 201] on span "Principal Contact for Elementary Schools" at bounding box center [355, 195] width 152 height 15
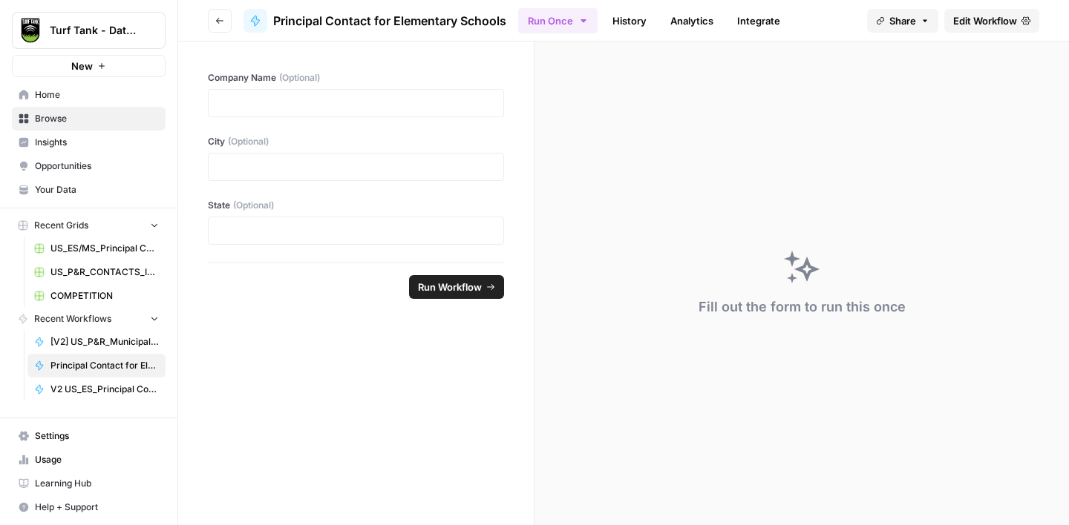
click at [968, 23] on span "Edit Workflow" at bounding box center [985, 20] width 64 height 15
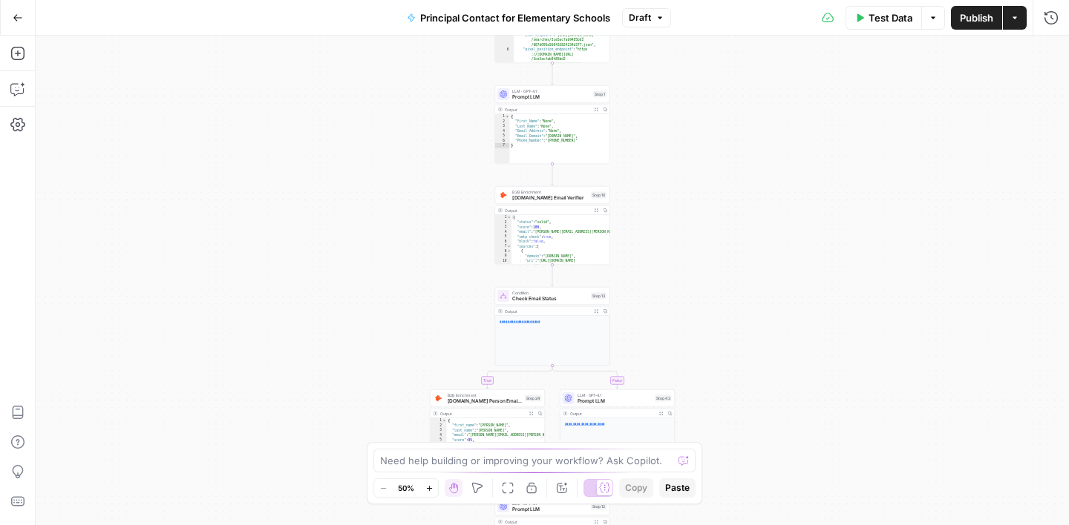
click at [501, 17] on span "Principal Contact for Elementary Schools" at bounding box center [515, 17] width 190 height 15
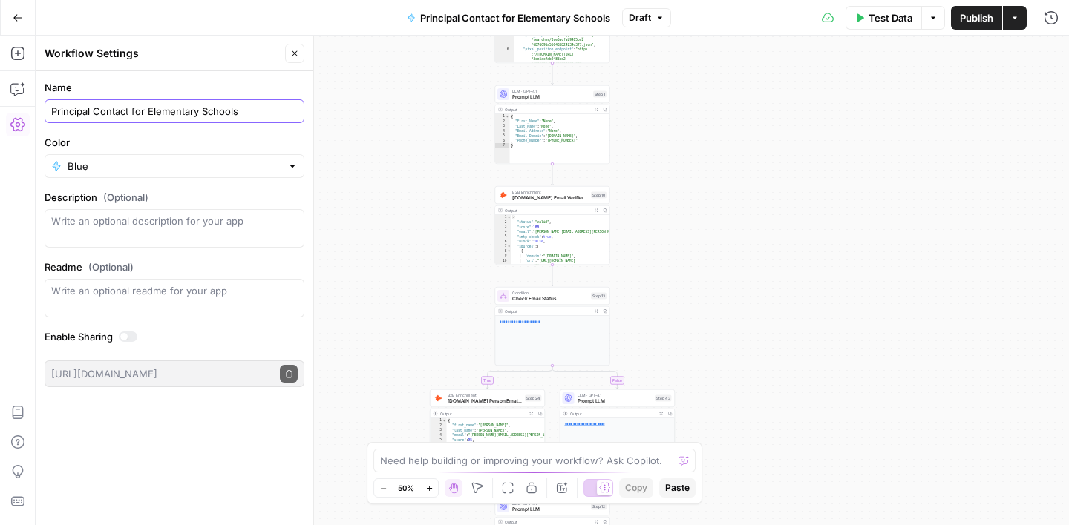
click at [192, 114] on input "Principal Contact for Elementary Schools" at bounding box center [174, 111] width 246 height 15
paste input "V2 US_ES_Principal Contact"
click at [90, 113] on input "[V1] V2 US_ES_Principal Contact" at bounding box center [174, 111] width 246 height 15
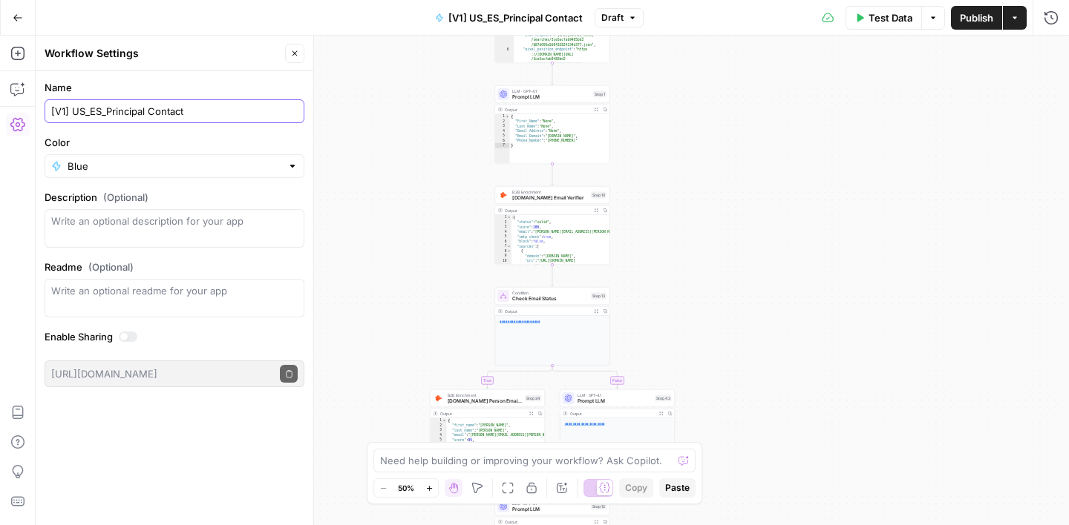
type input "[V1] US_ES_Principal Contact"
click at [270, 83] on label "Name" at bounding box center [175, 87] width 260 height 15
click at [270, 104] on input "[V1] US_ES_Principal Contact" at bounding box center [174, 111] width 246 height 15
click at [293, 57] on icon "button" at bounding box center [294, 53] width 9 height 9
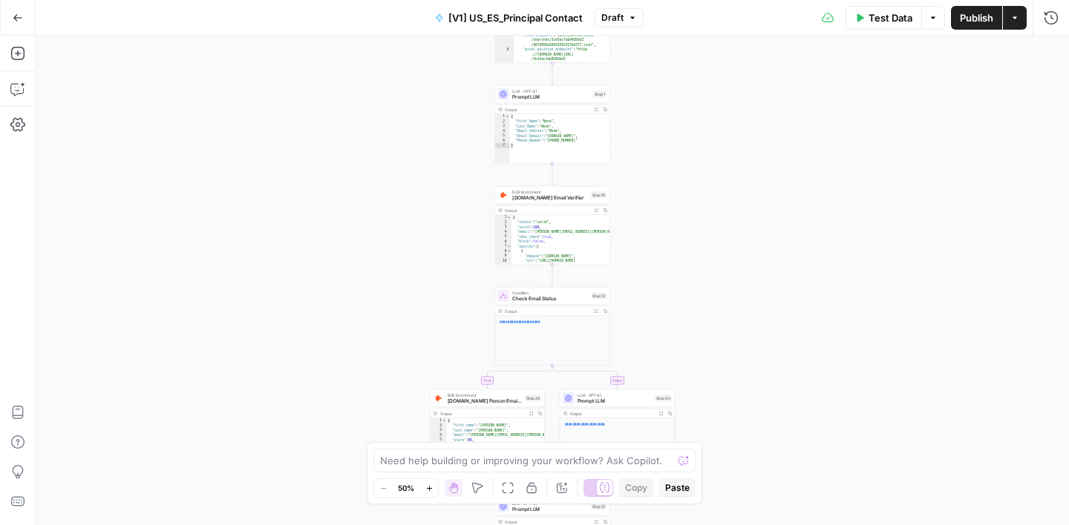
click at [16, 20] on icon "button" at bounding box center [18, 18] width 10 height 10
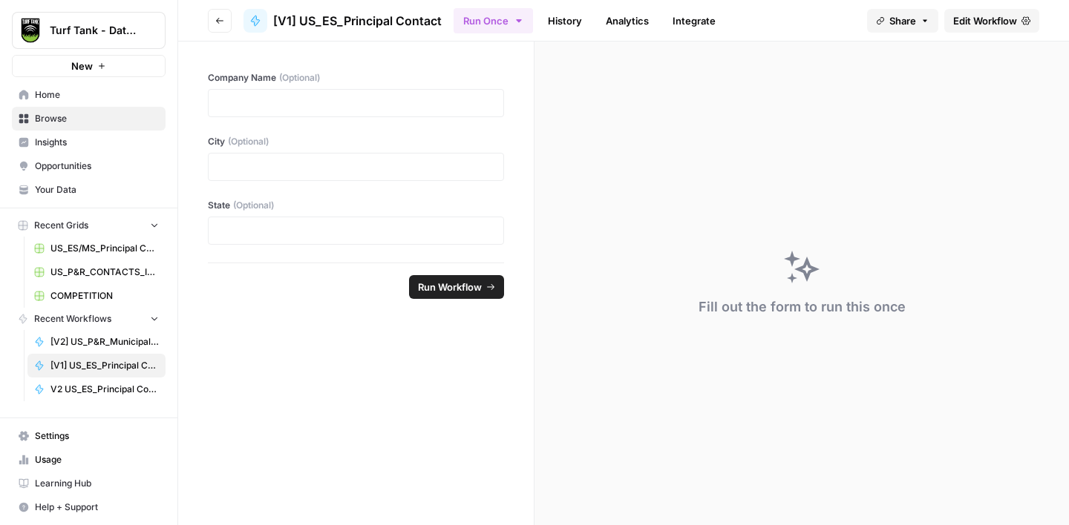
click at [56, 121] on span "Browse" at bounding box center [97, 118] width 124 height 13
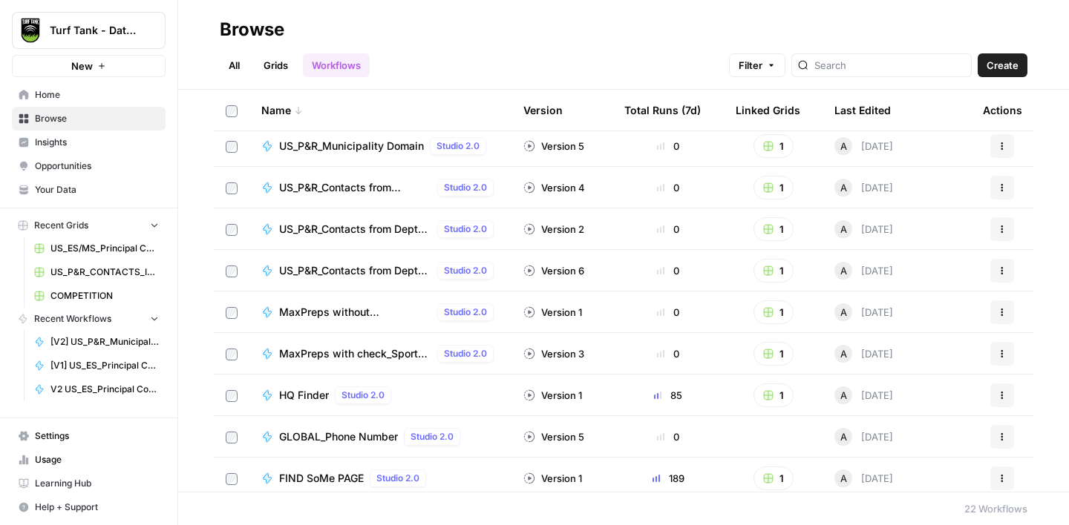
scroll to position [554, 0]
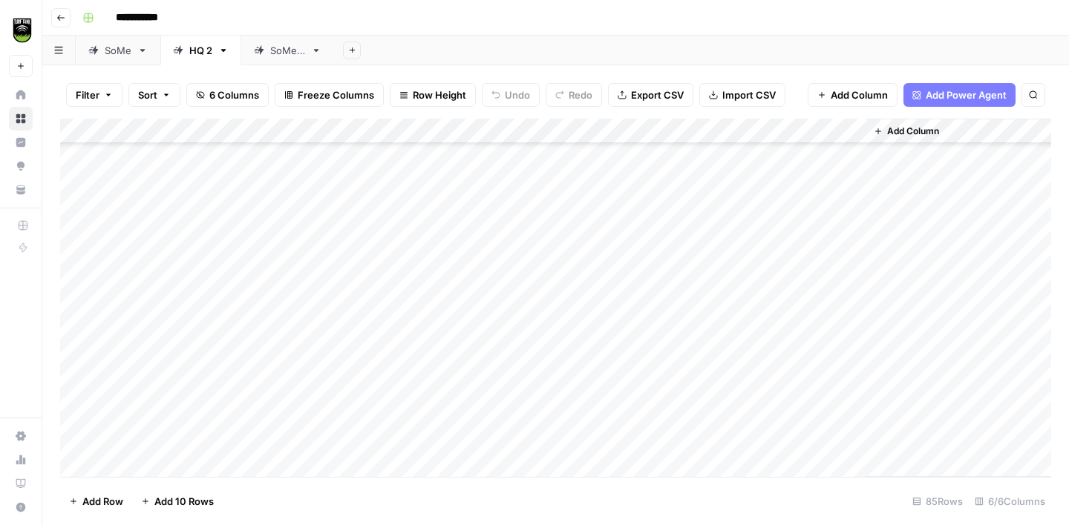
scroll to position [1835, 0]
click at [130, 468] on div "Add Column" at bounding box center [555, 298] width 991 height 358
paste textarea "*******"
type textarea "*"
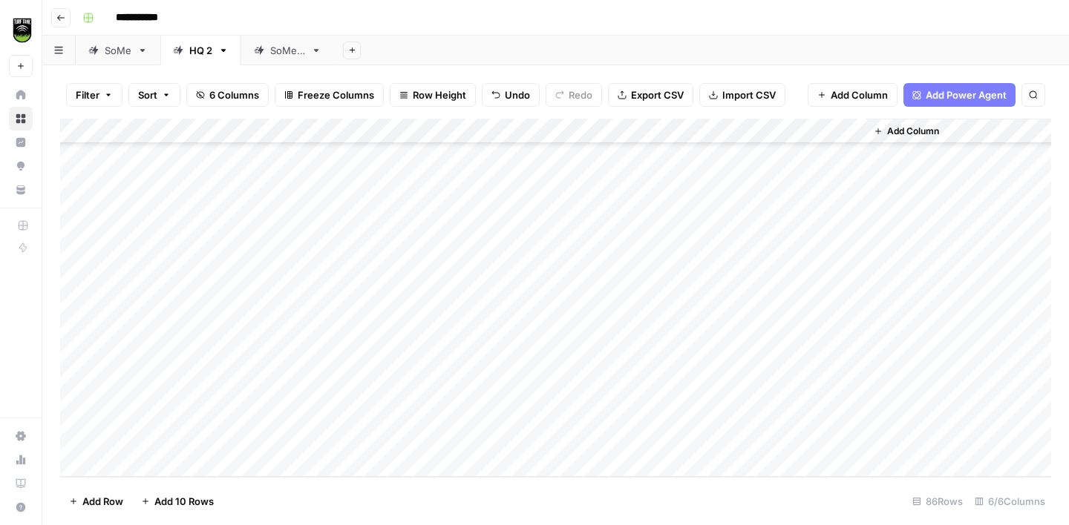
click at [283, 443] on div "Add Column" at bounding box center [555, 298] width 991 height 358
click at [436, 433] on div "Add Column" at bounding box center [555, 298] width 991 height 358
click at [160, 461] on div "Add Column" at bounding box center [555, 298] width 991 height 358
click at [165, 461] on div "Add Column" at bounding box center [555, 298] width 991 height 358
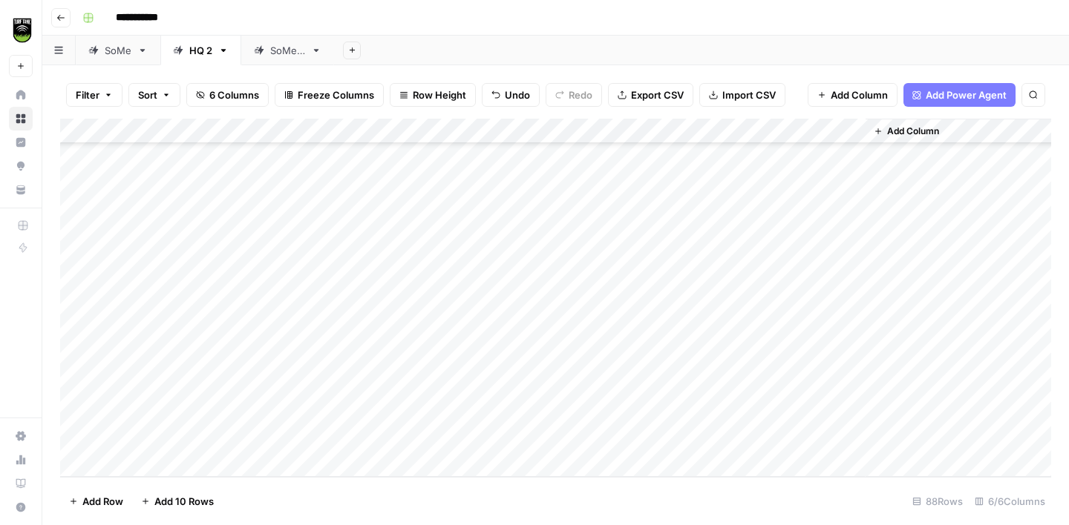
click at [165, 461] on div "Add Column" at bounding box center [555, 298] width 991 height 358
click at [150, 470] on div "Add Column" at bounding box center [555, 298] width 991 height 358
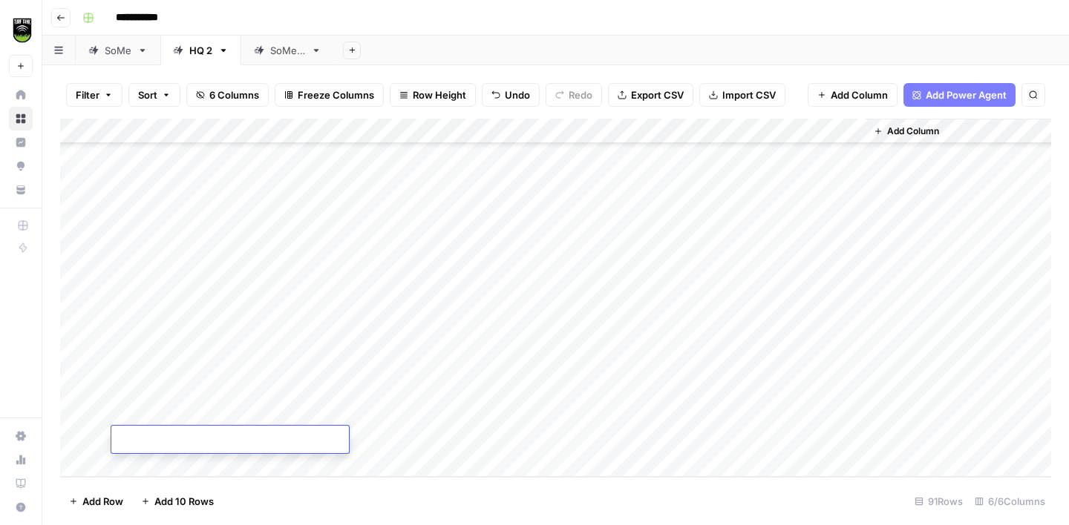
click at [280, 338] on div "Add Column" at bounding box center [555, 298] width 991 height 358
click at [413, 334] on div "Add Column" at bounding box center [555, 298] width 991 height 358
click at [585, 312] on div "Add Column" at bounding box center [555, 298] width 991 height 358
click at [587, 338] on div "Add Column" at bounding box center [555, 298] width 991 height 358
click at [588, 364] on div "Add Column" at bounding box center [555, 298] width 991 height 358
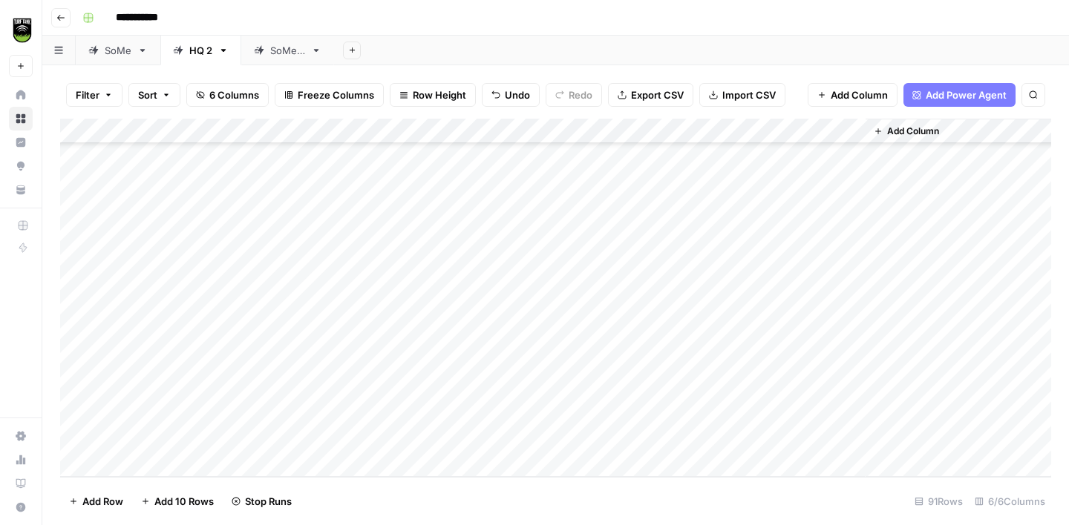
click at [588, 389] on div "Add Column" at bounding box center [555, 298] width 991 height 358
click at [588, 413] on div "Add Column" at bounding box center [555, 298] width 991 height 358
click at [588, 436] on div "Add Column" at bounding box center [555, 298] width 991 height 358
click at [180, 315] on div "Add Column" at bounding box center [555, 298] width 991 height 358
click at [787, 323] on div "Add Column" at bounding box center [555, 298] width 991 height 358
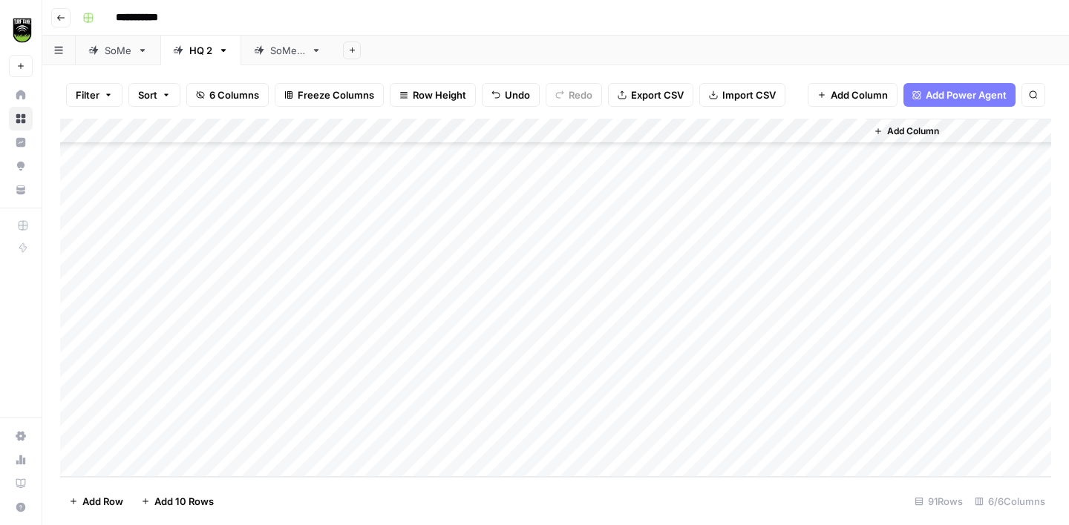
click at [295, 337] on div "Add Column" at bounding box center [555, 298] width 991 height 358
click at [183, 470] on div "Add Column" at bounding box center [555, 298] width 991 height 358
click at [375, 436] on div "Add Column" at bounding box center [555, 298] width 991 height 358
click at [419, 434] on div "Add Column" at bounding box center [555, 298] width 991 height 358
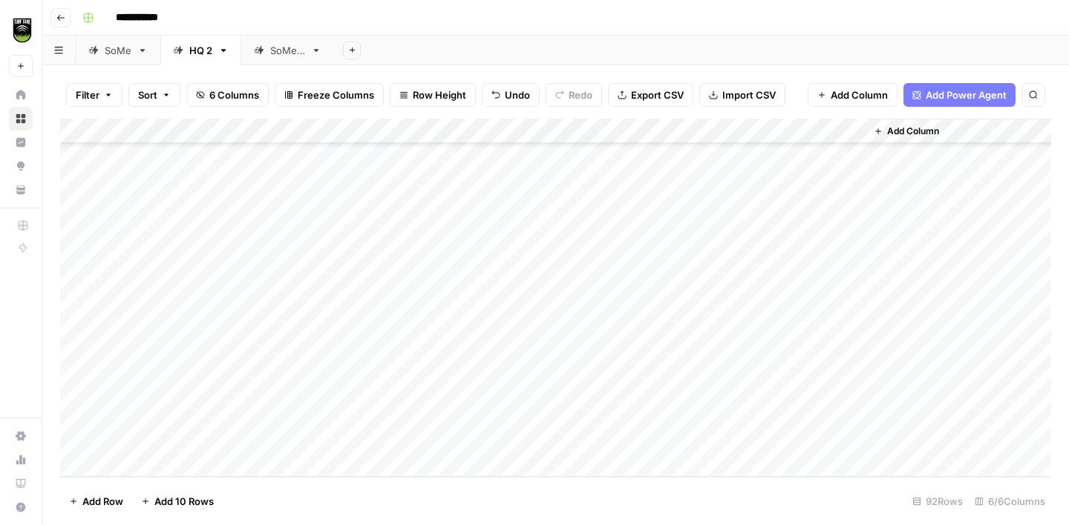
click at [593, 439] on div "Add Column" at bounding box center [555, 298] width 991 height 358
click at [781, 434] on div "Add Column" at bounding box center [555, 298] width 991 height 358
click at [154, 459] on div "Add Column" at bounding box center [555, 298] width 991 height 358
click at [366, 434] on div "Add Column" at bounding box center [555, 298] width 991 height 358
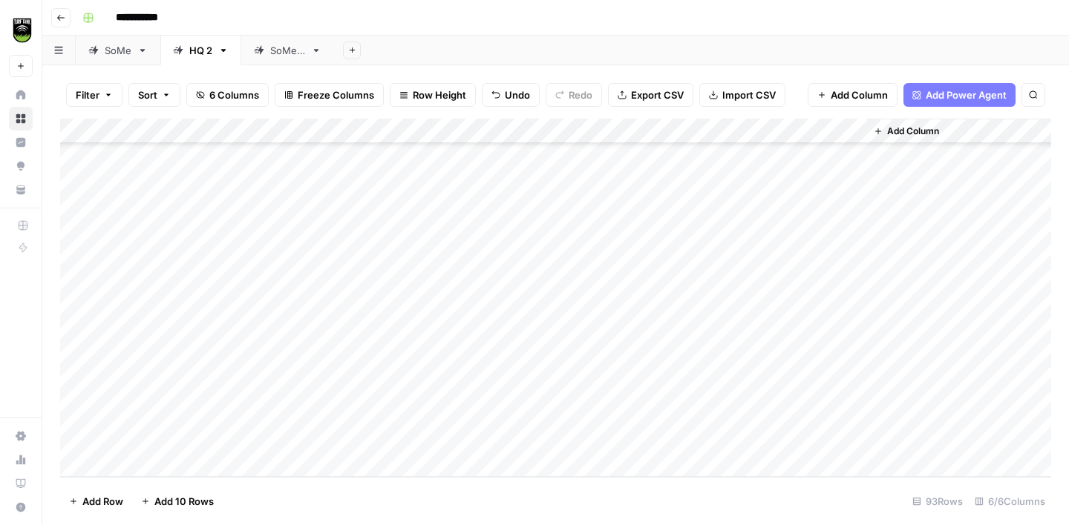
click at [453, 433] on div "Add Column" at bounding box center [555, 298] width 991 height 358
click at [589, 436] on div "Add Column" at bounding box center [555, 298] width 991 height 358
click at [756, 436] on div "Add Column" at bounding box center [555, 298] width 991 height 358
click at [188, 458] on div "Add Column" at bounding box center [555, 298] width 991 height 358
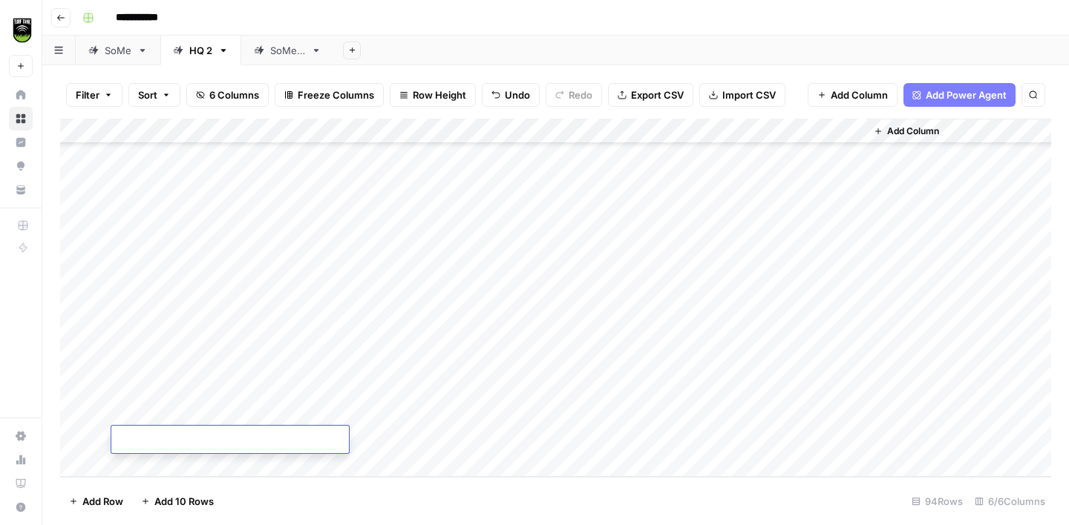
click at [368, 436] on div "Add Column" at bounding box center [555, 298] width 991 height 358
click at [434, 448] on div "Add Column" at bounding box center [555, 298] width 991 height 358
click at [588, 440] on div "Add Column" at bounding box center [555, 298] width 991 height 358
click at [184, 466] on div "Add Column" at bounding box center [555, 298] width 991 height 358
click at [181, 465] on div "Add Column" at bounding box center [555, 298] width 991 height 358
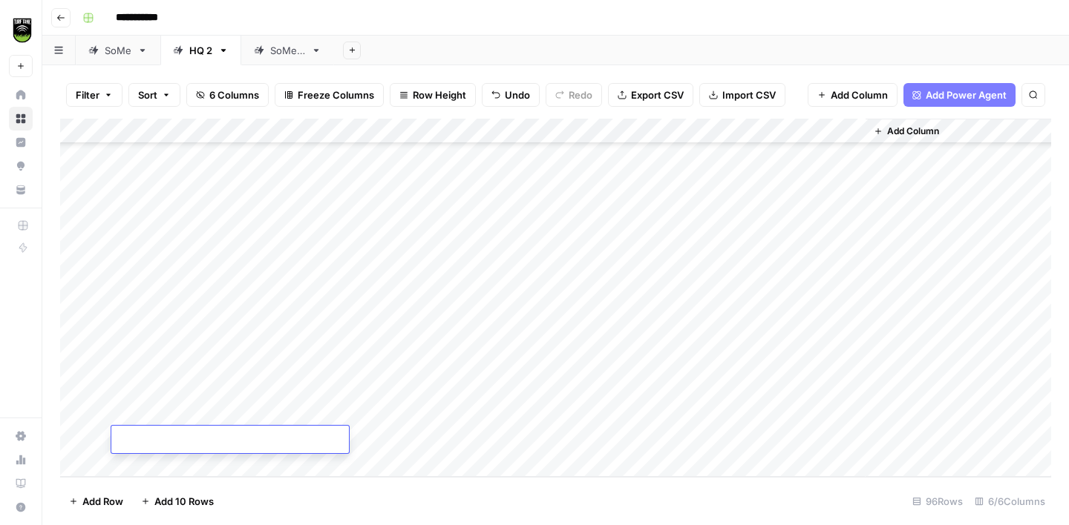
click at [181, 465] on div "Add Column" at bounding box center [555, 298] width 991 height 358
click at [273, 341] on div "Add Column" at bounding box center [555, 298] width 991 height 358
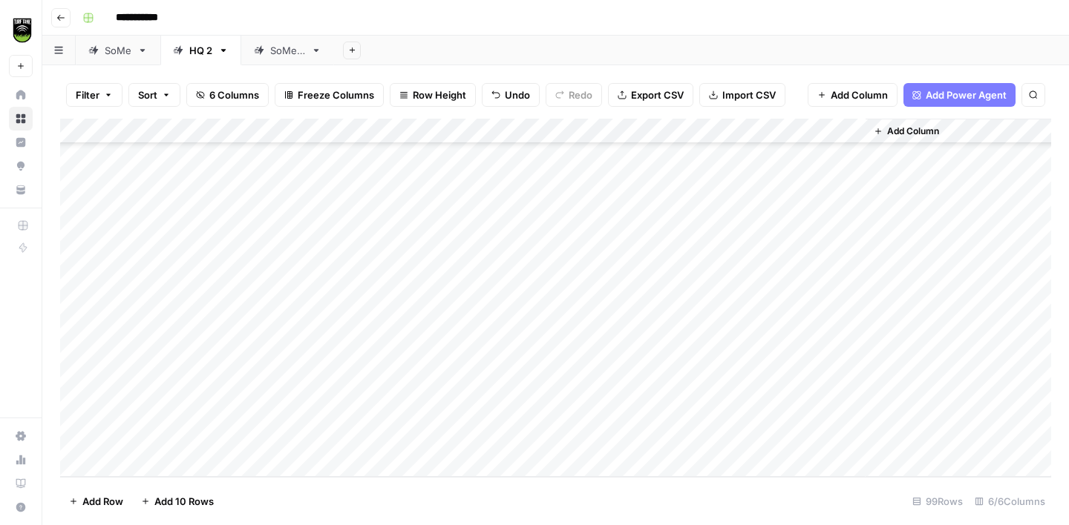
click at [432, 331] on div "Add Column" at bounding box center [555, 298] width 991 height 358
click at [594, 336] on div "Add Column" at bounding box center [555, 298] width 991 height 358
click at [594, 366] on div "Add Column" at bounding box center [555, 298] width 991 height 358
click at [588, 387] on div "Add Column" at bounding box center [555, 298] width 991 height 358
click at [588, 412] on div "Add Column" at bounding box center [555, 298] width 991 height 358
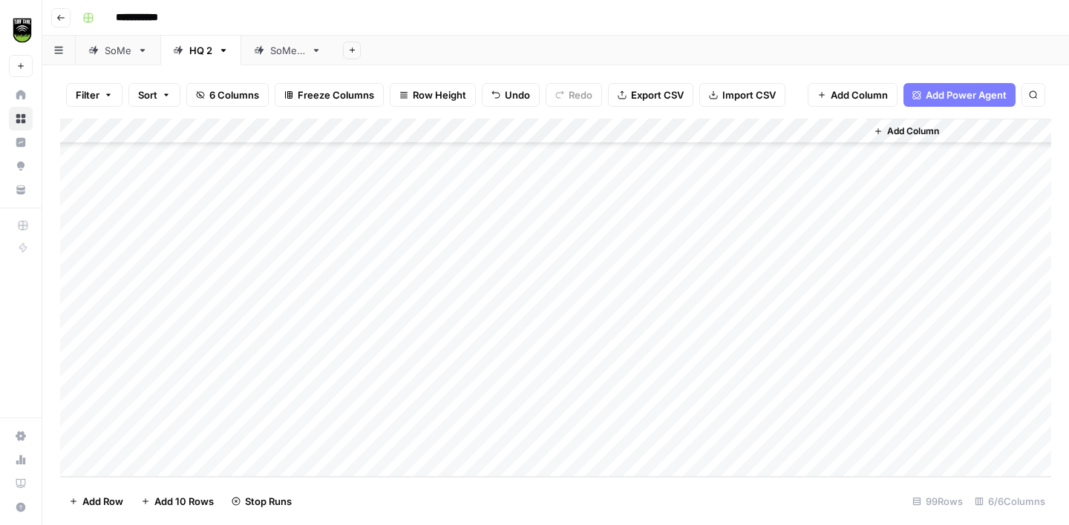
click at [588, 441] on div "Add Column" at bounding box center [555, 298] width 991 height 358
click at [757, 348] on div "Add Column" at bounding box center [555, 298] width 991 height 358
click at [297, 47] on div "SoMe 2" at bounding box center [287, 50] width 35 height 15
click at [140, 460] on div "Add Column" at bounding box center [555, 298] width 991 height 358
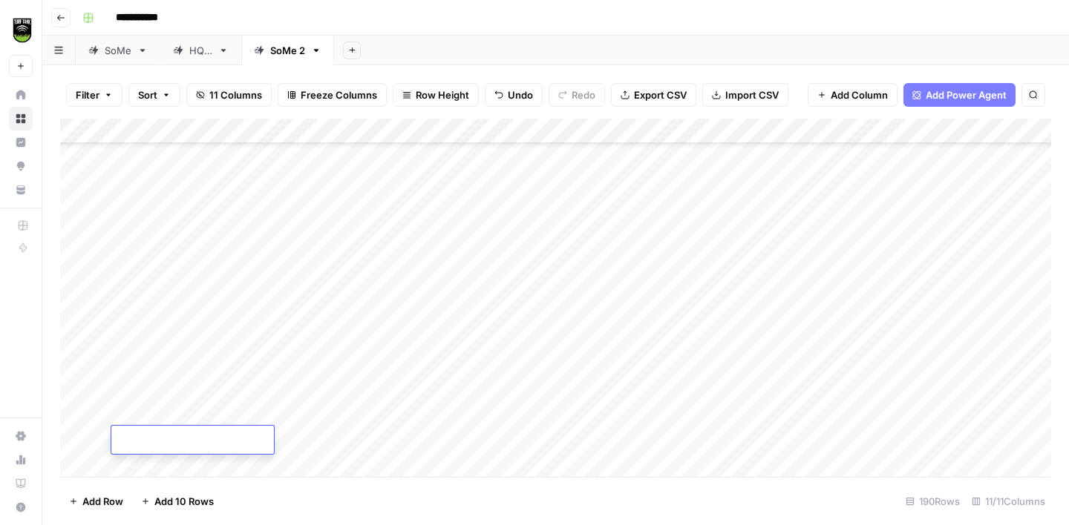
scroll to position [4485, 0]
click at [142, 465] on div "Add Column" at bounding box center [555, 298] width 991 height 358
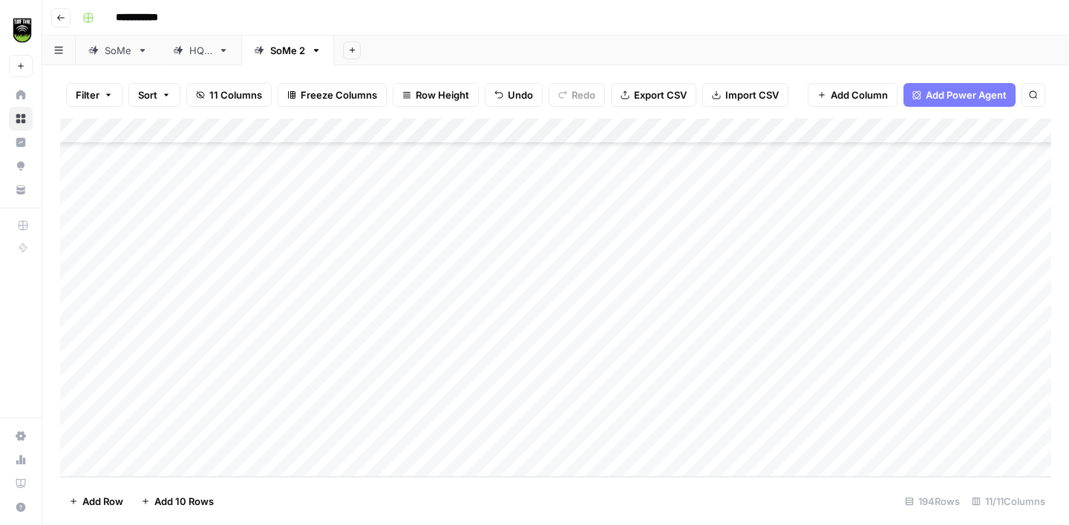
click at [142, 465] on div "Add Column" at bounding box center [555, 298] width 991 height 358
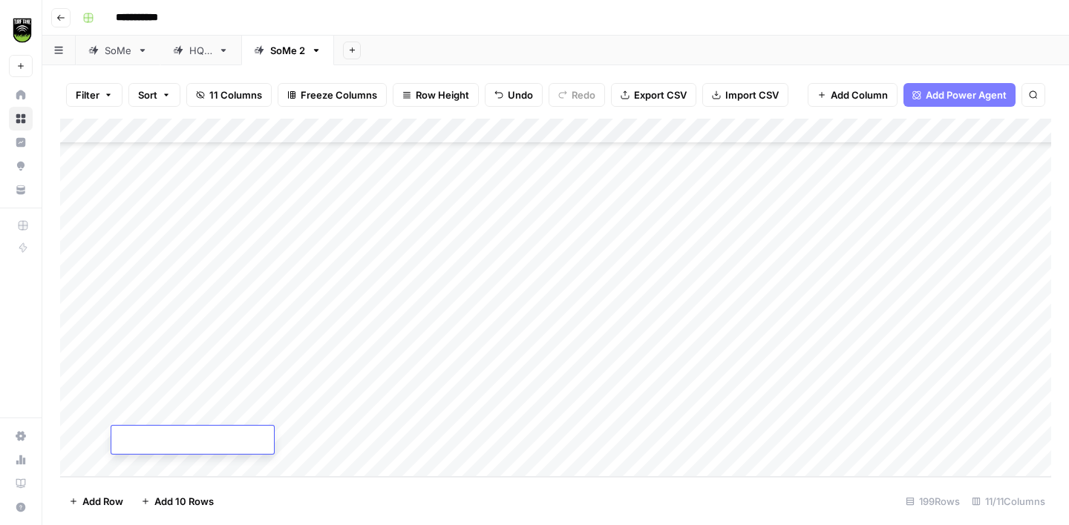
click at [142, 465] on div "Add Column" at bounding box center [555, 298] width 991 height 358
click at [230, 331] on div "Add Column" at bounding box center [555, 298] width 991 height 358
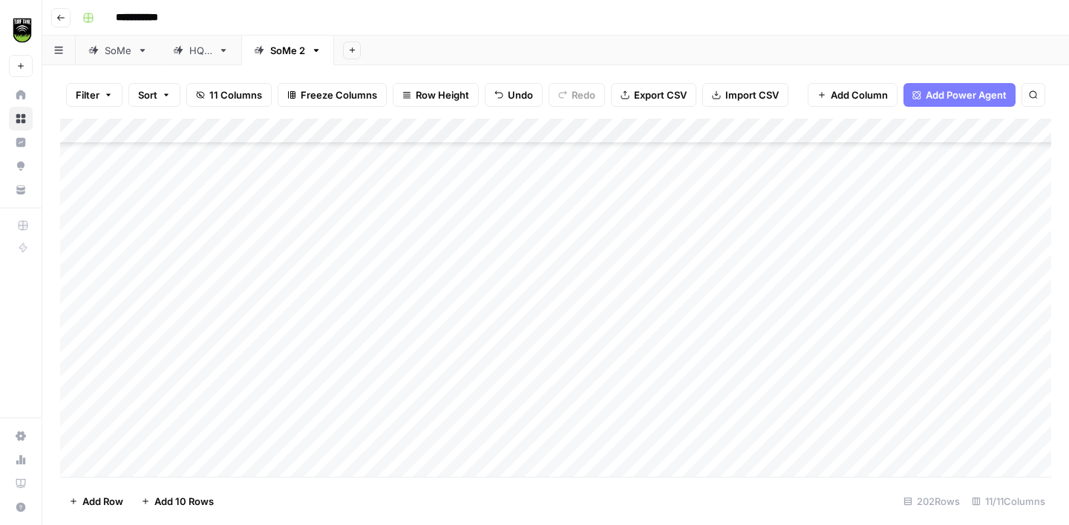
scroll to position [4787, 0]
click at [129, 468] on div "Add Column" at bounding box center [555, 298] width 991 height 358
click at [518, 18] on div "**********" at bounding box center [564, 18] width 977 height 24
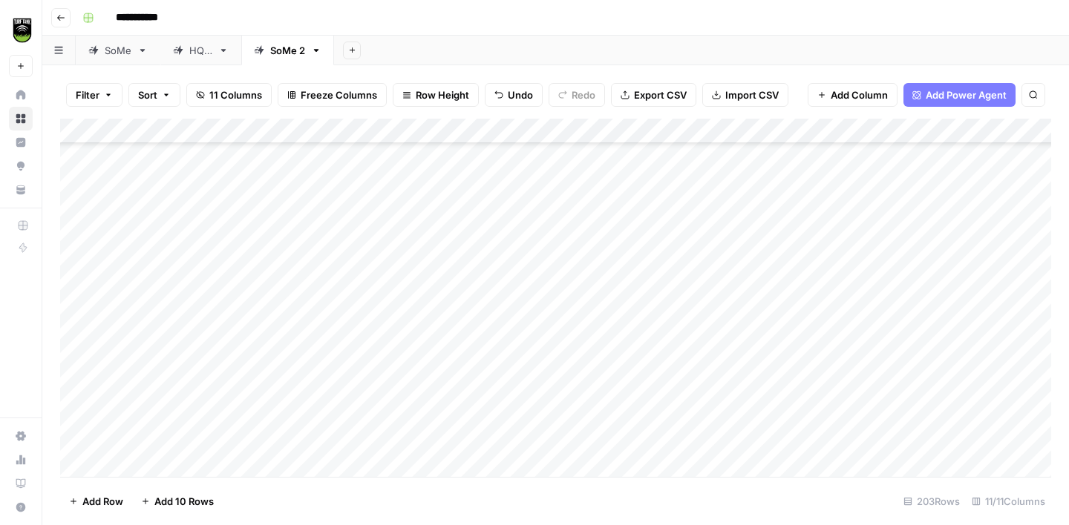
click at [144, 276] on div "Add Column" at bounding box center [555, 298] width 991 height 358
click at [605, 288] on div "Add Column" at bounding box center [555, 298] width 991 height 358
click at [602, 314] on div "Add Column" at bounding box center [555, 298] width 991 height 358
click at [602, 332] on div "Add Column" at bounding box center [555, 298] width 991 height 358
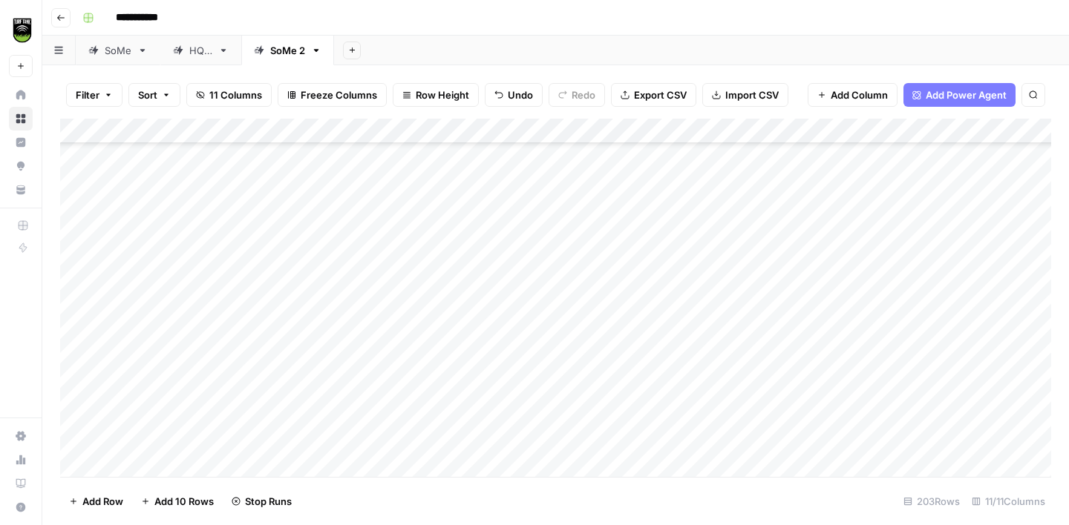
click at [593, 367] on div "Add Column" at bounding box center [555, 298] width 991 height 358
click at [600, 396] on div "Add Column" at bounding box center [555, 298] width 991 height 358
click at [601, 414] on div "Add Column" at bounding box center [555, 298] width 991 height 358
click at [601, 439] on div "Add Column" at bounding box center [555, 298] width 991 height 358
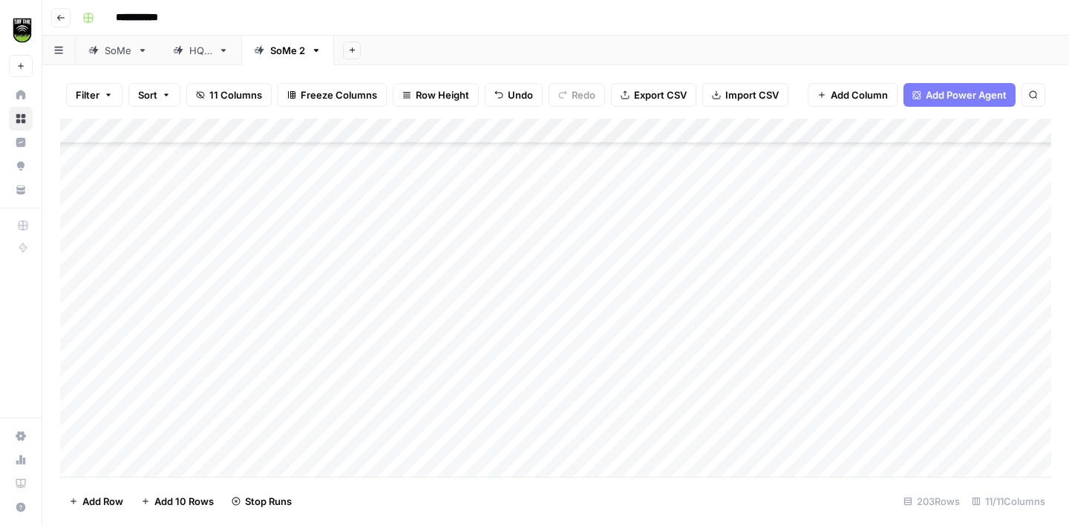
click at [608, 415] on div "Add Column" at bounding box center [555, 298] width 991 height 358
click at [606, 432] on div "Add Column" at bounding box center [555, 298] width 991 height 358
click at [603, 336] on div "Add Column" at bounding box center [555, 298] width 991 height 358
click at [603, 365] on div "Add Column" at bounding box center [555, 298] width 991 height 358
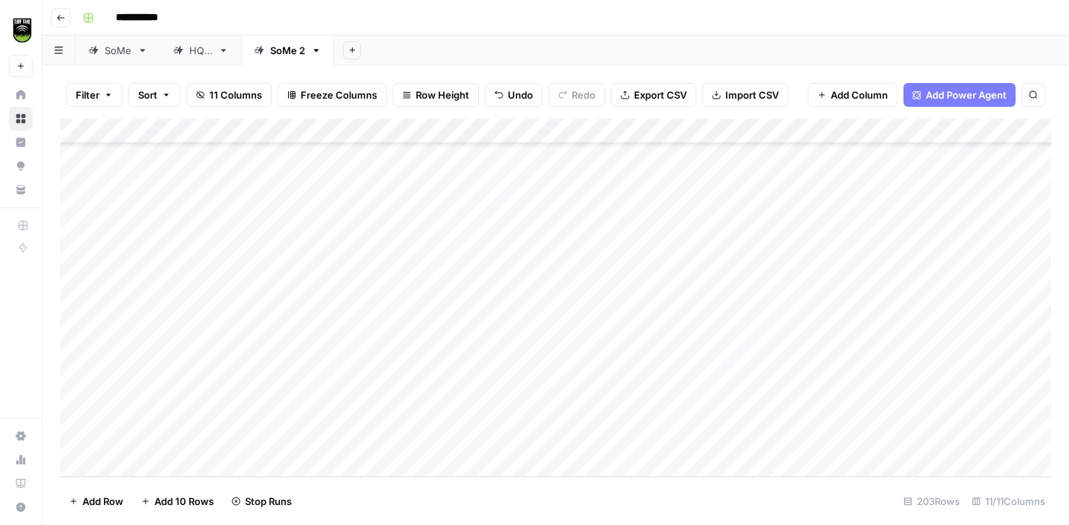
click at [603, 385] on div "Add Column" at bounding box center [555, 298] width 991 height 358
click at [603, 416] on div "Add Column" at bounding box center [555, 298] width 991 height 358
click at [603, 438] on div "Add Column" at bounding box center [555, 298] width 991 height 358
click at [600, 361] on div "Add Column" at bounding box center [555, 298] width 991 height 358
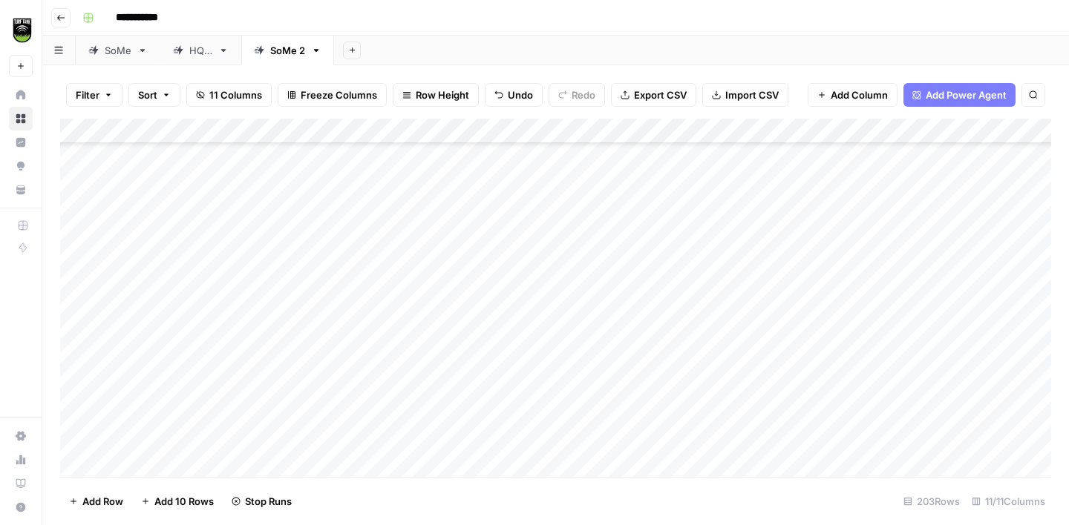
click at [844, 232] on div "Add Column" at bounding box center [555, 298] width 991 height 358
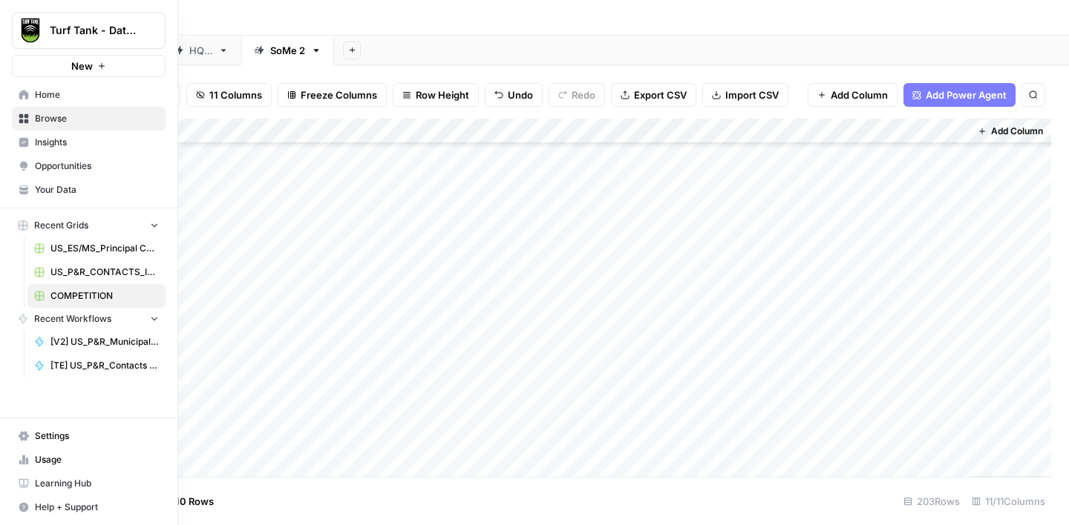
click at [59, 185] on span "Your Data" at bounding box center [97, 189] width 124 height 13
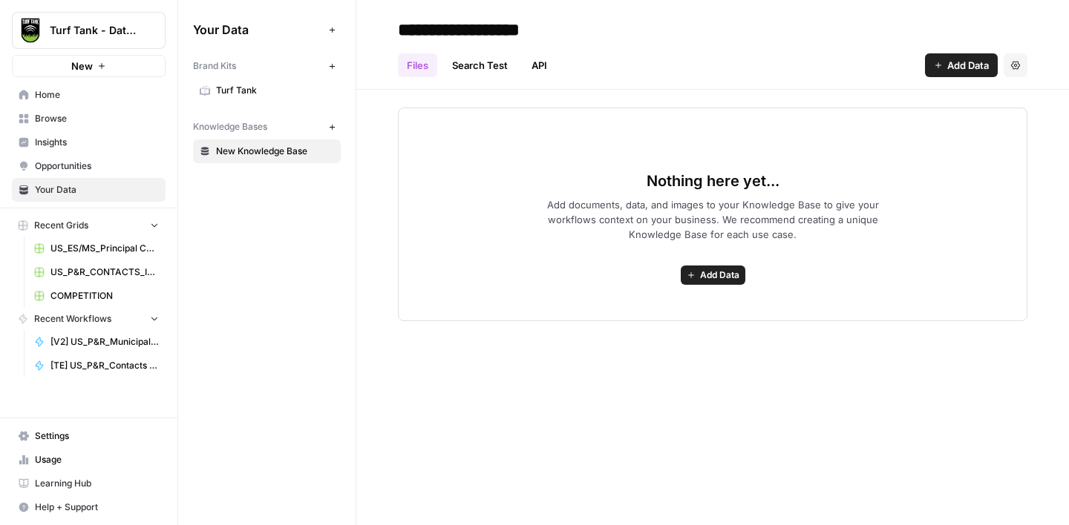
click at [968, 68] on span "Add Data" at bounding box center [968, 65] width 42 height 15
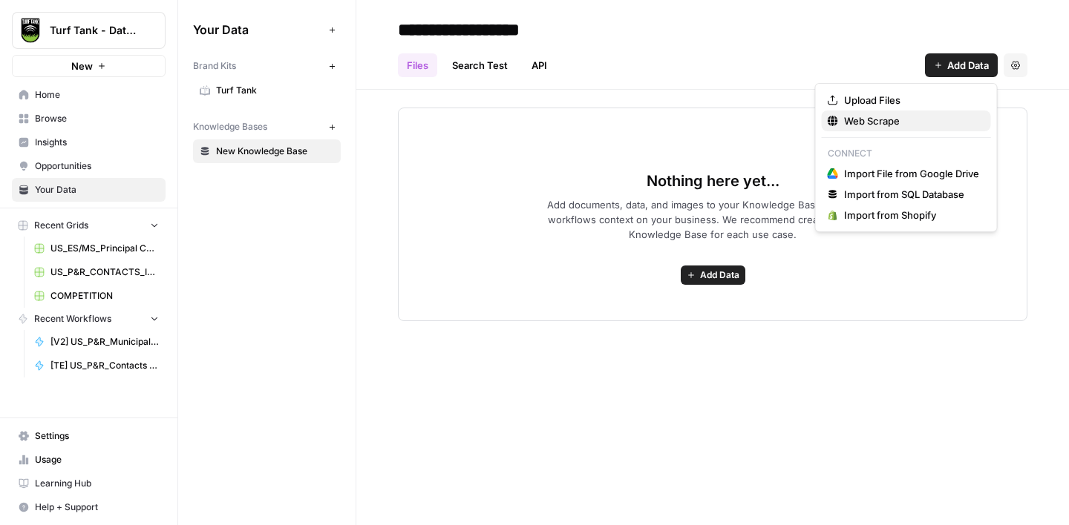
click at [877, 124] on span "Web Scrape" at bounding box center [911, 121] width 135 height 15
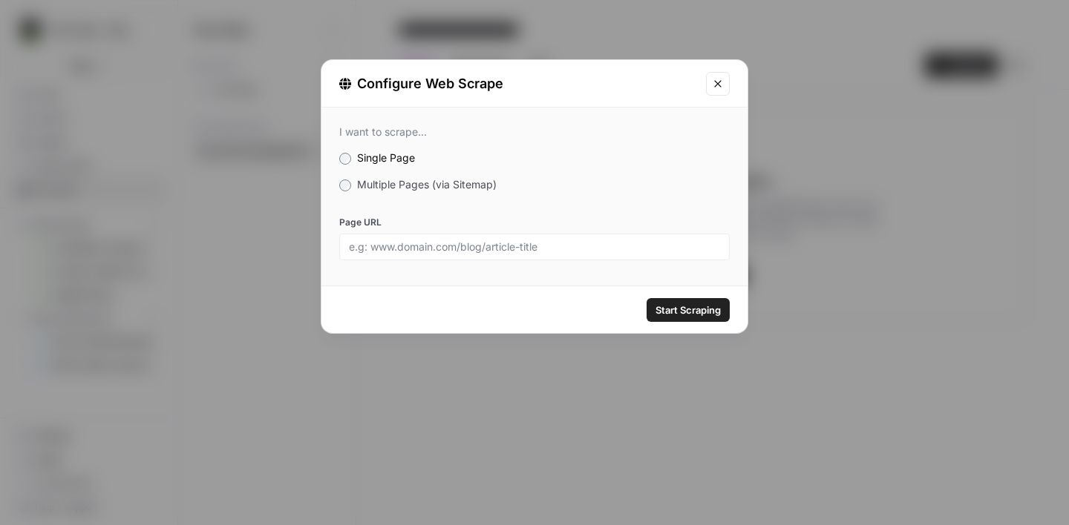
click at [370, 186] on span "Multiple Pages (via Sitemap)" at bounding box center [427, 184] width 140 height 13
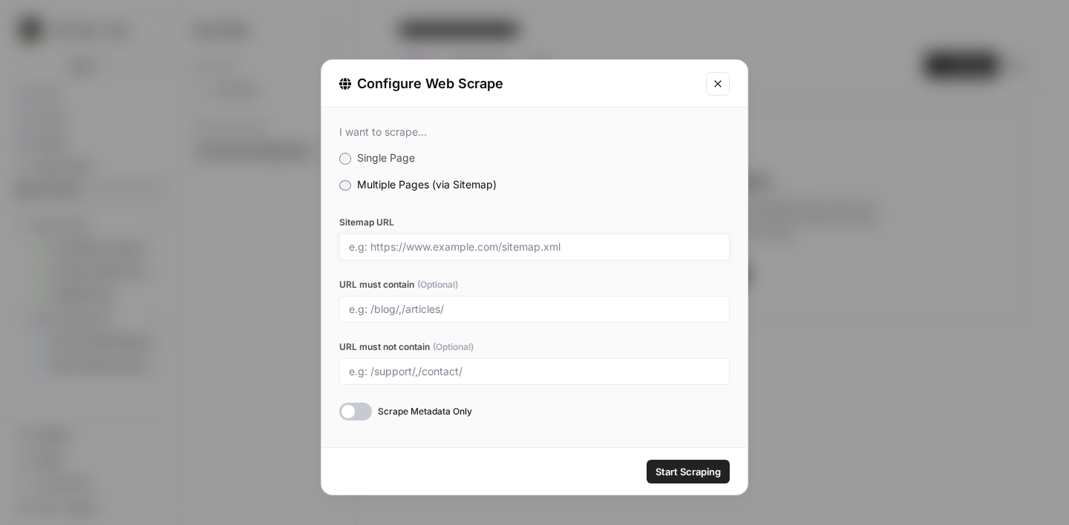
click at [409, 246] on input "Sitemap URL" at bounding box center [534, 246] width 371 height 13
paste input "https://turftank.com/us/sitemap_index.xml"
type input "https://turftank.com/us/sitemap_index.xml"
click at [548, 194] on div "I want to scrape... Single Page Multiple Pages (via Sitemap) Sitemap URL https:…" at bounding box center [534, 273] width 426 height 331
click at [697, 469] on span "Start Scraping" at bounding box center [687, 472] width 65 height 15
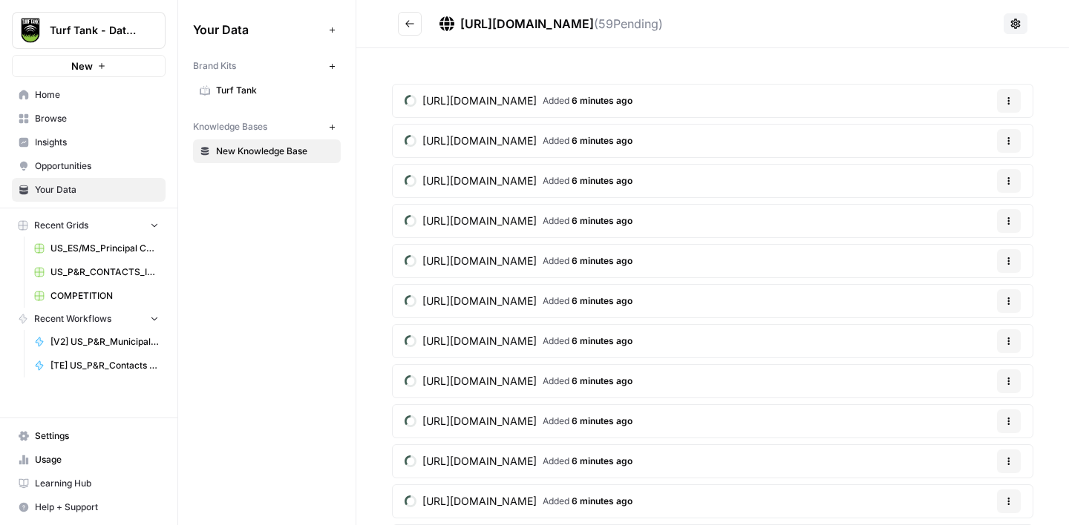
click at [408, 24] on icon "Go back" at bounding box center [409, 24] width 10 height 10
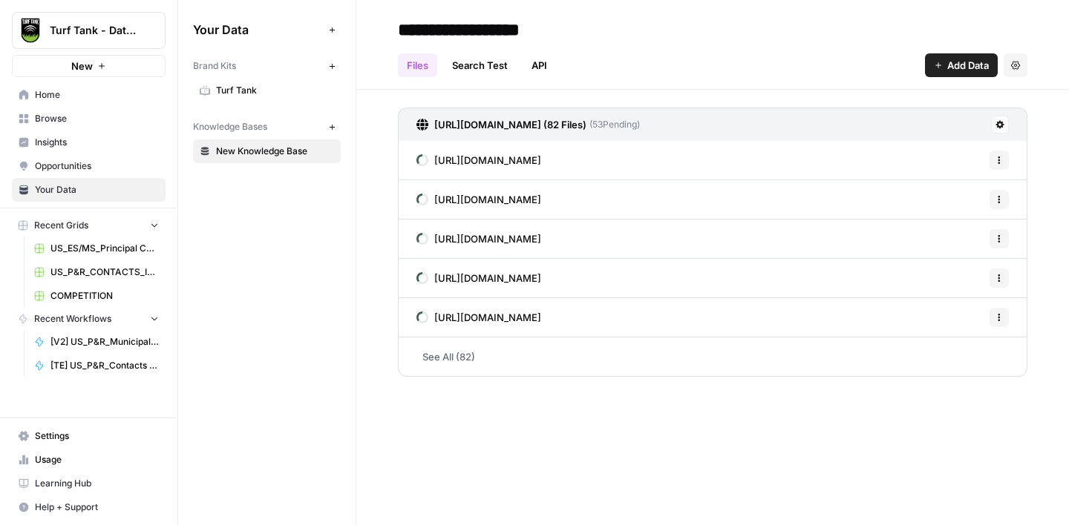
click at [91, 122] on span "Browse" at bounding box center [97, 118] width 124 height 13
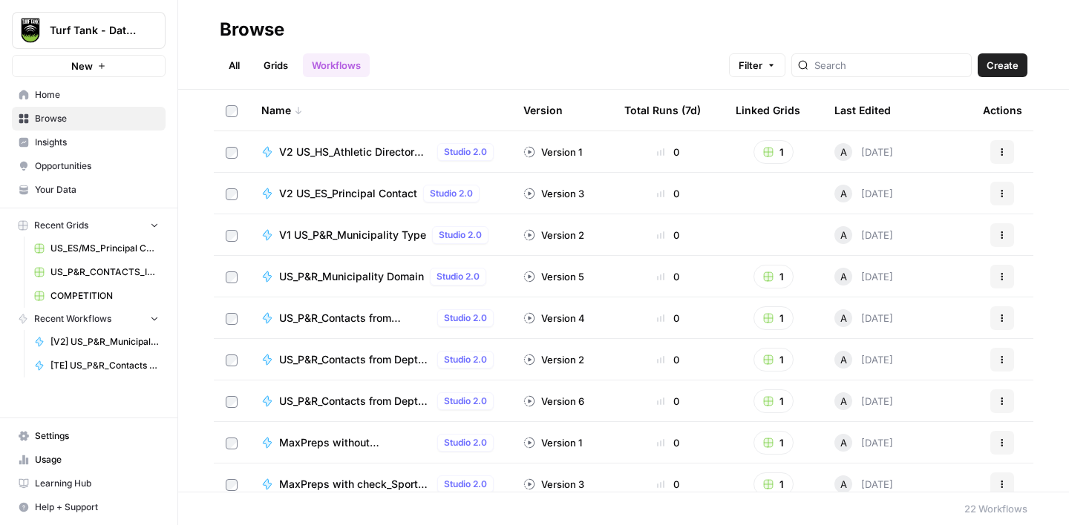
click at [368, 151] on span "V2 US_HS_Athletic Director Contact" at bounding box center [355, 152] width 152 height 15
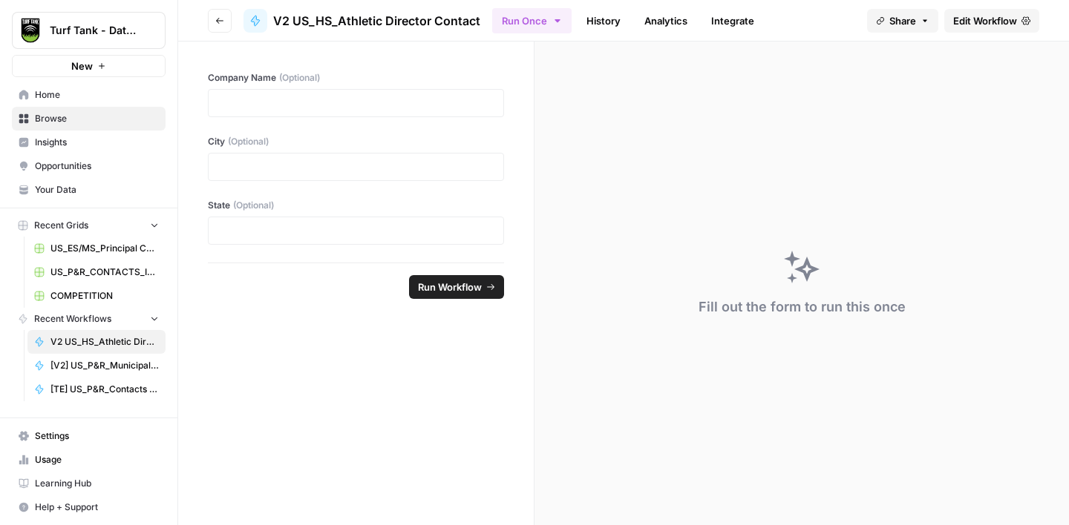
click at [954, 23] on span "Edit Workflow" at bounding box center [985, 20] width 64 height 15
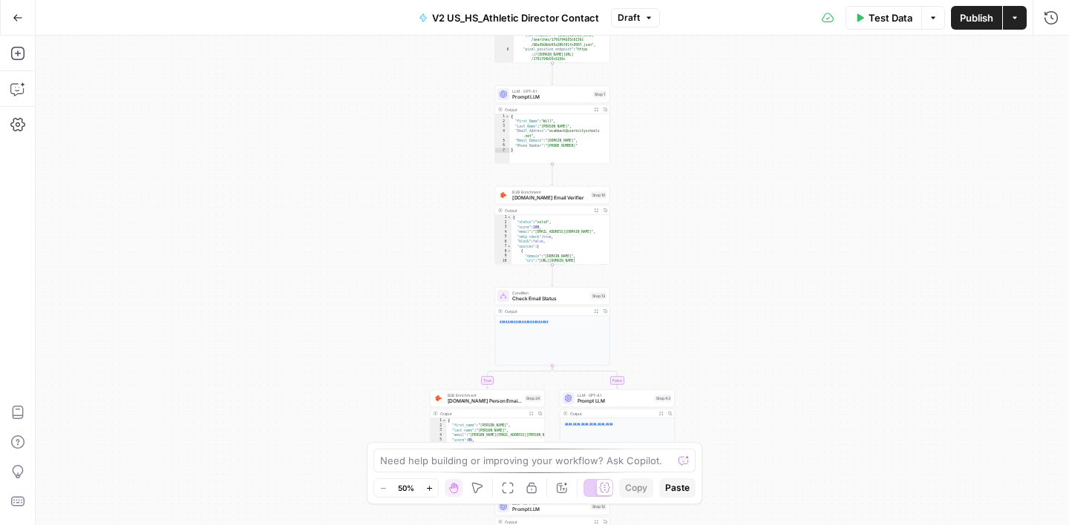
click at [435, 17] on span "V2 US_HS_Athletic Director Contact" at bounding box center [515, 17] width 167 height 15
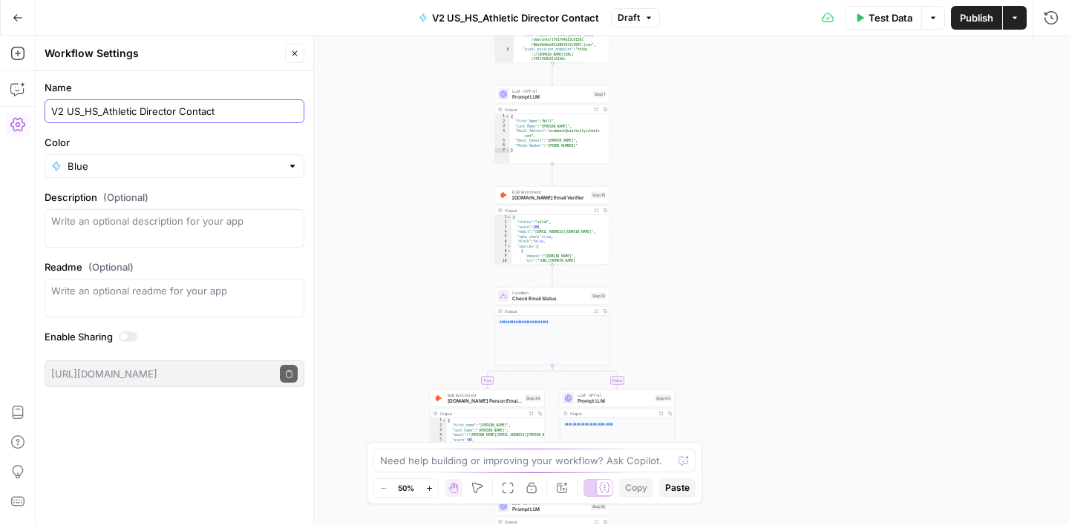
click at [53, 111] on input "V2 US_HS_Athletic Director Contact" at bounding box center [174, 111] width 246 height 15
click at [68, 108] on input "[V2 US_HS_Athletic Director Contact" at bounding box center [174, 111] width 246 height 15
type input "[V2] US_HS_Athletic Director Contact"
click at [143, 83] on label "Name" at bounding box center [175, 87] width 260 height 15
click at [143, 104] on input "[V2] US_HS_Athletic Director Contact" at bounding box center [174, 111] width 246 height 15
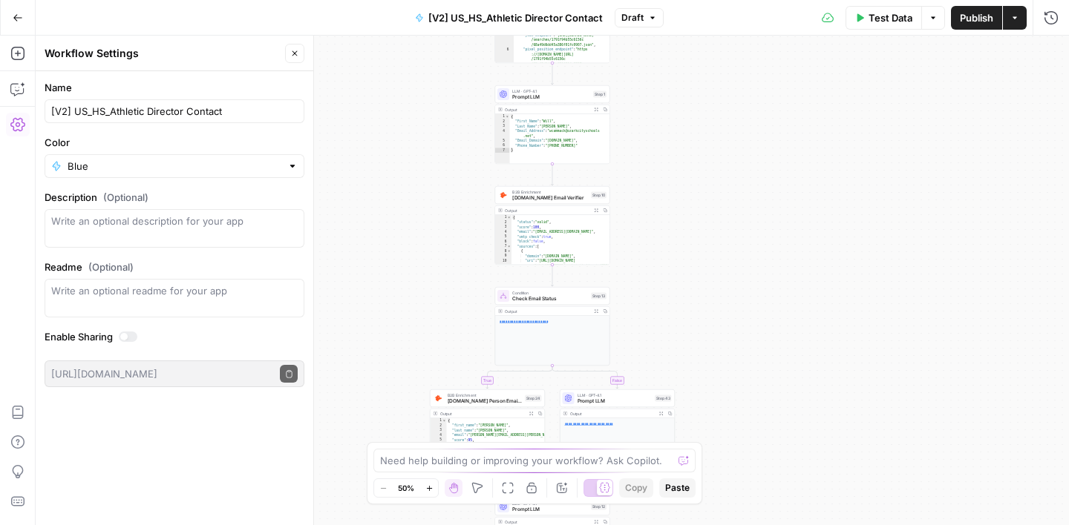
click at [288, 52] on button "Close" at bounding box center [294, 53] width 19 height 19
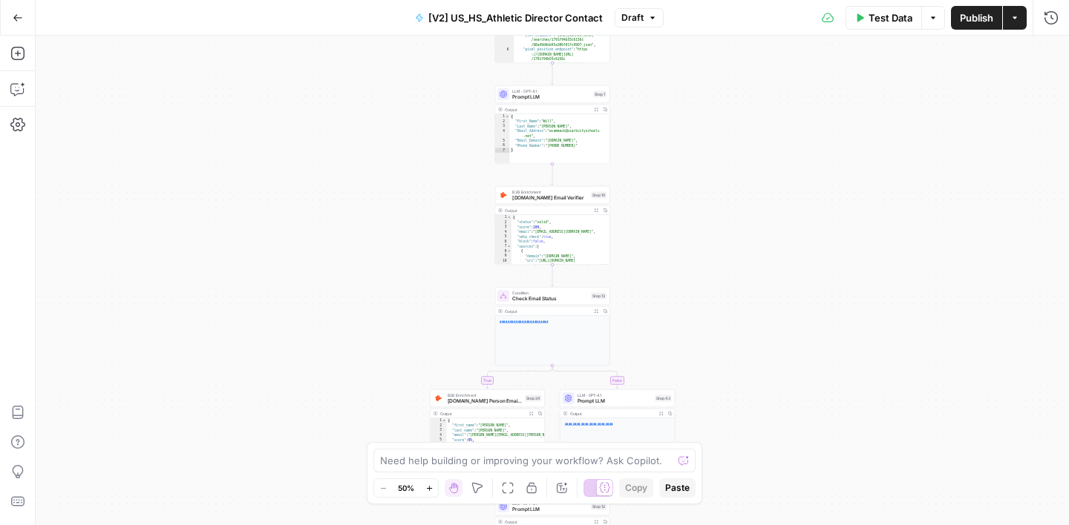
click at [22, 17] on span "Go Back" at bounding box center [22, 17] width 1 height 1
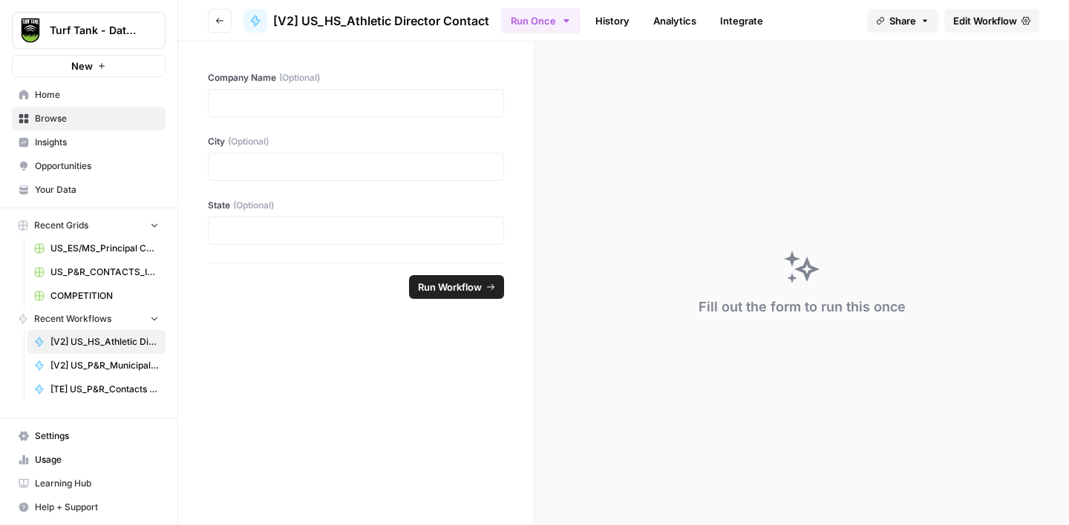
click at [111, 119] on span "Browse" at bounding box center [97, 118] width 124 height 13
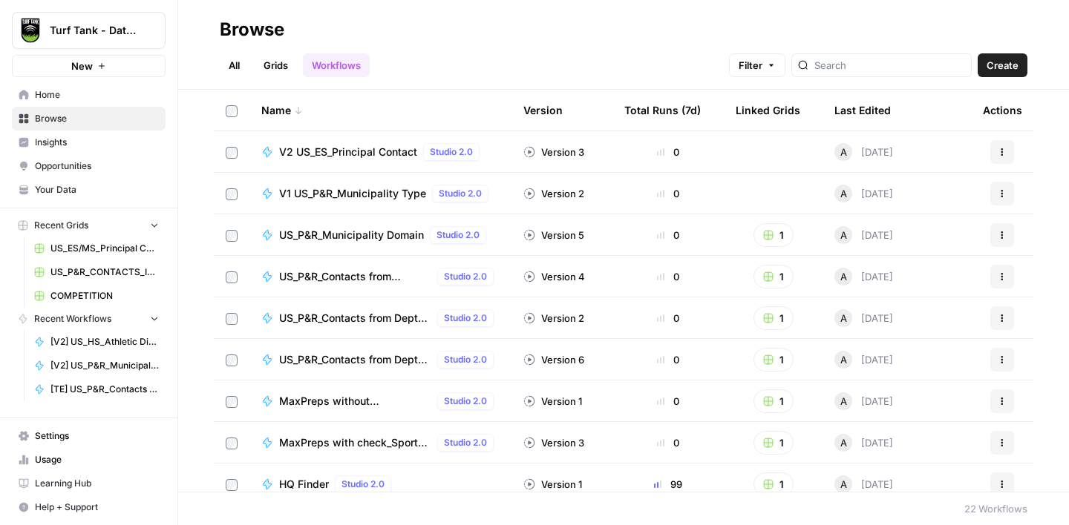
click at [997, 154] on icon "button" at bounding box center [1001, 152] width 9 height 9
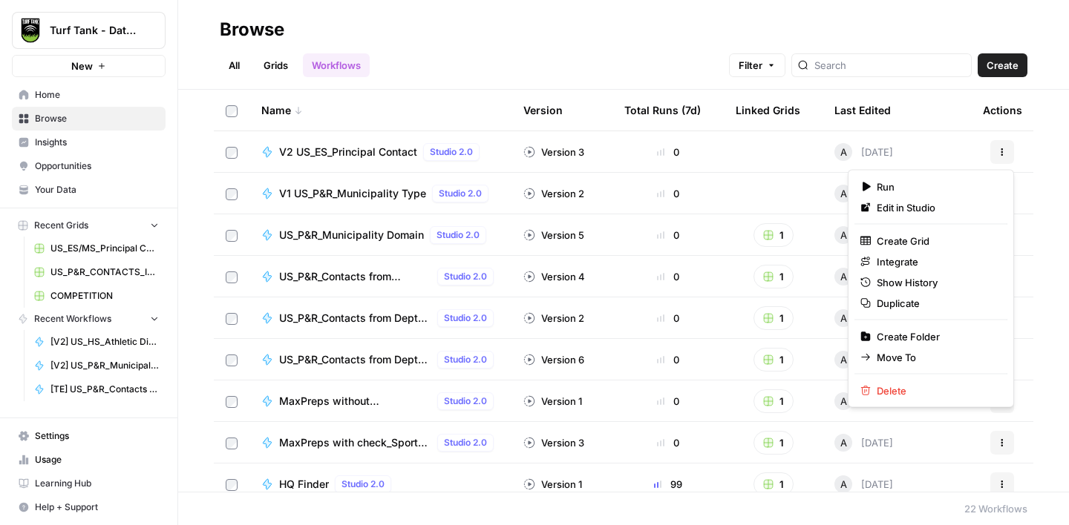
click at [1041, 205] on div "Name Version Total Runs (7d) Linked Grids Last Edited Actions V2 US_ES_Principa…" at bounding box center [623, 291] width 891 height 402
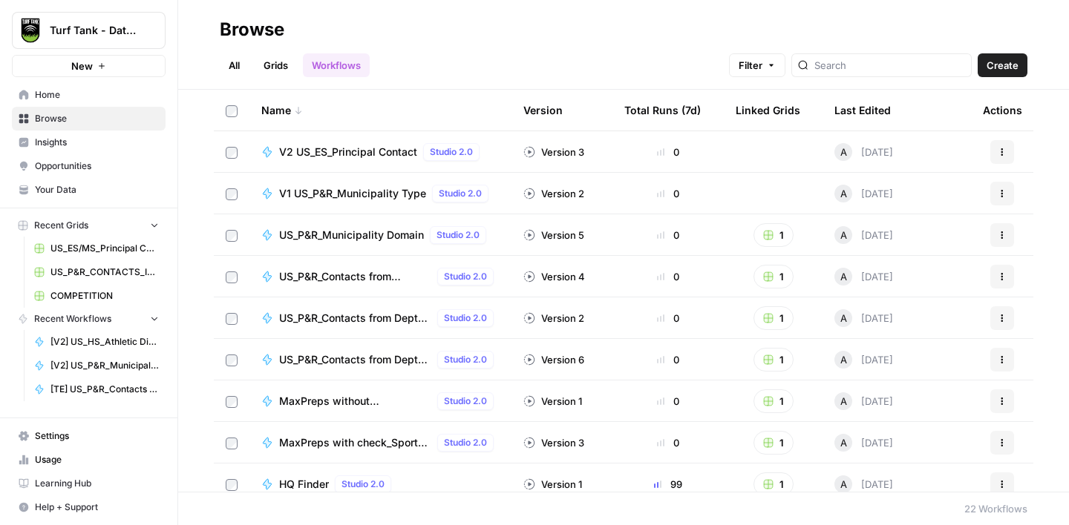
click at [373, 148] on span "V2 US_ES_Principal Contact" at bounding box center [348, 152] width 138 height 15
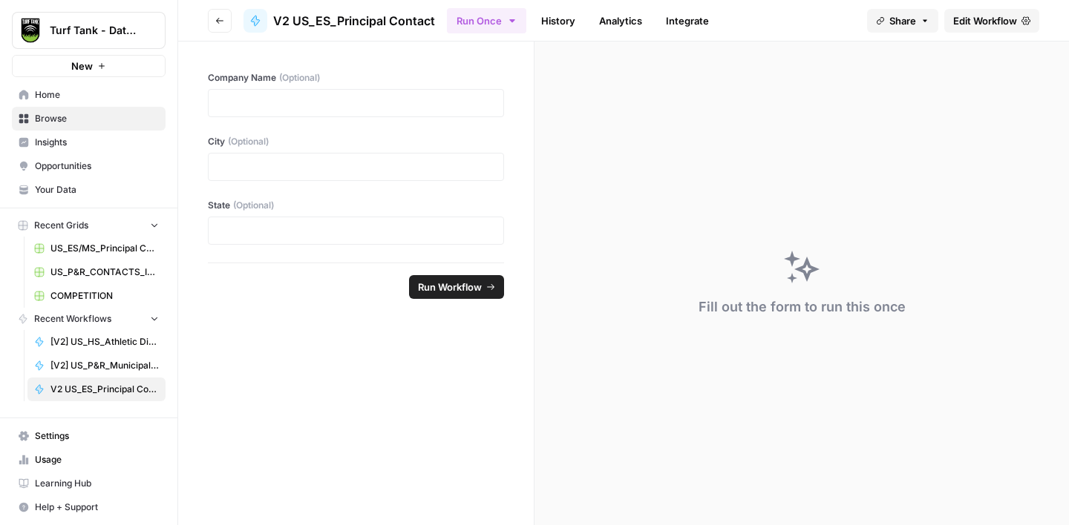
click at [226, 17] on button "Go back" at bounding box center [220, 21] width 24 height 24
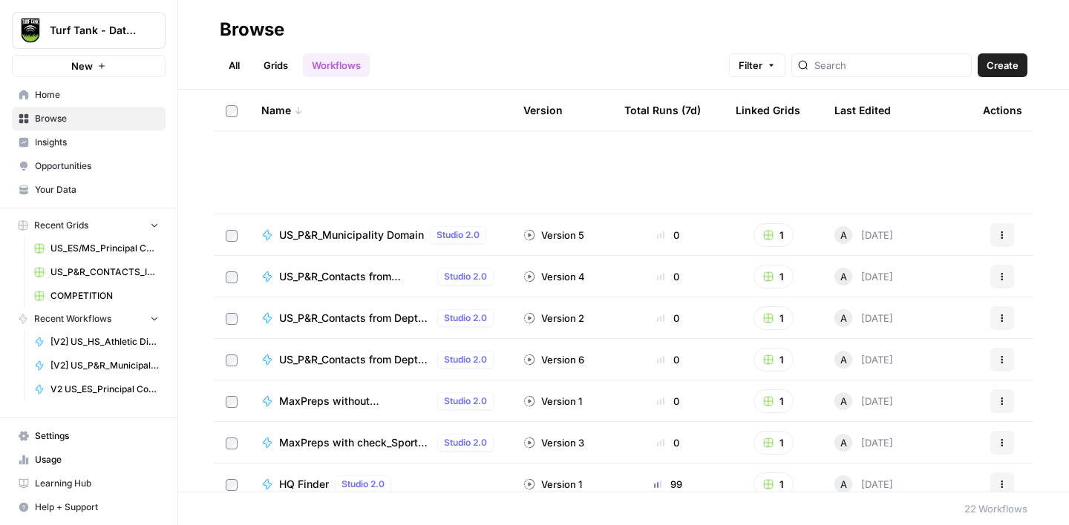
scroll to position [554, 0]
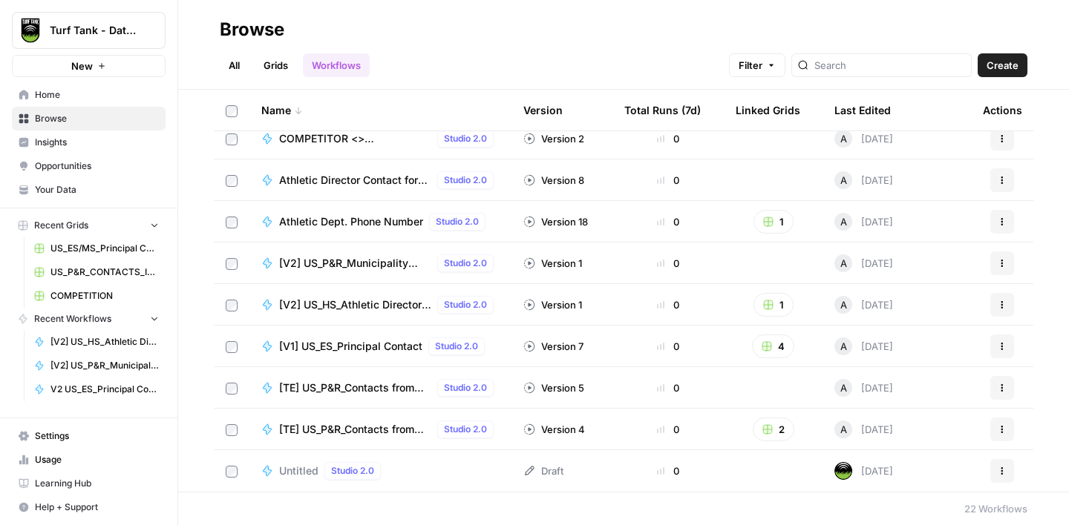
click at [380, 435] on span "[TE] US_P&R_Contacts from Dept Page>Directory" at bounding box center [355, 429] width 152 height 15
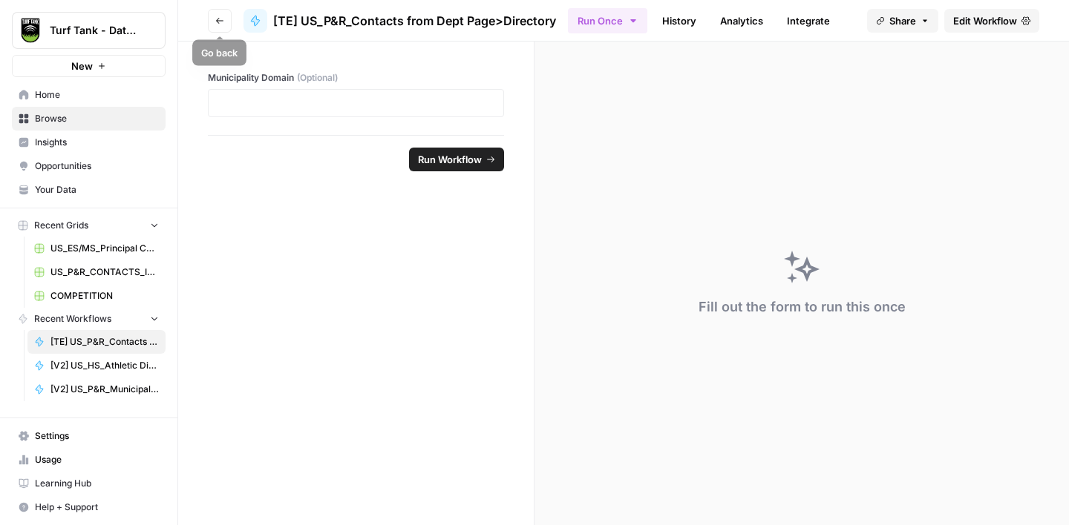
click at [221, 26] on button "Go back" at bounding box center [220, 21] width 24 height 24
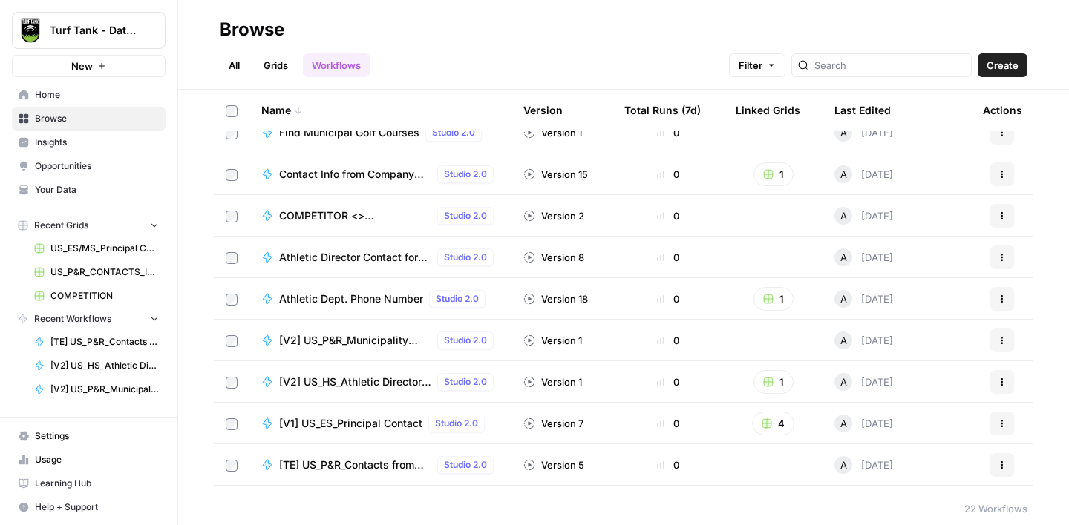
scroll to position [554, 0]
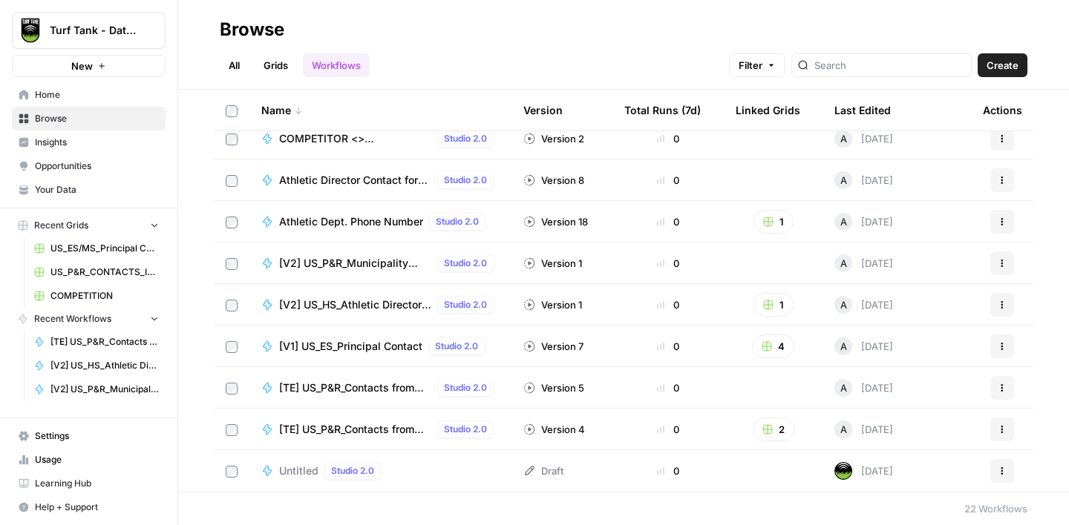
click at [338, 436] on span "[TE] US_P&R_Contacts from Dept Page>Directory" at bounding box center [355, 429] width 152 height 15
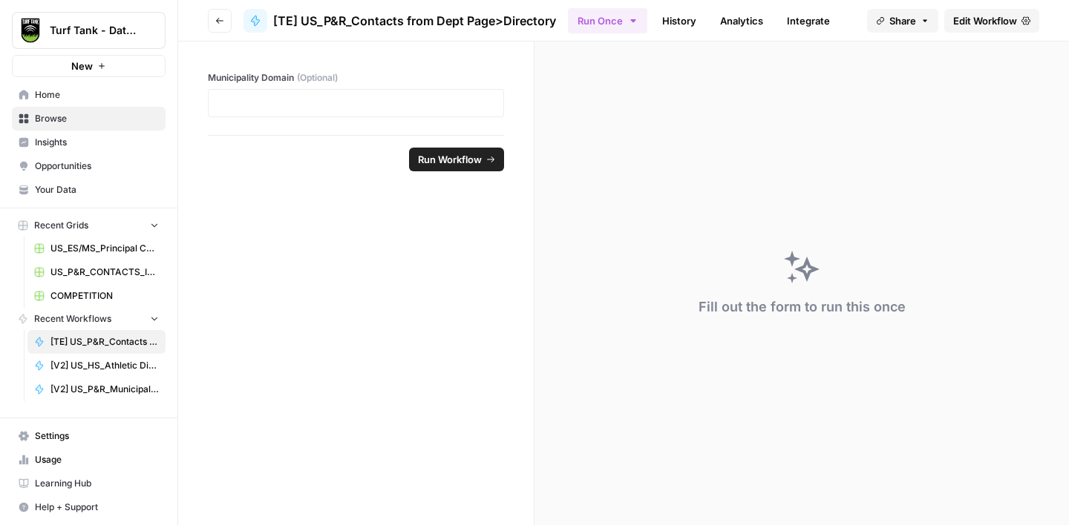
click at [955, 22] on span "Edit Workflow" at bounding box center [985, 20] width 64 height 15
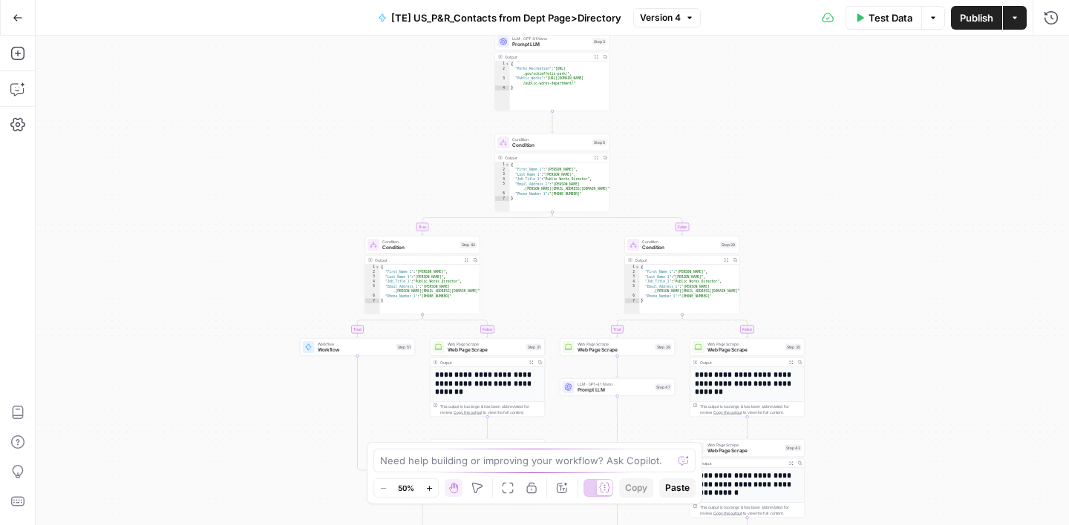
click at [478, 12] on span "[TE] US_P&R_Contacts from Dept Page>Directory" at bounding box center [506, 17] width 230 height 15
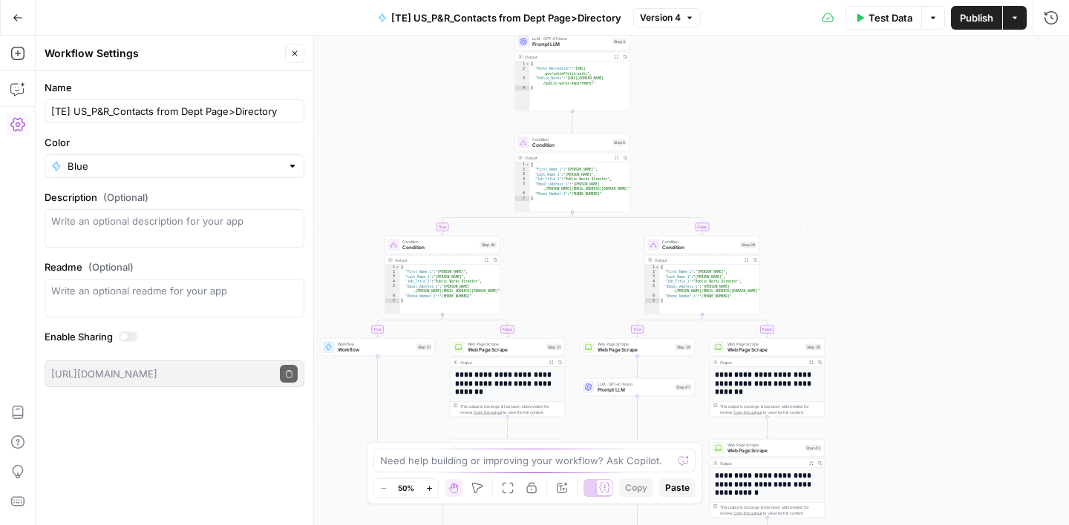
click at [416, 15] on span "[TE] US_P&R_Contacts from Dept Page>Directory" at bounding box center [506, 17] width 230 height 15
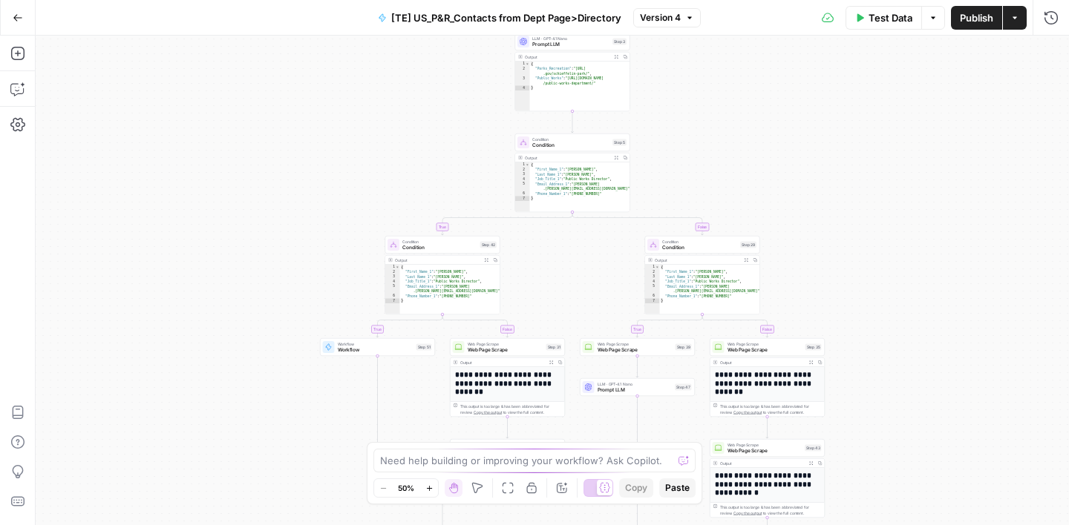
click at [410, 13] on span "[TE] US_P&R_Contacts from Dept Page>Directory" at bounding box center [506, 17] width 230 height 15
click at [453, 15] on span "[TE] US_P&R_Contacts from Dept Page>Directory" at bounding box center [506, 17] width 230 height 15
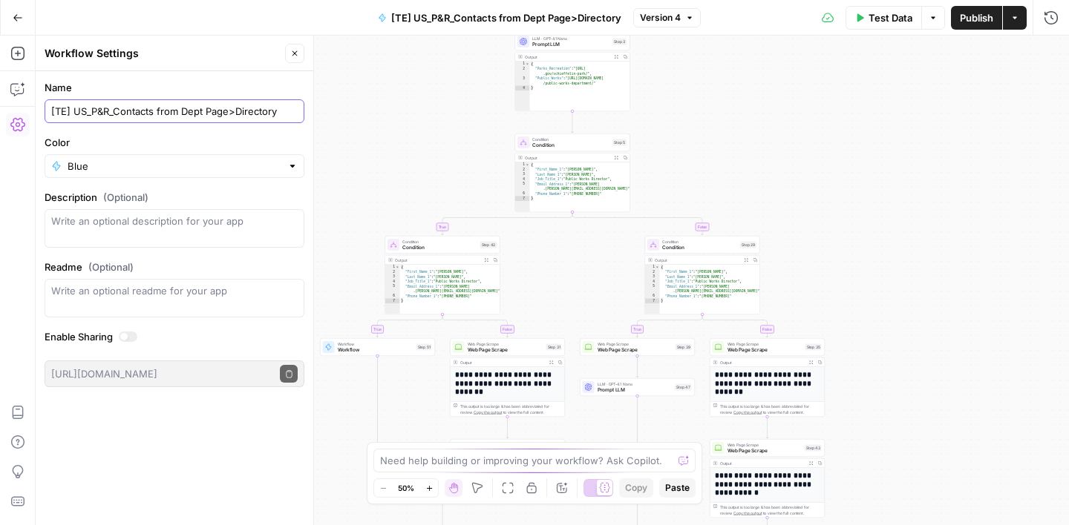
click at [72, 114] on input "[TE] US_P&R_Contacts from Dept Page>Directory" at bounding box center [174, 111] width 246 height 15
click at [269, 105] on input "US_P&R_Contacts from Dept Page>Directory" at bounding box center [174, 111] width 246 height 15
click at [222, 113] on input "US_P&R_Contacts from Dept Page>Directory TASK EFFICIENT" at bounding box center [174, 111] width 246 height 15
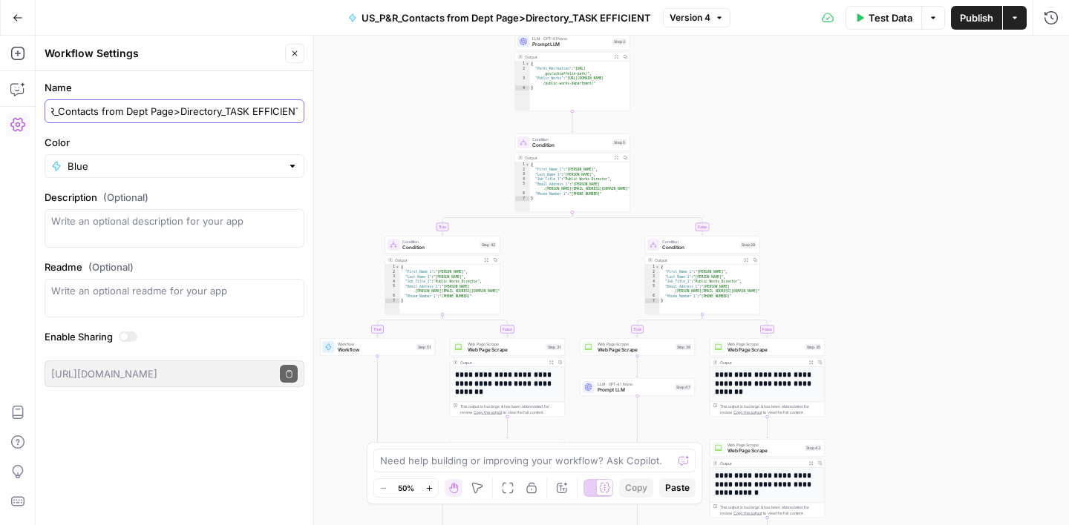
type input "US_P&R_Contacts from Dept Page>Directory_TASK EFFICIENT"
click at [255, 75] on form "Name US_P&R_Contacts from Dept Page>Directory_TASK EFFICIENT Color Blue Descrip…" at bounding box center [175, 233] width 278 height 325
click at [252, 114] on input "US_P&R_Contacts from Dept Page>Directory_TASK EFFICIENT" at bounding box center [174, 111] width 246 height 15
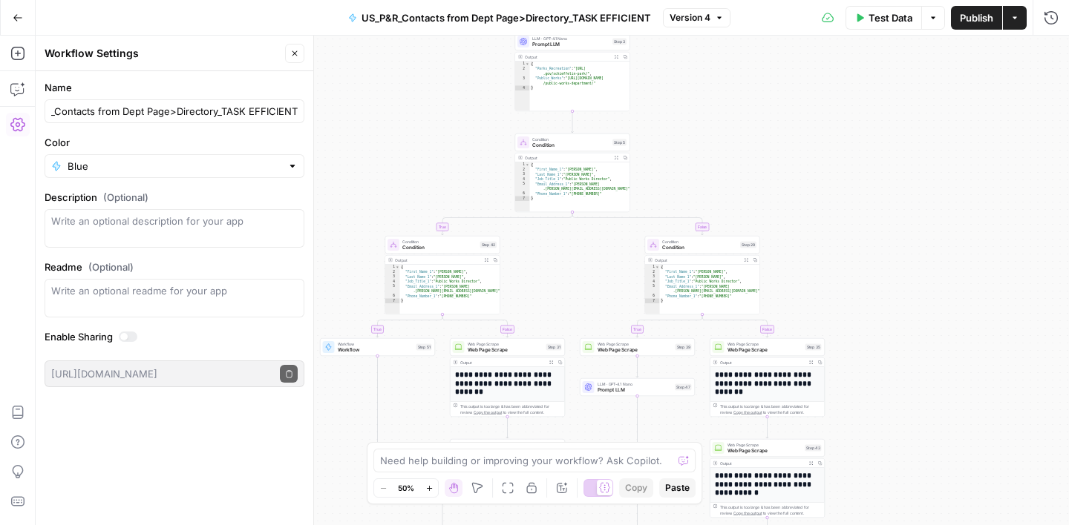
click at [286, 79] on form "Name US_P&R_Contacts from Dept Page>Directory_TASK EFFICIENT Color Blue Descrip…" at bounding box center [175, 233] width 278 height 325
click at [293, 58] on button "Close" at bounding box center [294, 53] width 19 height 19
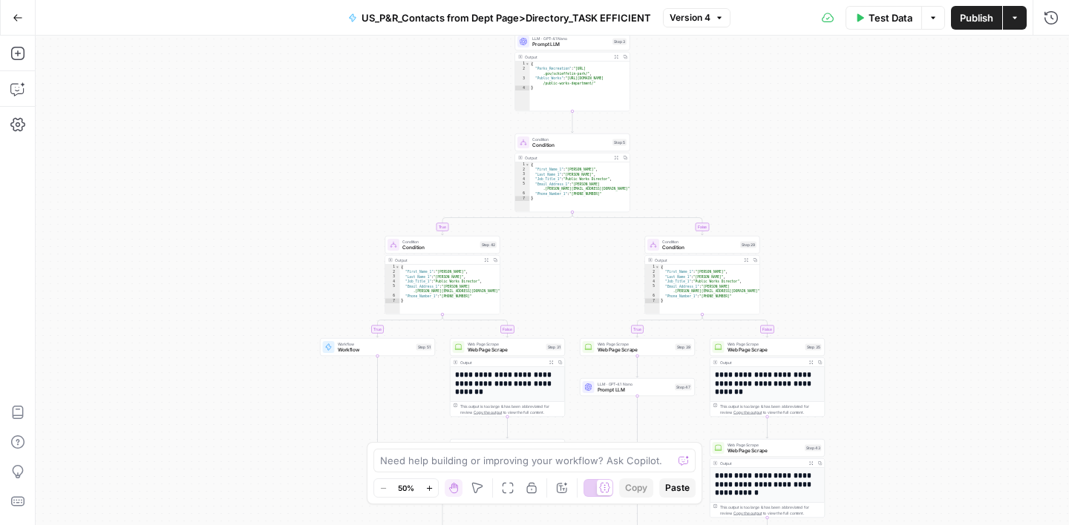
click at [21, 17] on icon "button" at bounding box center [17, 17] width 9 height 7
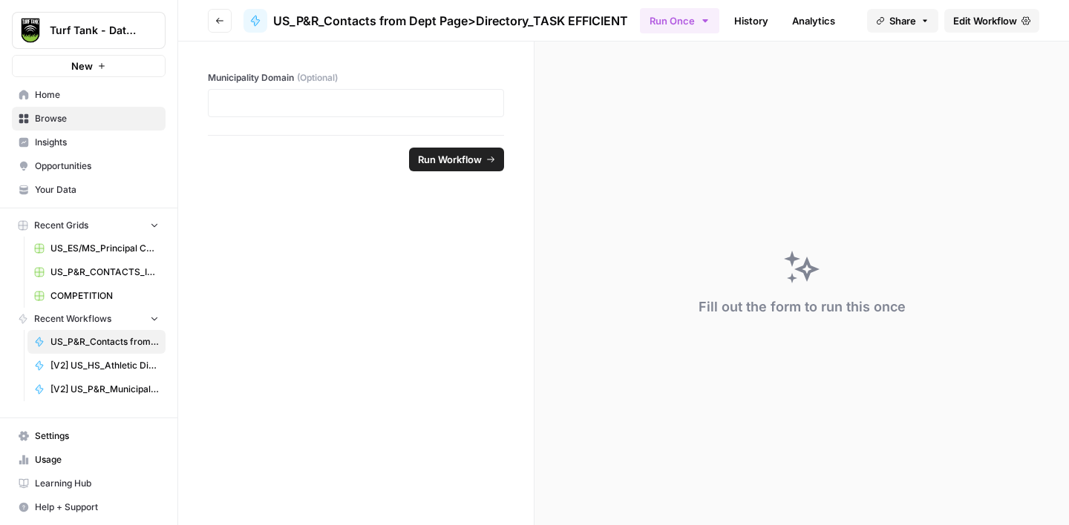
click at [79, 117] on span "Browse" at bounding box center [97, 118] width 124 height 13
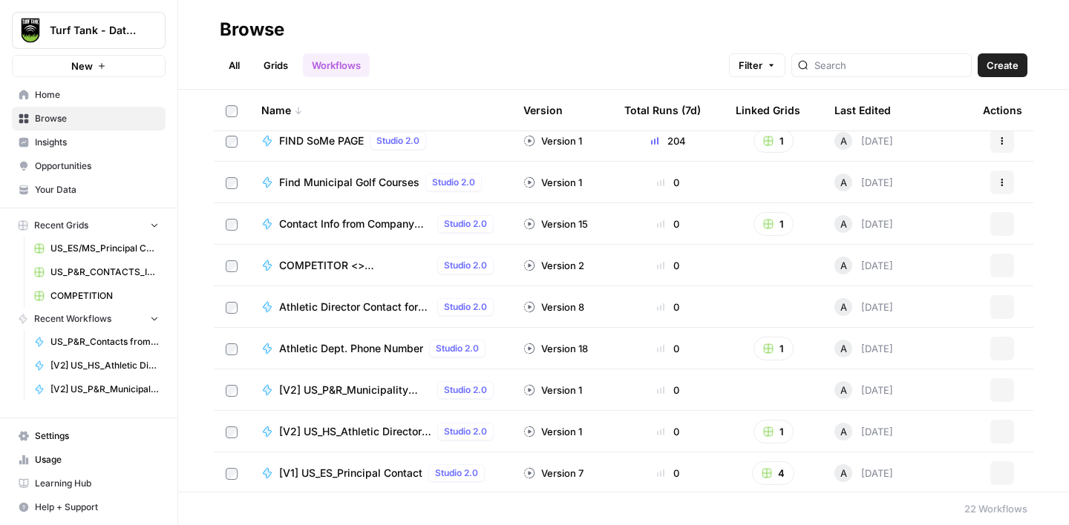
scroll to position [554, 0]
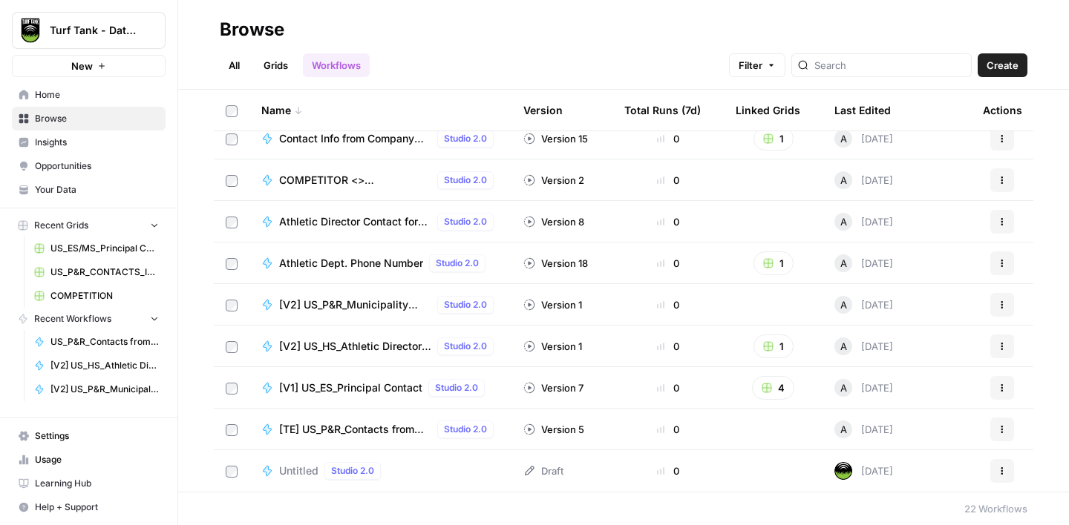
click at [343, 428] on span "[TE] US_P&R_Contacts from Directory" at bounding box center [355, 429] width 152 height 15
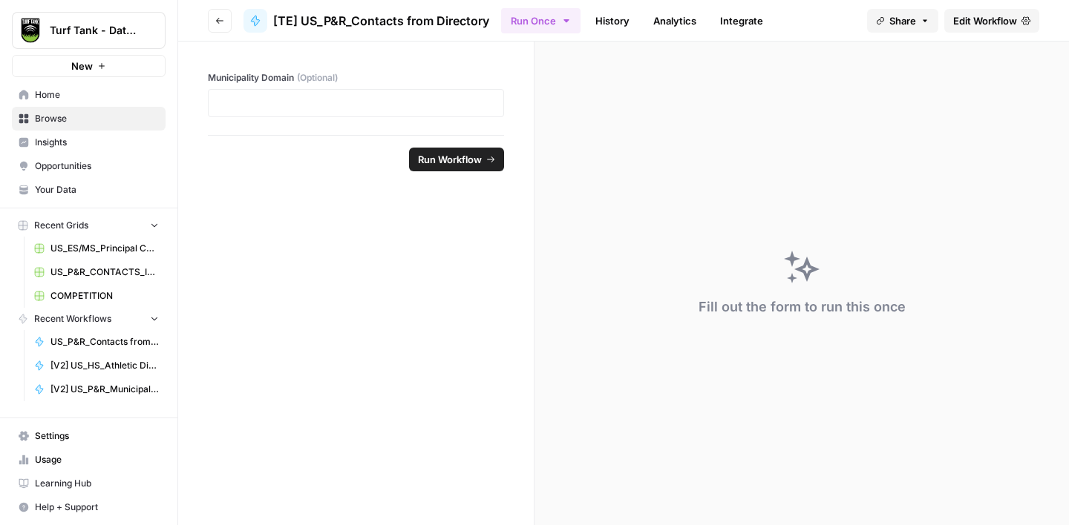
click at [965, 25] on span "Edit Workflow" at bounding box center [985, 20] width 64 height 15
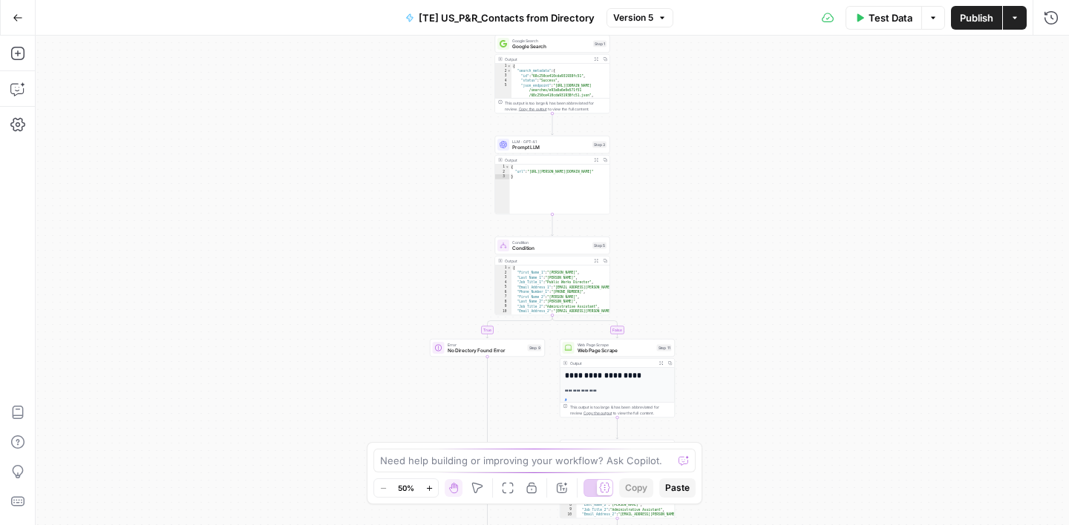
click at [562, 19] on span "[TE] US_P&R_Contacts from Directory" at bounding box center [507, 17] width 176 height 15
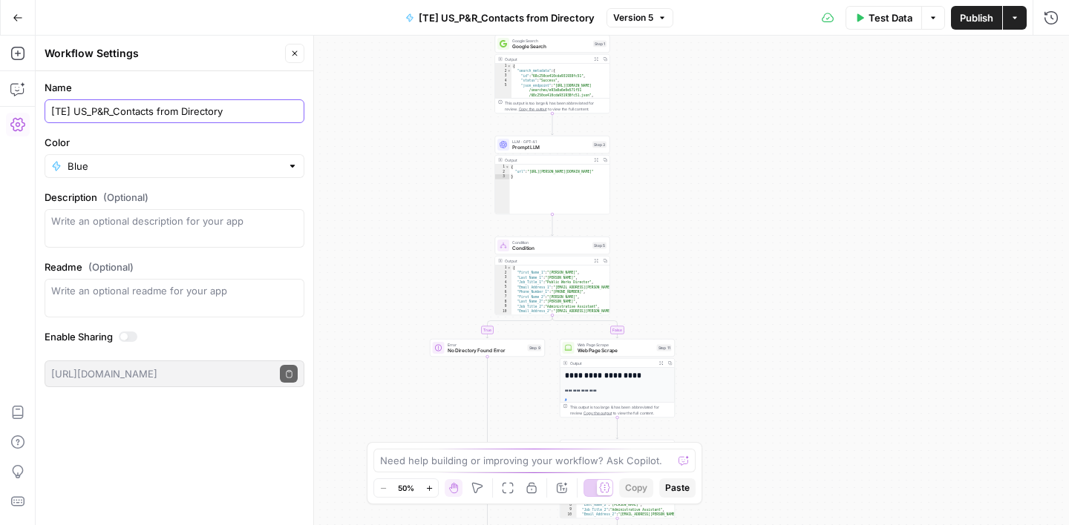
click at [229, 105] on input "[TE] US_P&R_Contacts from Directory" at bounding box center [174, 111] width 246 height 15
paste input "_TASK EFFICIENT"
click at [69, 110] on input "[TE] US_P&R_Contacts from Directory_TASK EFFICIENT" at bounding box center [174, 111] width 246 height 15
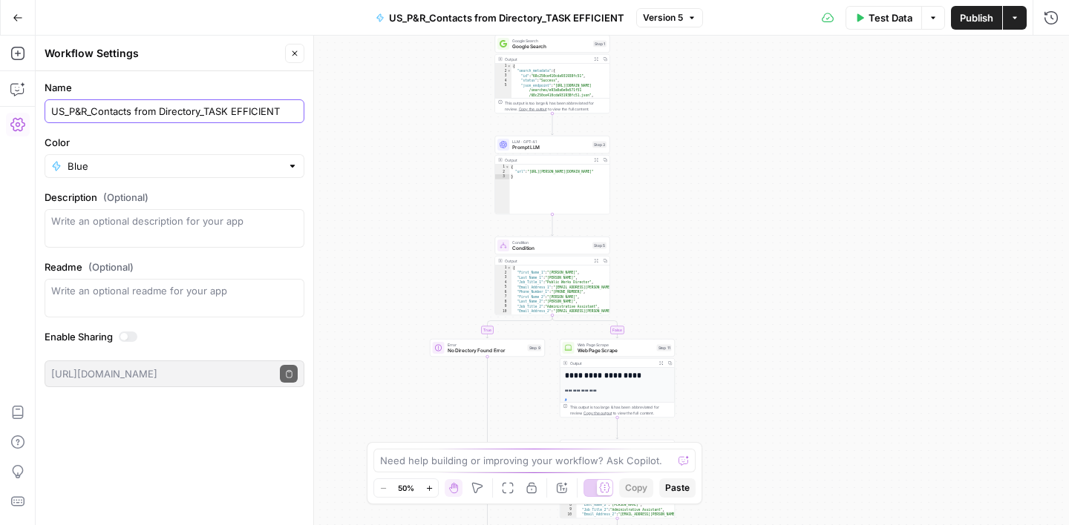
type input "US_P&R_Contacts from Directory_TASK EFFICIENT"
click at [260, 87] on label "Name" at bounding box center [175, 87] width 260 height 15
click at [260, 104] on input "US_P&R_Contacts from Directory_TASK EFFICIENT" at bounding box center [174, 111] width 246 height 15
click at [301, 59] on button "Close" at bounding box center [294, 53] width 19 height 19
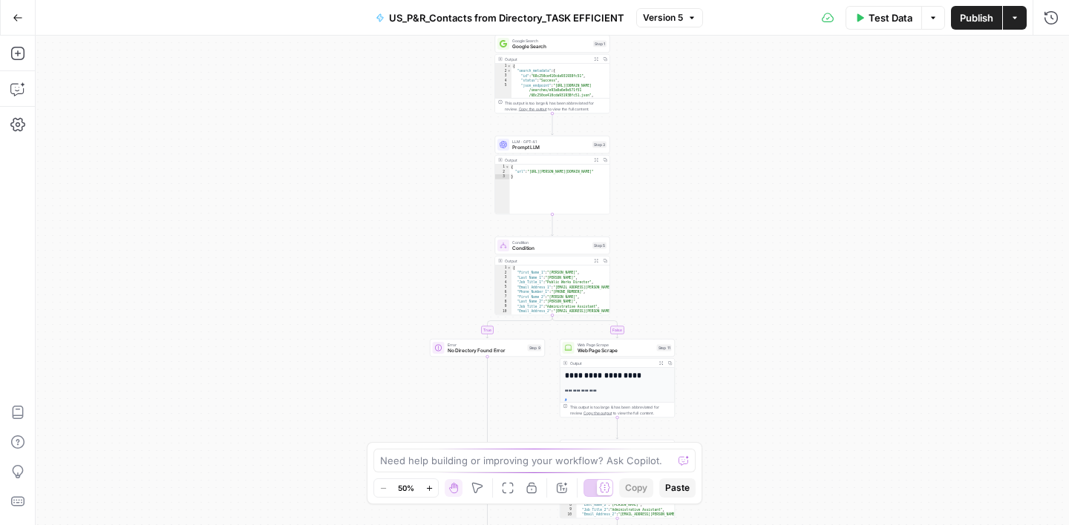
click at [29, 16] on button "Go Back" at bounding box center [17, 17] width 27 height 27
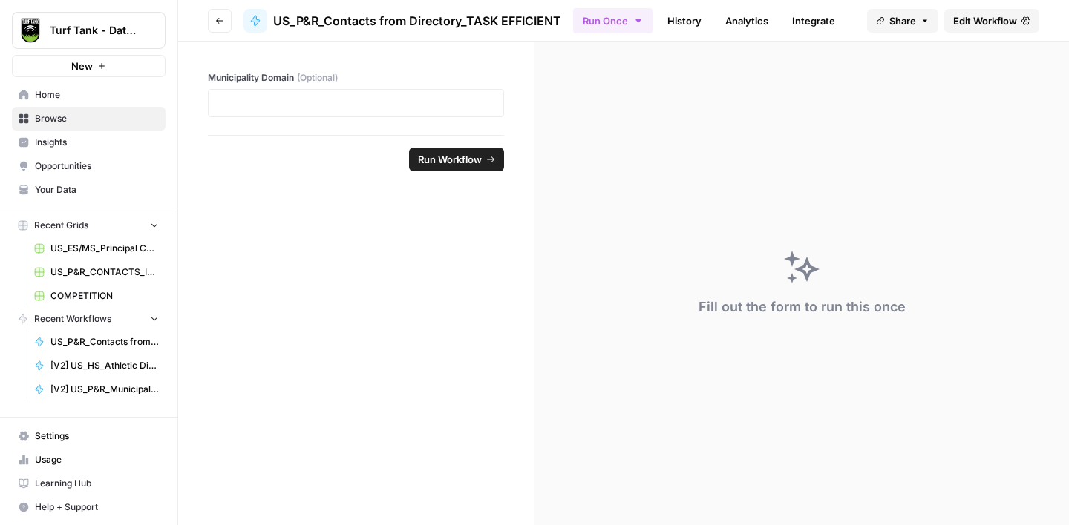
click at [78, 121] on span "Browse" at bounding box center [97, 118] width 124 height 13
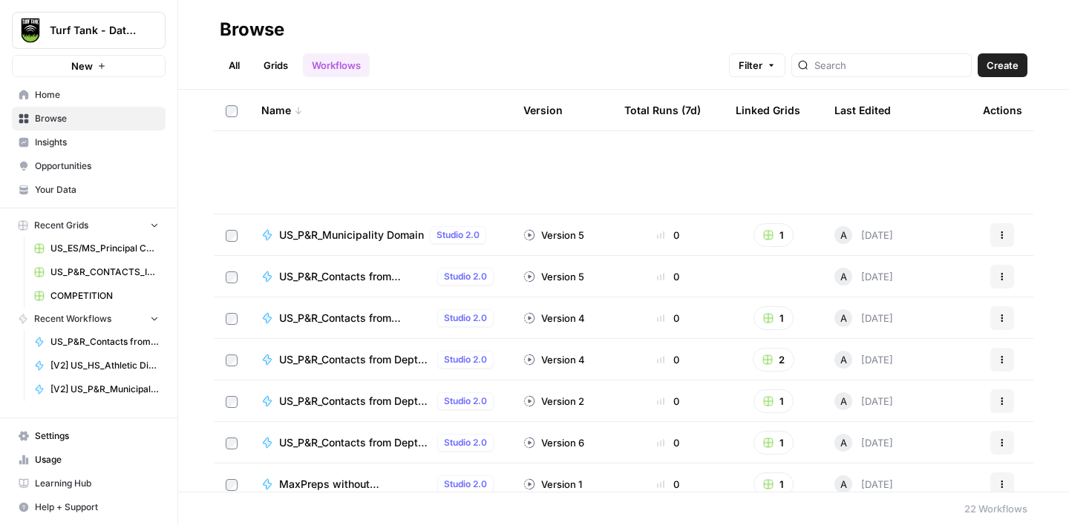
scroll to position [554, 0]
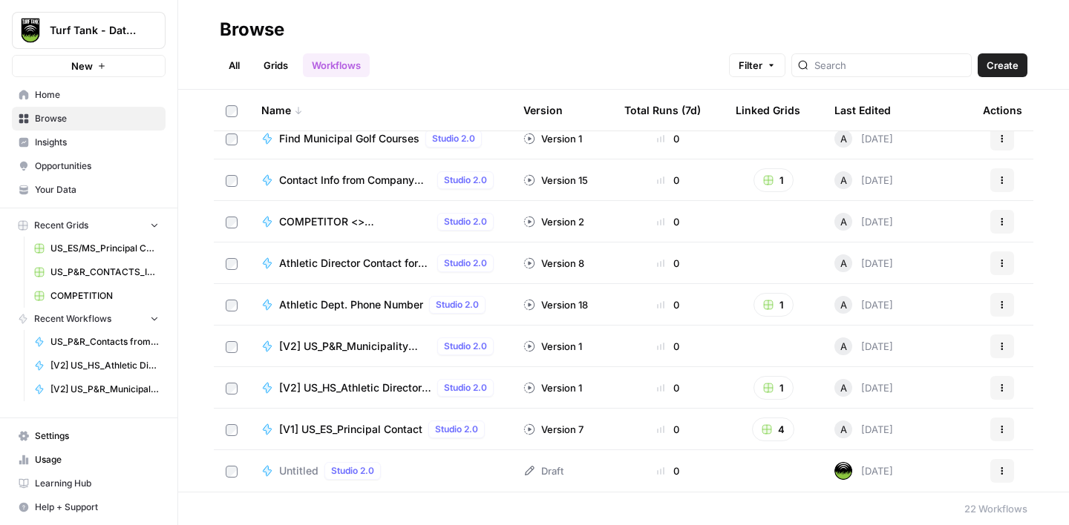
click at [358, 433] on span "[V1] US_ES_Principal Contact" at bounding box center [350, 429] width 143 height 15
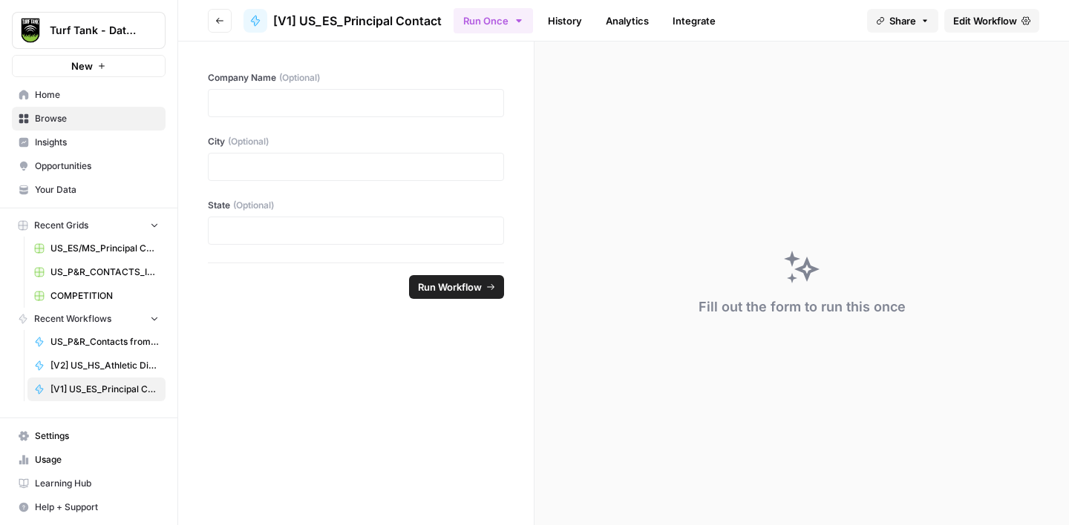
click at [960, 22] on span "Edit Workflow" at bounding box center [985, 20] width 64 height 15
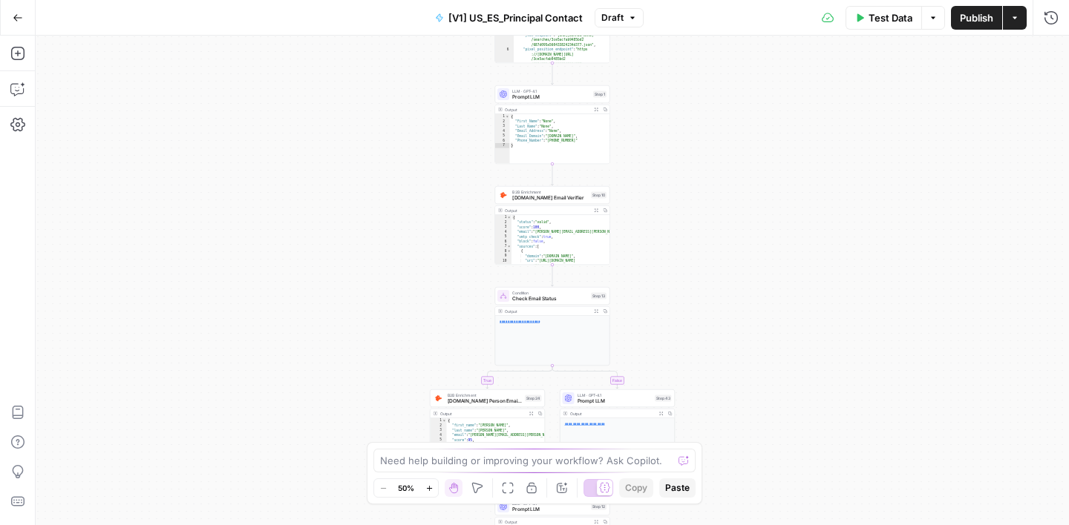
click at [526, 27] on button "[V1] US_ES_Principal Contact" at bounding box center [508, 18] width 165 height 24
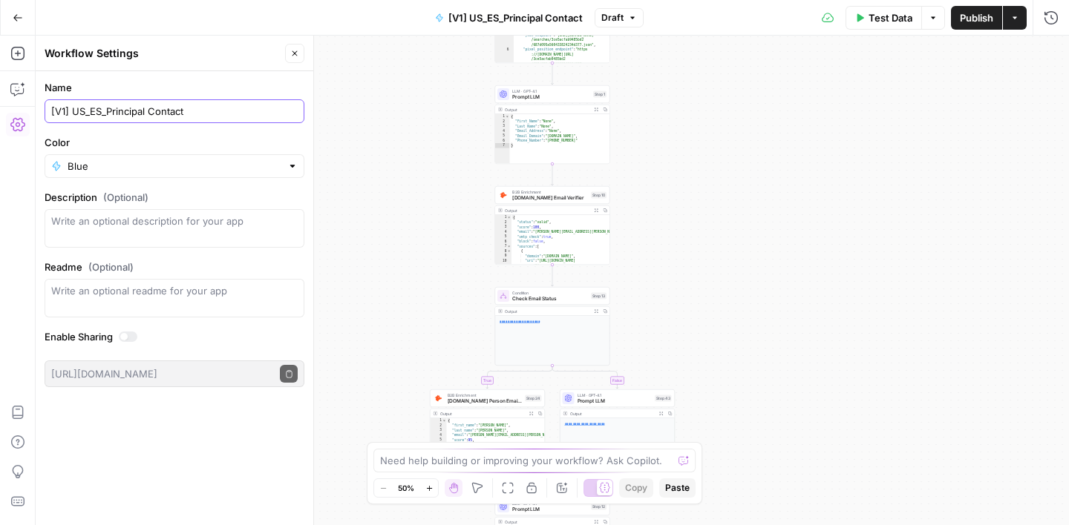
click at [192, 114] on input "[V1] US_ES_Principal Contact" at bounding box center [174, 111] width 246 height 15
click at [71, 112] on input "[V1] US_ES_Principal Contact_VERSION 1" at bounding box center [174, 111] width 246 height 15
click at [212, 113] on input "US_ES_Principal Contact_VERSION 1" at bounding box center [174, 111] width 246 height 15
type input "US_ES_Principal Contact_VERSION1"
click at [255, 82] on label "Name" at bounding box center [175, 87] width 260 height 15
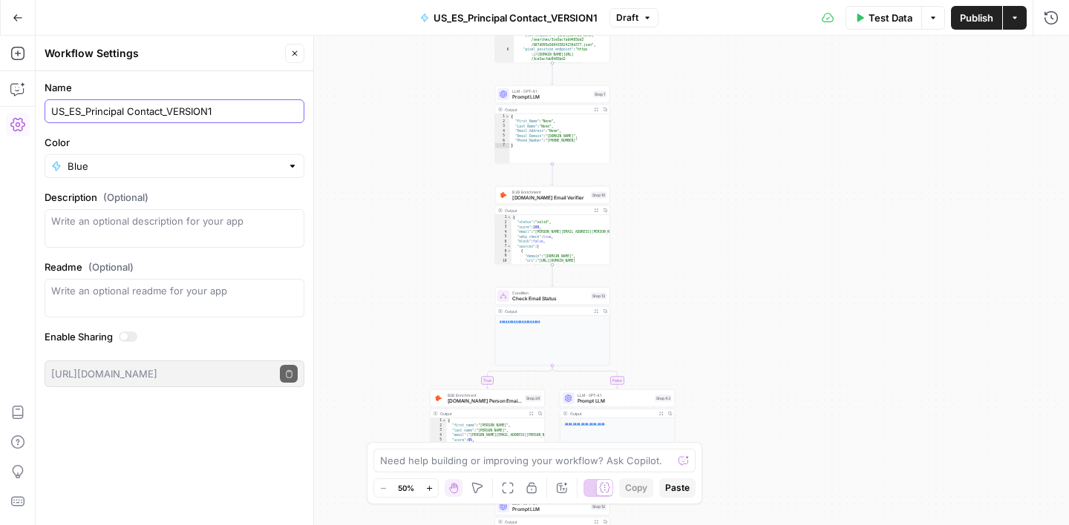
click at [255, 104] on input "US_ES_Principal Contact_VERSION1" at bounding box center [174, 111] width 246 height 15
click at [293, 56] on icon "button" at bounding box center [294, 53] width 9 height 9
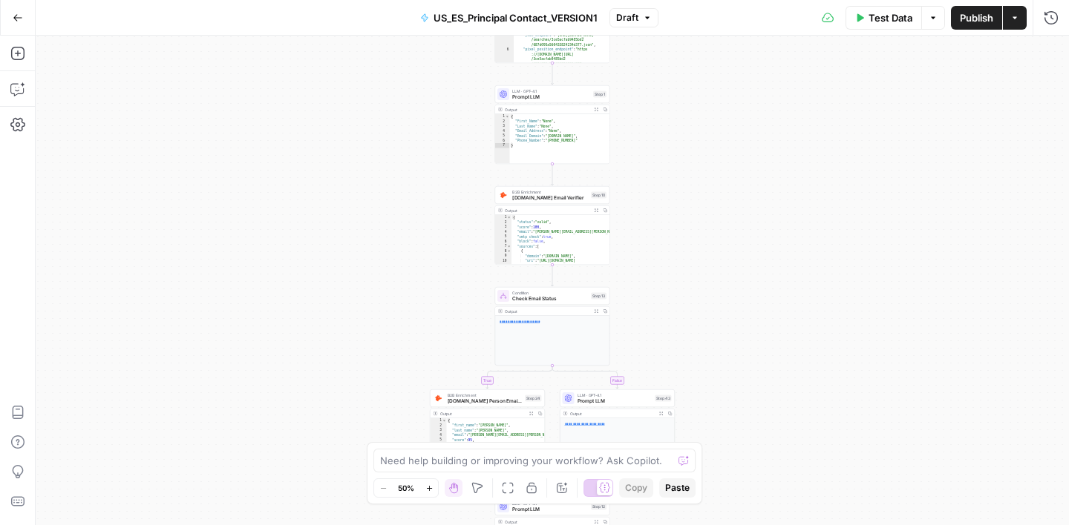
click at [22, 13] on icon "button" at bounding box center [18, 18] width 10 height 10
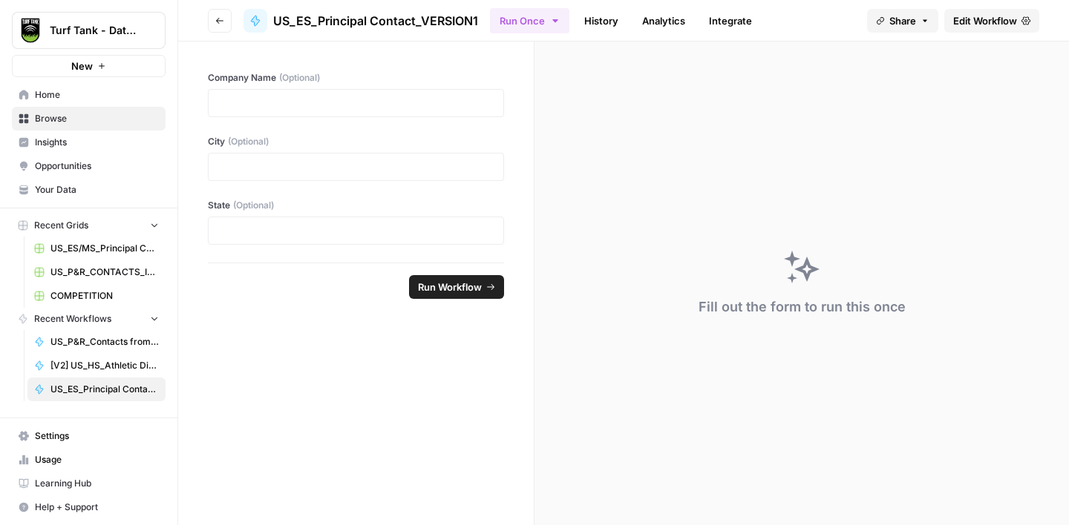
click at [69, 117] on span "Browse" at bounding box center [97, 118] width 124 height 13
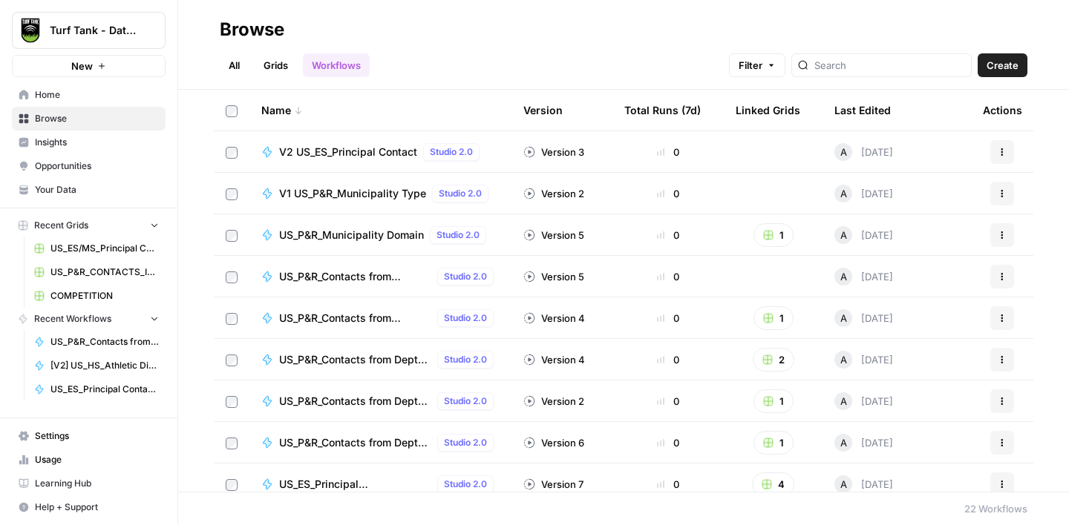
click at [338, 149] on span "V2 US_ES_Principal Contact" at bounding box center [348, 152] width 138 height 15
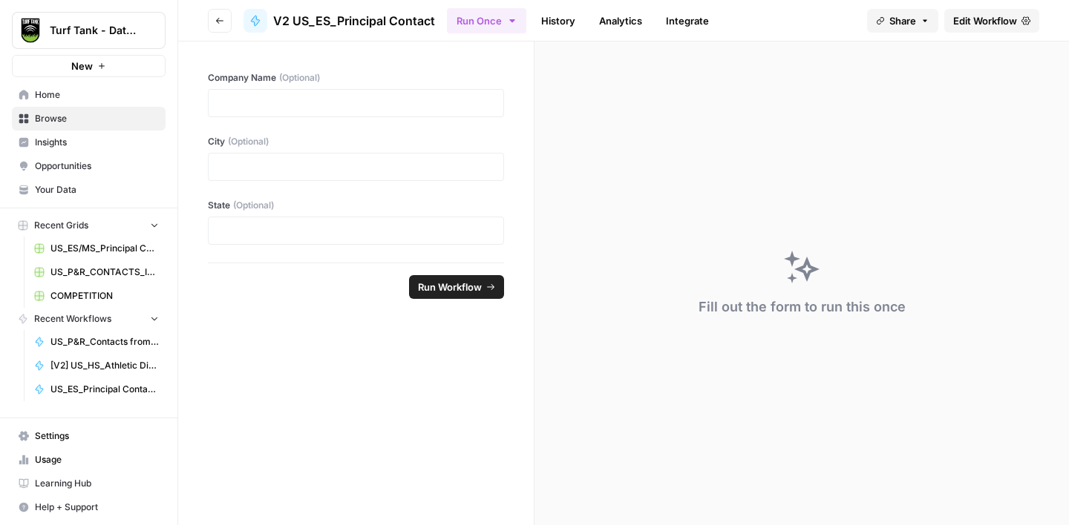
click at [986, 22] on span "Edit Workflow" at bounding box center [985, 20] width 64 height 15
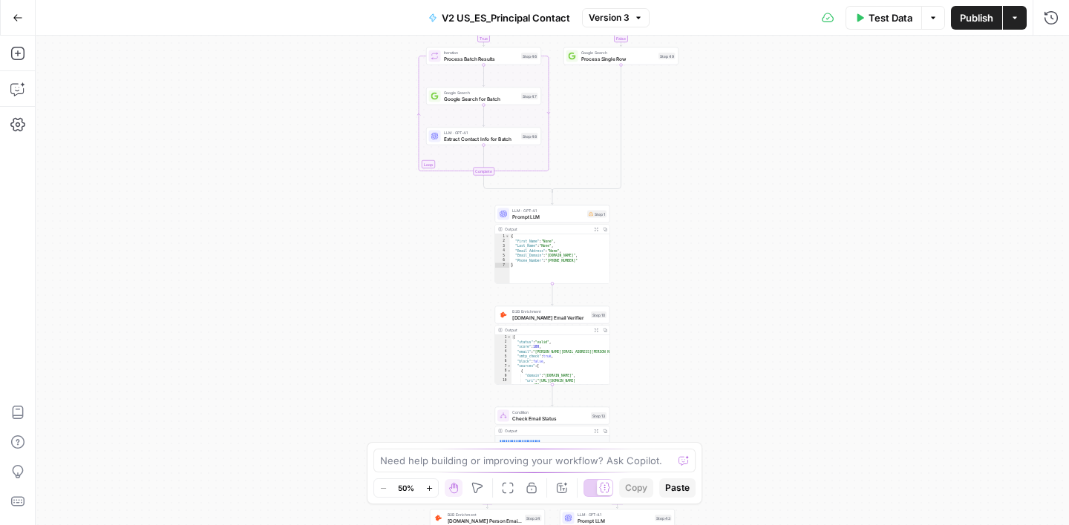
click at [508, 16] on span "V2 US_ES_Principal Contact" at bounding box center [506, 17] width 128 height 15
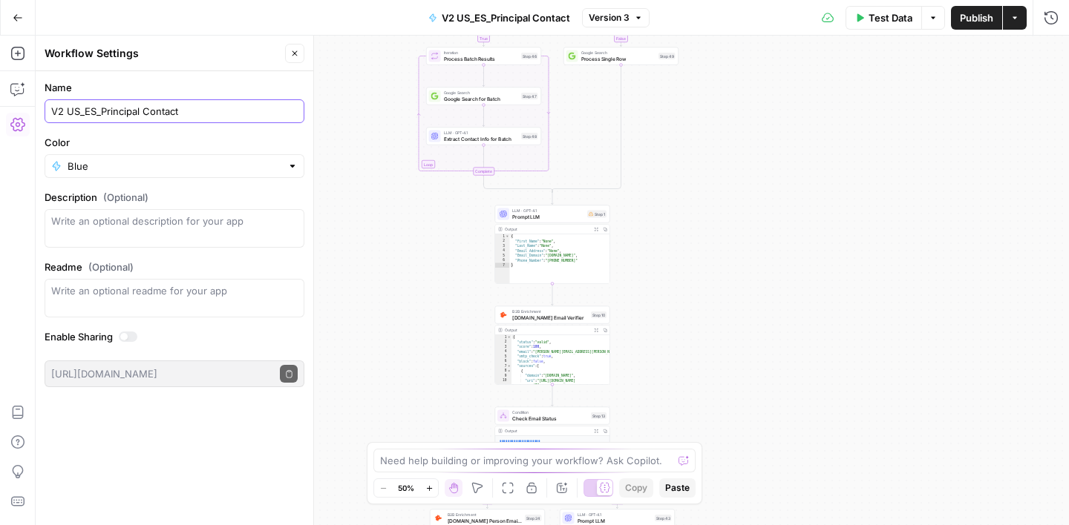
click at [198, 105] on input "V2 US_ES_Principal Contact" at bounding box center [174, 111] width 246 height 15
click at [68, 114] on input "V2 US_ES_Principal Contact_VERSION2" at bounding box center [174, 111] width 246 height 15
type input "US_ES_Principal Contact_VERSION2"
click at [149, 89] on label "Name" at bounding box center [175, 87] width 260 height 15
click at [149, 104] on input "US_ES_Principal Contact_VERSION2" at bounding box center [174, 111] width 246 height 15
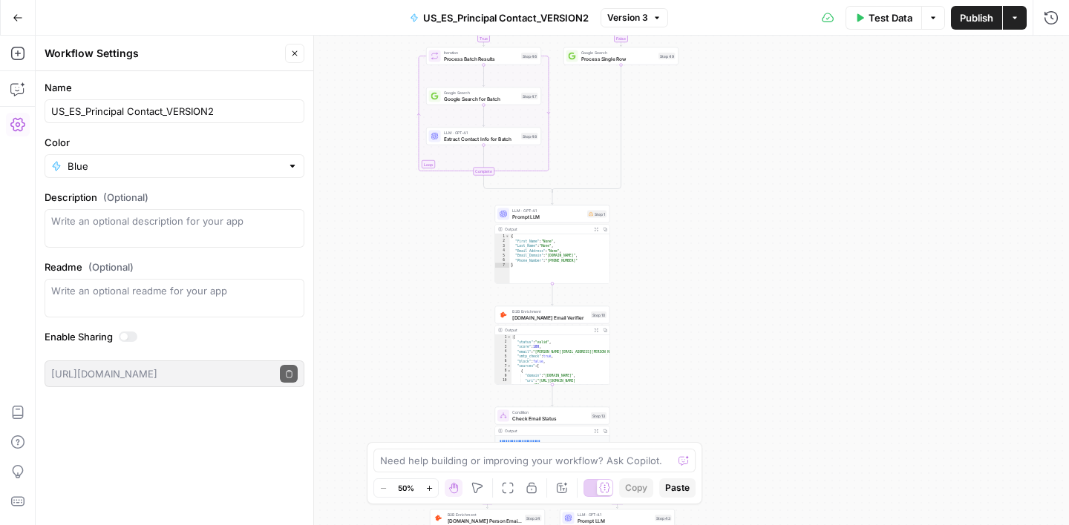
click at [298, 55] on icon "button" at bounding box center [294, 53] width 9 height 9
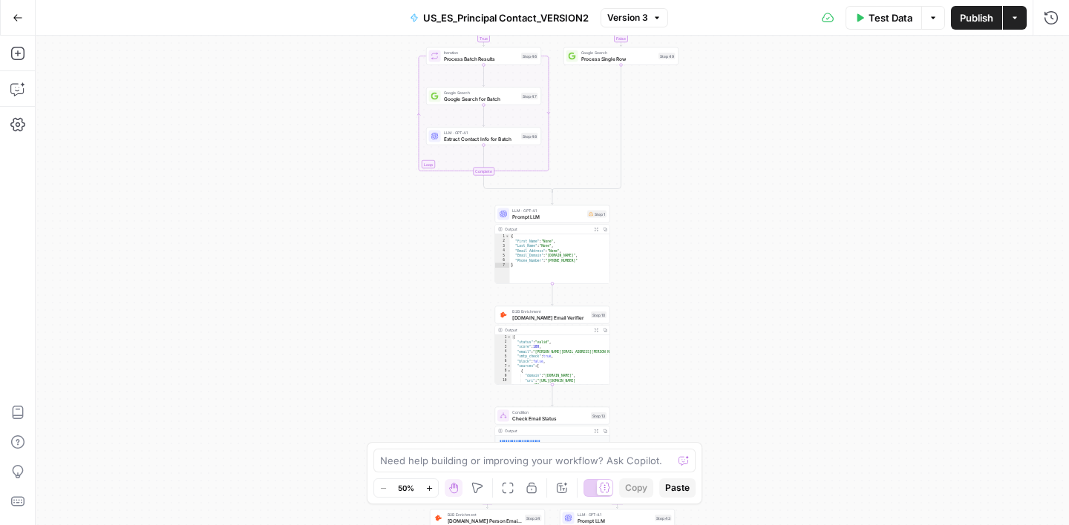
click at [22, 19] on icon "button" at bounding box center [18, 18] width 10 height 10
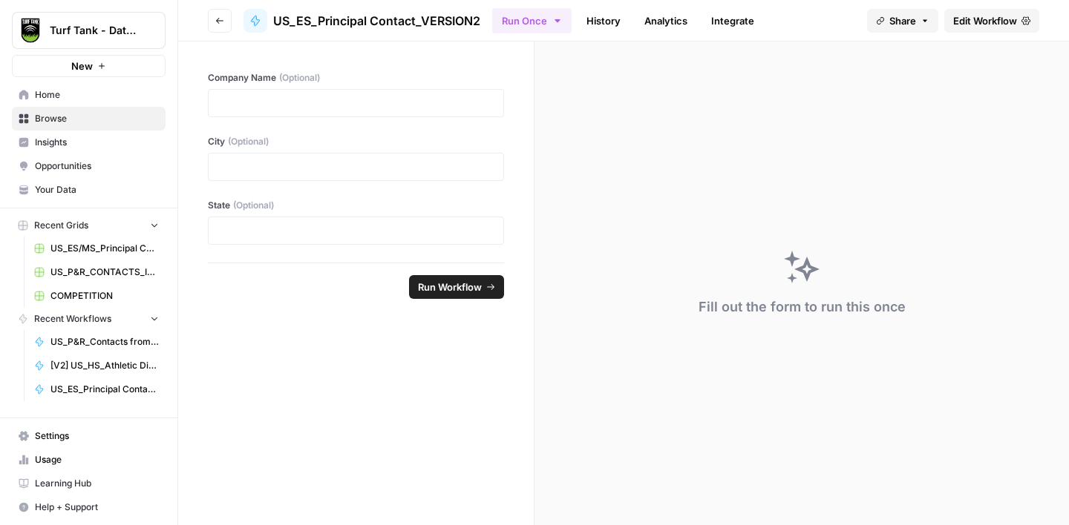
click at [91, 122] on span "Browse" at bounding box center [97, 118] width 124 height 13
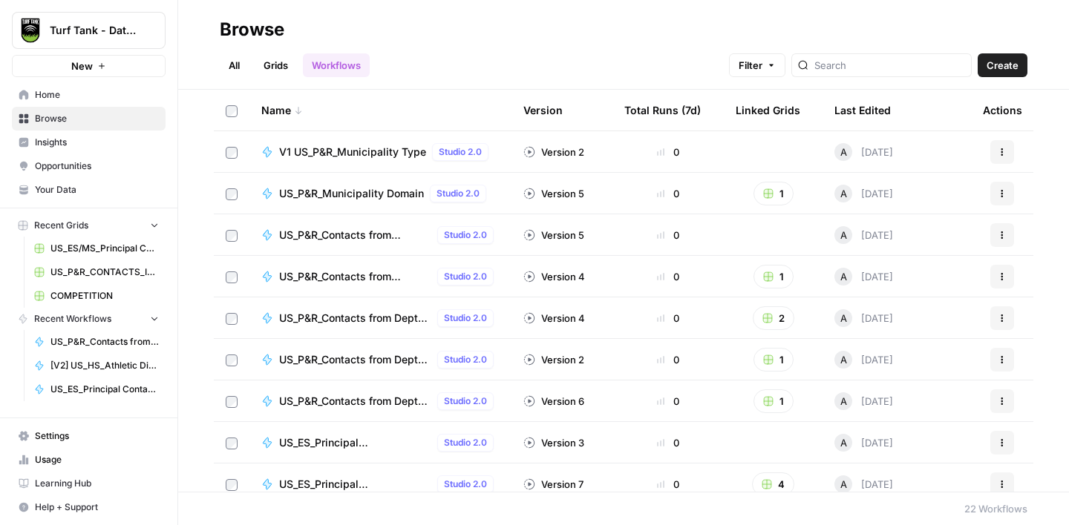
click at [342, 62] on link "Workflows" at bounding box center [336, 65] width 67 height 24
click at [351, 152] on span "V1 US_P&R_Municipality Type" at bounding box center [352, 152] width 147 height 15
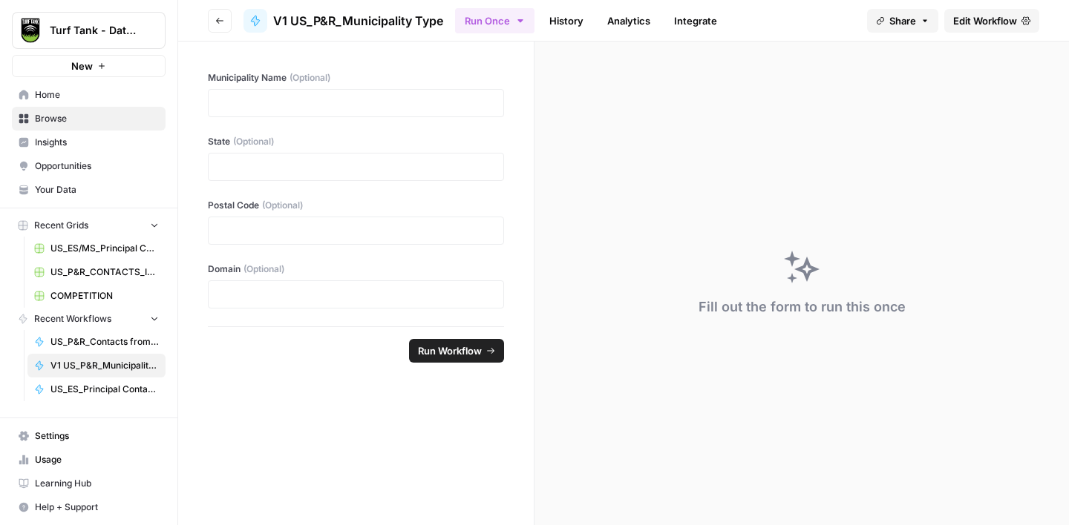
click at [986, 21] on span "Edit Workflow" at bounding box center [985, 20] width 64 height 15
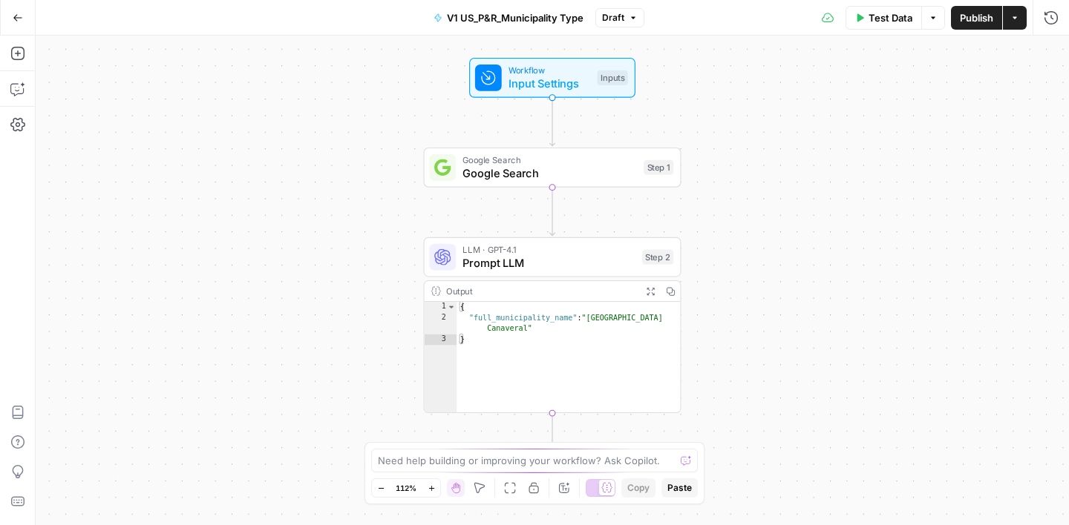
click at [559, 22] on span "V1 US_P&R_Municipality Type" at bounding box center [515, 17] width 137 height 15
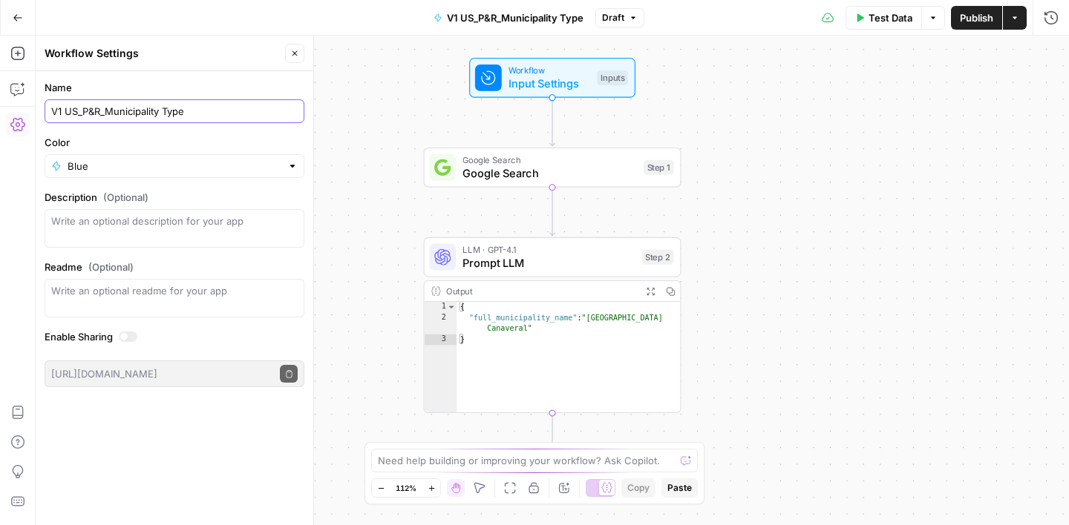
click at [220, 109] on input "V1 US_P&R_Municipality Type" at bounding box center [174, 111] width 246 height 15
click at [66, 111] on input "V1 US_P&R_Municipality Type_Version1" at bounding box center [174, 111] width 246 height 15
click at [194, 83] on label "Name" at bounding box center [175, 87] width 260 height 15
click at [194, 104] on input "US_P&R_Municipality Type_Version1" at bounding box center [174, 111] width 246 height 15
click at [209, 114] on input "US_P&R_Municipality Type_Version1" at bounding box center [174, 111] width 246 height 15
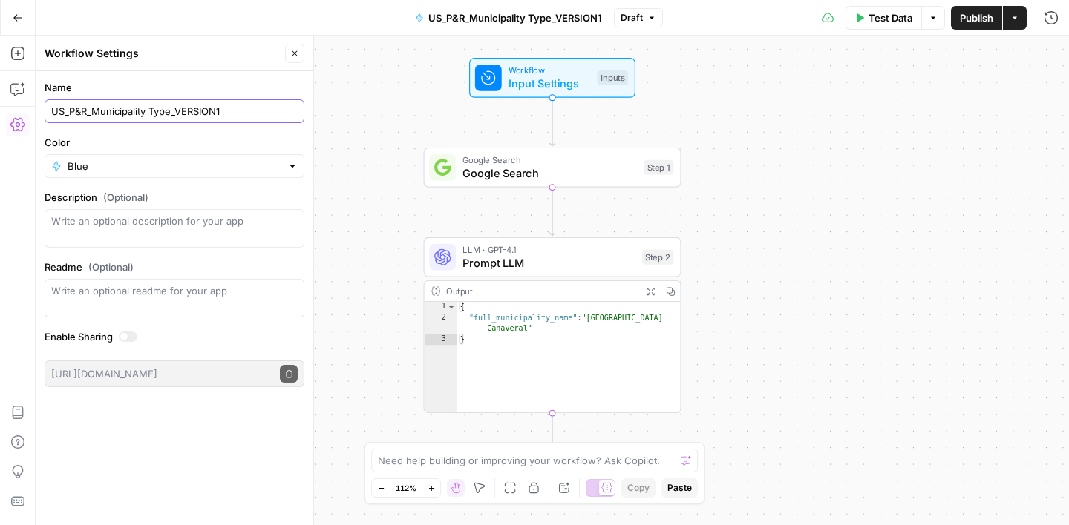
type input "US_P&R_Municipality Type_VERSION1"
click at [264, 84] on label "Name" at bounding box center [175, 87] width 260 height 15
click at [264, 104] on input "US_P&R_Municipality Type_VERSION1" at bounding box center [174, 111] width 246 height 15
click at [256, 56] on div "Workflow Settings" at bounding box center [163, 53] width 236 height 15
click at [297, 57] on icon "button" at bounding box center [294, 53] width 9 height 9
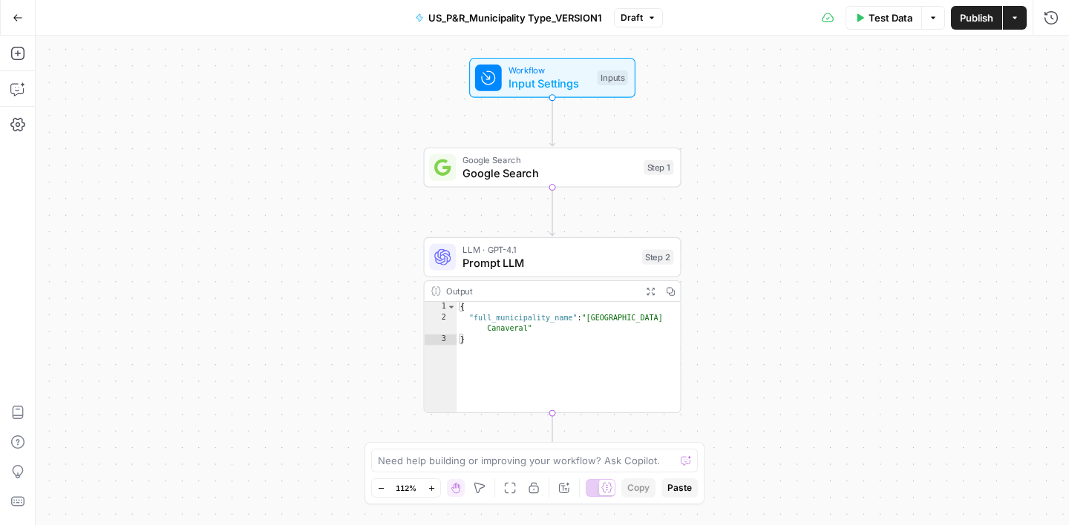
click at [19, 20] on icon "button" at bounding box center [18, 18] width 10 height 10
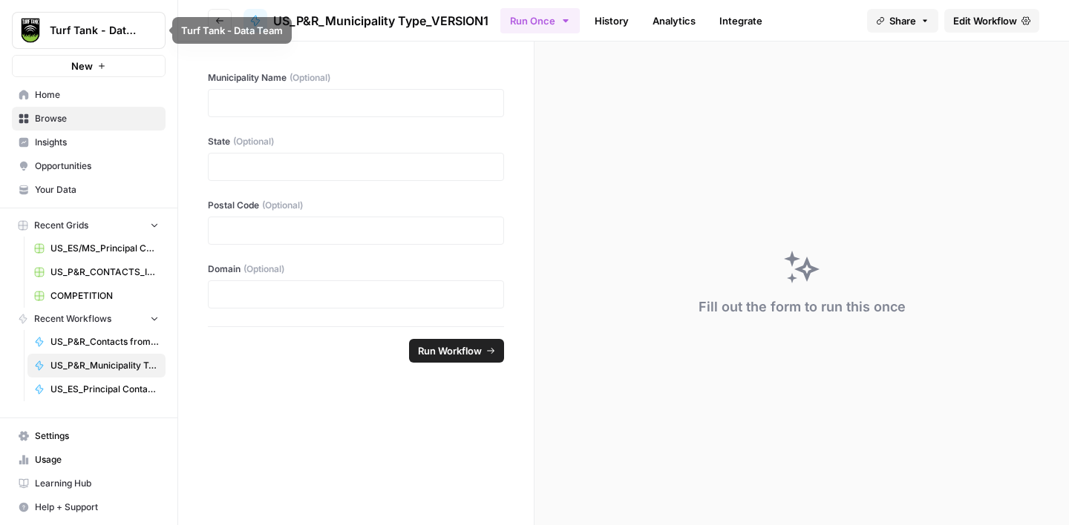
click at [76, 112] on span "Browse" at bounding box center [97, 118] width 124 height 13
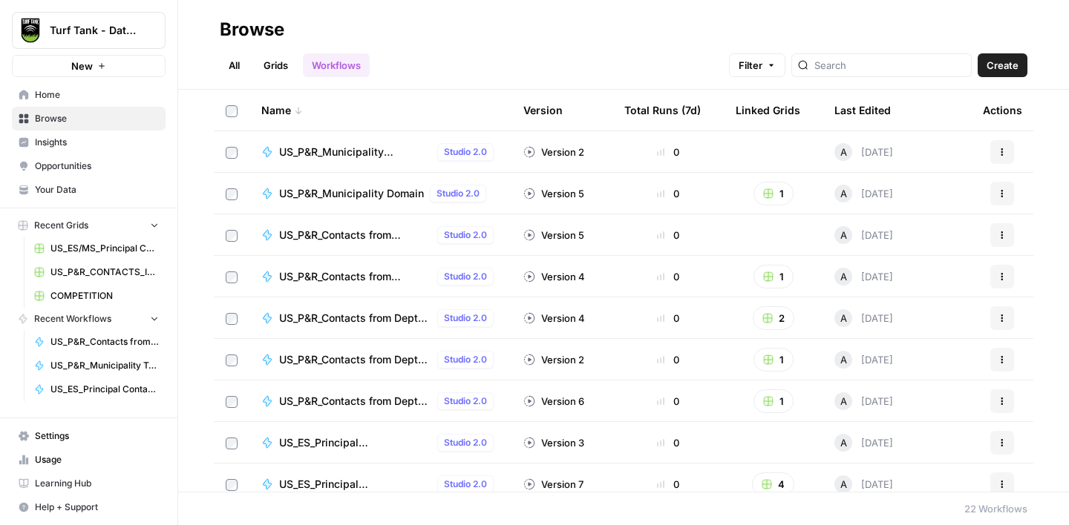
click at [327, 66] on link "Workflows" at bounding box center [336, 65] width 67 height 24
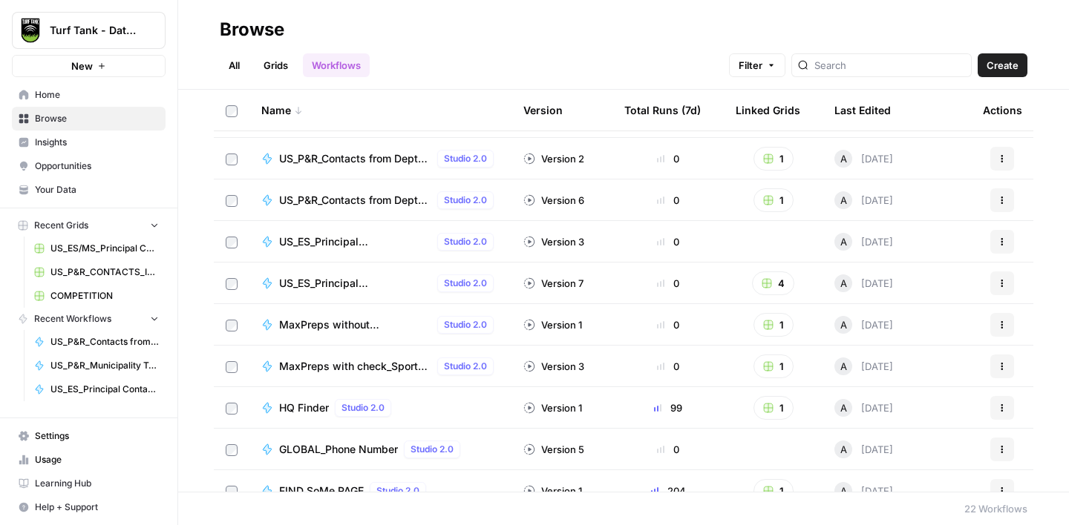
scroll to position [203, 0]
click at [347, 326] on span "MaxPreps without check_Sports Type_US_HS" at bounding box center [355, 323] width 152 height 15
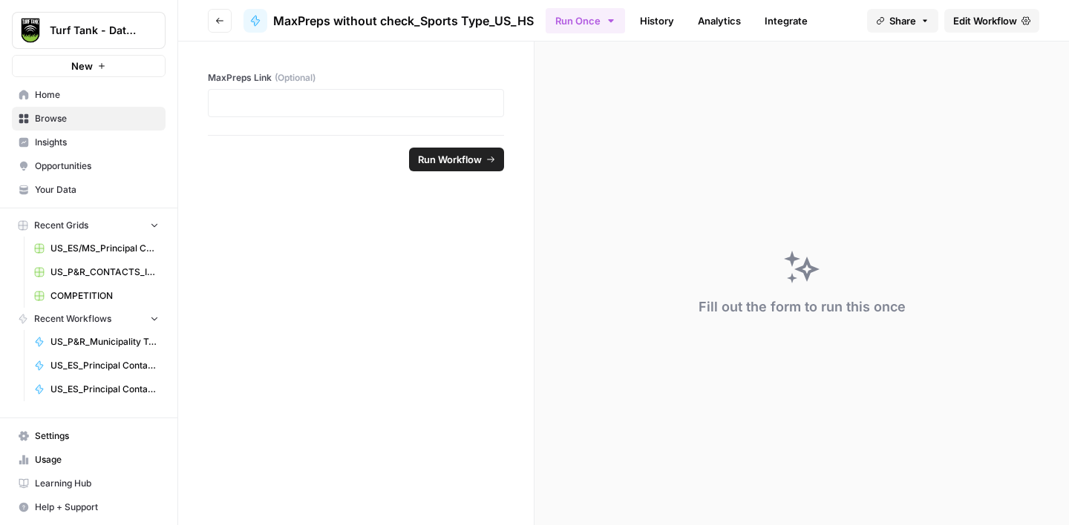
click at [970, 20] on span "Edit Workflow" at bounding box center [985, 20] width 64 height 15
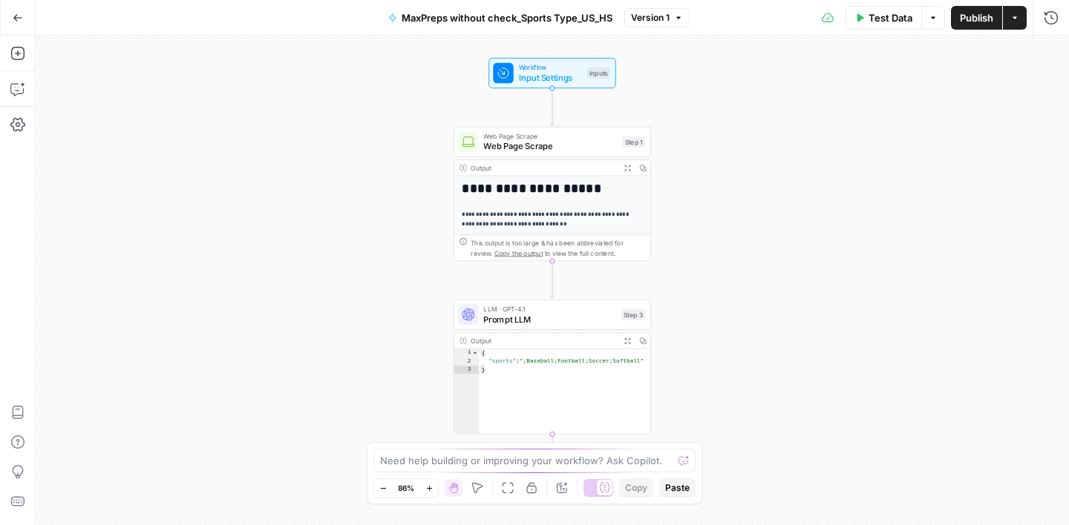
click at [493, 23] on span "MaxPreps without check_Sports Type_US_HS" at bounding box center [506, 17] width 211 height 15
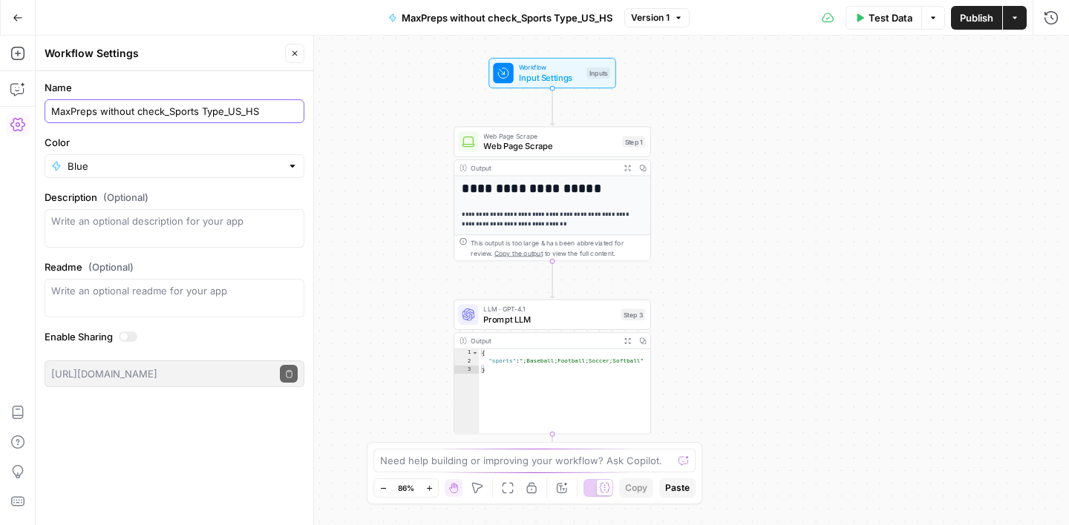
click at [51, 111] on input "MaxPreps without check_Sports Type_US_HS" at bounding box center [174, 111] width 246 height 15
click at [258, 114] on input "US_HS_MaxPreps without check_Sports Type_US_HS" at bounding box center [174, 111] width 246 height 15
type input "US_HS_MaxPreps without check_Sports Type"
click at [261, 76] on form "Name US_HS_MaxPreps without check_Sports Type Color Blue Description (Optional)…" at bounding box center [175, 233] width 278 height 325
click at [286, 50] on button "Close" at bounding box center [294, 53] width 19 height 19
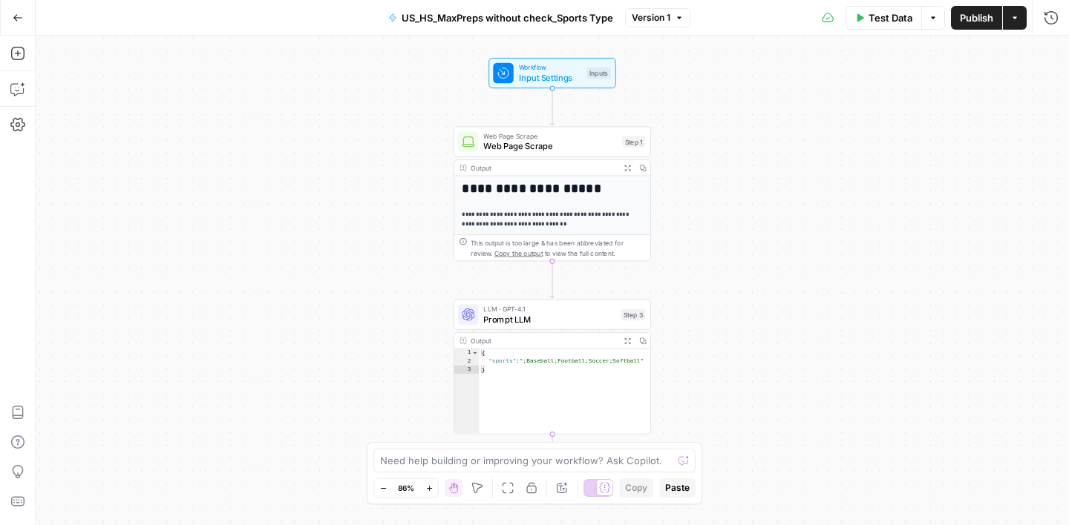
click at [21, 16] on icon "button" at bounding box center [18, 18] width 10 height 10
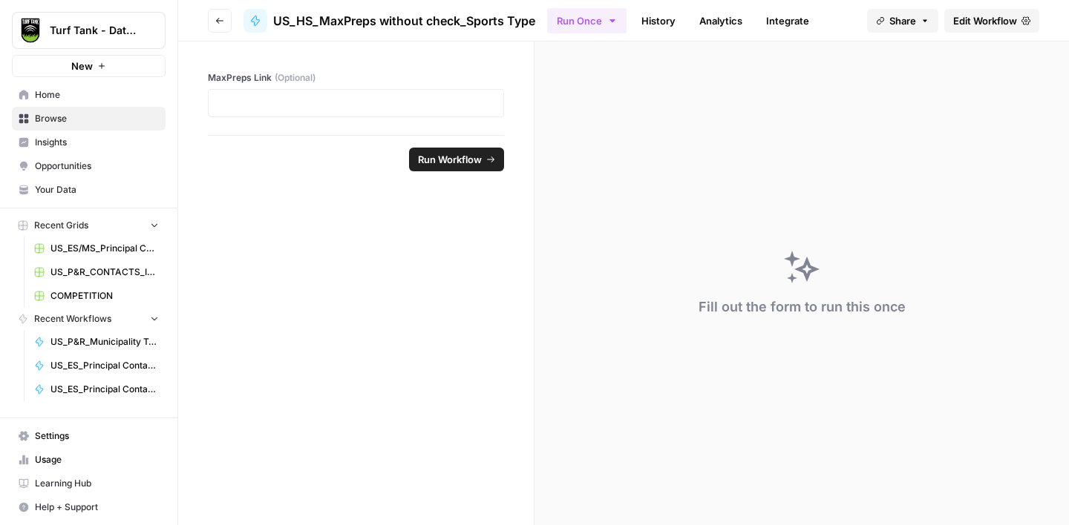
click at [213, 25] on button "Go back" at bounding box center [220, 21] width 24 height 24
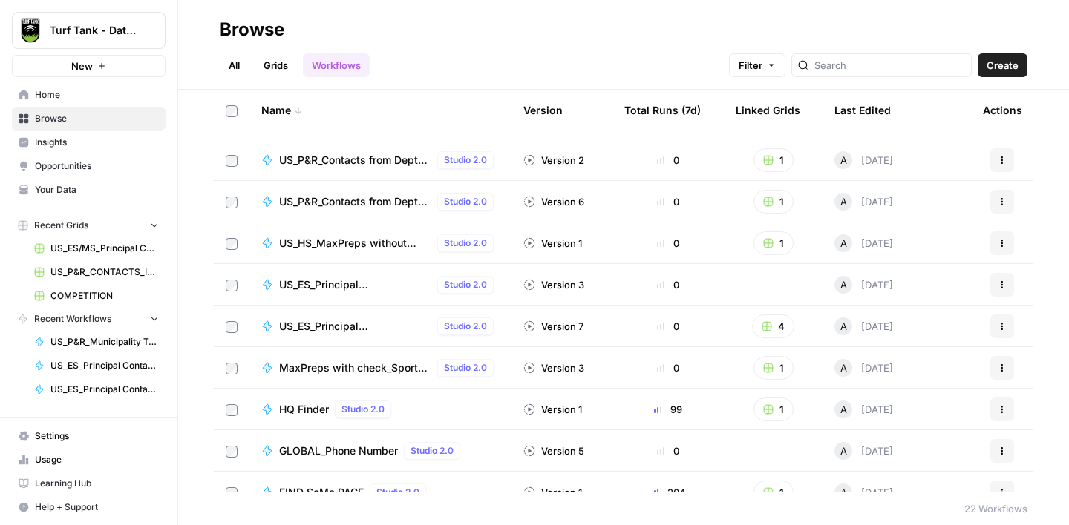
scroll to position [202, 0]
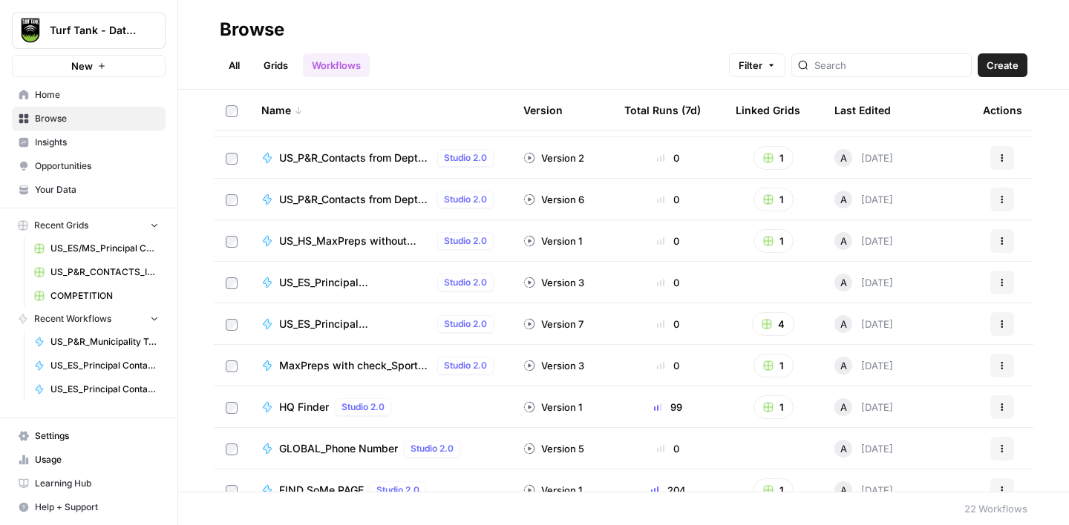
click at [364, 364] on span "MaxPreps with check_Sports Type_US_HS" at bounding box center [355, 365] width 152 height 15
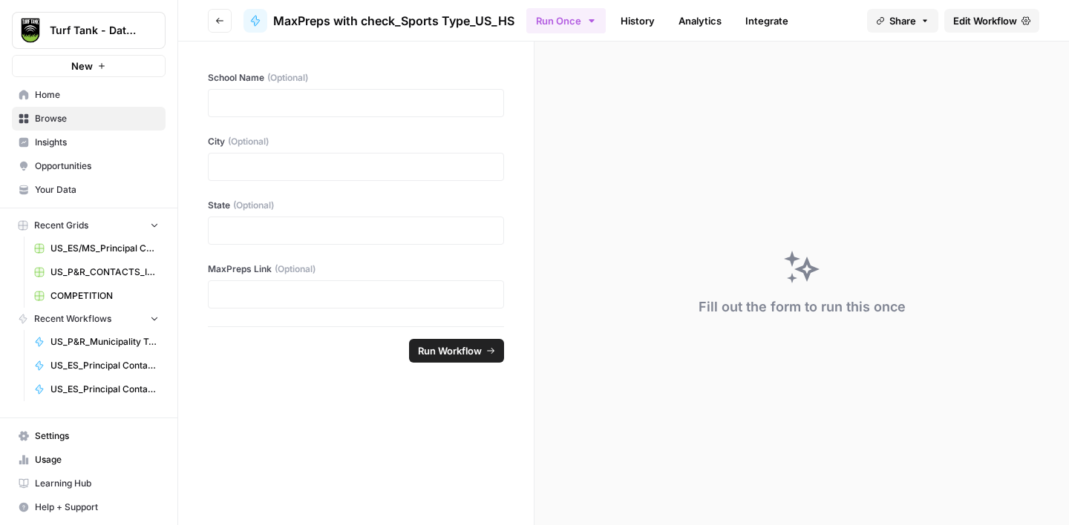
click at [977, 19] on span "Edit Workflow" at bounding box center [985, 20] width 64 height 15
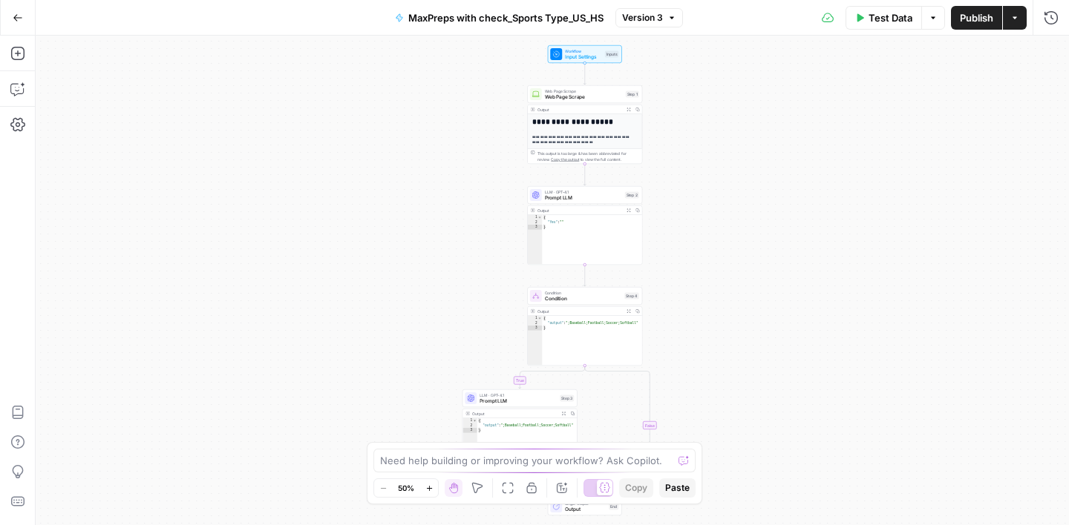
click at [460, 13] on span "MaxPreps with check_Sports Type_US_HS" at bounding box center [505, 17] width 195 height 15
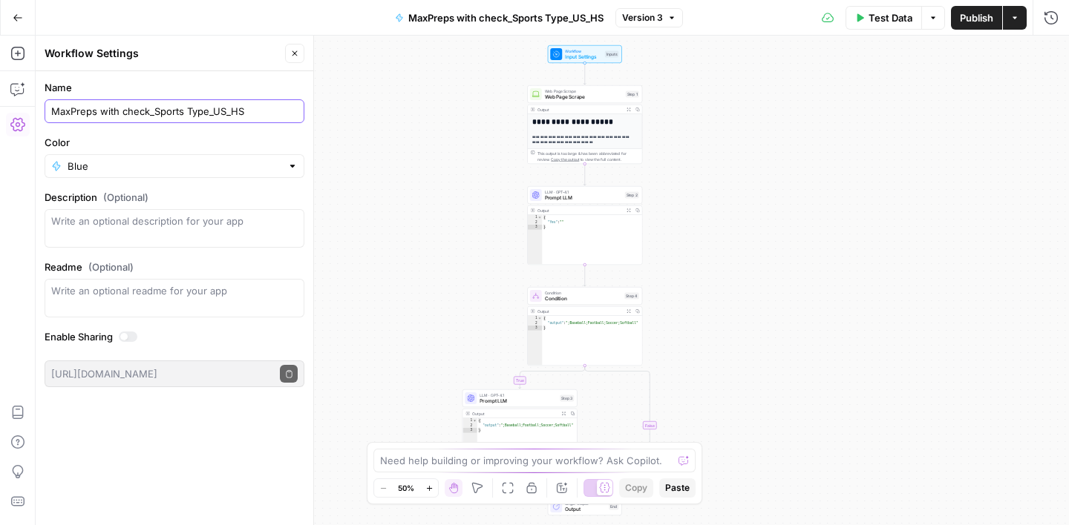
click at [53, 114] on input "MaxPreps with check_Sports Type_US_HS" at bounding box center [174, 111] width 246 height 15
click at [240, 115] on input "US_HSMaxPreps with check_Sports Type_US_HS" at bounding box center [174, 111] width 246 height 15
click at [82, 114] on input "US_HSMaxPreps with check_Sports Type" at bounding box center [174, 111] width 246 height 15
type input "US_HS_MaxPreps with check_Sports Type"
click at [162, 89] on label "Name" at bounding box center [175, 87] width 260 height 15
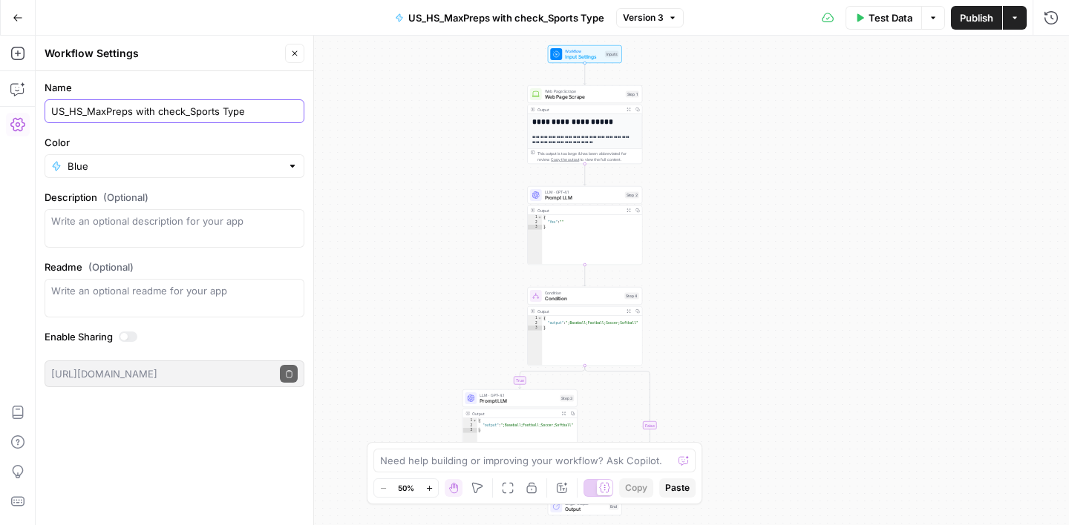
click at [162, 104] on input "US_HS_MaxPreps with check_Sports Type" at bounding box center [174, 111] width 246 height 15
click at [301, 56] on button "Close" at bounding box center [294, 53] width 19 height 19
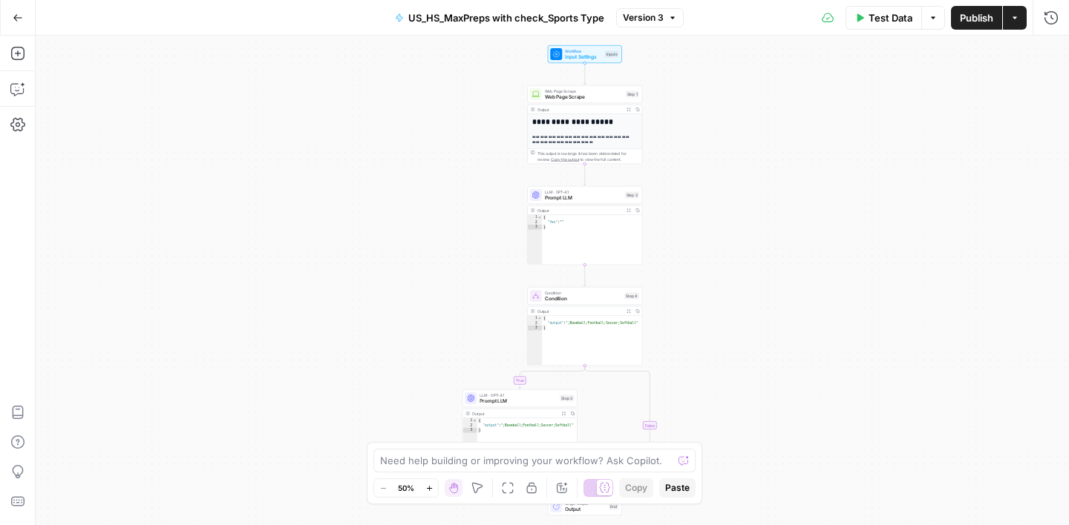
click at [13, 17] on icon "button" at bounding box center [18, 18] width 10 height 10
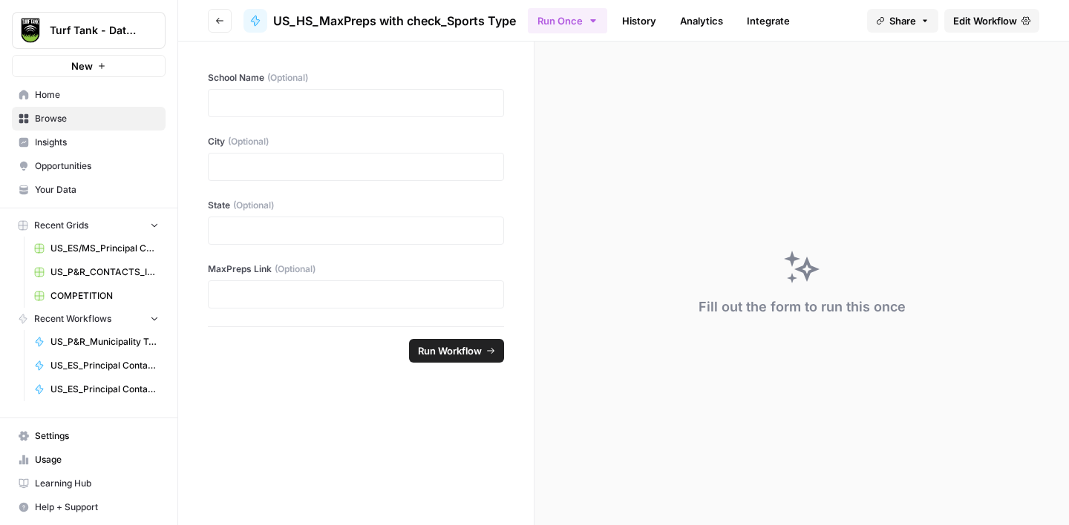
click at [85, 122] on span "Browse" at bounding box center [97, 118] width 124 height 13
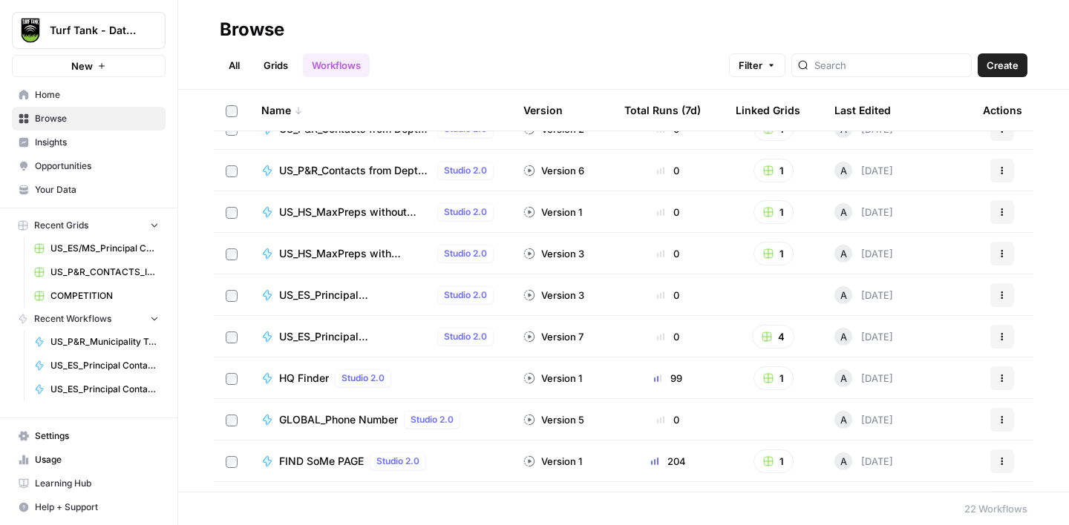
scroll to position [232, 0]
click at [301, 378] on span "HQ Finder" at bounding box center [304, 377] width 50 height 15
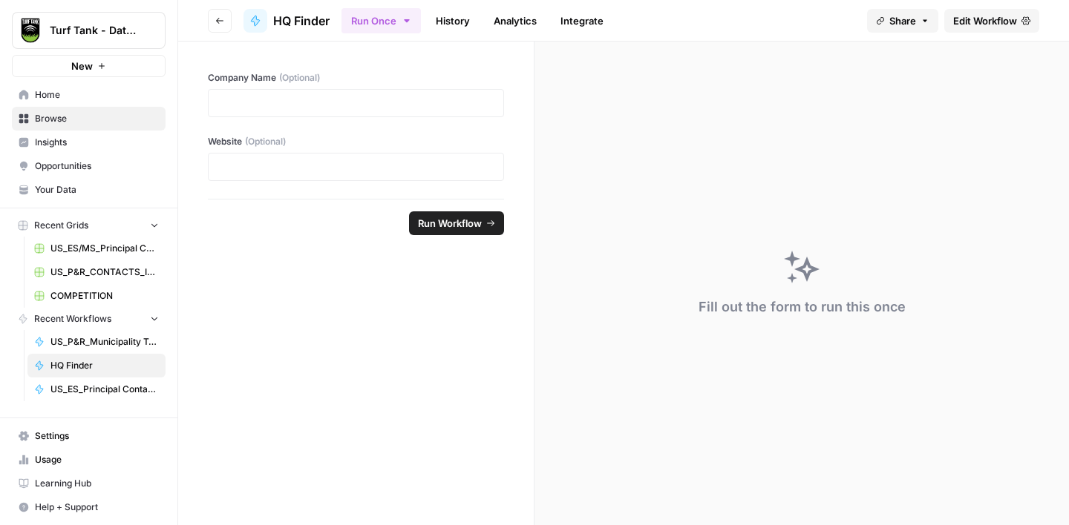
click at [975, 30] on link "Edit Workflow" at bounding box center [991, 21] width 95 height 24
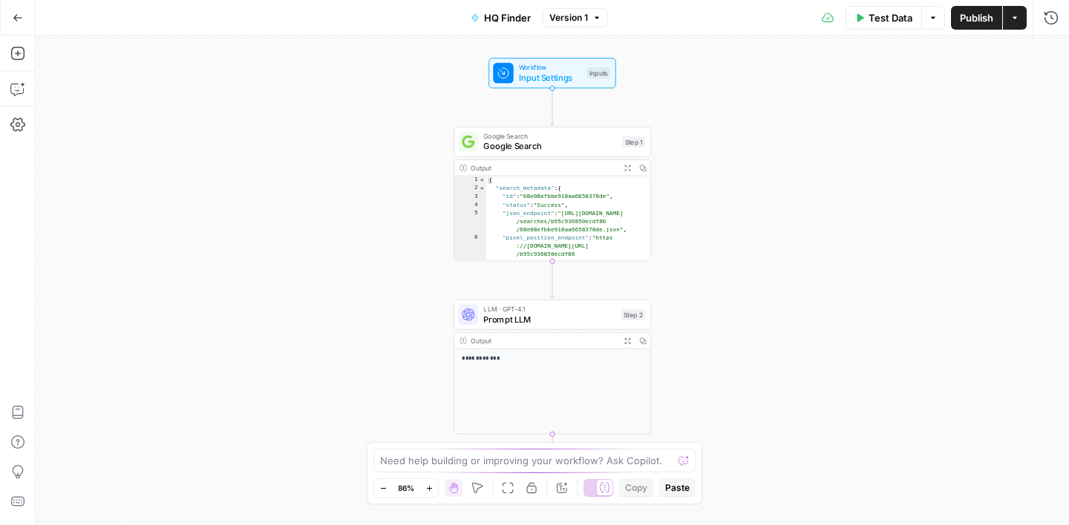
click at [485, 22] on span "HQ Finder" at bounding box center [507, 17] width 47 height 15
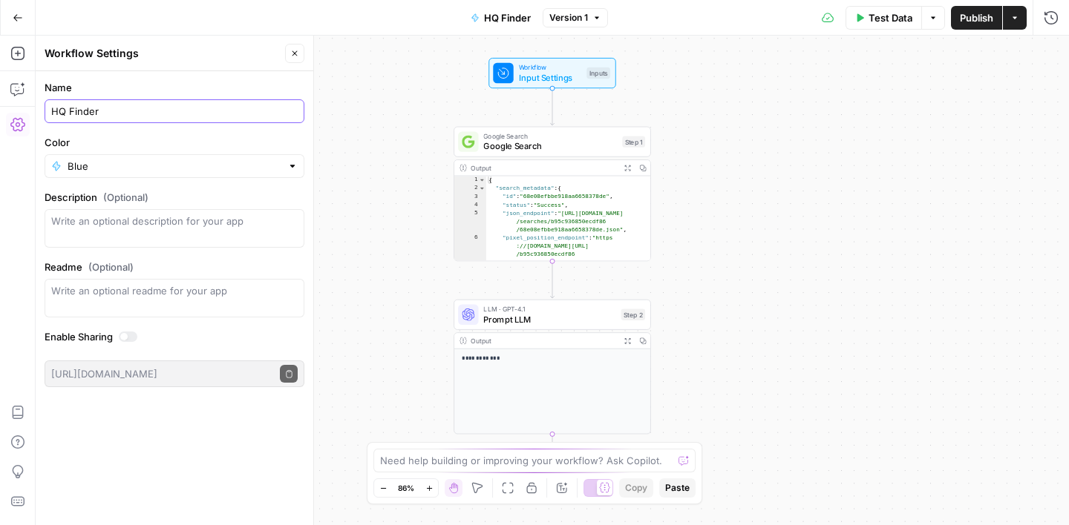
click at [52, 108] on input "HQ Finder" at bounding box center [174, 111] width 246 height 15
type input "GENERAL_HQ Finder"
click at [122, 85] on label "Name" at bounding box center [175, 87] width 260 height 15
click at [122, 104] on input "GENERAL_HQ Finder" at bounding box center [174, 111] width 246 height 15
click at [272, 82] on label "Name" at bounding box center [175, 87] width 260 height 15
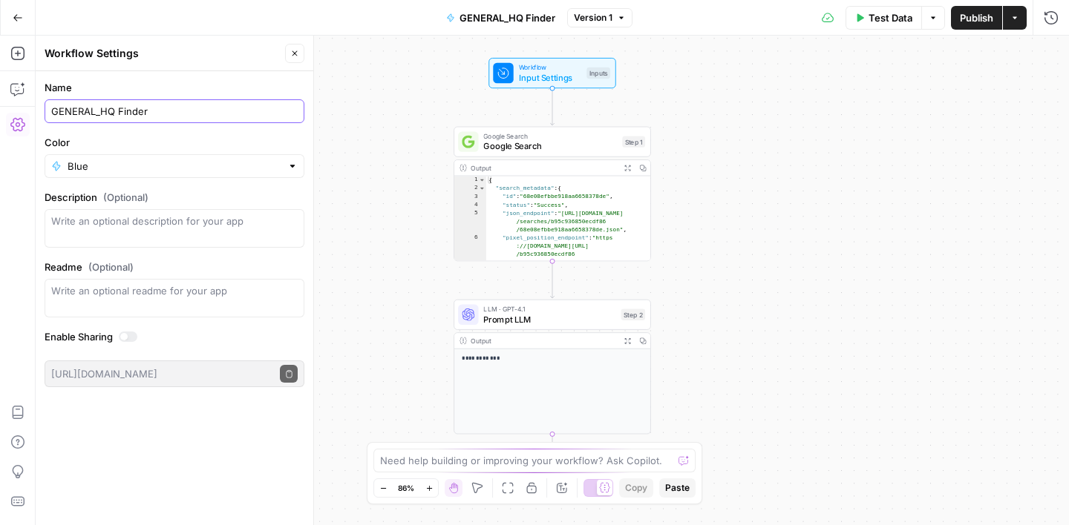
click at [272, 104] on input "GENERAL_HQ Finder" at bounding box center [174, 111] width 246 height 15
click at [286, 62] on div "Close" at bounding box center [294, 53] width 19 height 19
click at [291, 62] on button "Close" at bounding box center [294, 53] width 19 height 19
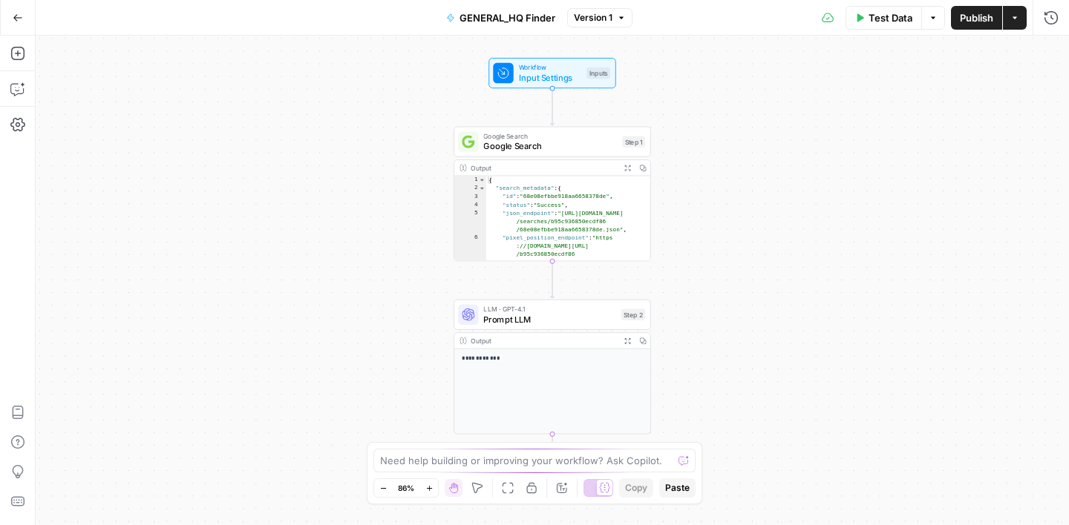
click at [24, 23] on button "Go Back" at bounding box center [17, 17] width 27 height 27
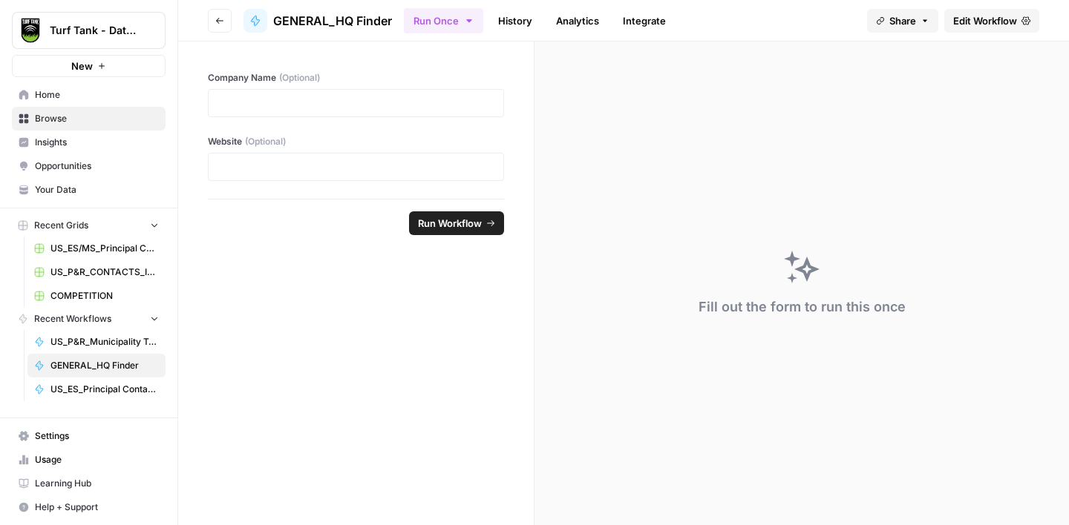
click at [63, 115] on span "Browse" at bounding box center [97, 118] width 124 height 13
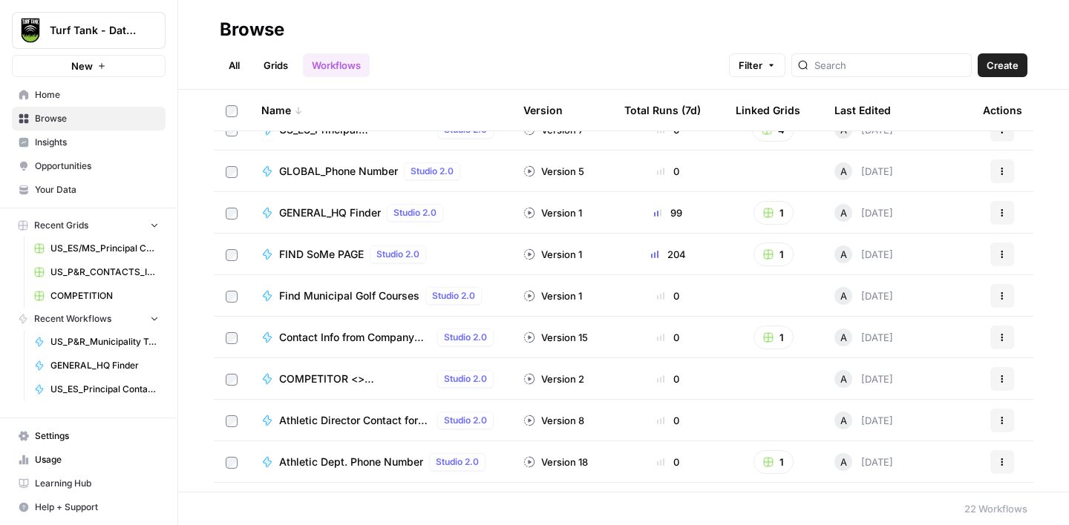
scroll to position [439, 0]
click at [340, 252] on span "FIND SoMe PAGE" at bounding box center [321, 253] width 85 height 15
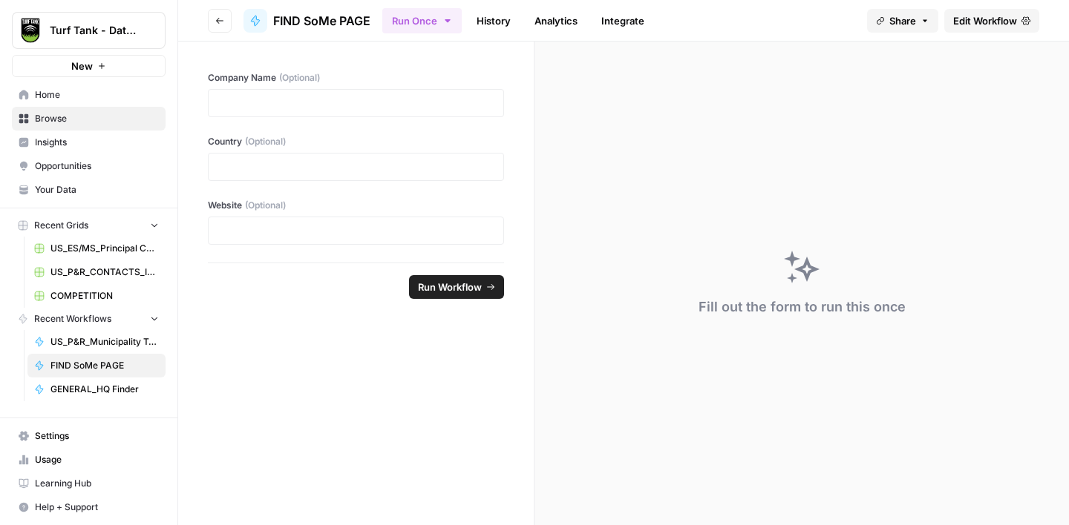
click at [983, 26] on span "Edit Workflow" at bounding box center [985, 20] width 64 height 15
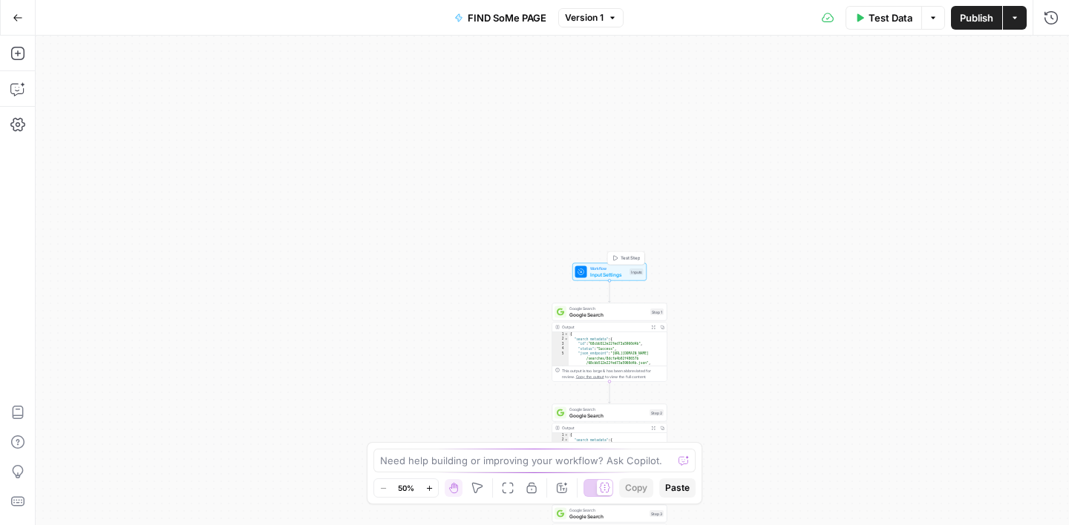
click at [614, 273] on span "Input Settings" at bounding box center [608, 274] width 37 height 7
click at [1046, 50] on icon "button" at bounding box center [1050, 53] width 9 height 9
click at [494, 19] on span "FIND SoMe PAGE" at bounding box center [507, 17] width 79 height 15
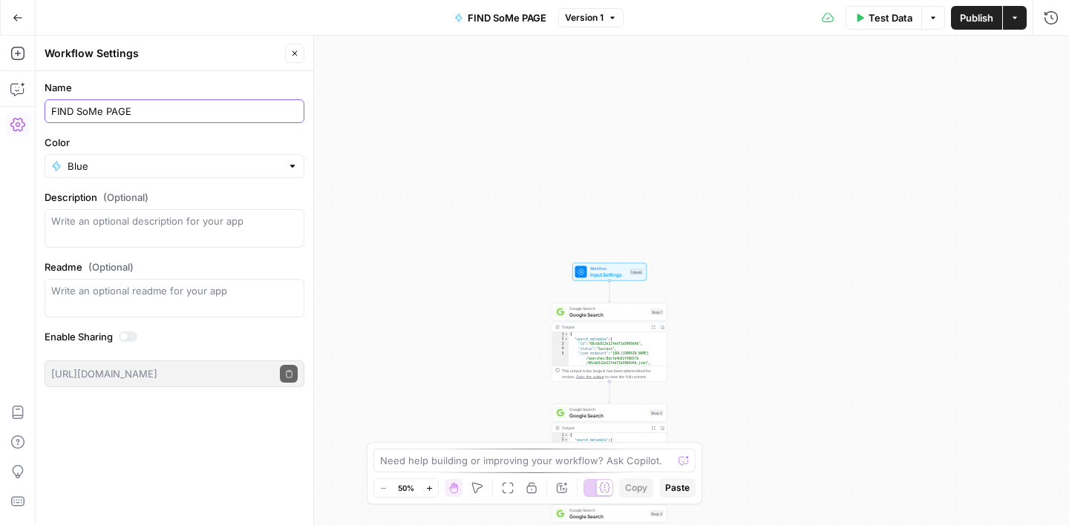
click at [52, 114] on input "FIND SoMe PAGE" at bounding box center [174, 111] width 246 height 15
type input "GENERAL_FIND SoMe PAGE"
click at [163, 82] on label "Name" at bounding box center [175, 87] width 260 height 15
click at [163, 104] on input "GENERAL_FIND SoMe PAGE" at bounding box center [174, 111] width 246 height 15
click at [253, 65] on header "Workflow Settings Close" at bounding box center [175, 54] width 278 height 36
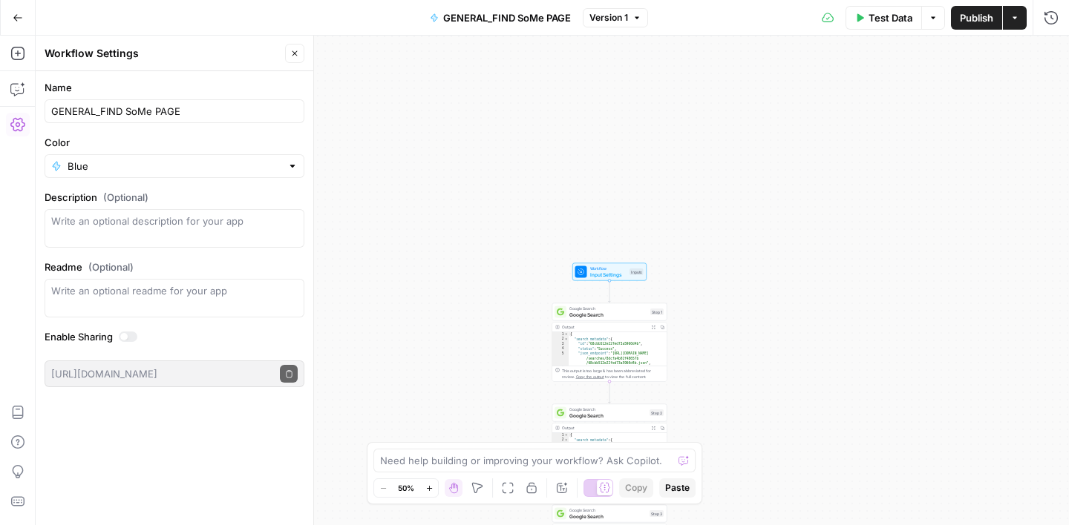
click at [289, 57] on button "Close" at bounding box center [294, 53] width 19 height 19
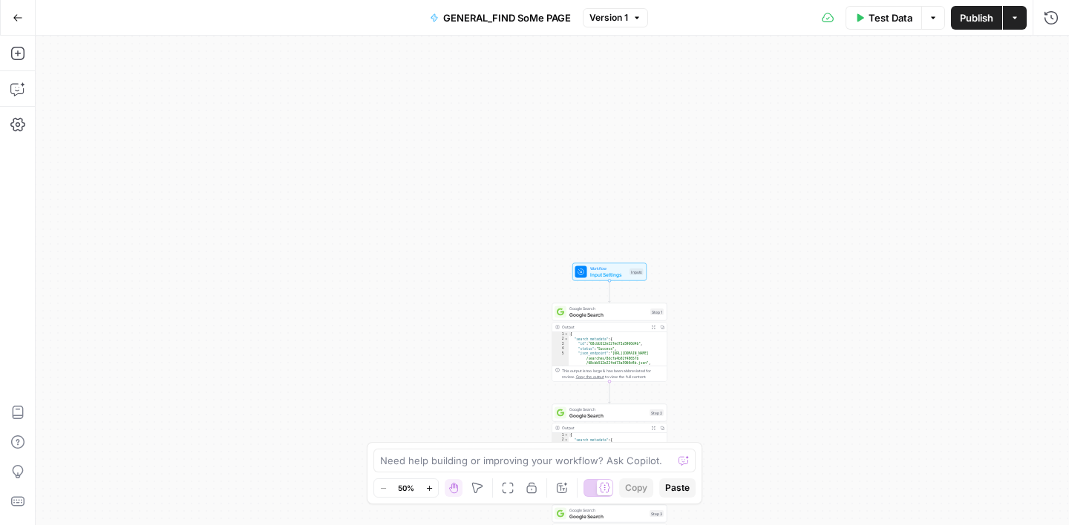
click at [18, 19] on icon "button" at bounding box center [18, 18] width 10 height 10
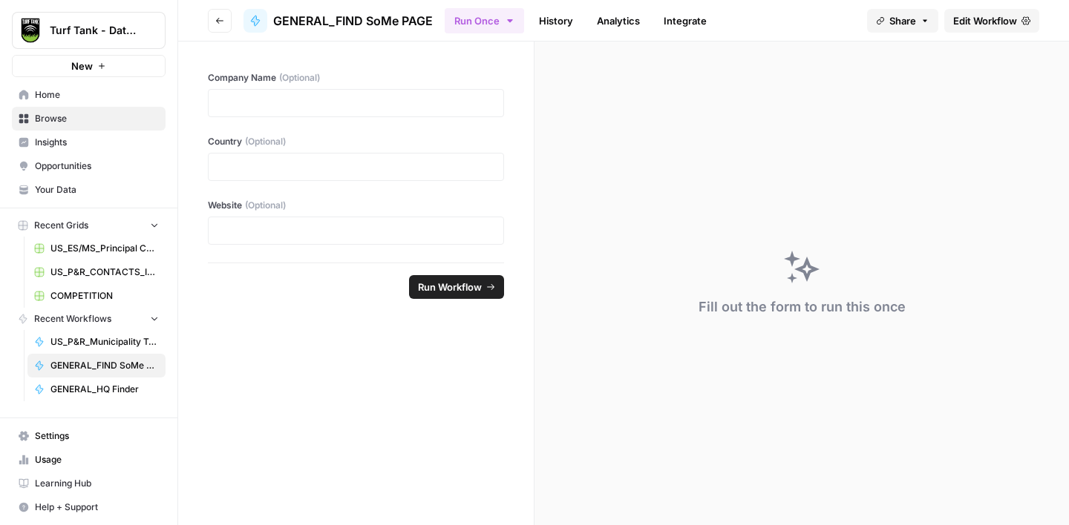
click at [93, 117] on span "Browse" at bounding box center [97, 118] width 124 height 13
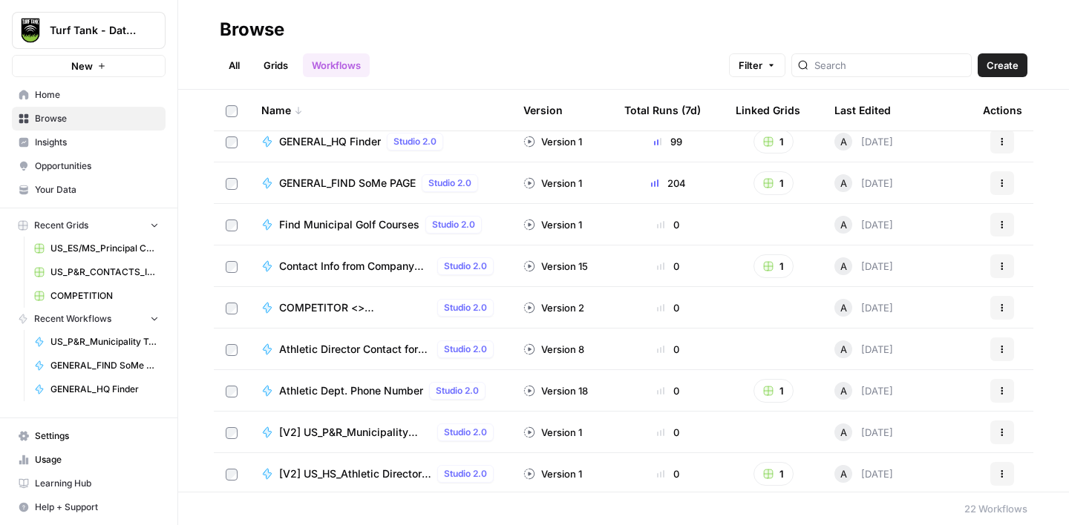
scroll to position [512, 0]
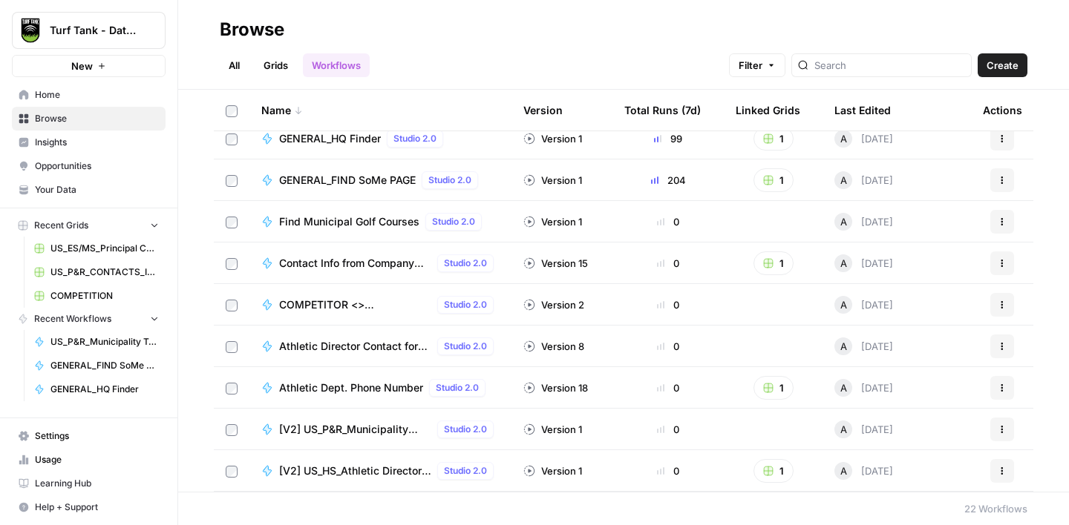
click at [341, 226] on span "Find Municipal Golf Courses" at bounding box center [349, 221] width 140 height 15
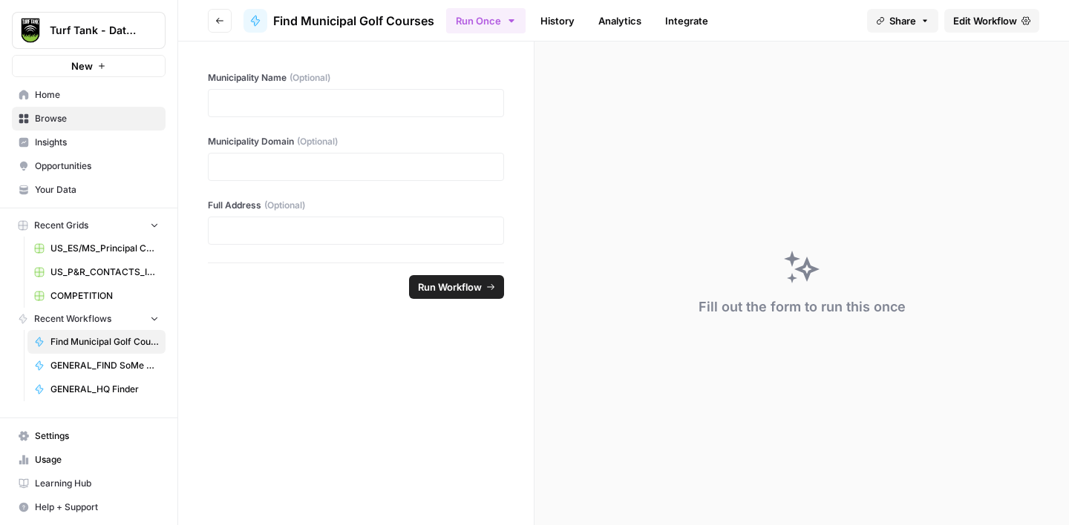
click at [989, 22] on span "Edit Workflow" at bounding box center [985, 20] width 64 height 15
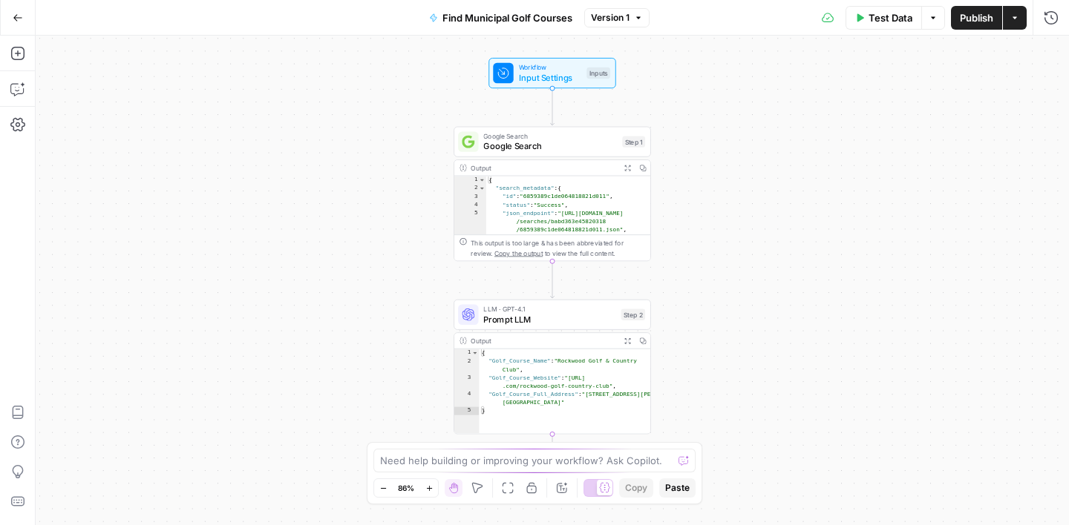
click at [476, 26] on button "Find Municipal Golf Courses" at bounding box center [500, 18] width 161 height 24
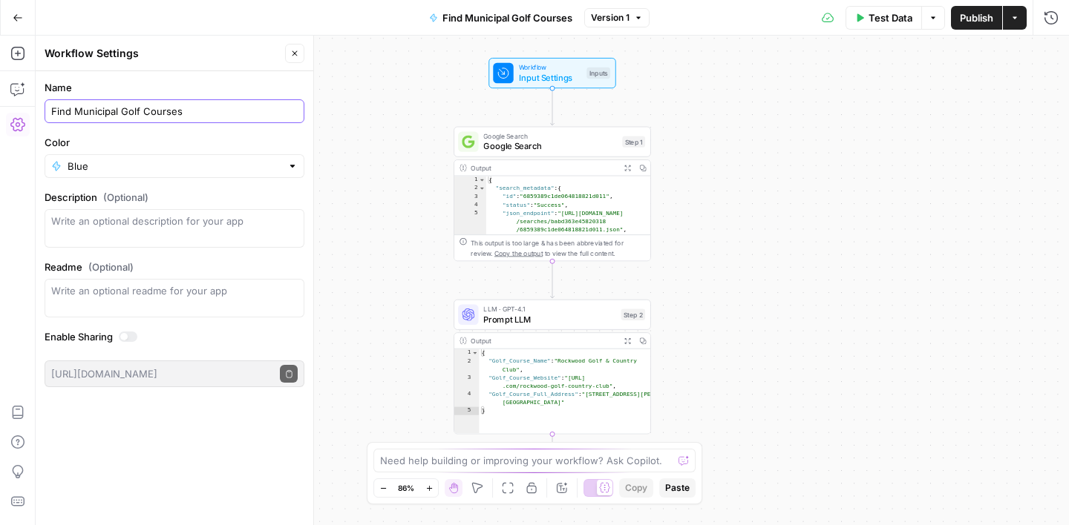
click at [51, 113] on input "Find Municipal Golf Courses" at bounding box center [174, 111] width 246 height 15
type input "US_P&R_Golf_Find Municipal Golf Courses"
click at [143, 83] on label "Name" at bounding box center [175, 87] width 260 height 15
click at [143, 104] on input "US_P&R_Golf_Find Municipal Golf Courses" at bounding box center [174, 111] width 246 height 15
click at [295, 56] on icon "button" at bounding box center [294, 53] width 9 height 9
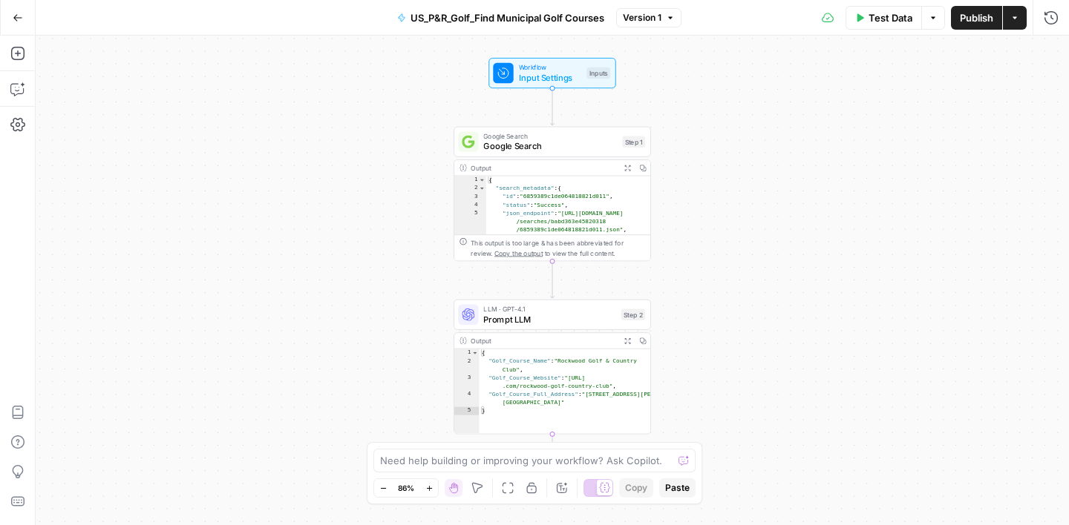
click at [22, 15] on icon "button" at bounding box center [18, 18] width 10 height 10
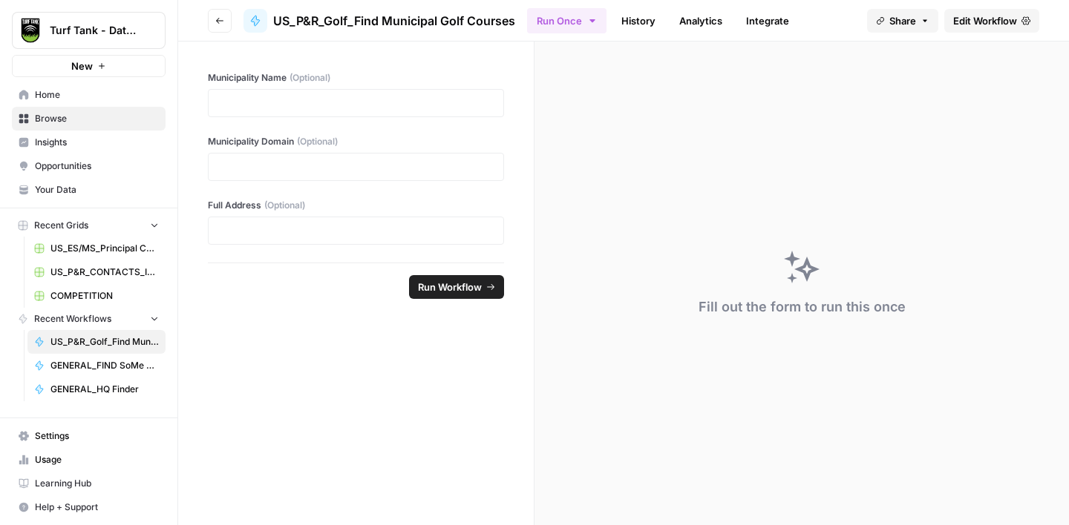
click at [77, 121] on span "Browse" at bounding box center [97, 118] width 124 height 13
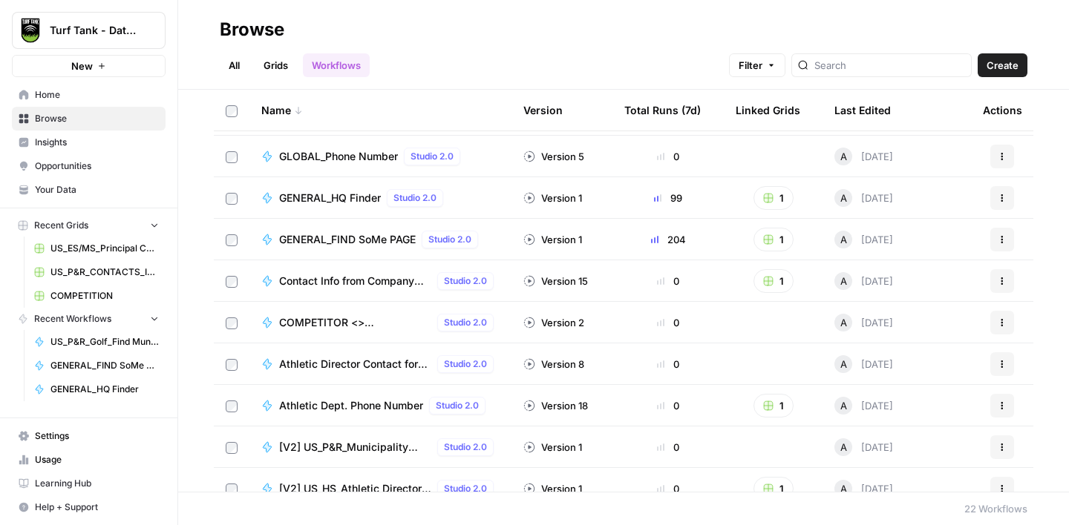
scroll to position [522, 0]
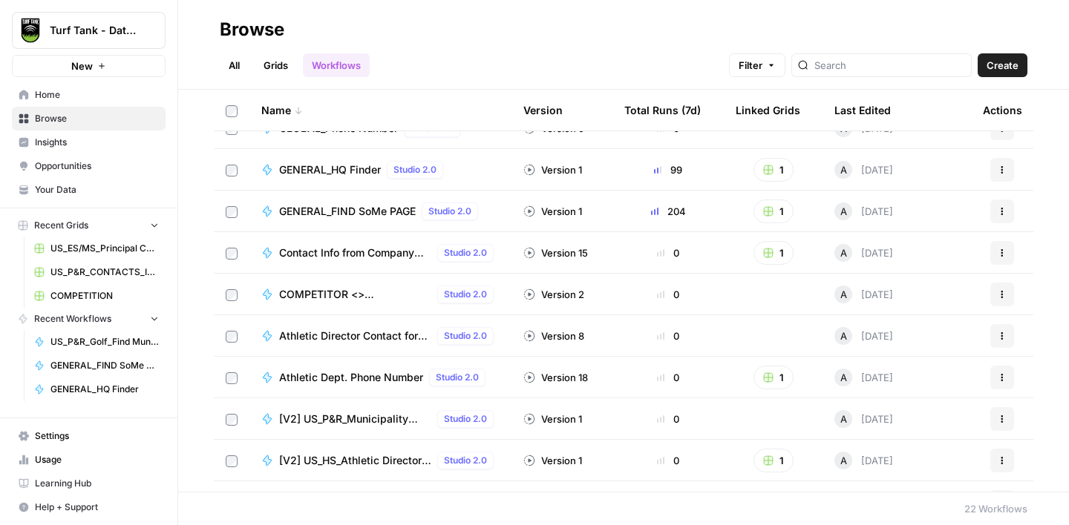
click at [354, 246] on span "Contact Info from Company Name, Location, and Job Title (Hunter Verification/Fi…" at bounding box center [355, 253] width 152 height 15
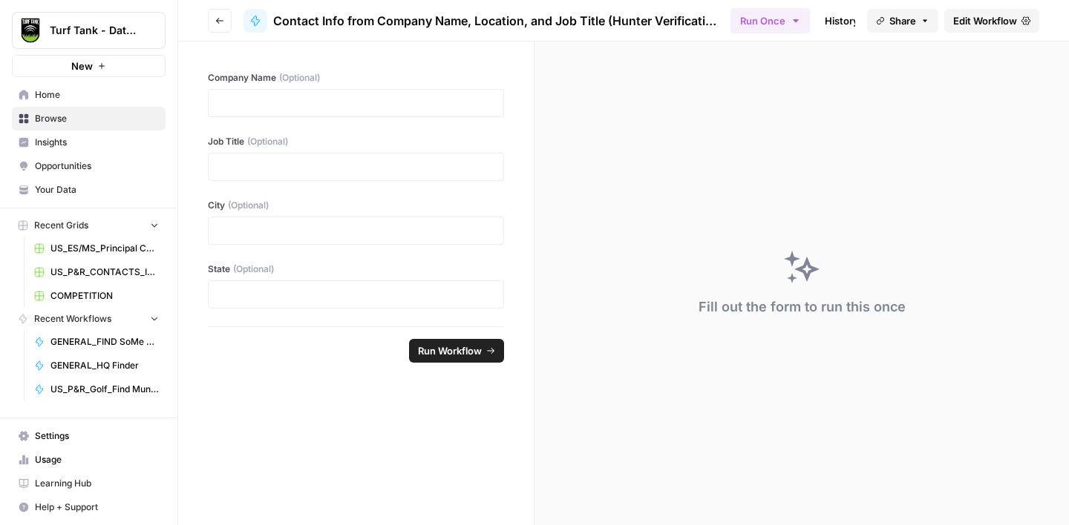
click at [973, 26] on span "Edit Workflow" at bounding box center [985, 20] width 64 height 15
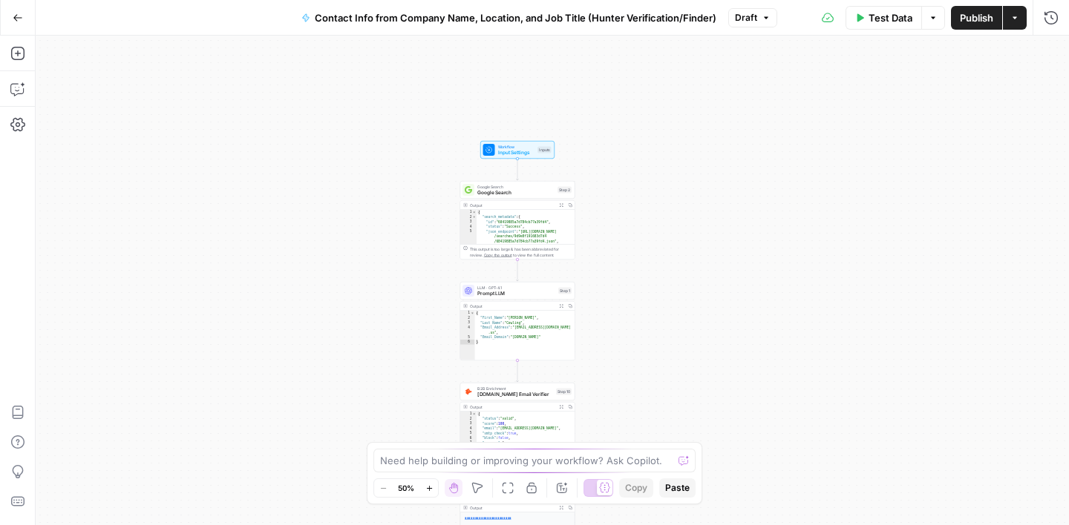
drag, startPoint x: 721, startPoint y: 147, endPoint x: 686, endPoint y: 344, distance: 199.7
click at [686, 344] on div "true false Workflow Input Settings Inputs Google Search Google Search Step 2 Ou…" at bounding box center [552, 281] width 1033 height 490
click at [528, 196] on div "Google Search Google Search Step 2 Copy step Delete step Add Note Test" at bounding box center [517, 190] width 115 height 18
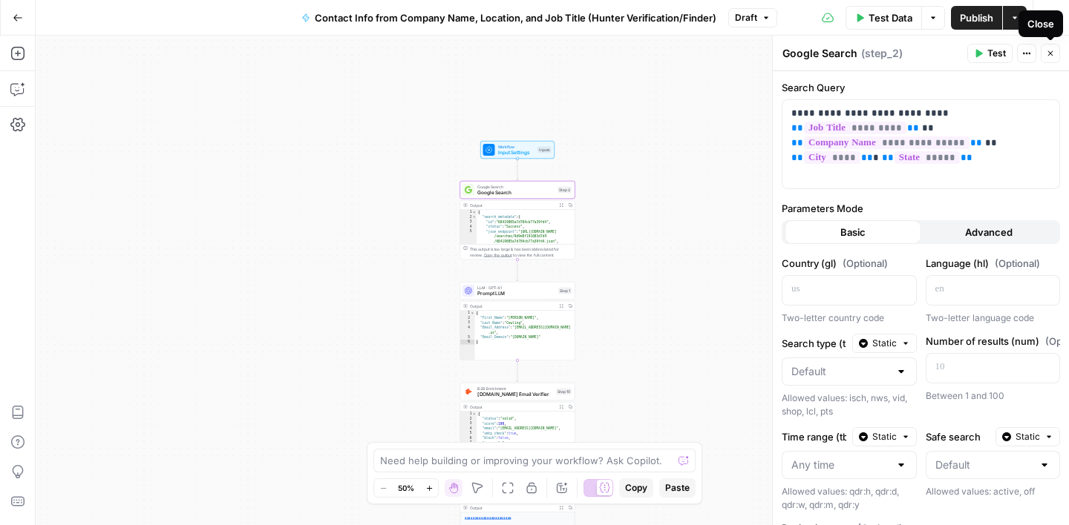
click at [1052, 52] on icon "button" at bounding box center [1050, 53] width 9 height 9
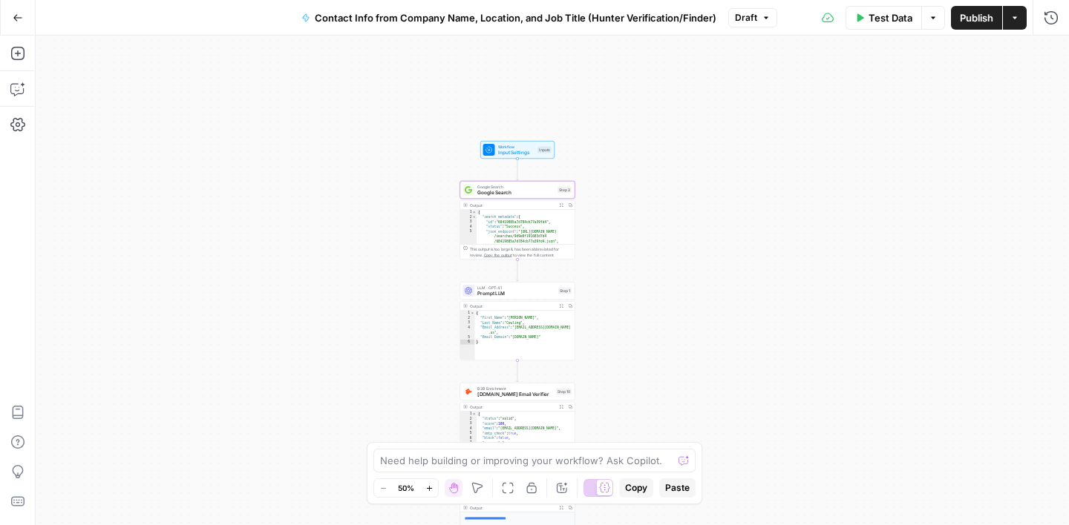
click at [394, 19] on span "Contact Info from Company Name, Location, and Job Title (Hunter Verification/Fi…" at bounding box center [515, 17] width 401 height 15
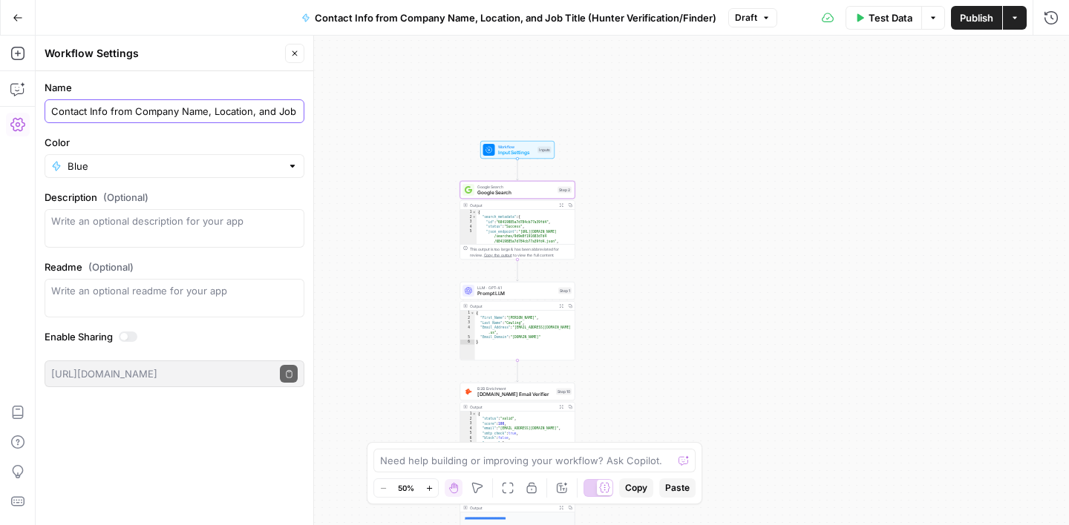
click at [51, 114] on input "Contact Info from Company Name, Location, and Job Title (Hunter Verification/Fi…" at bounding box center [174, 111] width 246 height 15
type input "US_EDU_Contact Info from Company Name, Location, and Job Title (Hunter Verifica…"
click at [112, 86] on label "Name" at bounding box center [175, 87] width 260 height 15
click at [112, 104] on input "US_EDU_Contact Info from Company Name, Location, and Job Title (Hunter Verifica…" at bounding box center [174, 111] width 246 height 15
click at [231, 85] on label "Name" at bounding box center [175, 87] width 260 height 15
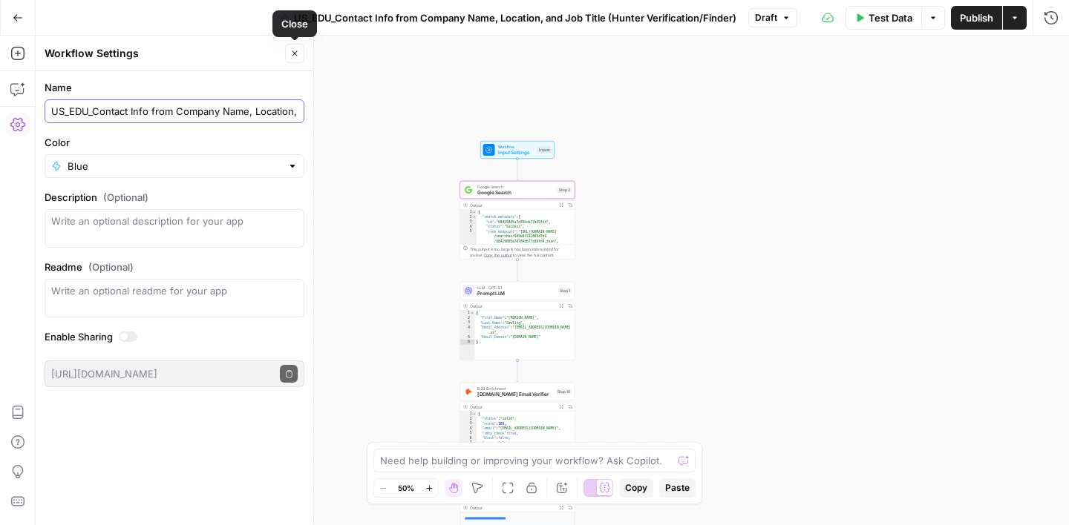
click at [231, 104] on input "US_EDU_Contact Info from Company Name, Location, and Job Title (Hunter Verifica…" at bounding box center [174, 111] width 246 height 15
click at [296, 51] on icon "button" at bounding box center [294, 53] width 5 height 5
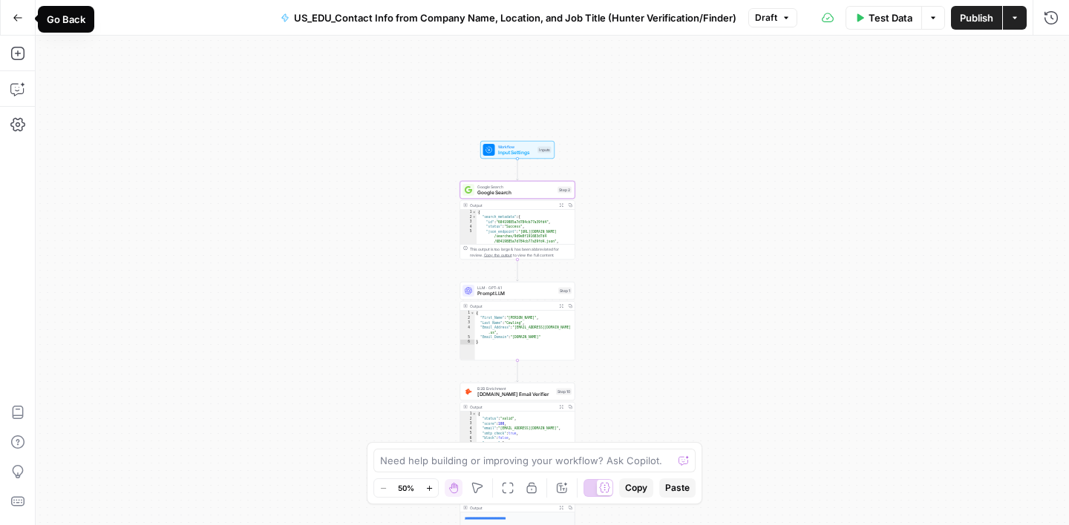
click at [17, 27] on button "Go Back" at bounding box center [17, 17] width 27 height 27
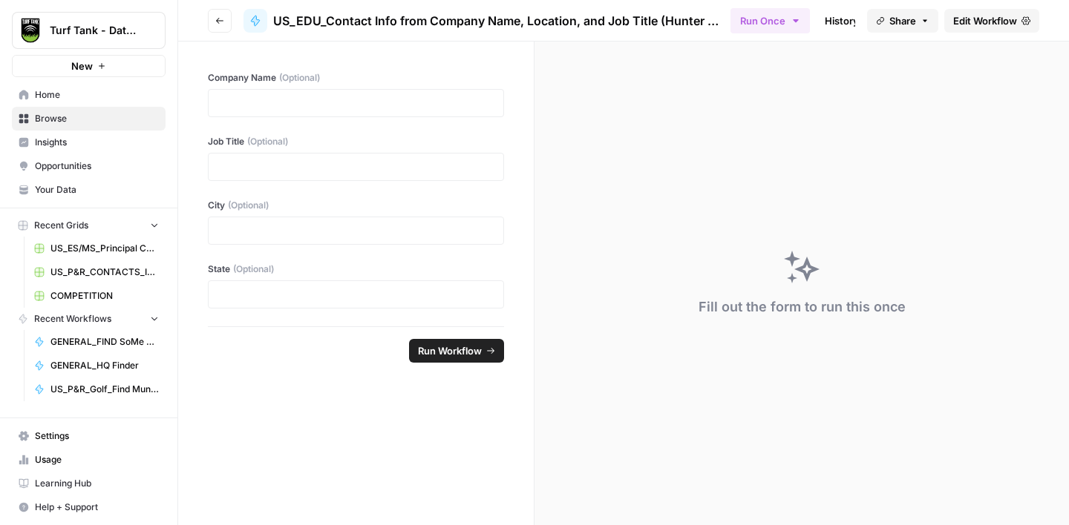
click at [71, 122] on span "Browse" at bounding box center [97, 118] width 124 height 13
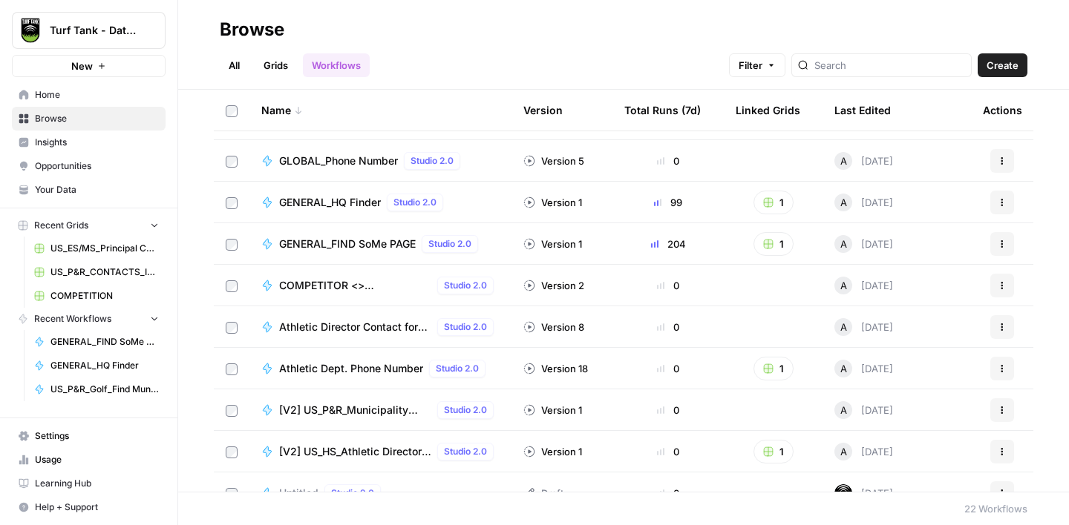
scroll to position [532, 0]
click at [388, 291] on span "COMPETITOR <> KNOWLEDGE BASE" at bounding box center [355, 285] width 152 height 15
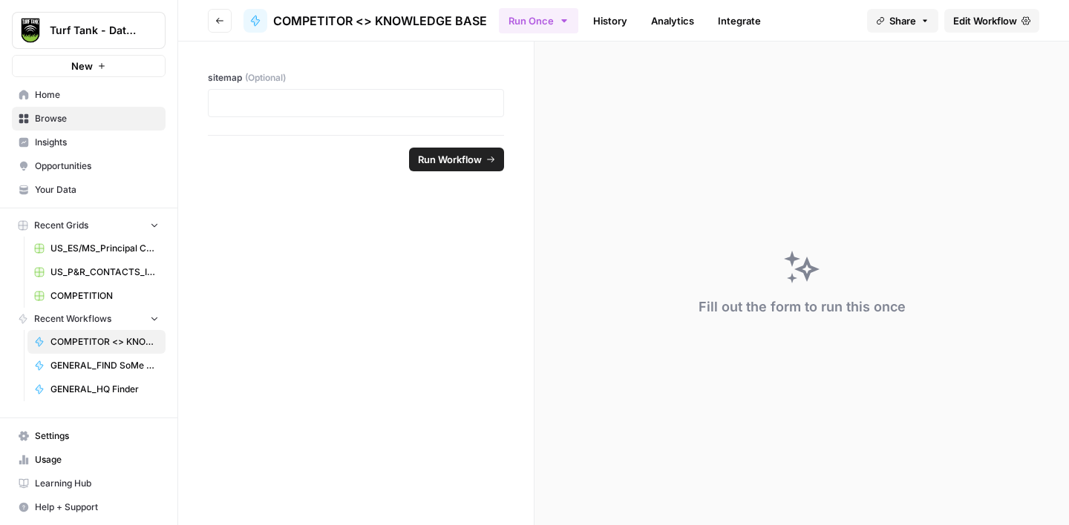
click at [960, 29] on link "Edit Workflow" at bounding box center [991, 21] width 95 height 24
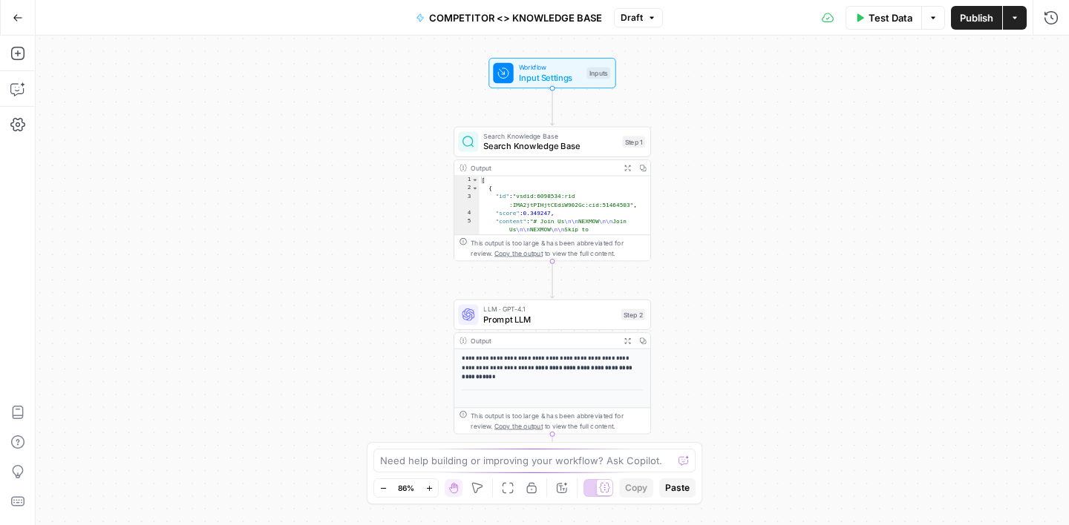
click at [462, 19] on span "COMPETITOR <> KNOWLEDGE BASE" at bounding box center [515, 17] width 173 height 15
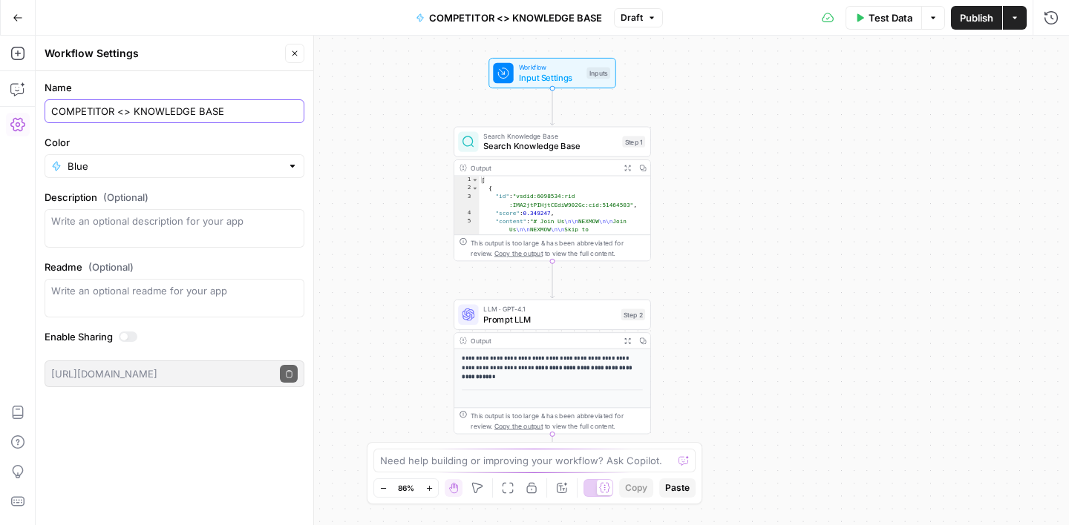
click at [114, 114] on input "COMPETITOR <> KNOWLEDGE BASE" at bounding box center [174, 111] width 246 height 15
click at [50, 111] on div "COMPETITOR <> KNOWLEDGE BASE" at bounding box center [175, 111] width 260 height 24
click at [53, 112] on input "COMPETITOR <> KNOWLEDGE BASE" at bounding box center [174, 111] width 246 height 15
click at [202, 110] on input "COMPETITION_COMPETITOR <> KNOWLEDGE BASE" at bounding box center [174, 111] width 246 height 15
type input "COMPETITION_COMPETITOR <> KNOWLEDGE BASE"
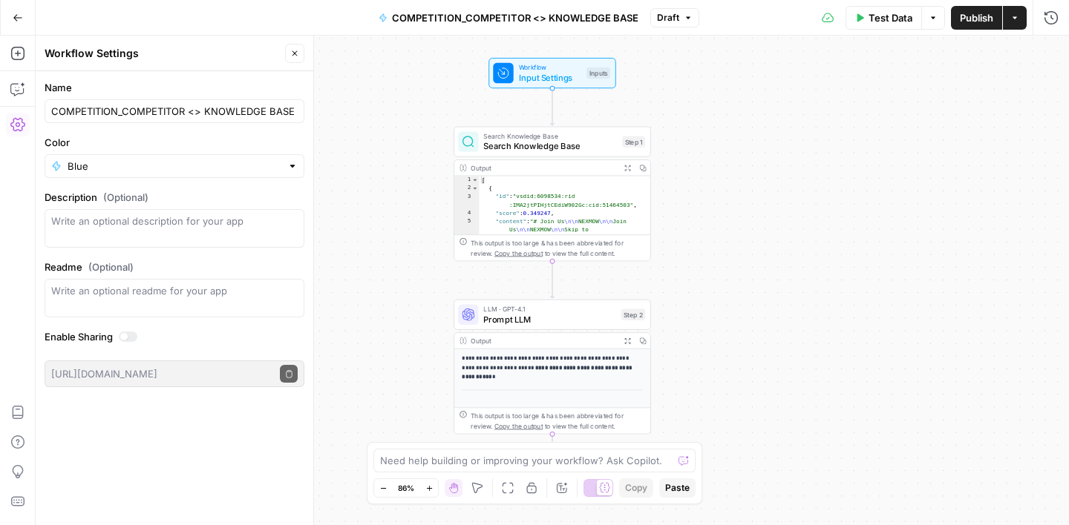
click at [282, 85] on label "Name" at bounding box center [175, 87] width 260 height 15
click at [282, 104] on input "COMPETITION_COMPETITOR <> KNOWLEDGE BASE" at bounding box center [174, 111] width 246 height 15
click at [221, 85] on label "Name" at bounding box center [175, 87] width 260 height 15
click at [221, 104] on input "COMPETITION_COMPETITOR <> KNOWLEDGE BASE" at bounding box center [174, 111] width 246 height 15
click at [292, 52] on icon "button" at bounding box center [294, 53] width 9 height 9
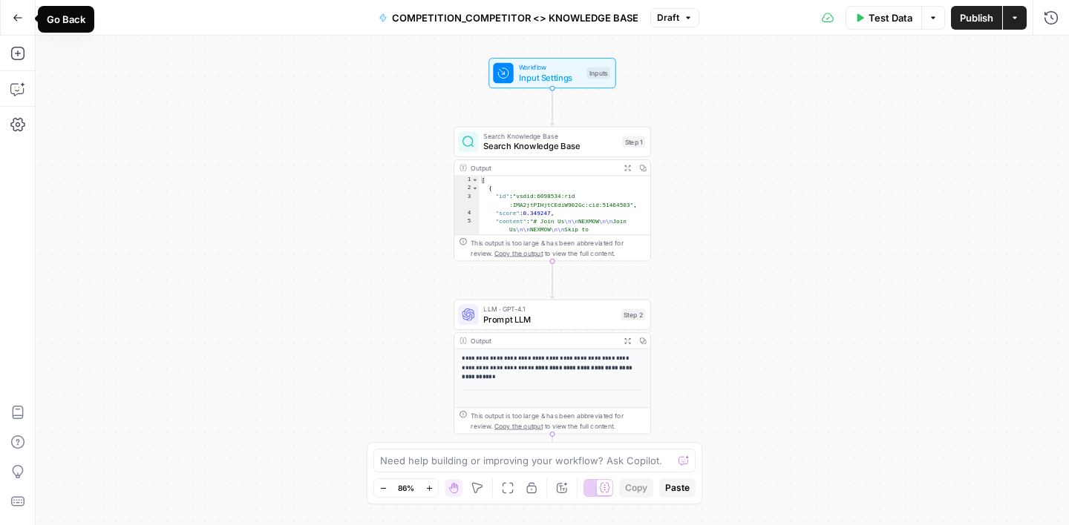
click at [20, 21] on icon "button" at bounding box center [18, 18] width 10 height 10
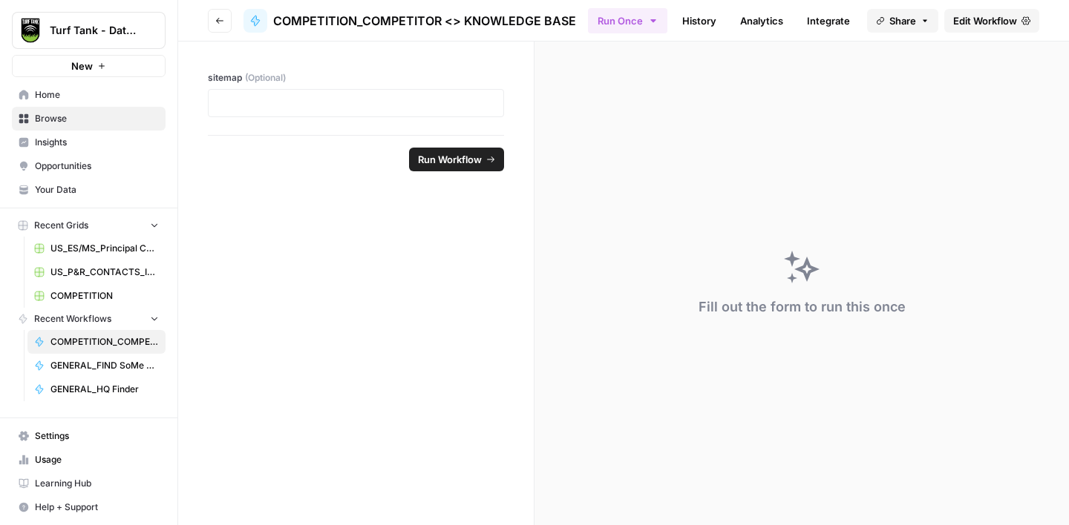
click at [98, 116] on span "Browse" at bounding box center [97, 118] width 124 height 13
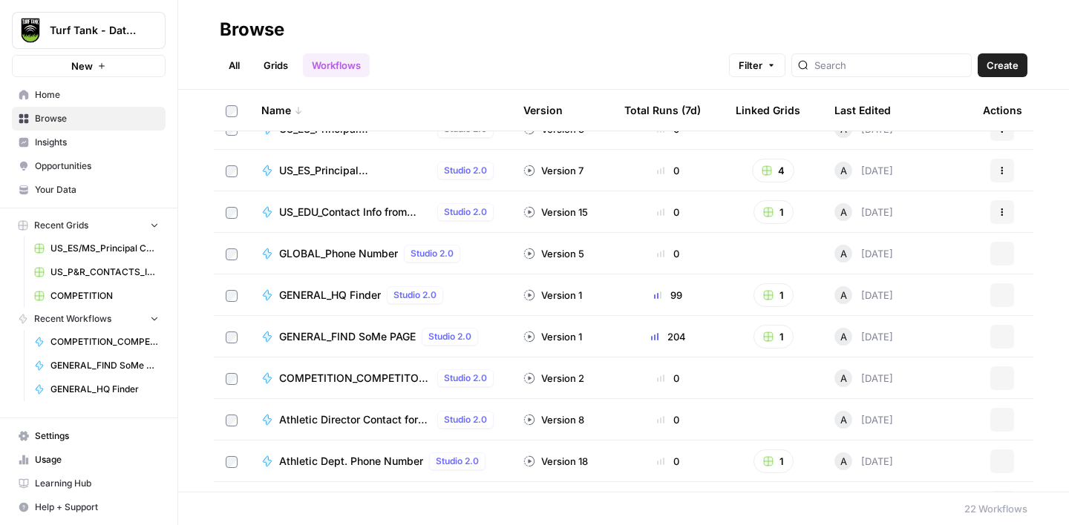
scroll to position [554, 0]
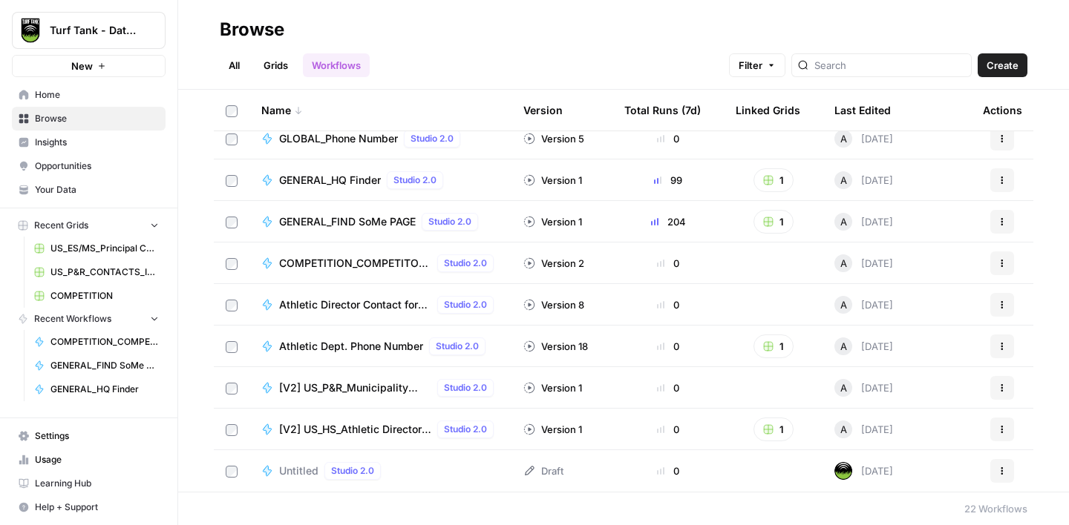
click at [328, 308] on span "Athletic Director Contact for High Schools" at bounding box center [355, 305] width 152 height 15
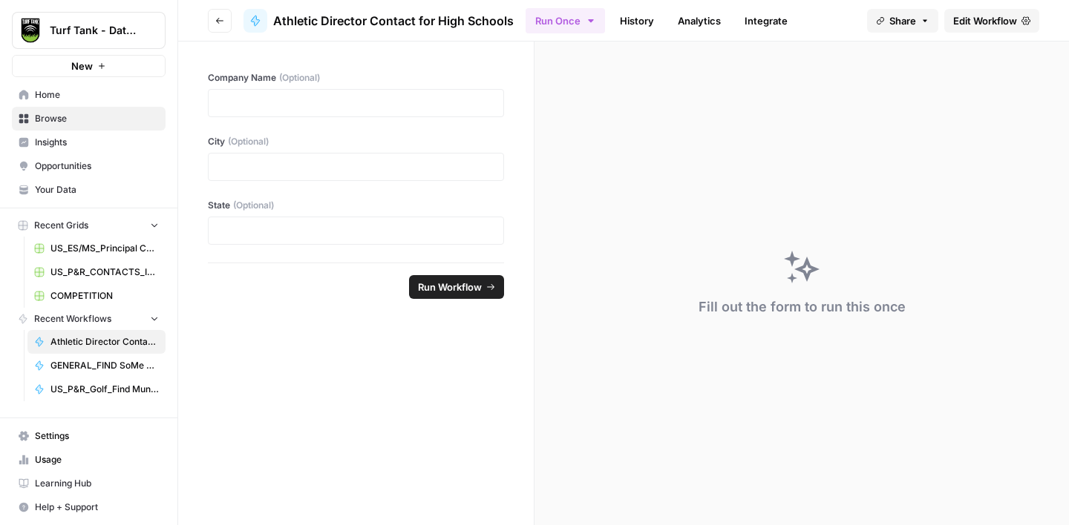
click at [956, 24] on span "Edit Workflow" at bounding box center [985, 20] width 64 height 15
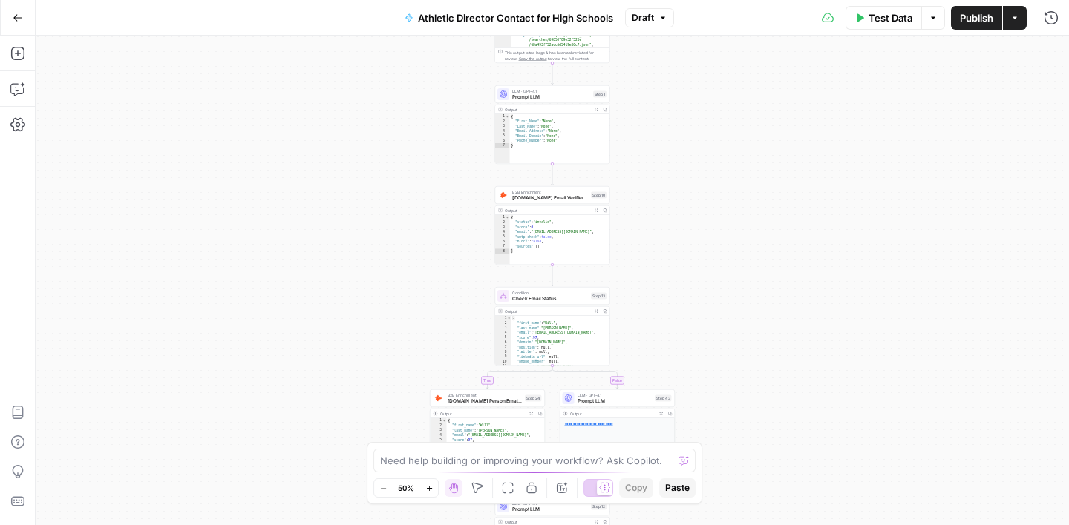
click at [459, 25] on button "Athletic Director Contact for High Schools" at bounding box center [509, 18] width 226 height 24
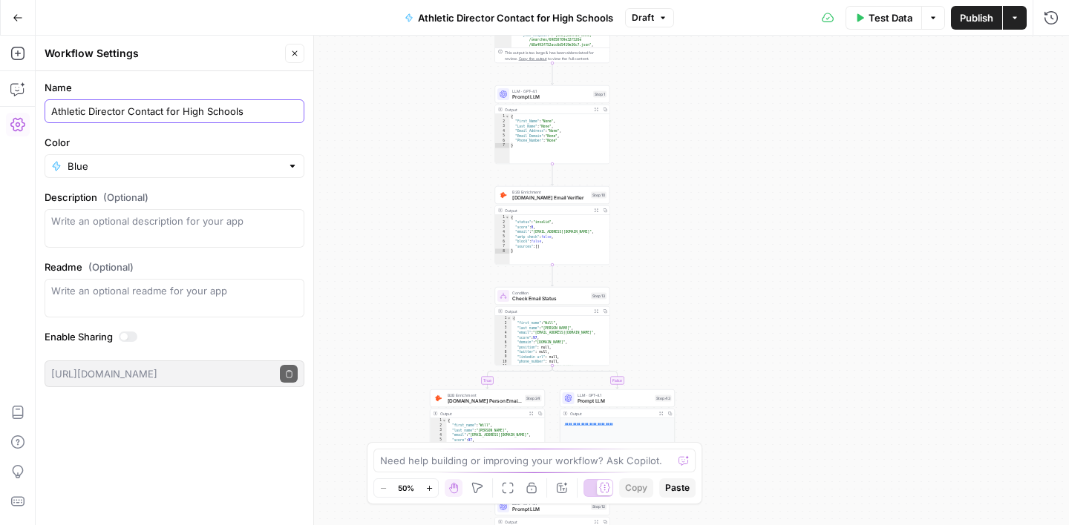
click at [51, 111] on input "Athletic Director Contact for High Schools" at bounding box center [174, 111] width 246 height 15
click at [200, 114] on input "US_HS_Athletic Director Contact for High Schools" at bounding box center [174, 111] width 246 height 15
type input "US_HS_Athletic Director Contact"
click at [232, 91] on label "Name" at bounding box center [175, 87] width 260 height 15
click at [232, 104] on input "US_HS_Athletic Director Contact" at bounding box center [174, 111] width 246 height 15
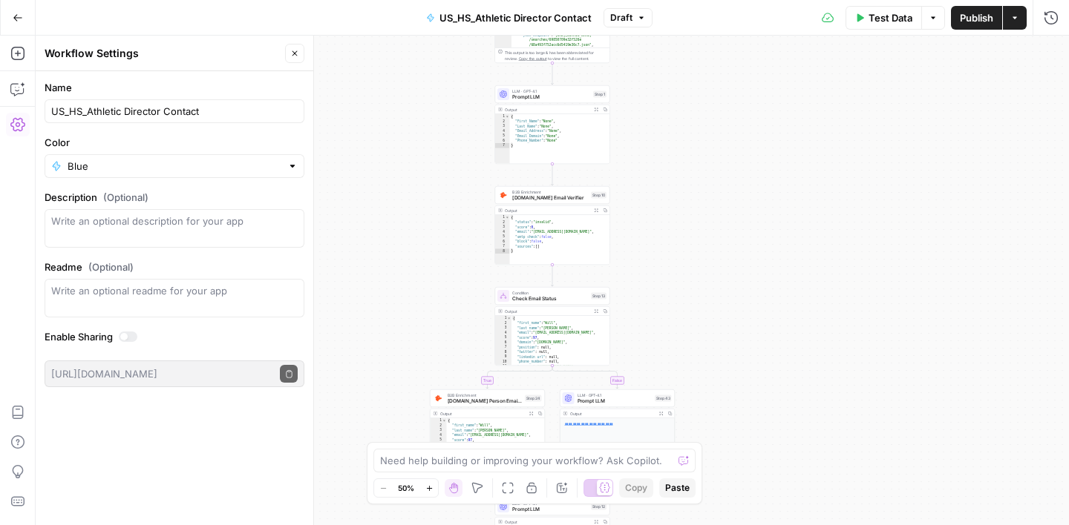
click at [297, 62] on button "Close" at bounding box center [294, 53] width 19 height 19
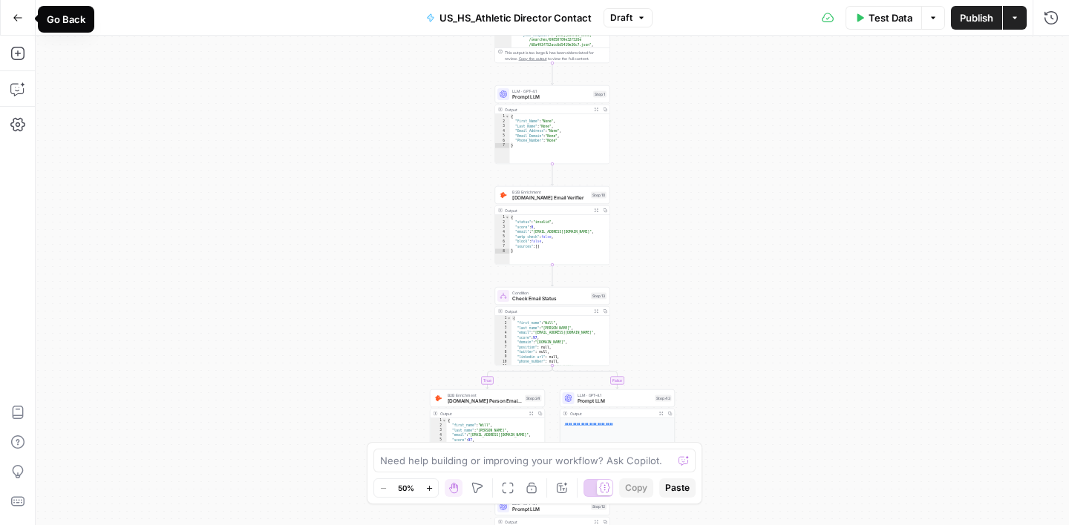
click at [10, 24] on button "Go Back" at bounding box center [17, 17] width 27 height 27
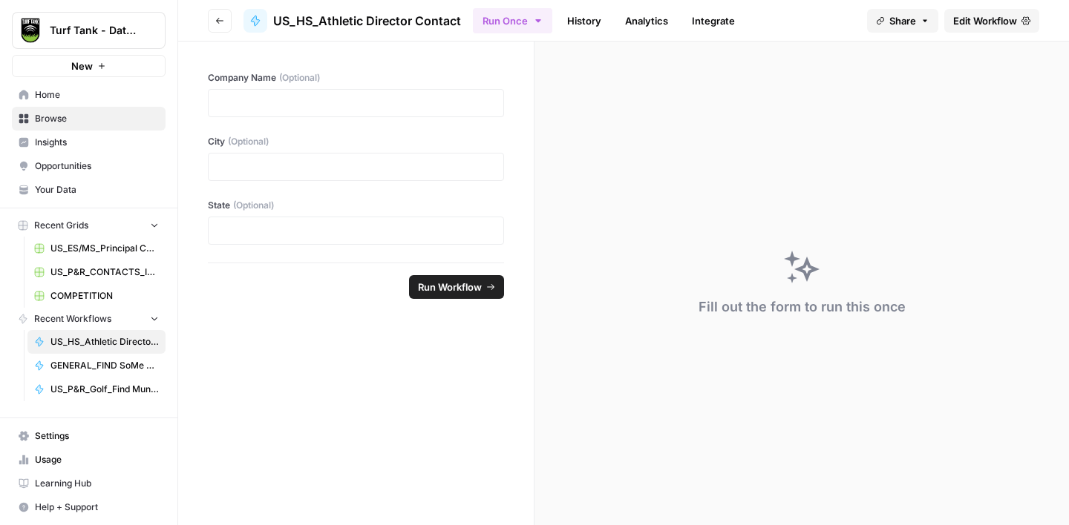
click at [59, 124] on span "Browse" at bounding box center [97, 118] width 124 height 13
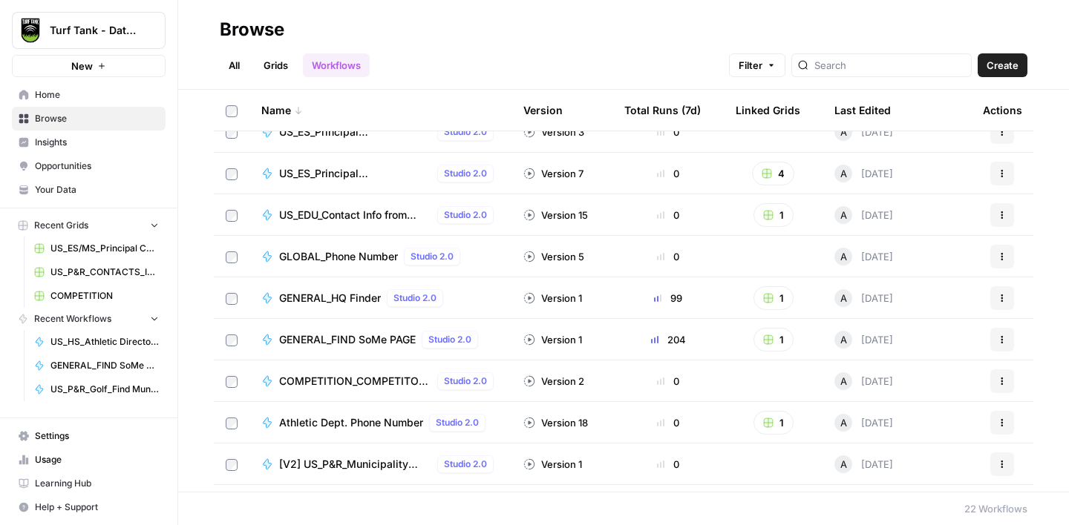
scroll to position [554, 0]
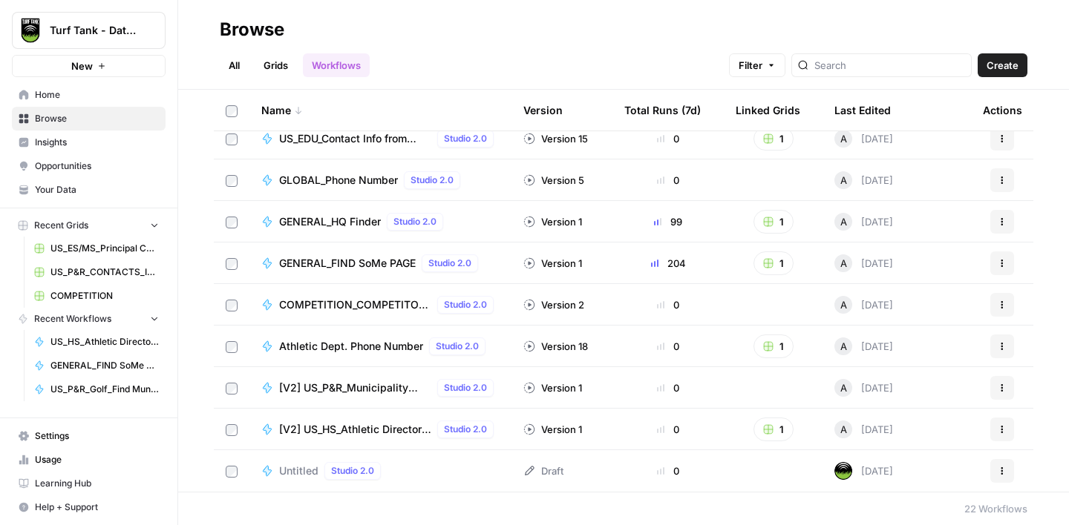
click at [335, 340] on span "Athletic Dept. Phone Number" at bounding box center [351, 346] width 144 height 15
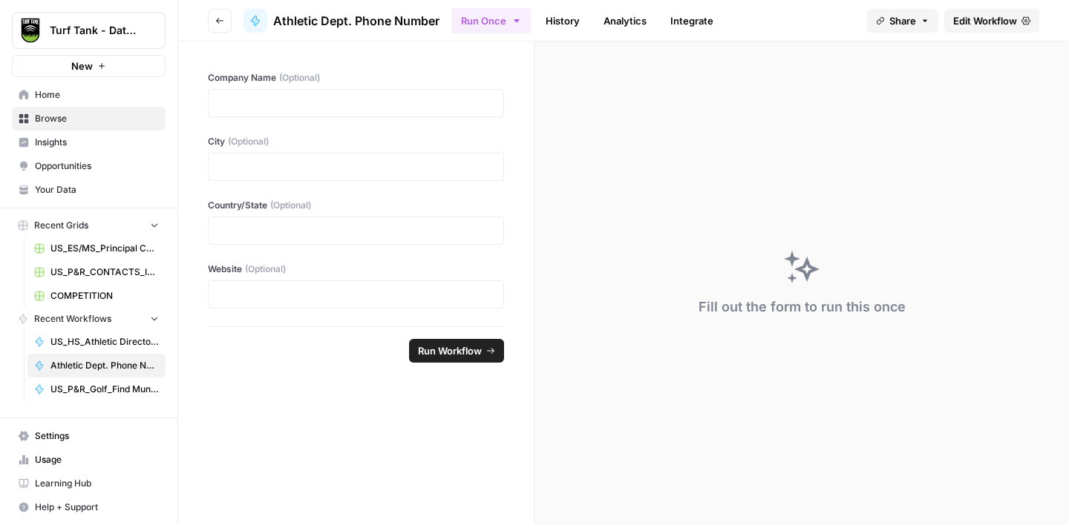
click at [973, 22] on span "Edit Workflow" at bounding box center [985, 20] width 64 height 15
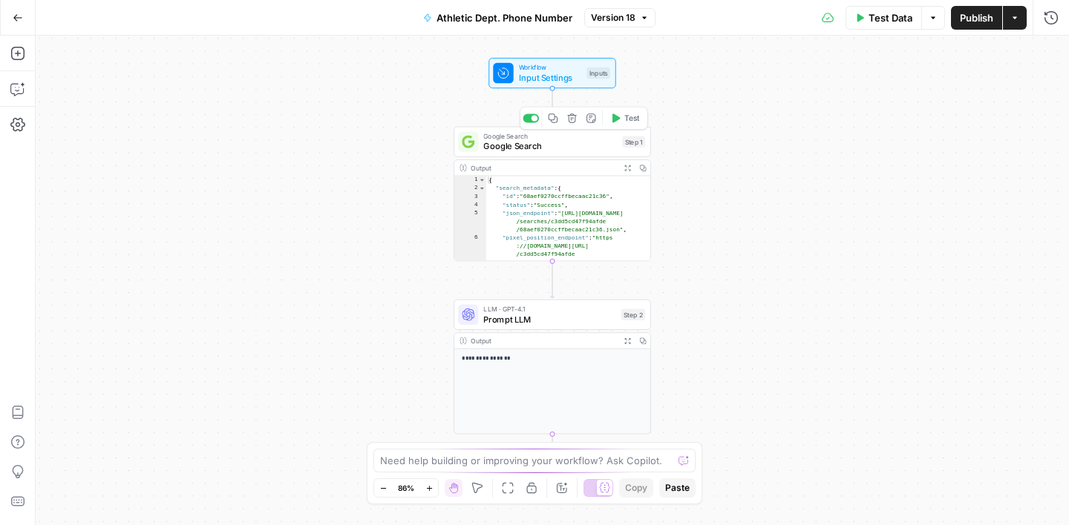
click at [546, 75] on span "Input Settings" at bounding box center [550, 77] width 63 height 13
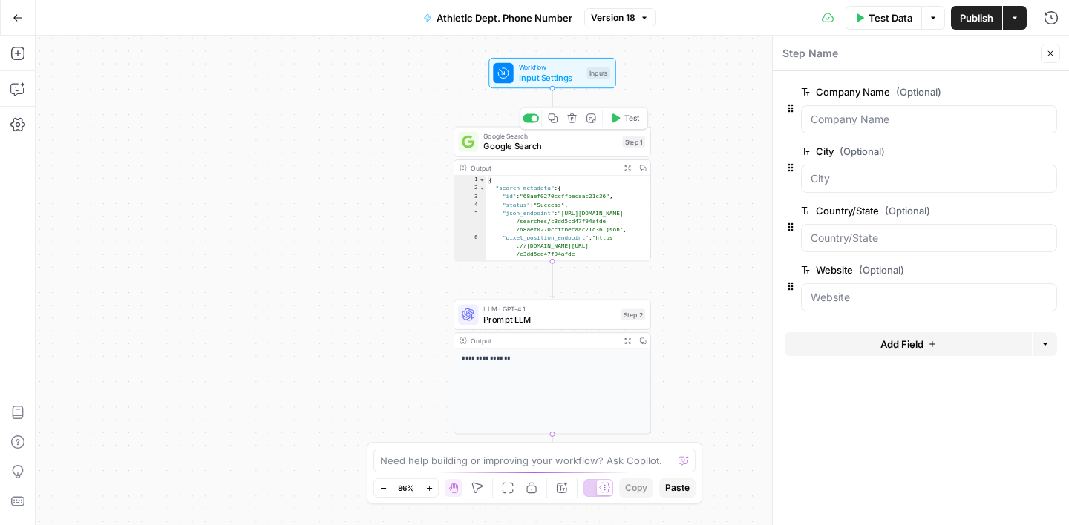
click at [562, 149] on span "Google Search" at bounding box center [550, 146] width 134 height 13
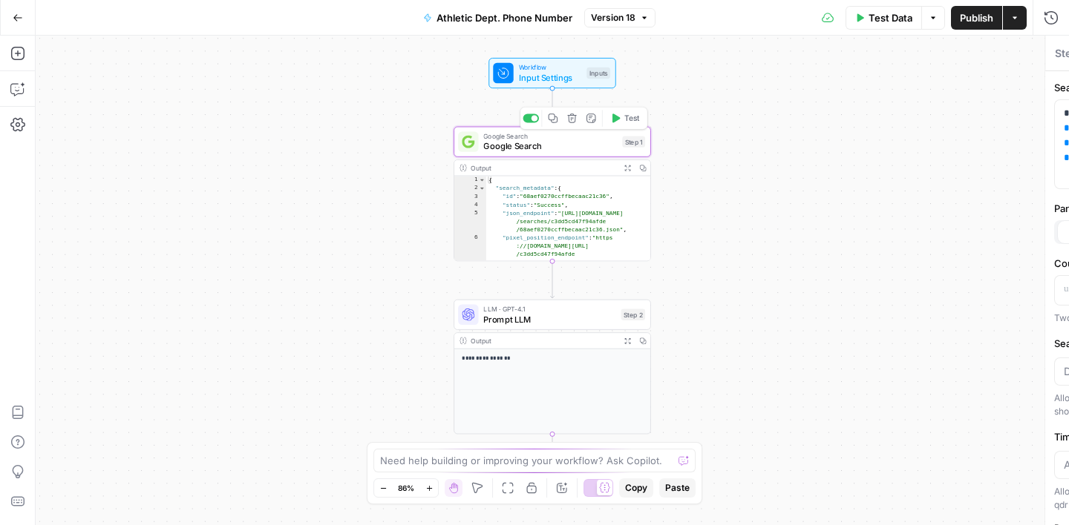
type textarea "Google Search"
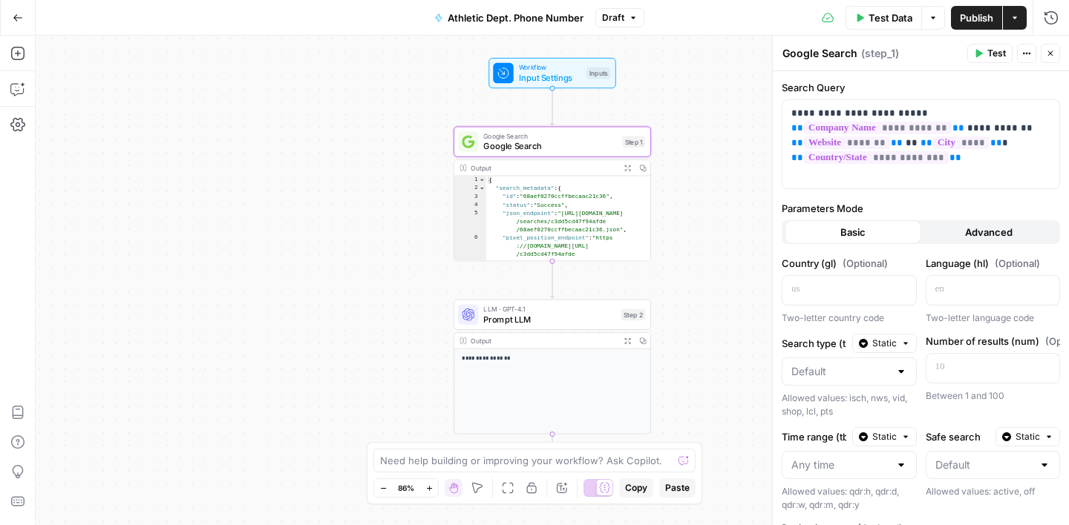
click at [568, 326] on div "LLM · GPT-4.1 Prompt LLM Step 2 Copy step Delete step Add Note Test" at bounding box center [551, 315] width 197 height 30
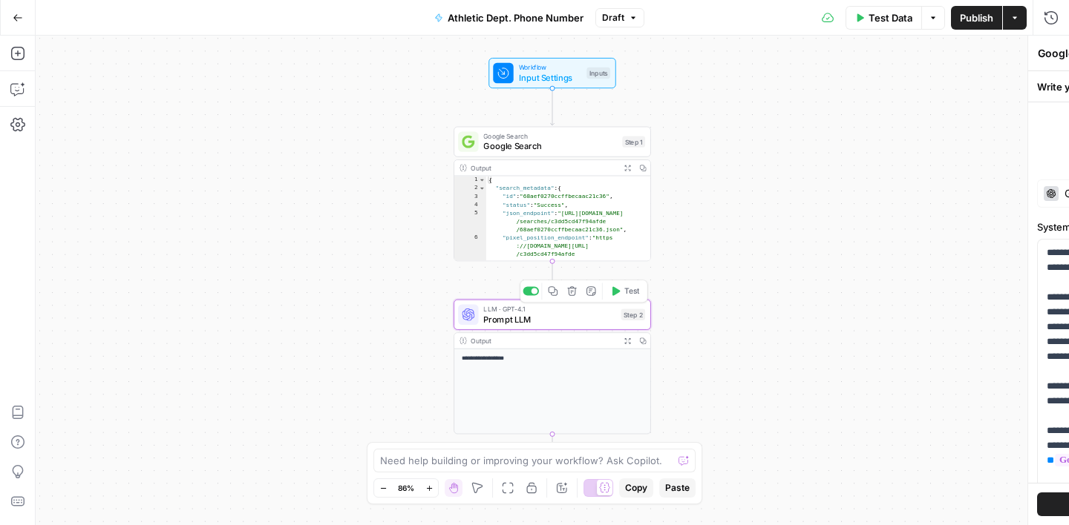
type textarea "Prompt LLM"
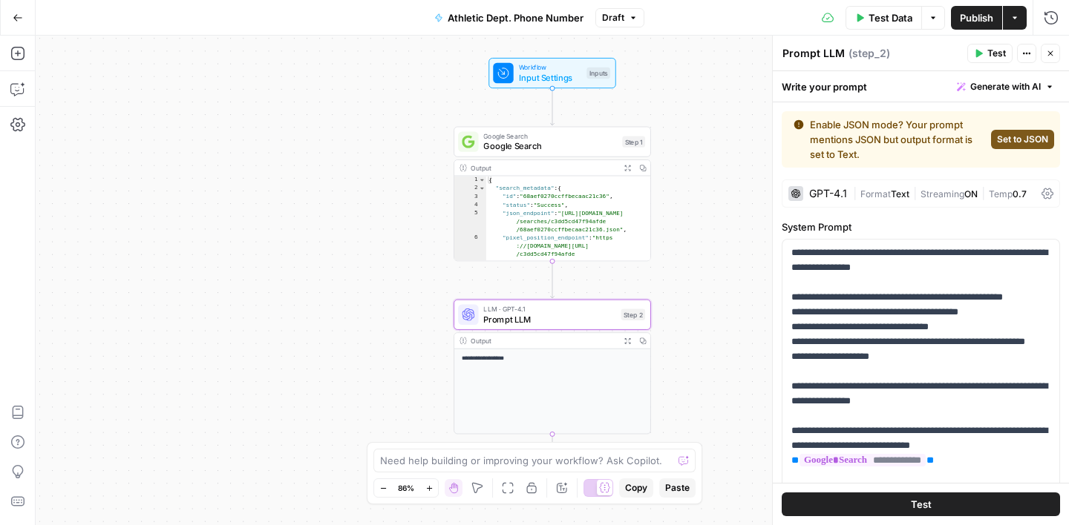
click at [489, 20] on span "Athletic Dept. Phone Number" at bounding box center [515, 17] width 136 height 15
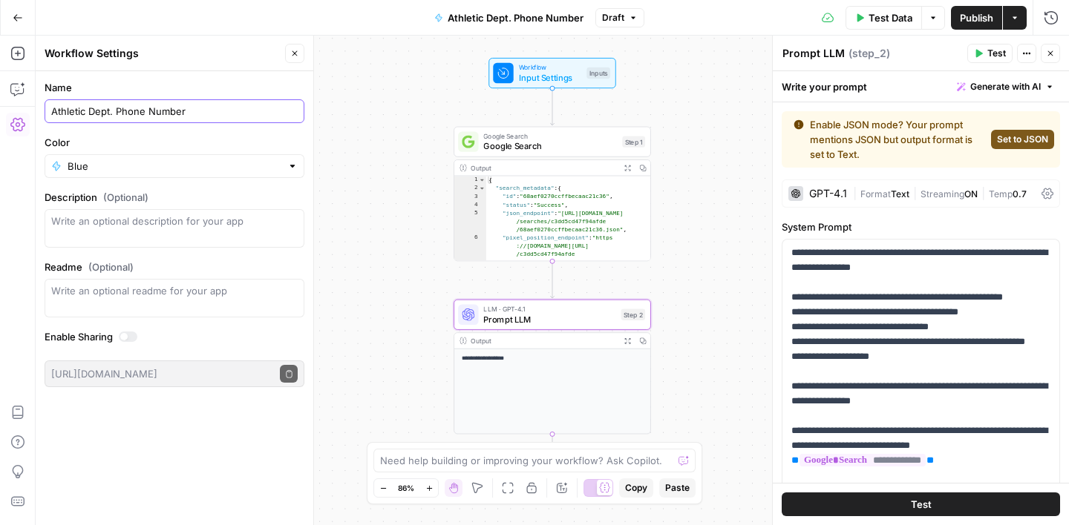
click at [53, 111] on input "Athletic Dept. Phone Number" at bounding box center [174, 111] width 246 height 15
type input "US_HS_Athletic Dept. Phone Number"
click at [139, 76] on form "Name US_HS_Athletic Dept. Phone Number Color Blue Description (Optional) Readme…" at bounding box center [175, 233] width 278 height 325
click at [298, 51] on icon "button" at bounding box center [294, 53] width 9 height 9
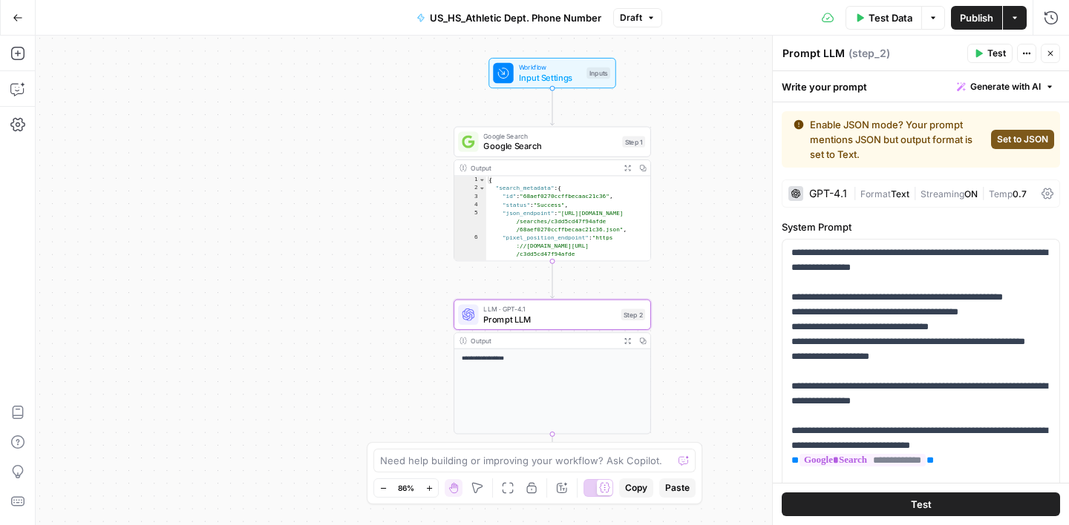
click at [27, 17] on button "Go Back" at bounding box center [17, 17] width 27 height 27
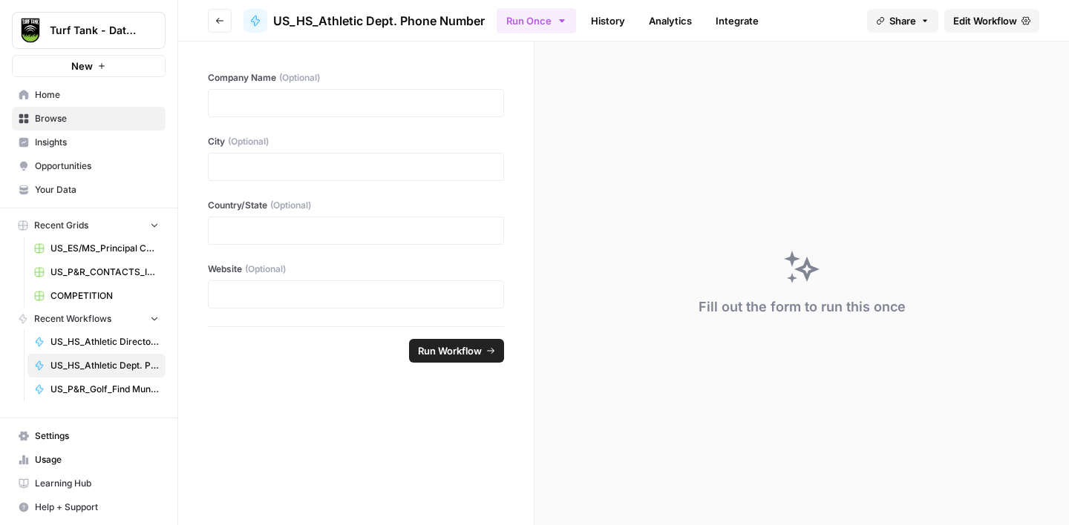
click at [94, 117] on span "Browse" at bounding box center [97, 118] width 124 height 13
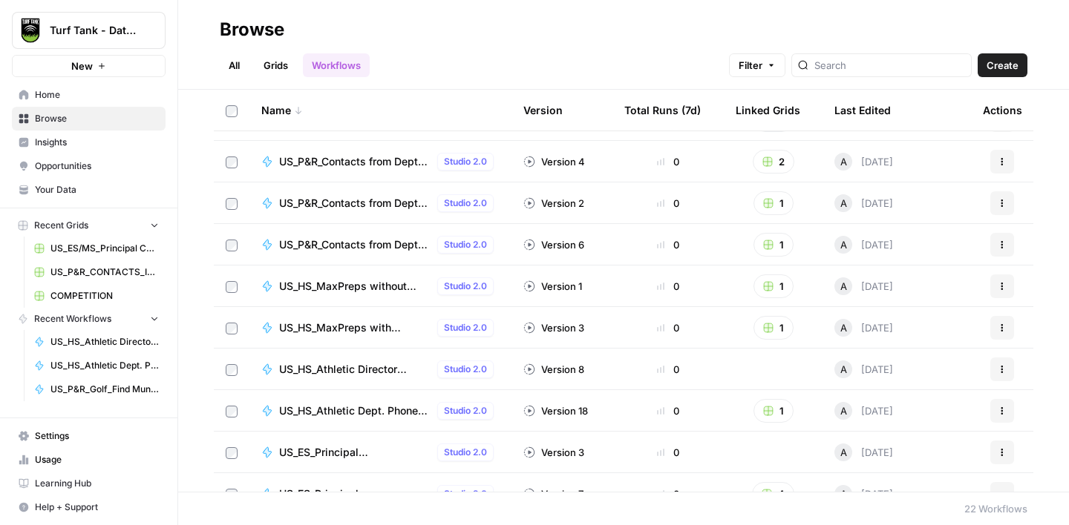
scroll to position [554, 0]
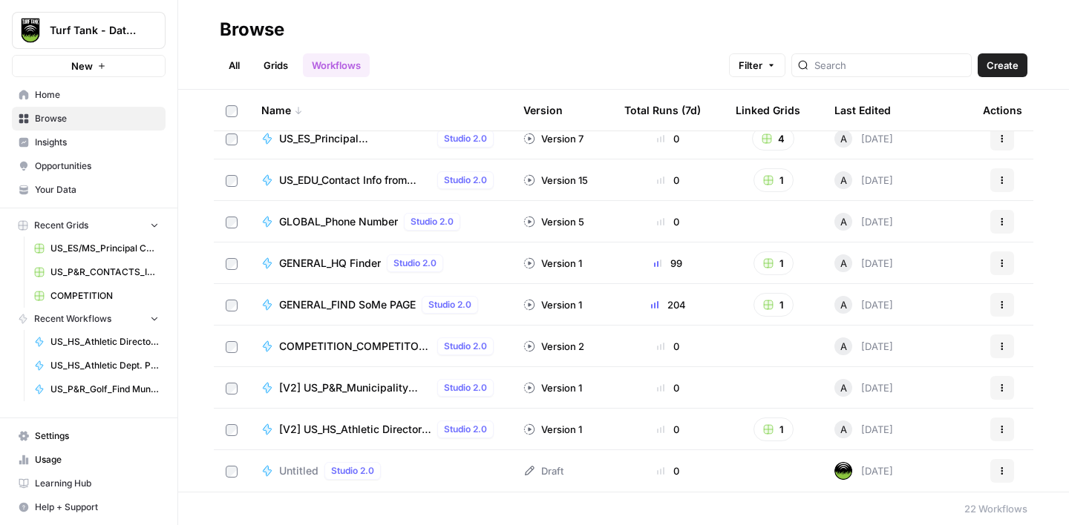
click at [345, 388] on span "[V2] US_P&R_Municipality Type" at bounding box center [355, 388] width 152 height 15
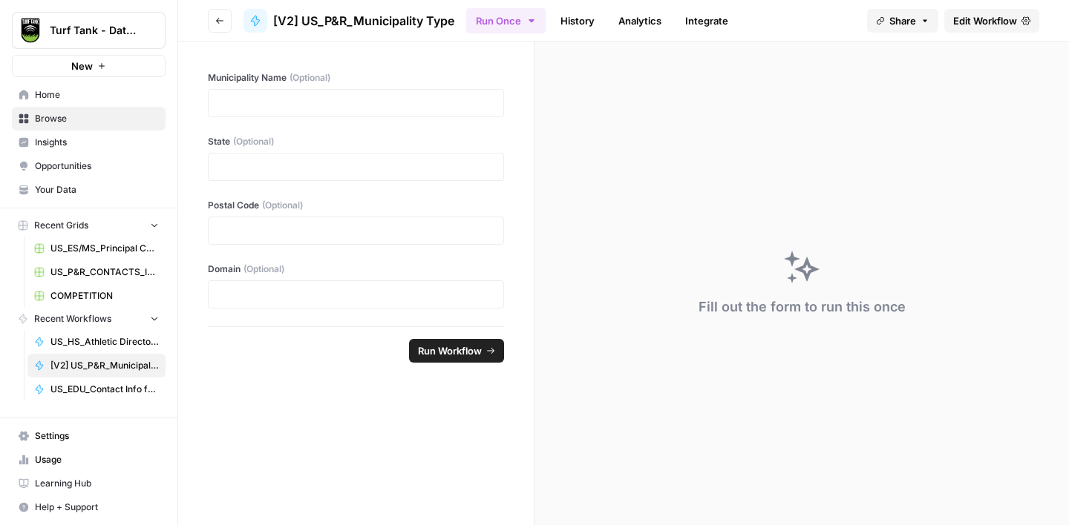
click at [968, 24] on span "Edit Workflow" at bounding box center [985, 20] width 64 height 15
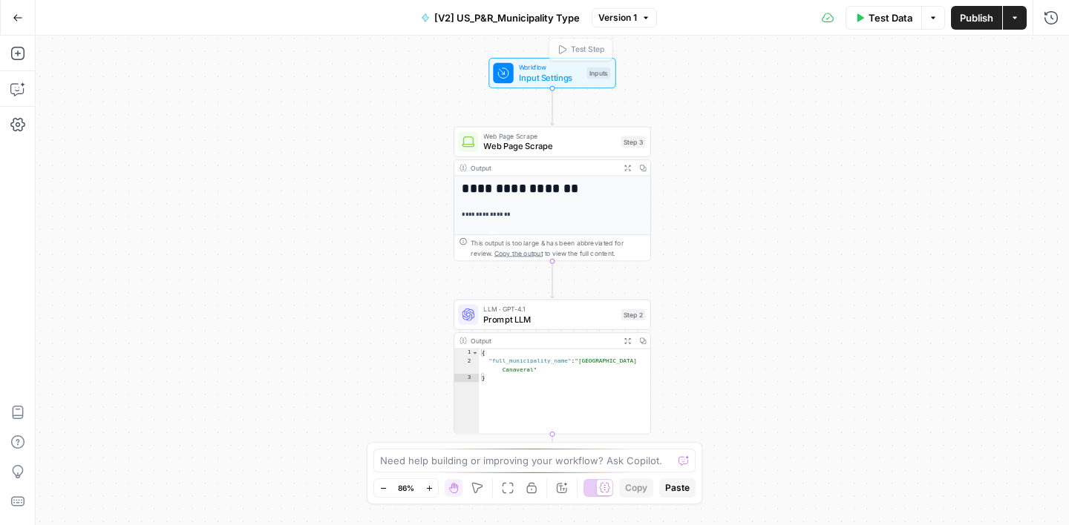
click at [521, 22] on span "[V2] US_P&R_Municipality Type" at bounding box center [506, 17] width 145 height 15
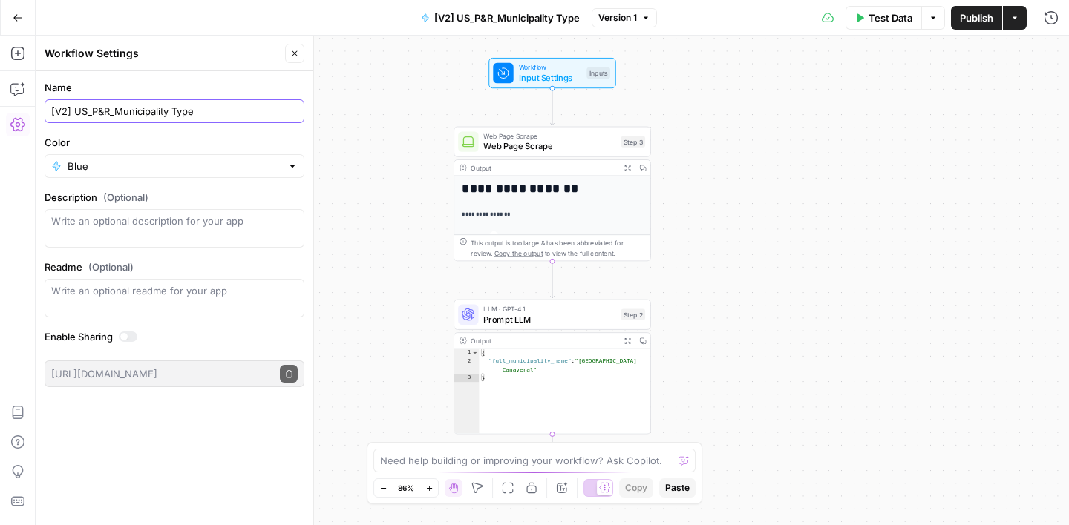
click at [226, 109] on input "[V2] US_P&R_Municipality Type" at bounding box center [174, 111] width 246 height 15
click at [73, 113] on input "[V2] US_P&R_Municipality Type_VERSION2" at bounding box center [174, 111] width 246 height 15
type input "US_P&R_Municipality Type_VERSION2"
click at [165, 82] on label "Name" at bounding box center [175, 87] width 260 height 15
click at [165, 104] on input "US_P&R_Municipality Type_VERSION2" at bounding box center [174, 111] width 246 height 15
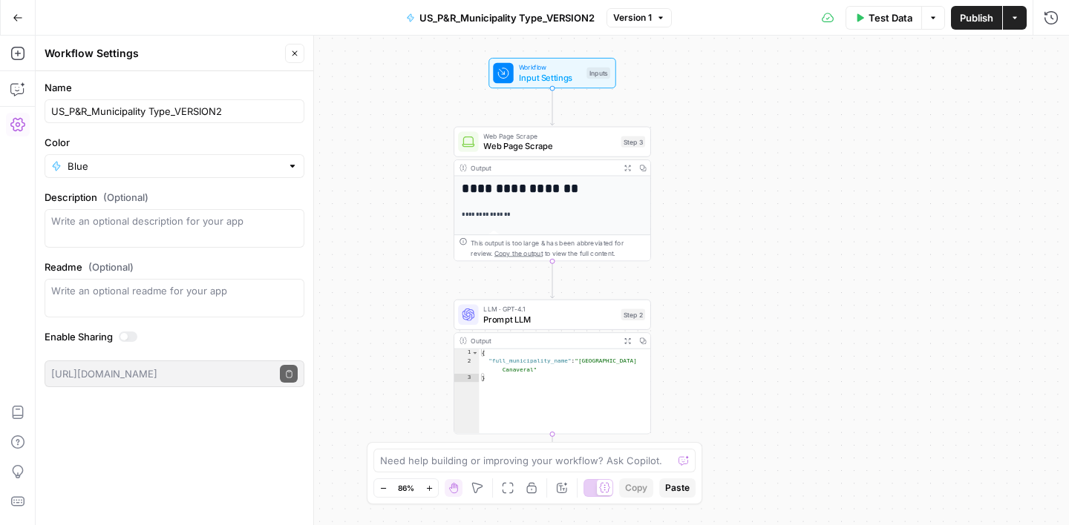
click at [233, 86] on label "Name" at bounding box center [175, 87] width 260 height 15
click at [233, 104] on input "US_P&R_Municipality Type_VERSION2" at bounding box center [174, 111] width 246 height 15
click at [293, 53] on icon "button" at bounding box center [294, 53] width 9 height 9
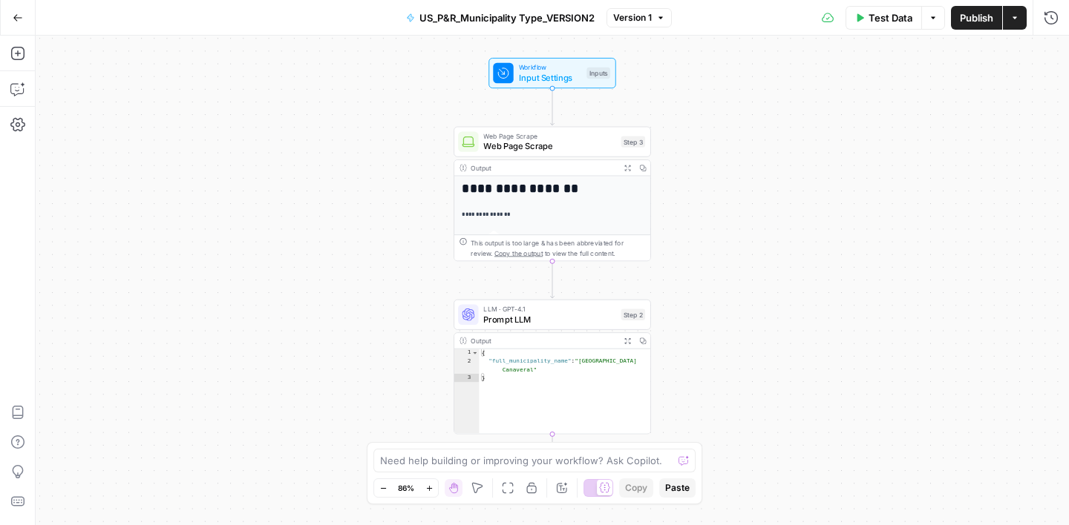
click at [19, 16] on icon "button" at bounding box center [18, 18] width 10 height 10
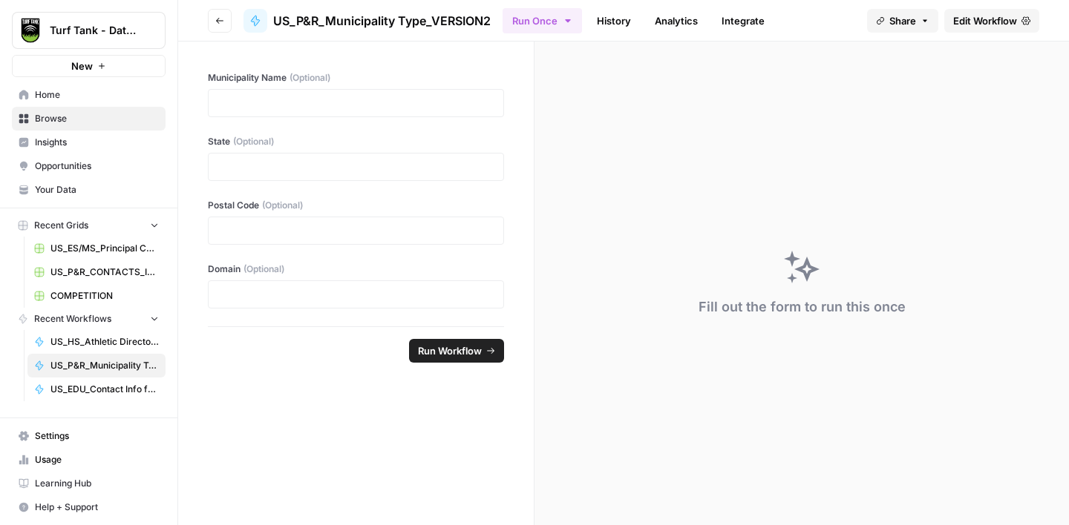
click at [73, 117] on span "Browse" at bounding box center [97, 118] width 124 height 13
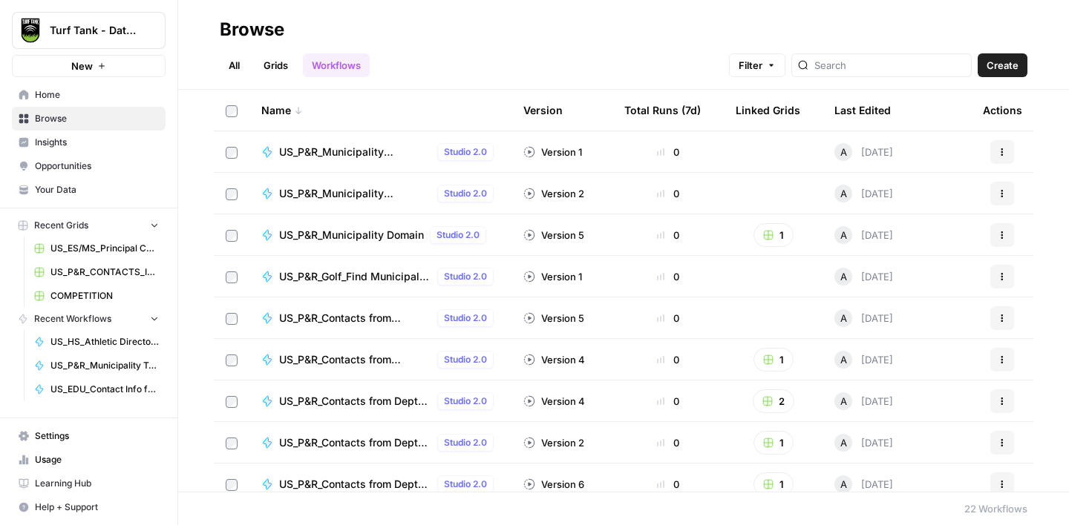
click at [337, 72] on link "Workflows" at bounding box center [336, 65] width 67 height 24
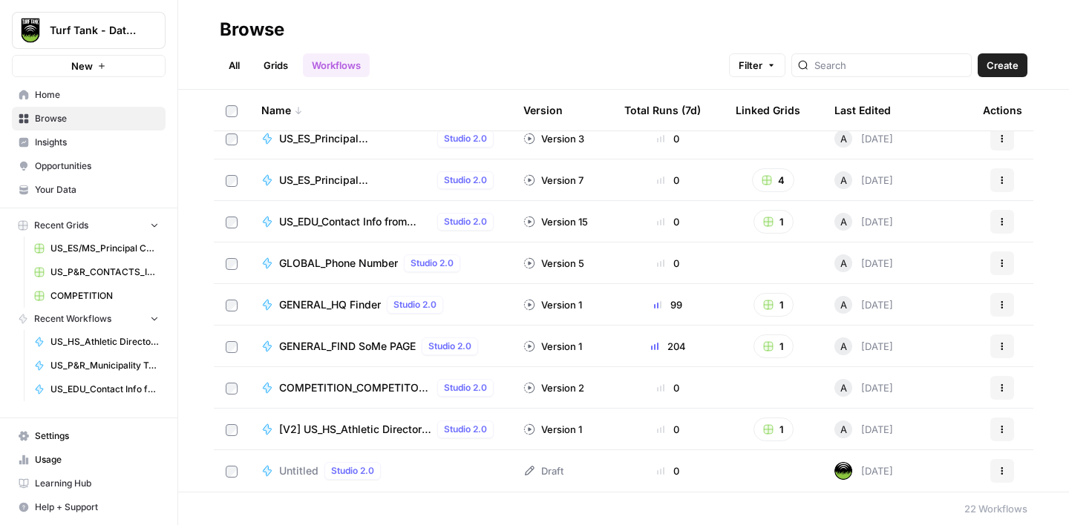
click at [340, 434] on span "[V2] US_HS_Athletic Director Contact" at bounding box center [355, 429] width 152 height 15
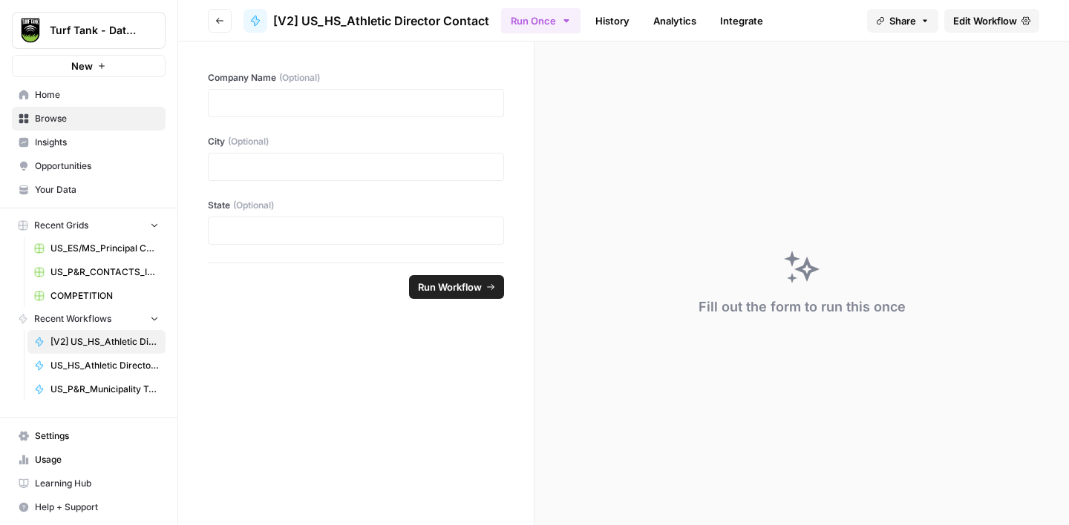
click at [980, 19] on span "Edit Workflow" at bounding box center [985, 20] width 64 height 15
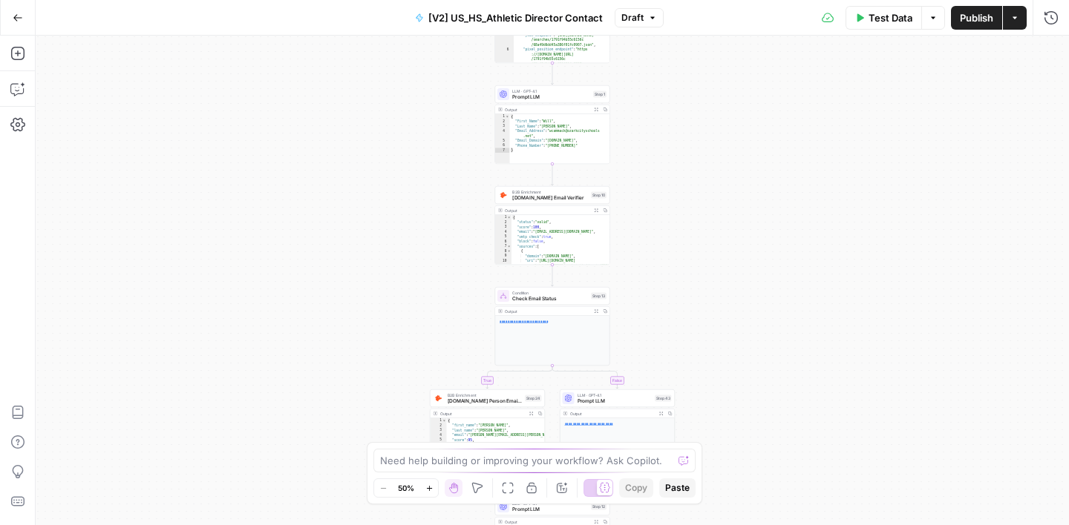
click at [501, 10] on span "[V2] US_HS_Athletic Director Contact" at bounding box center [515, 17] width 174 height 15
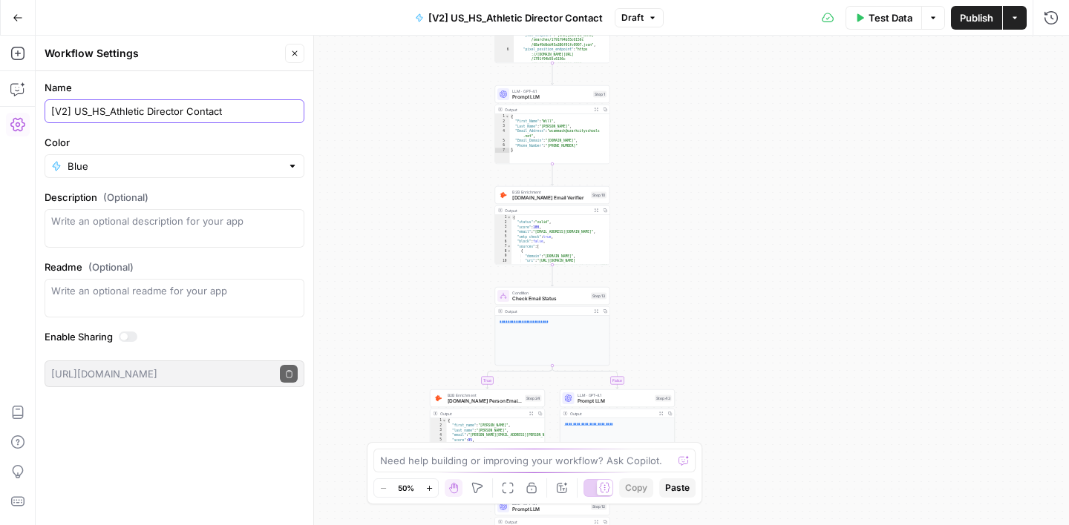
click at [73, 111] on input "[V2] US_HS_Athletic Director Contact" at bounding box center [174, 111] width 246 height 15
click at [212, 110] on input "US_HS_Athletic Director Contact" at bounding box center [174, 111] width 246 height 15
type input "US_HS_Athletic Director Contact_VERSION2"
click at [227, 76] on form "Name US_HS_Athletic Director Contact_VERSION2 Color Blue Description (Optional)…" at bounding box center [175, 233] width 278 height 325
click at [295, 56] on icon "button" at bounding box center [294, 53] width 9 height 9
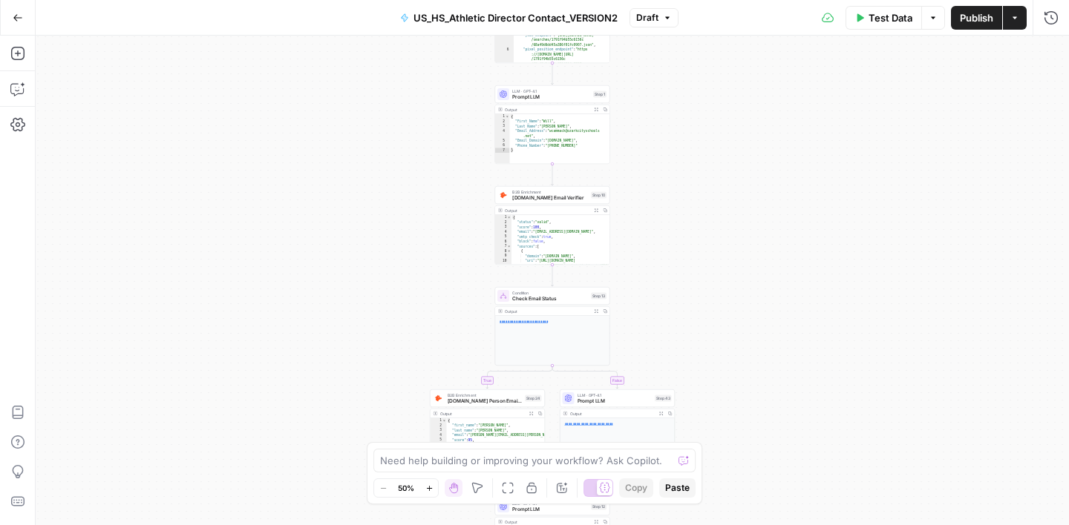
click at [26, 19] on button "Go Back" at bounding box center [17, 17] width 27 height 27
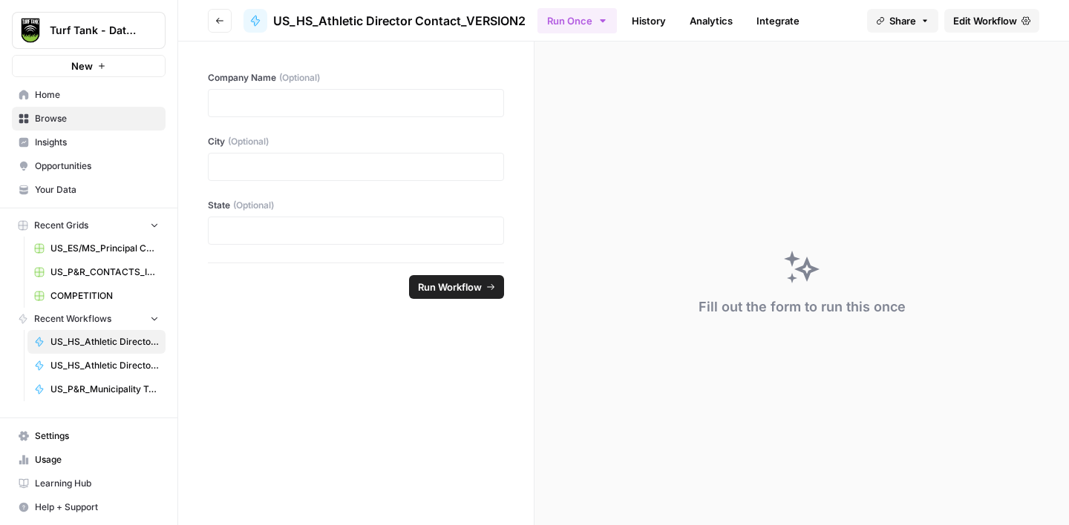
click at [45, 90] on span "Home" at bounding box center [97, 94] width 124 height 13
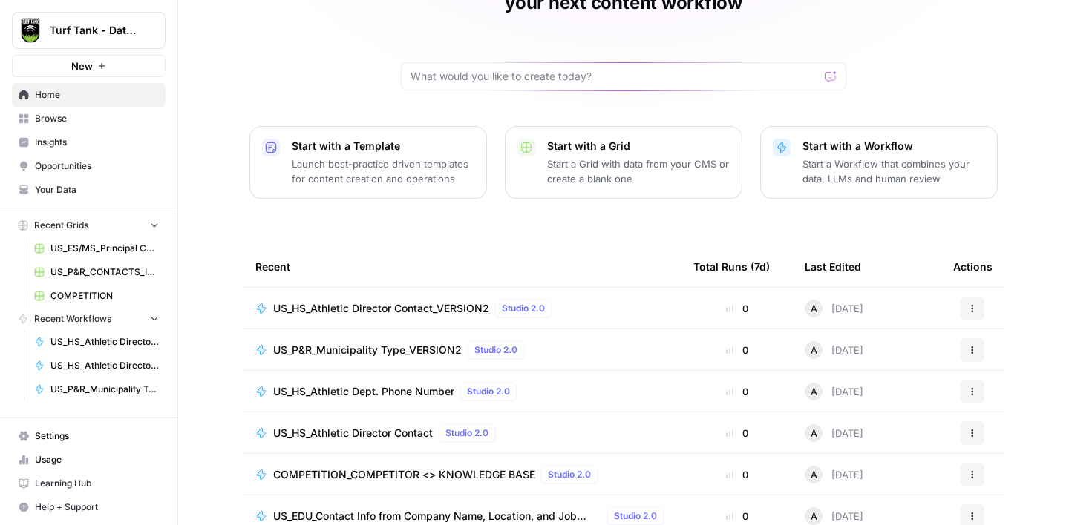
scroll to position [157, 0]
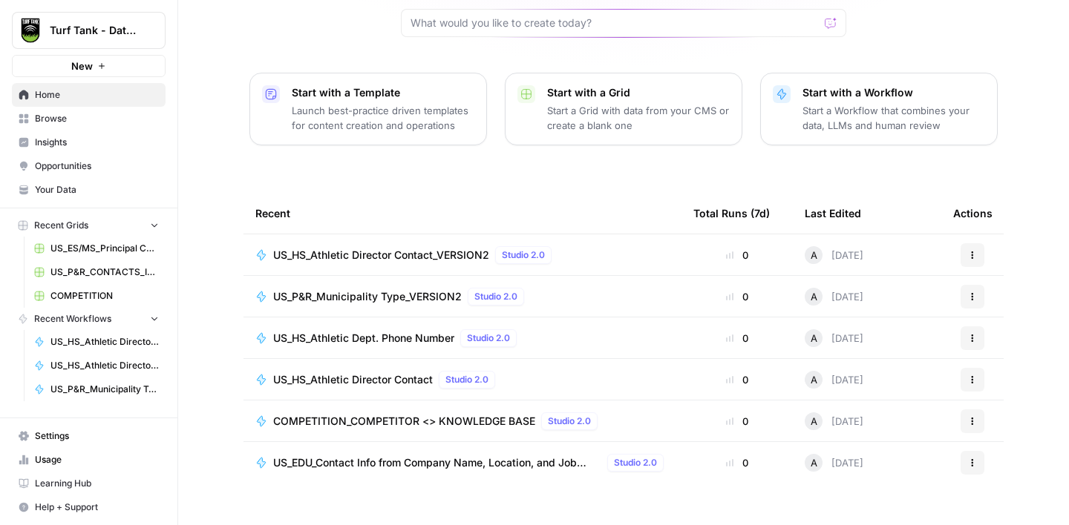
click at [80, 118] on span "Browse" at bounding box center [97, 118] width 124 height 13
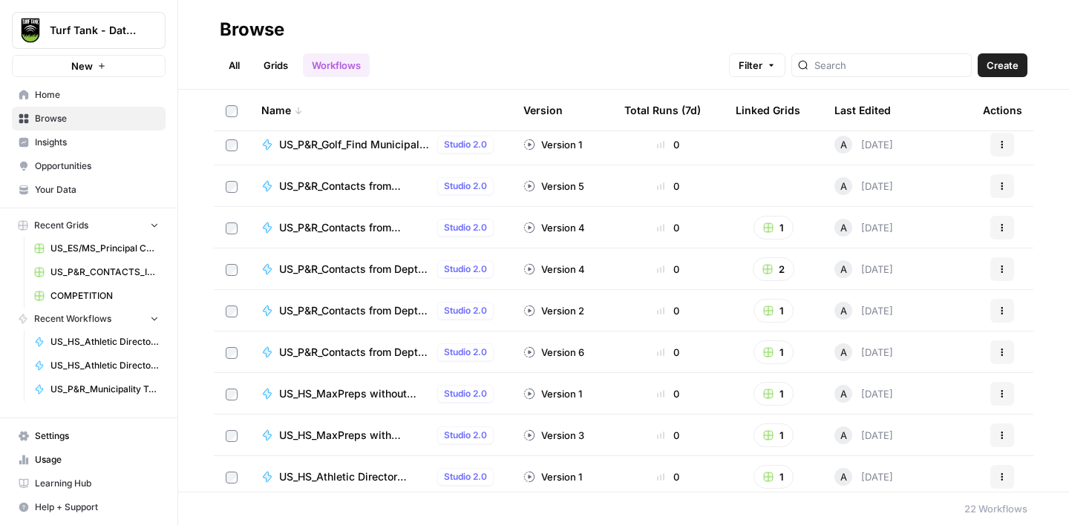
scroll to position [151, 0]
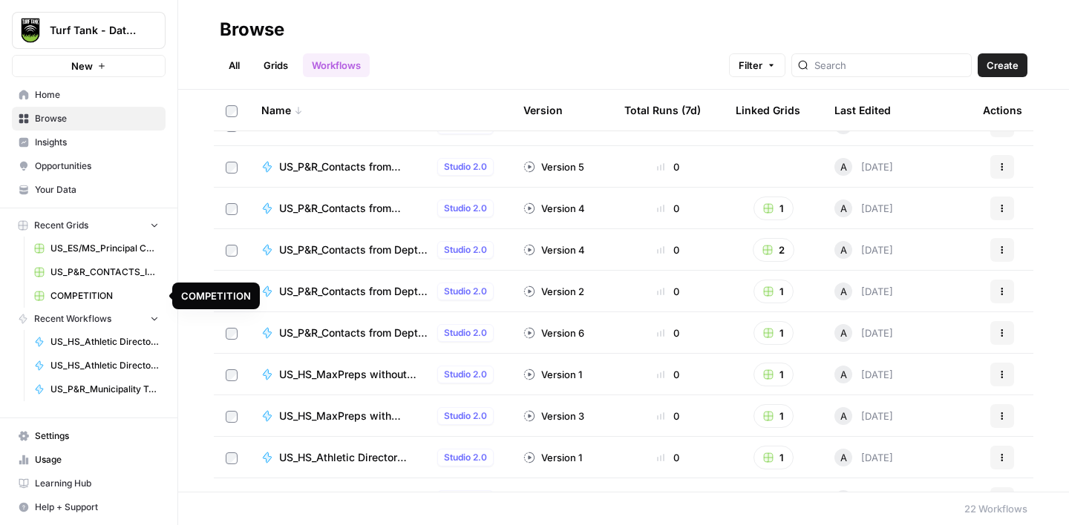
click at [106, 268] on span "US_P&R_CONTACTS_INITIAL TEST" at bounding box center [104, 272] width 108 height 13
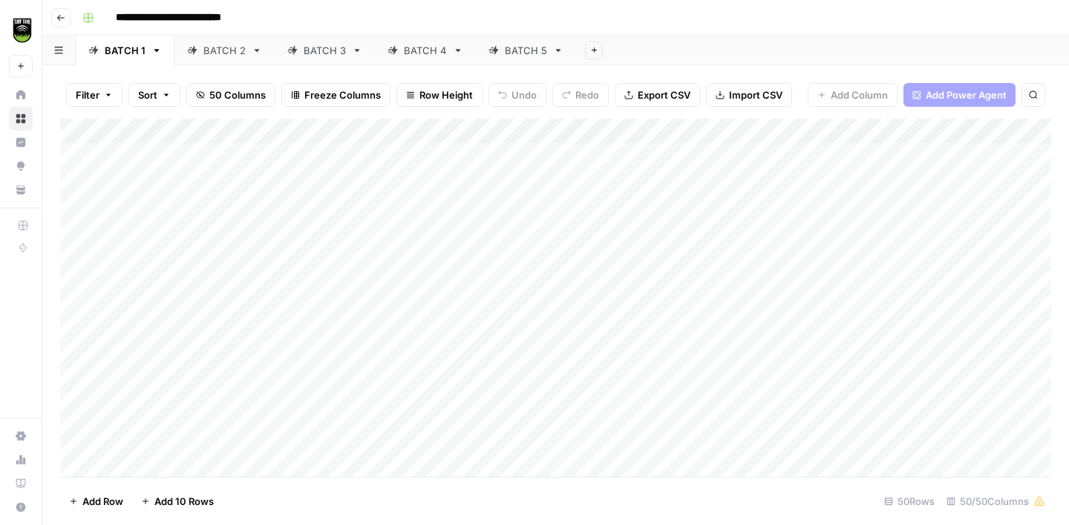
click at [640, 134] on div "Add Column" at bounding box center [555, 298] width 991 height 358
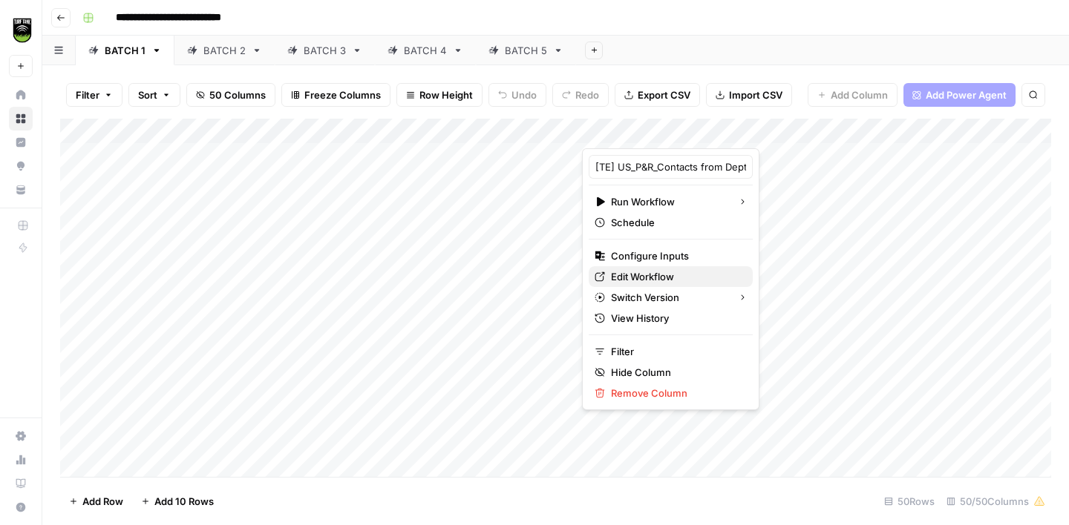
click at [689, 271] on span "Edit Workflow" at bounding box center [676, 276] width 130 height 15
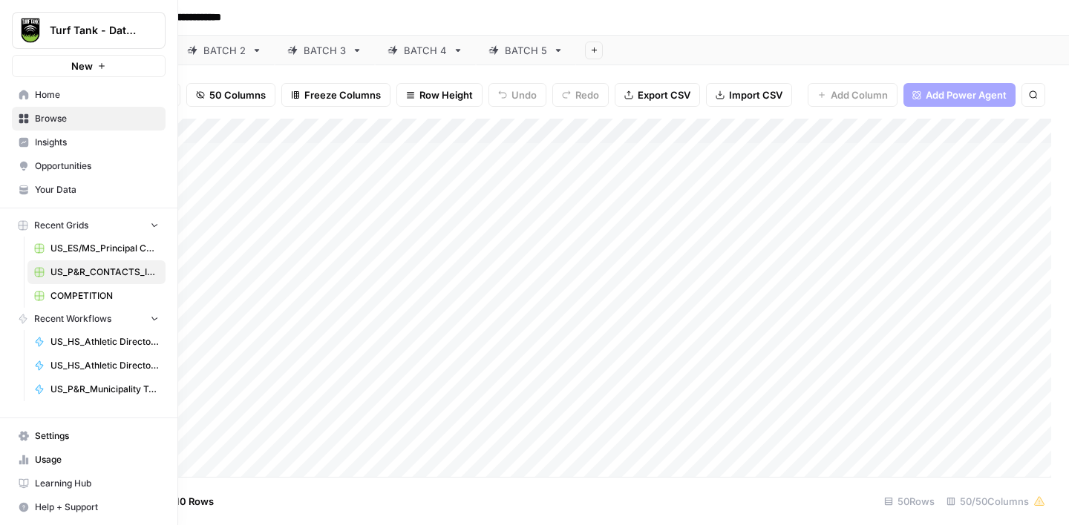
click at [19, 187] on icon at bounding box center [24, 190] width 10 height 10
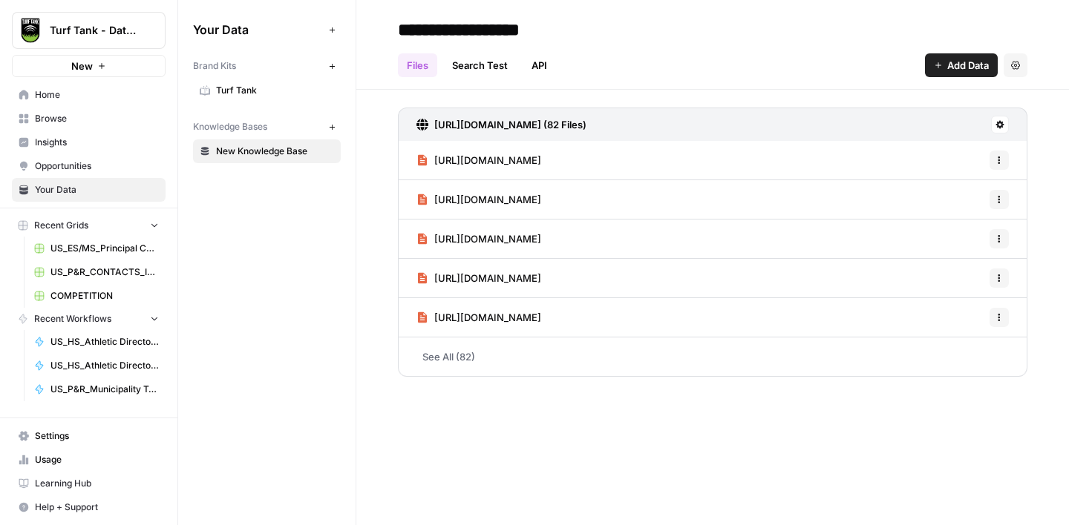
click at [954, 69] on span "Add Data" at bounding box center [968, 65] width 42 height 15
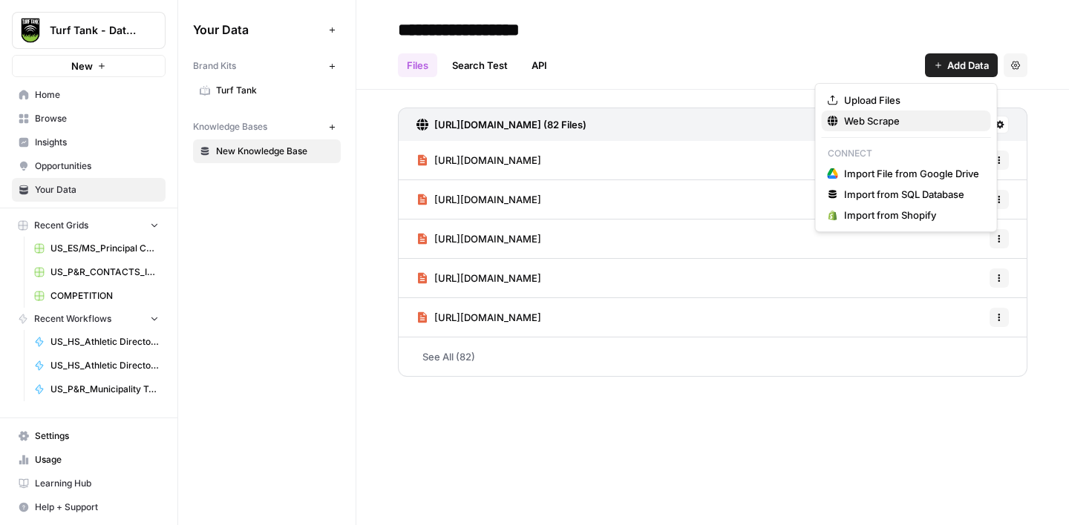
click at [902, 118] on span "Web Scrape" at bounding box center [911, 121] width 135 height 15
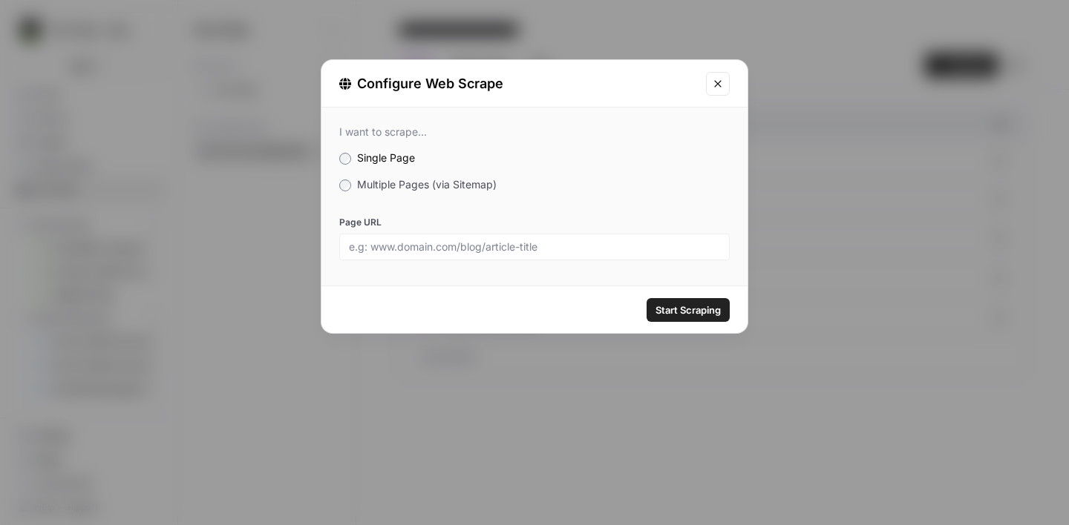
click at [477, 186] on span "Multiple Pages (via Sitemap)" at bounding box center [427, 184] width 140 height 13
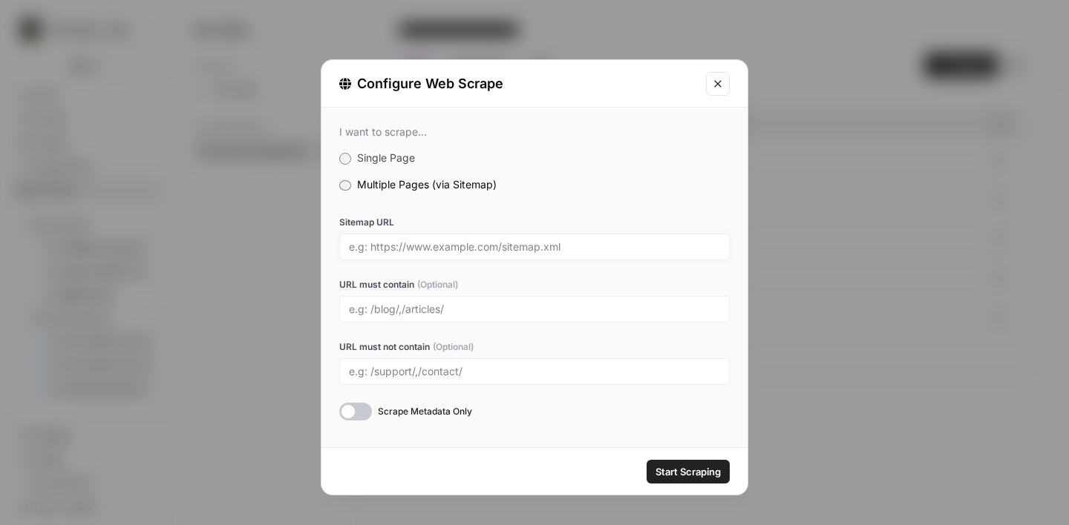
click at [438, 246] on input "Sitemap URL" at bounding box center [534, 246] width 371 height 13
paste input "https://tinymobilerobots.com/sitemap_index.xml"
type input "https://tinymobilerobots.com/sitemap_index.xml"
click at [698, 477] on span "Start Scraping" at bounding box center [687, 472] width 65 height 15
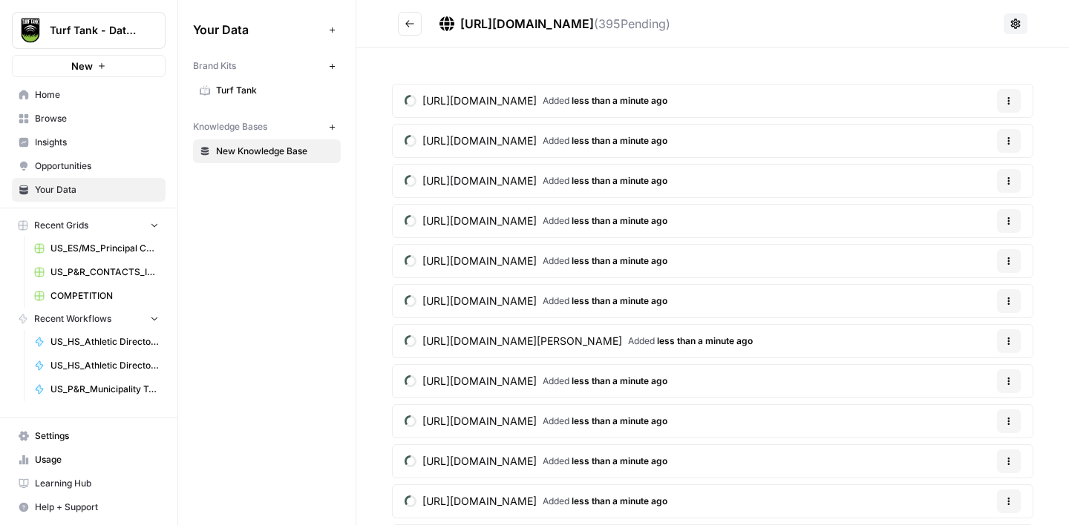
click at [413, 26] on icon "Go back" at bounding box center [409, 24] width 10 height 10
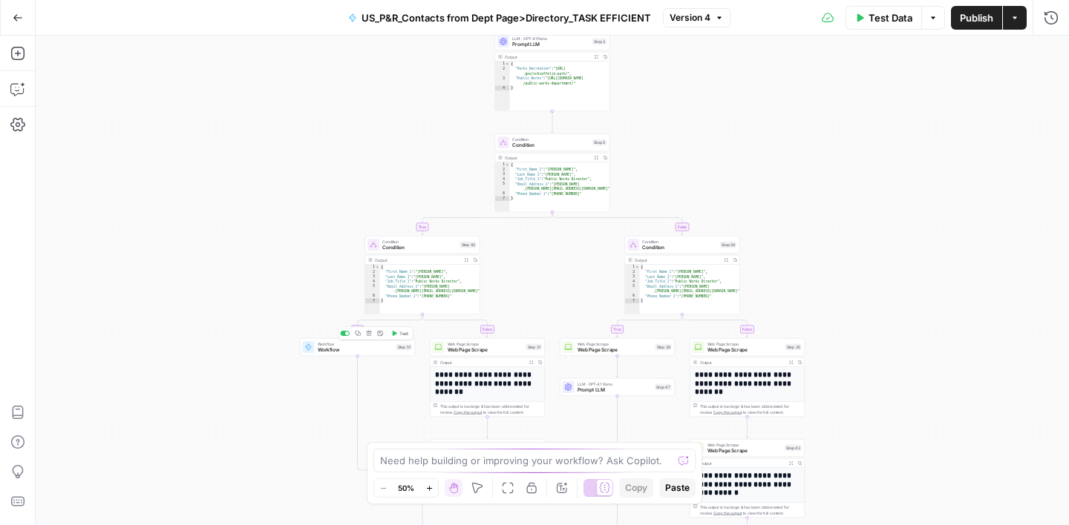
click at [336, 354] on div "Workflow Workflow Step 51 Copy step Delete step Add Note Test" at bounding box center [357, 347] width 115 height 18
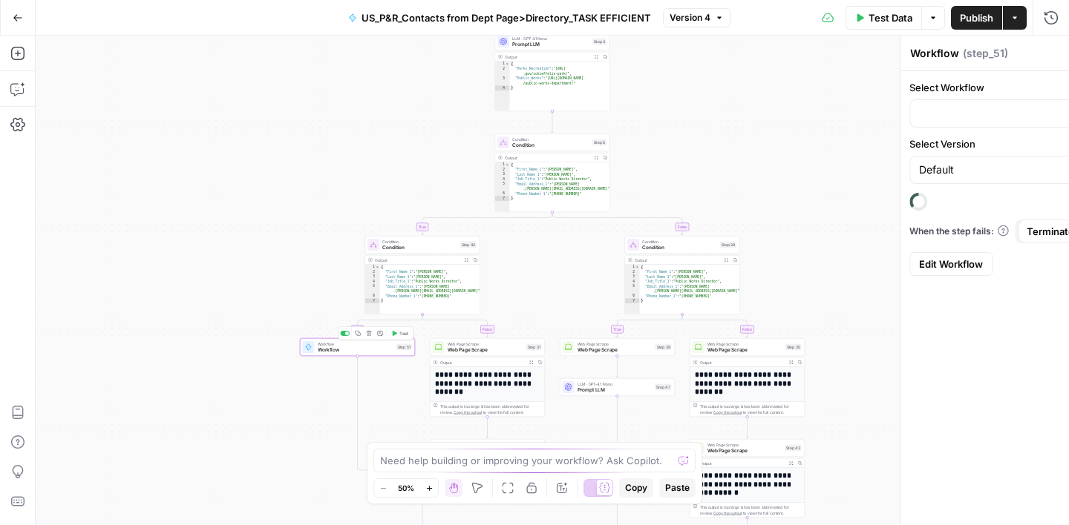
type input "US_P&R_Contacts from Directory_TASK EFFICIENT"
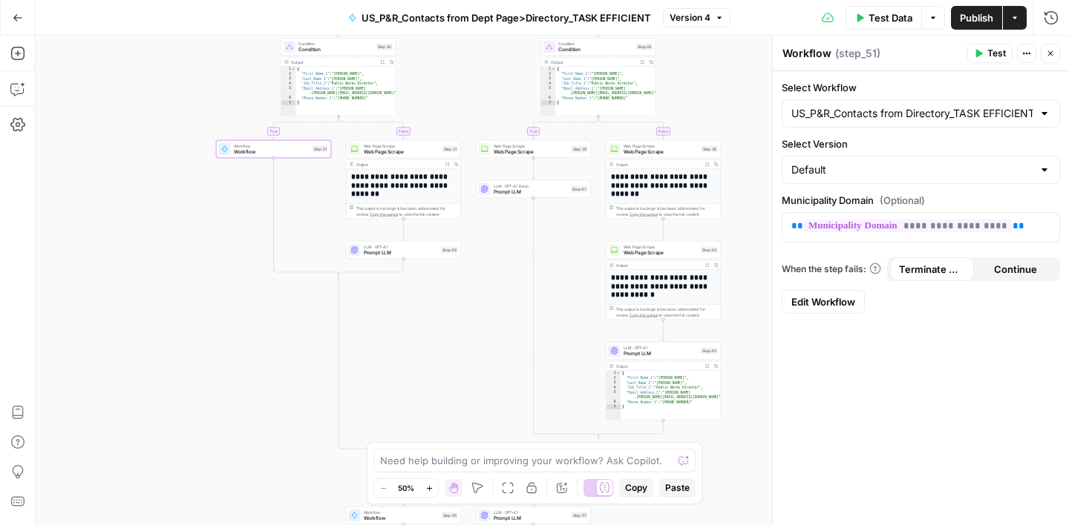
drag, startPoint x: 237, startPoint y: 256, endPoint x: 152, endPoint y: 56, distance: 217.8
click at [152, 56] on div "true false true false true false true false Workflow Input Settings Inputs Goog…" at bounding box center [552, 281] width 1033 height 490
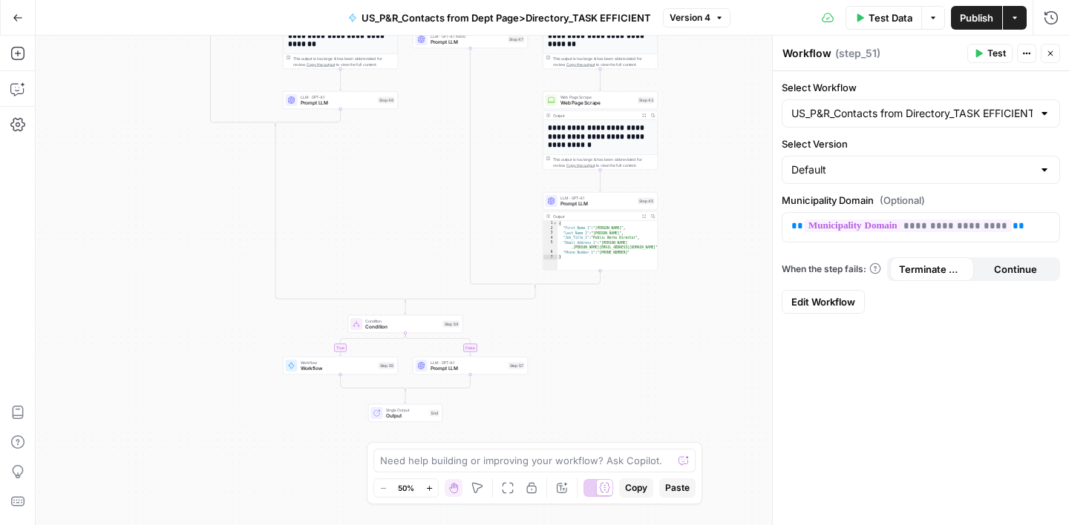
drag, startPoint x: 493, startPoint y: 358, endPoint x: 430, endPoint y: 210, distance: 161.3
click at [431, 211] on div "true false true false true false true false Workflow Input Settings Inputs Goog…" at bounding box center [552, 281] width 1033 height 490
click at [361, 369] on span "Workflow" at bounding box center [338, 368] width 75 height 7
